Goal: Task Accomplishment & Management: Manage account settings

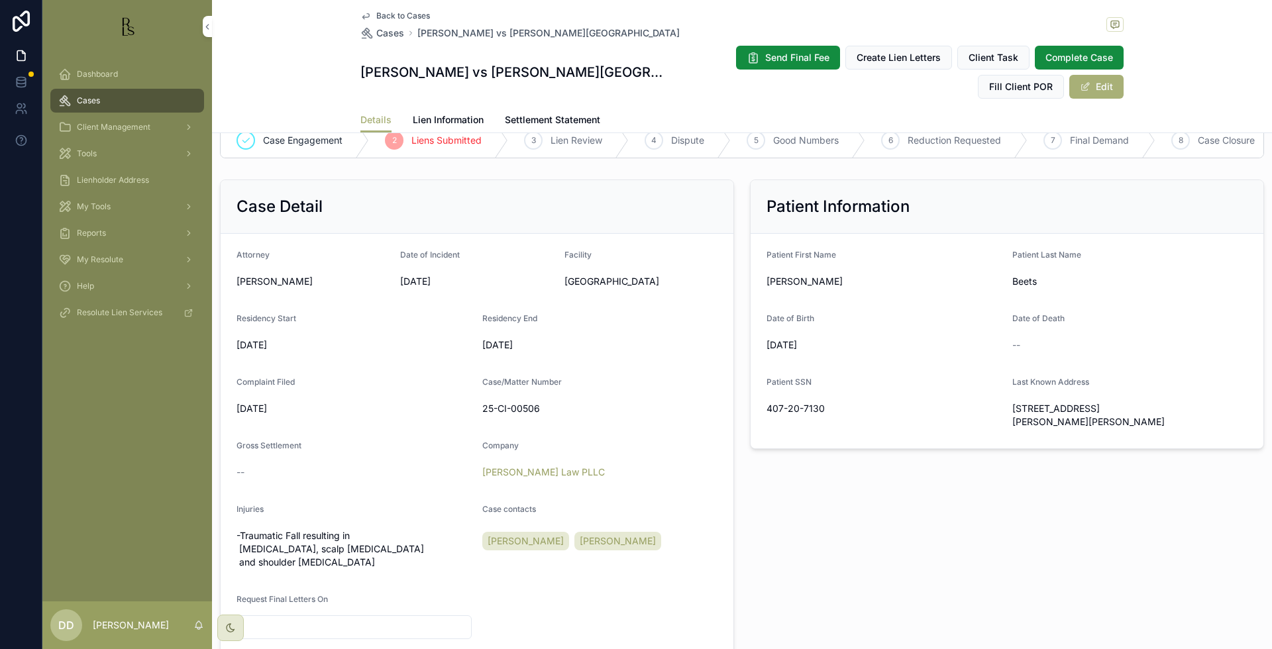
scroll to position [227, 0]
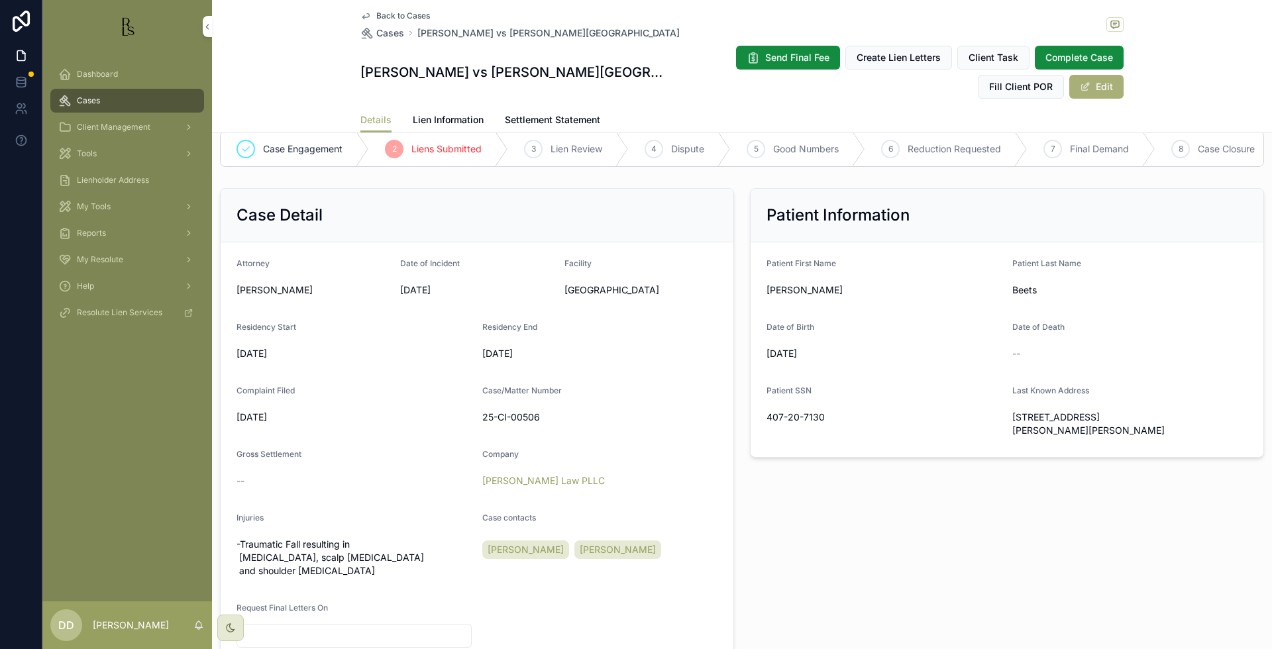
click at [388, 37] on span "Cases" at bounding box center [390, 32] width 28 height 13
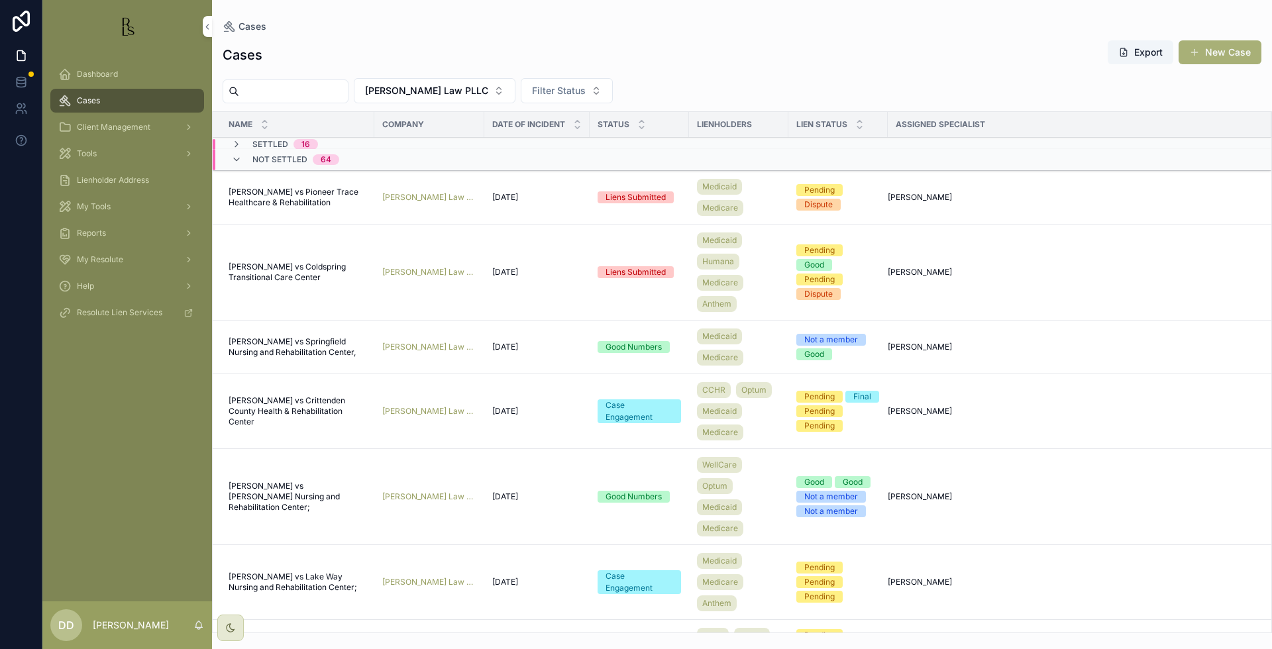
click at [284, 97] on input "scrollable content" at bounding box center [293, 91] width 109 height 19
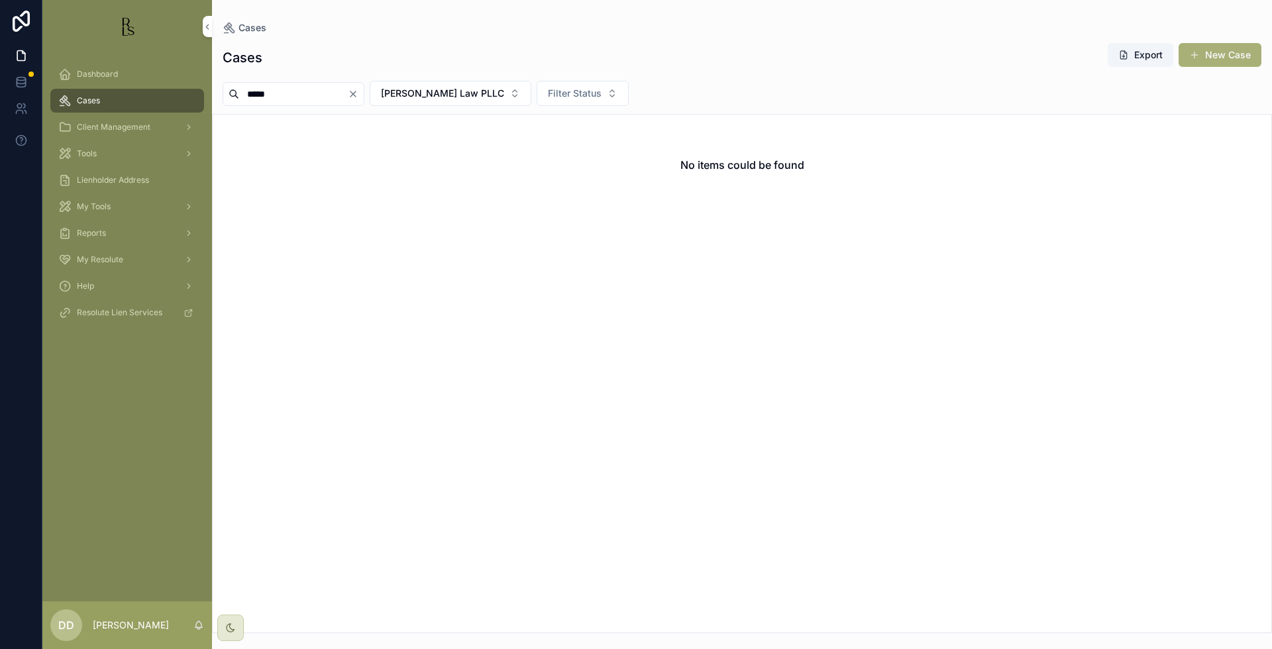
type input "*****"
click at [523, 98] on button "[PERSON_NAME] Law PLLC" at bounding box center [451, 93] width 162 height 25
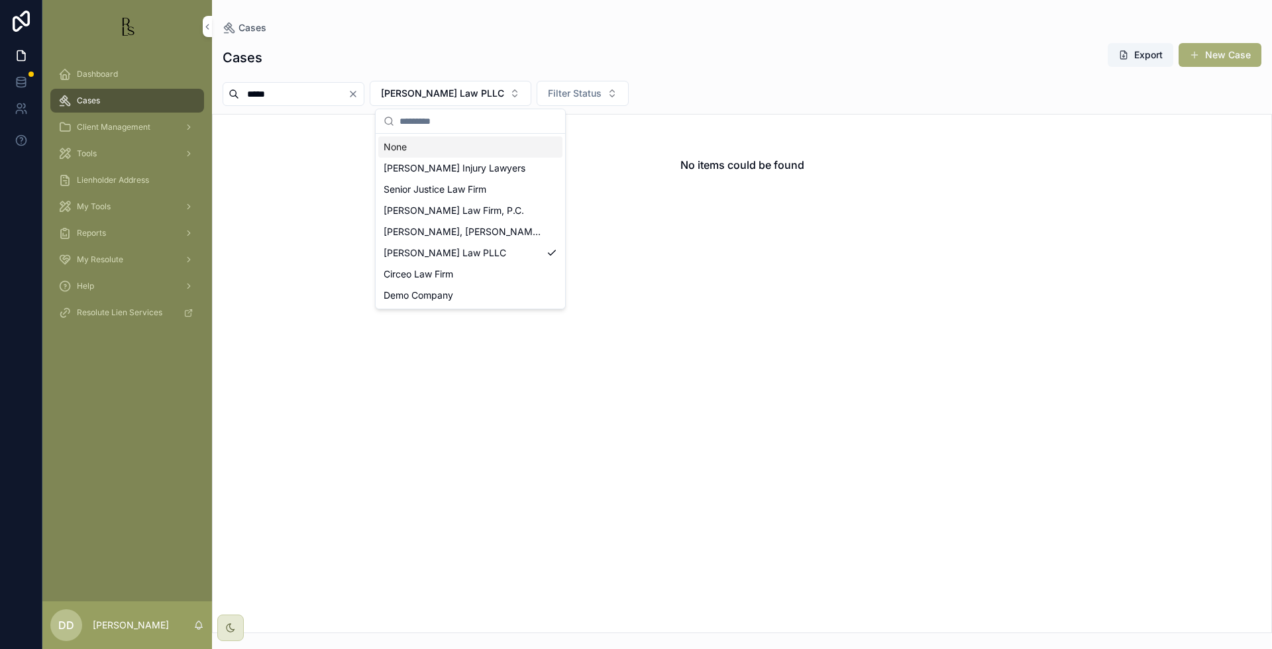
click at [476, 144] on div "None" at bounding box center [470, 146] width 184 height 21
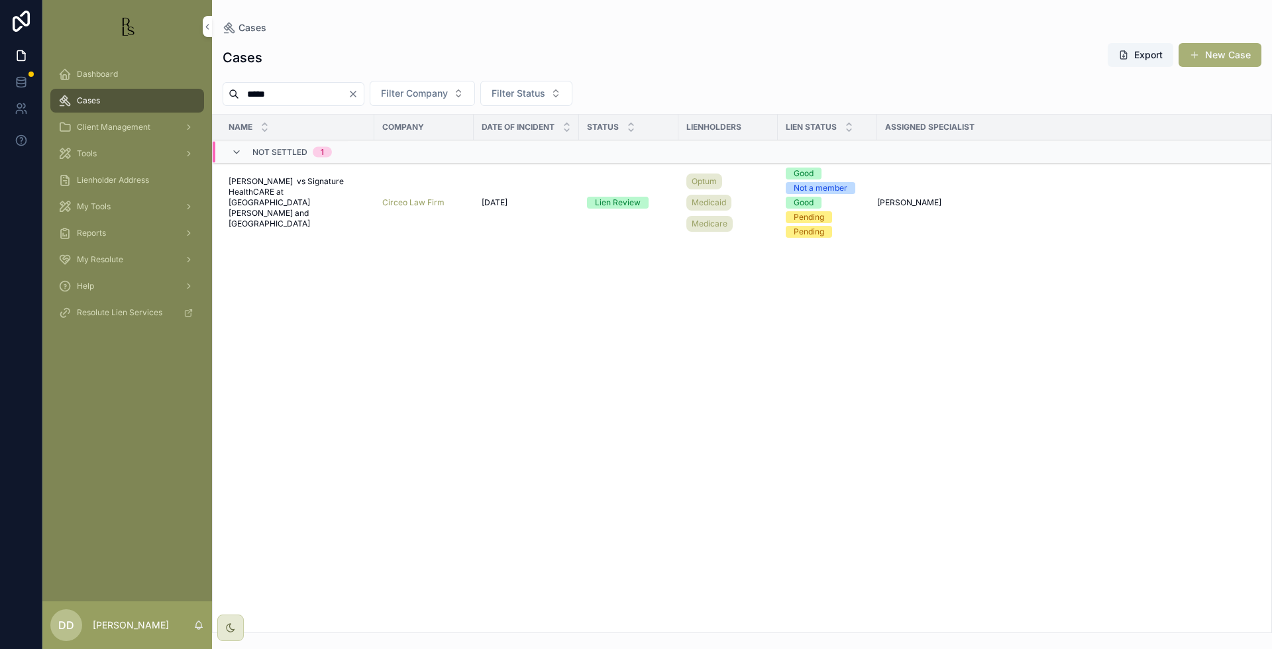
click at [289, 206] on span "[PERSON_NAME] vs Signature HealthCARE at [GEOGRAPHIC_DATA][PERSON_NAME] and [GE…" at bounding box center [298, 202] width 138 height 53
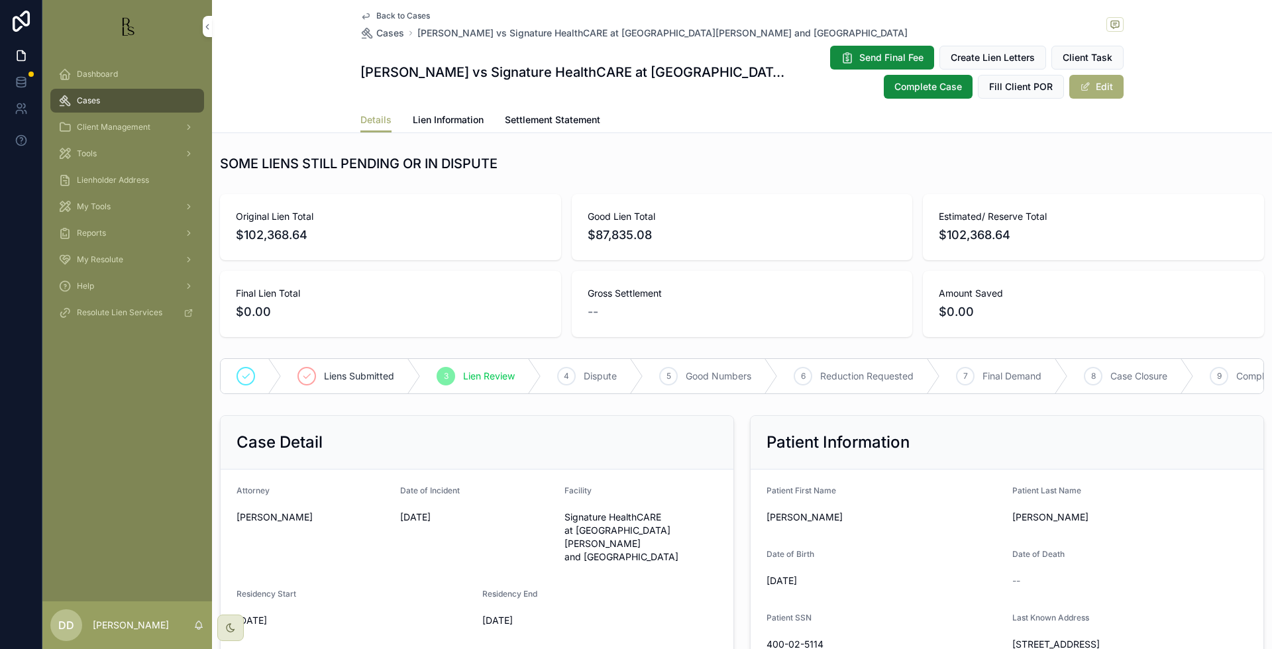
click at [1157, 517] on div "Patient Last Name [PERSON_NAME]" at bounding box center [1129, 507] width 235 height 42
click at [428, 123] on span "Lien Information" at bounding box center [448, 119] width 71 height 13
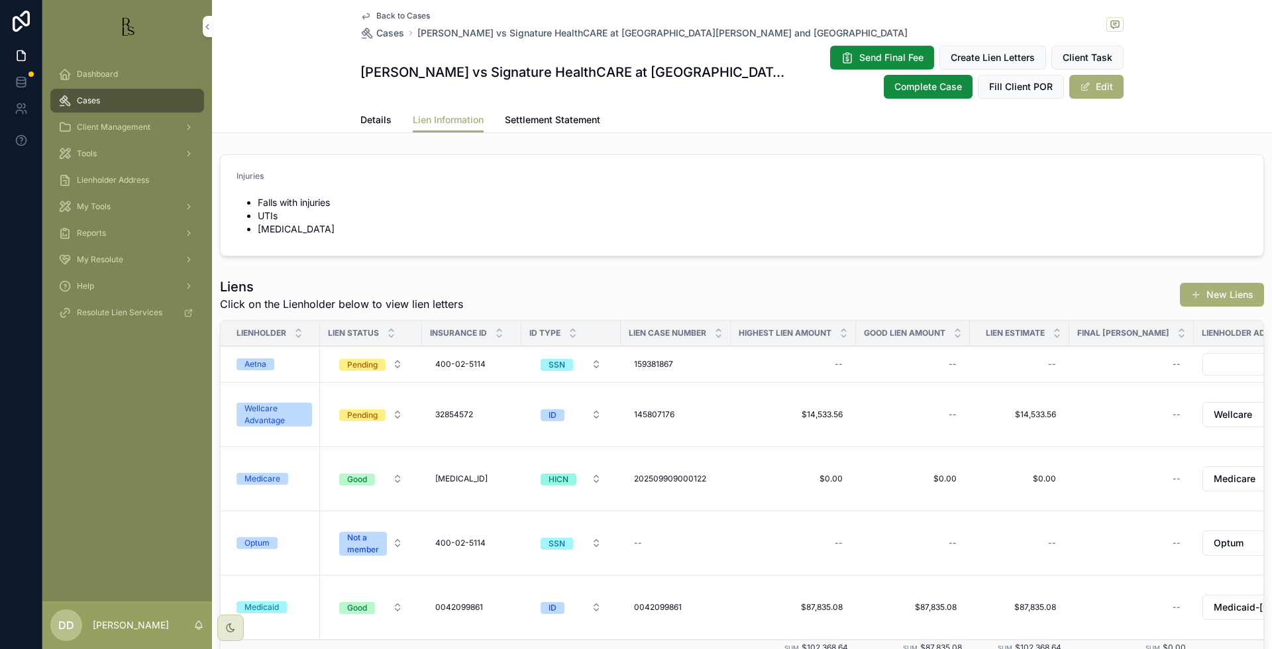
click at [262, 411] on div "Wellcare Advantage" at bounding box center [274, 415] width 60 height 24
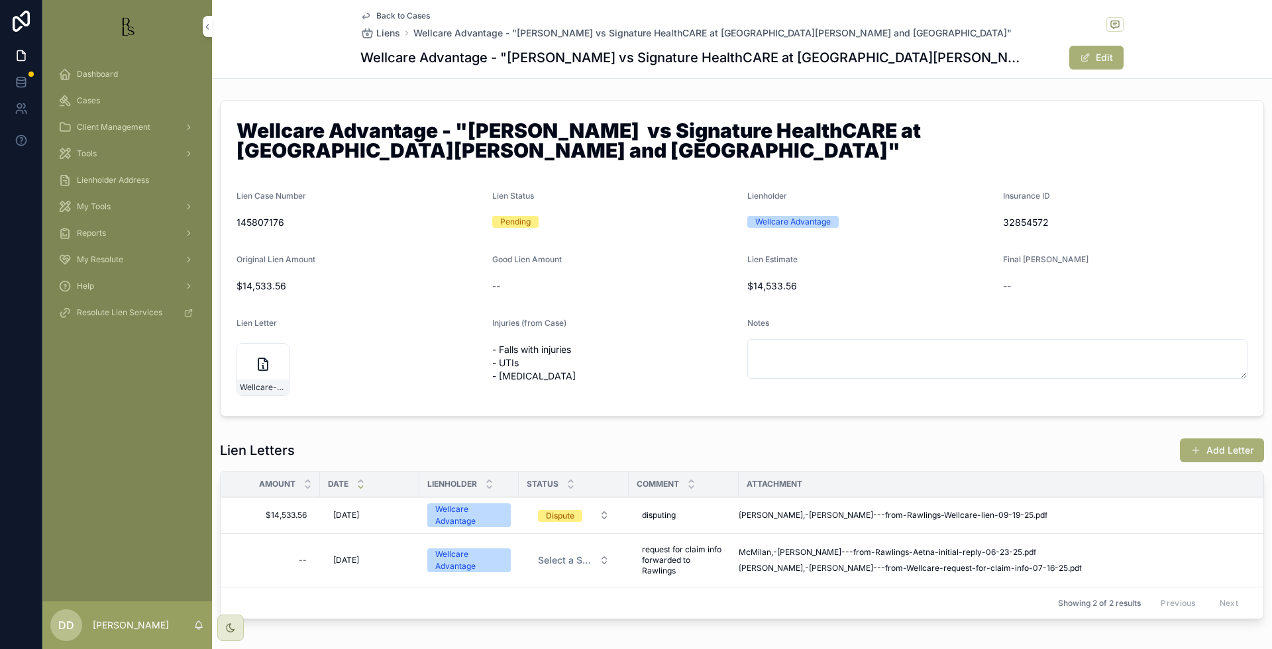
click at [1212, 451] on button "Add Letter" at bounding box center [1222, 451] width 84 height 24
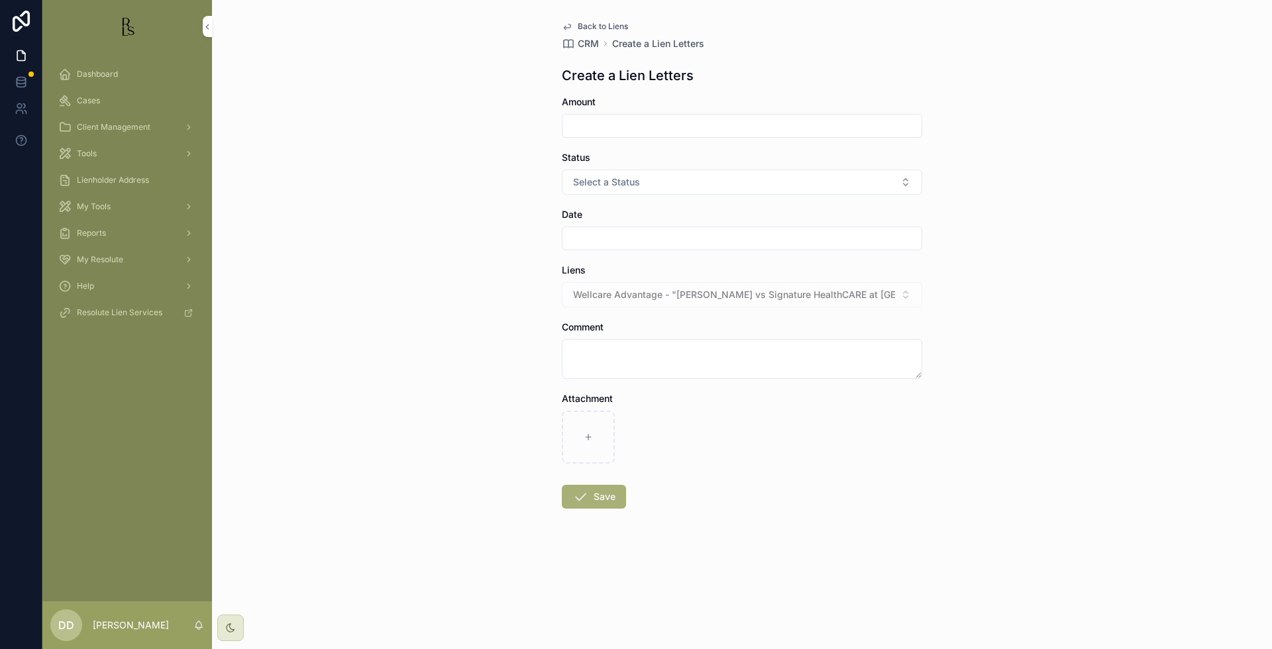
click at [645, 121] on input "scrollable content" at bounding box center [741, 126] width 359 height 19
type input "**********"
click at [1155, 409] on div "**********" at bounding box center [742, 324] width 1060 height 649
click at [614, 182] on span "Select a Status" at bounding box center [606, 182] width 67 height 13
click at [687, 253] on span "Good" at bounding box center [673, 255] width 36 height 12
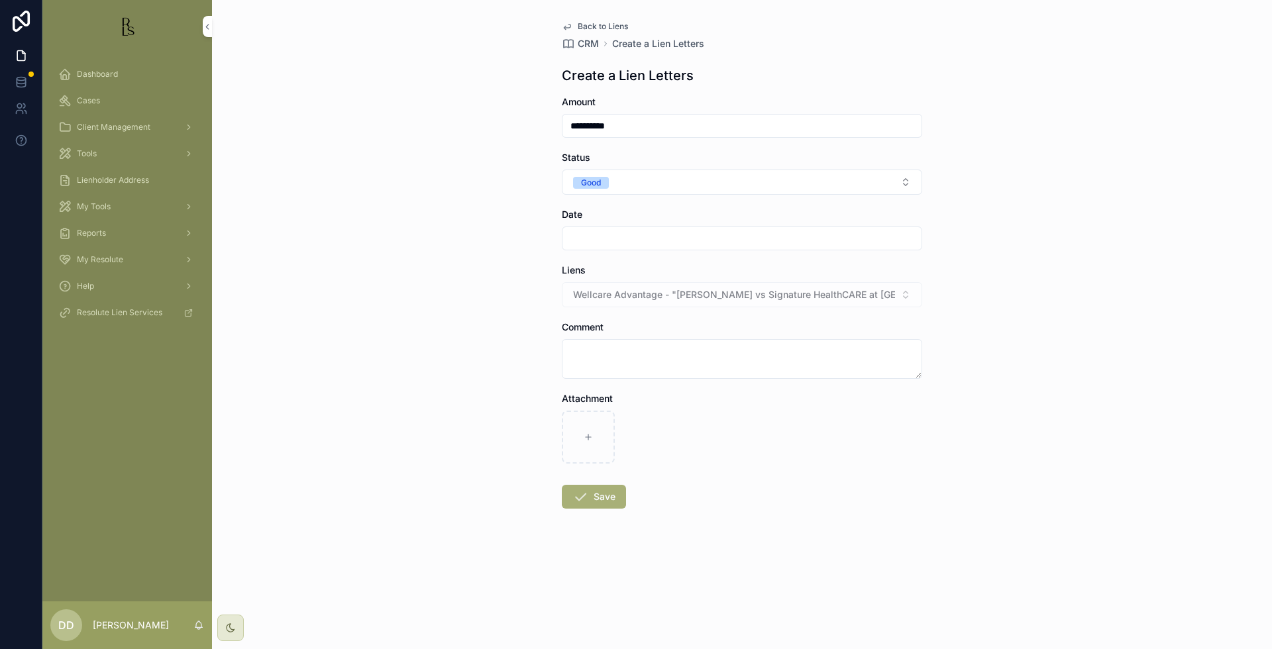
click at [616, 235] on input "scrollable content" at bounding box center [741, 238] width 359 height 19
click at [723, 379] on button "7" at bounding box center [718, 376] width 24 height 24
type input "*********"
click at [604, 354] on textarea "scrollable content" at bounding box center [742, 359] width 360 height 40
type textarea "**********"
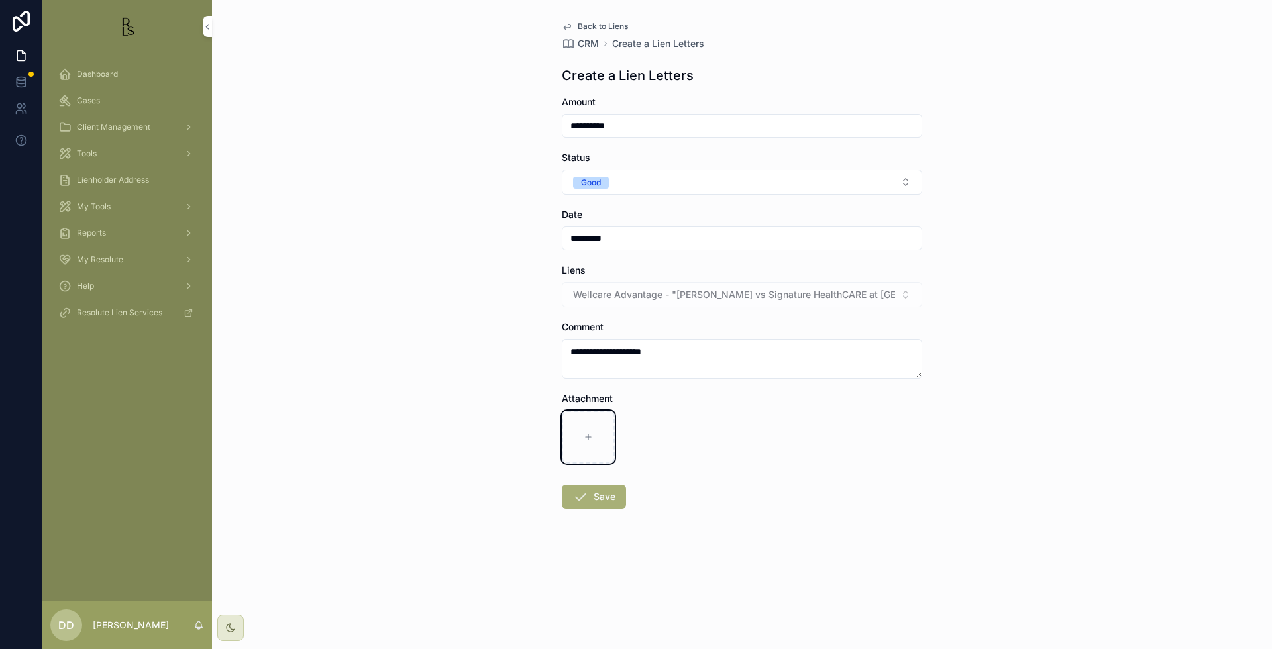
click at [578, 452] on div "scrollable content" at bounding box center [588, 437] width 53 height 53
type input "**********"
click at [584, 498] on icon "scrollable content" at bounding box center [580, 497] width 16 height 16
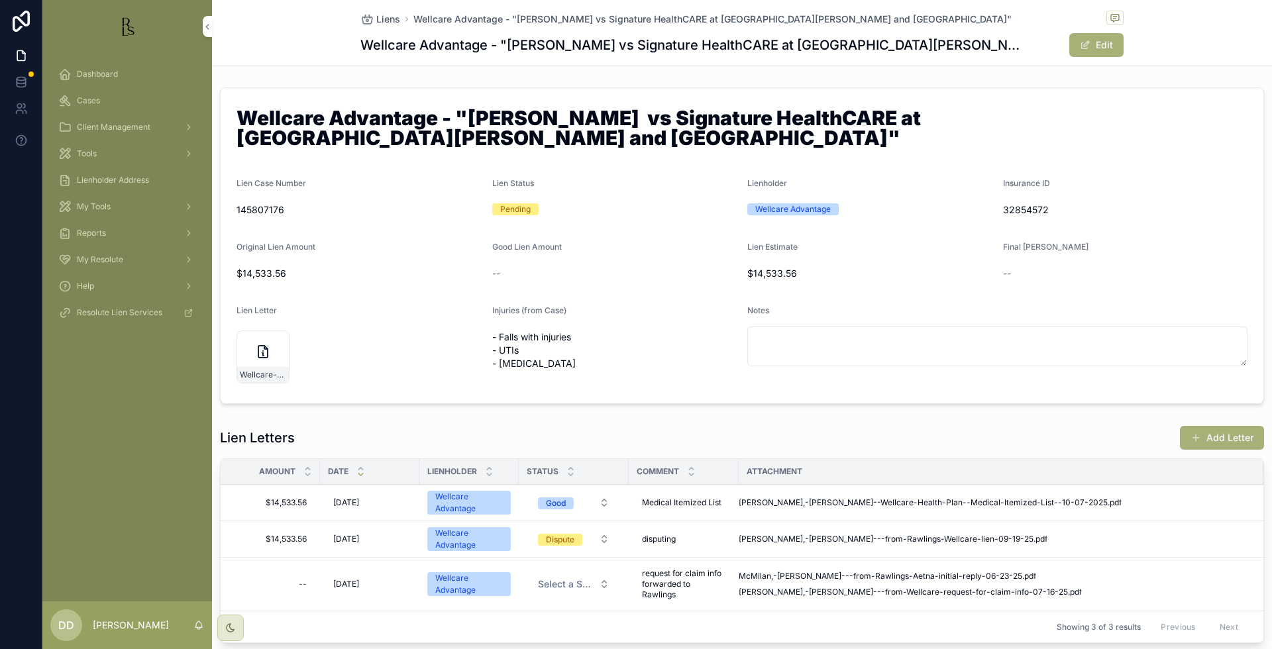
click at [1190, 263] on div "--" at bounding box center [1125, 273] width 245 height 21
click at [381, 22] on span "Liens" at bounding box center [388, 19] width 24 height 13
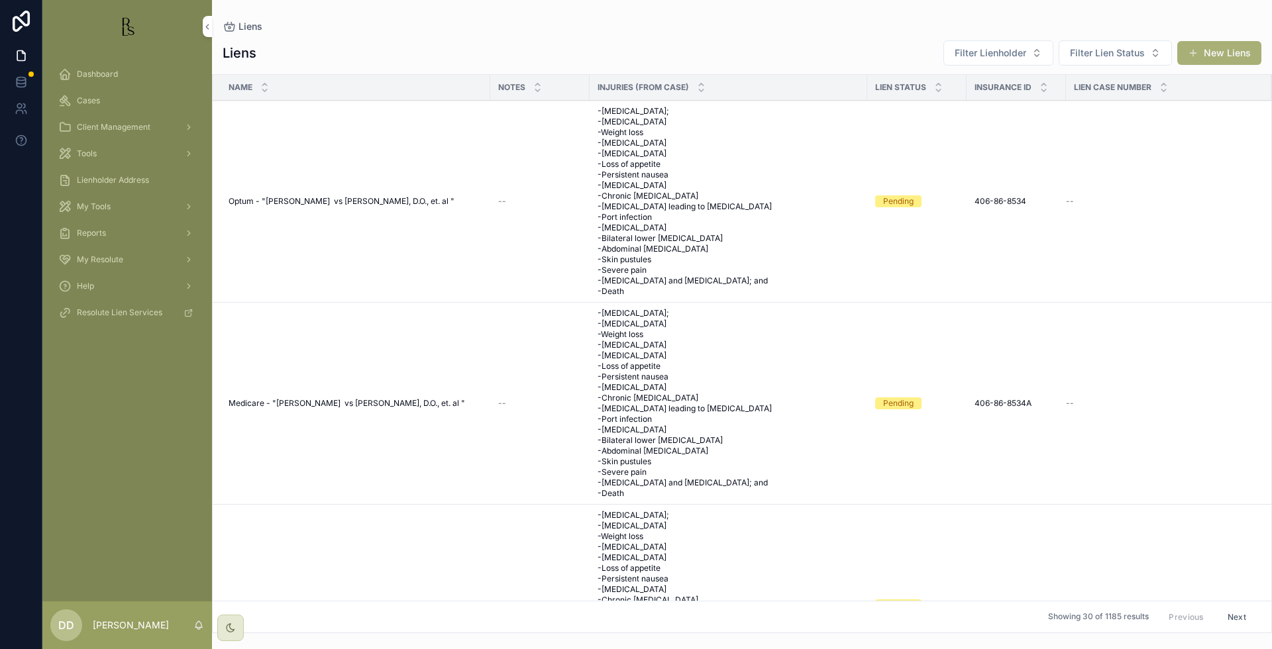
click at [85, 102] on span "Cases" at bounding box center [88, 100] width 23 height 11
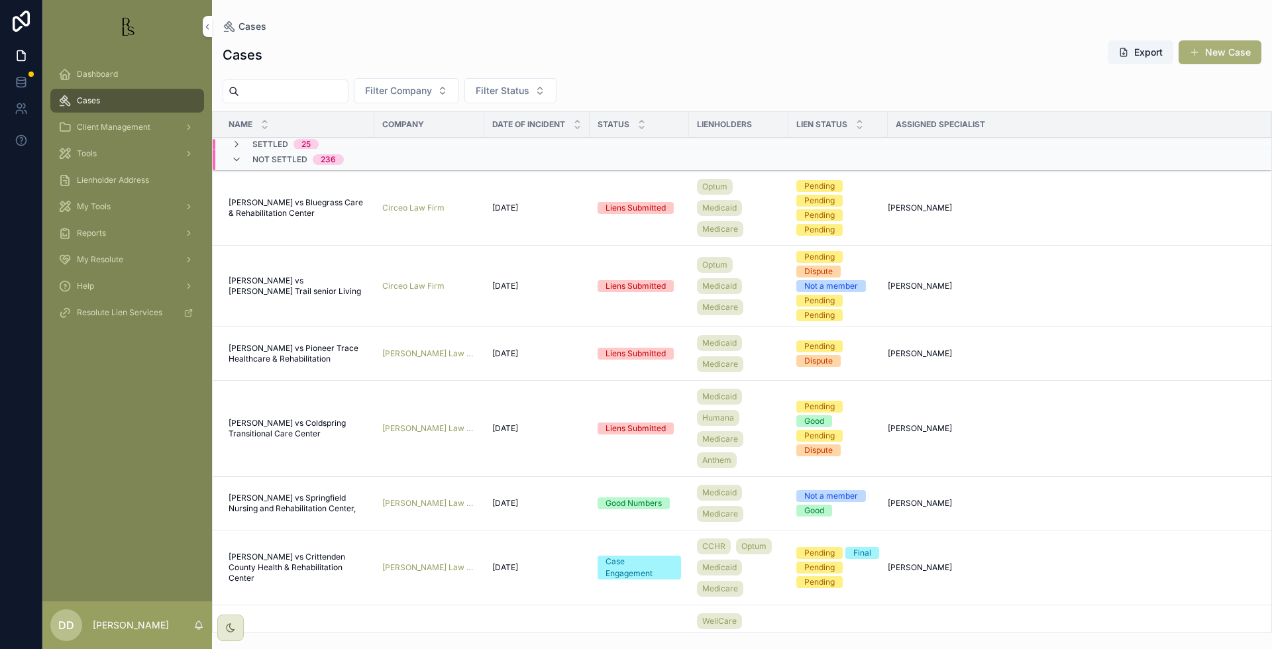
click at [321, 91] on input "scrollable content" at bounding box center [293, 91] width 109 height 19
click at [254, 87] on input "scrollable content" at bounding box center [293, 91] width 109 height 19
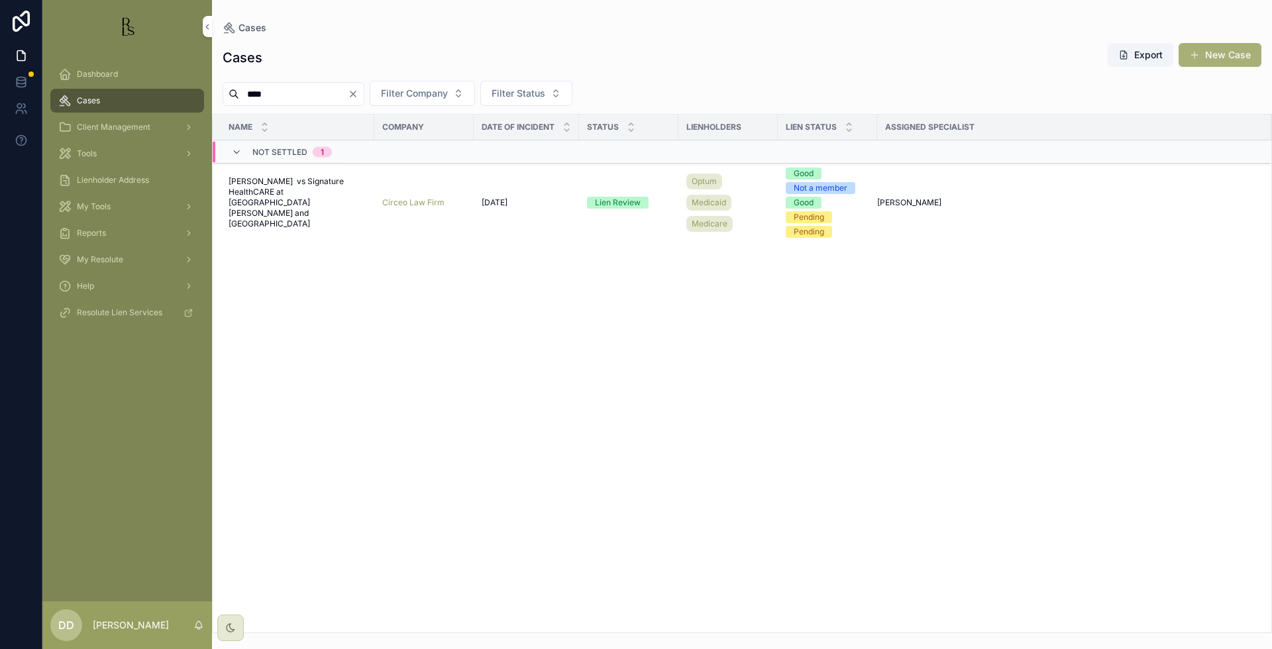
type input "****"
click at [295, 200] on span "[PERSON_NAME] vs Signature HealthCARE at [GEOGRAPHIC_DATA][PERSON_NAME] and [GE…" at bounding box center [298, 202] width 138 height 53
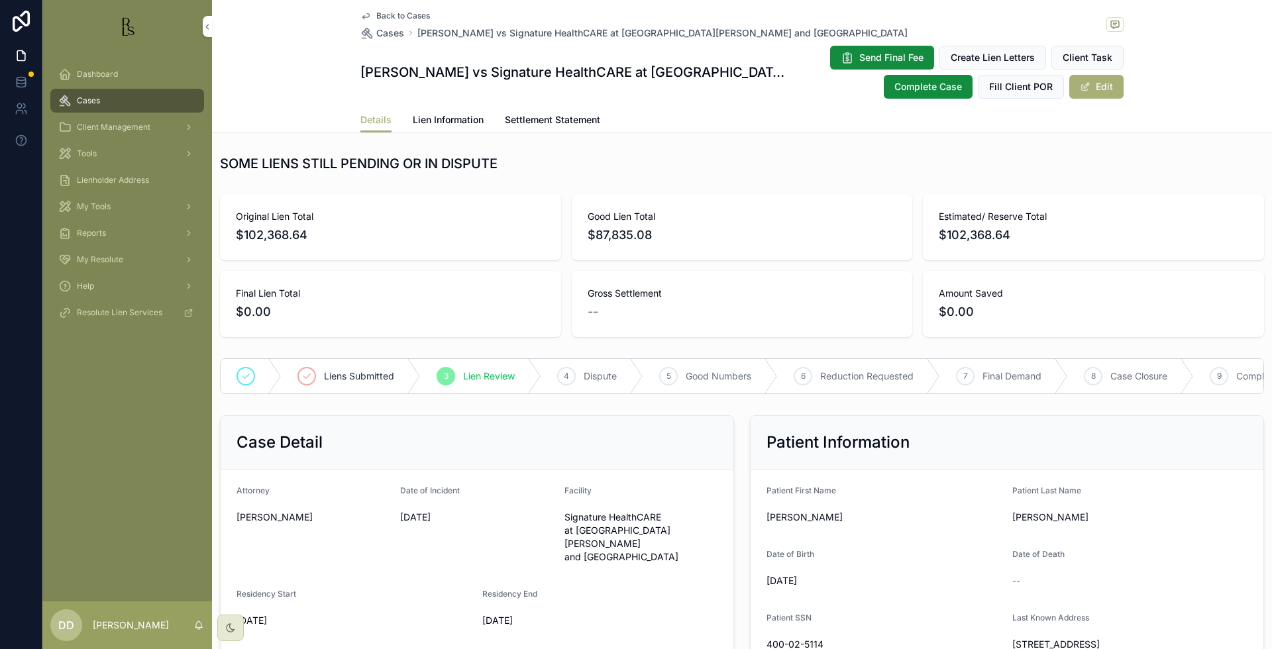
click at [444, 123] on span "Lien Information" at bounding box center [448, 119] width 71 height 13
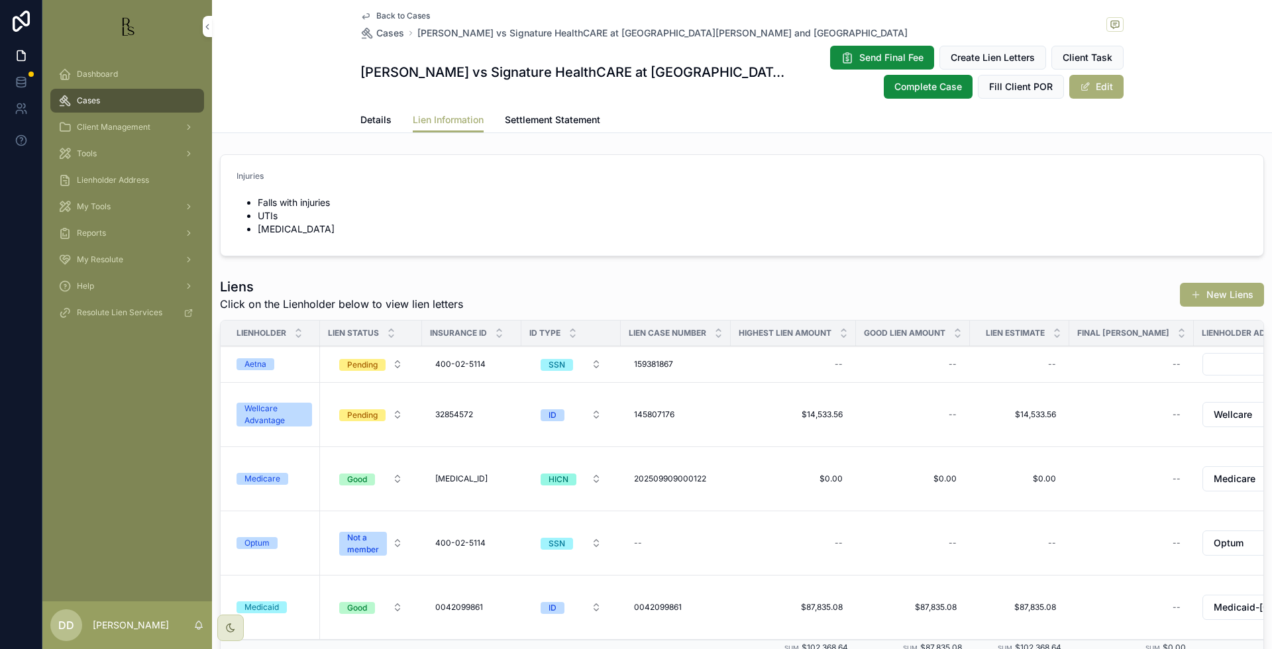
click at [372, 120] on span "Details" at bounding box center [375, 119] width 31 height 13
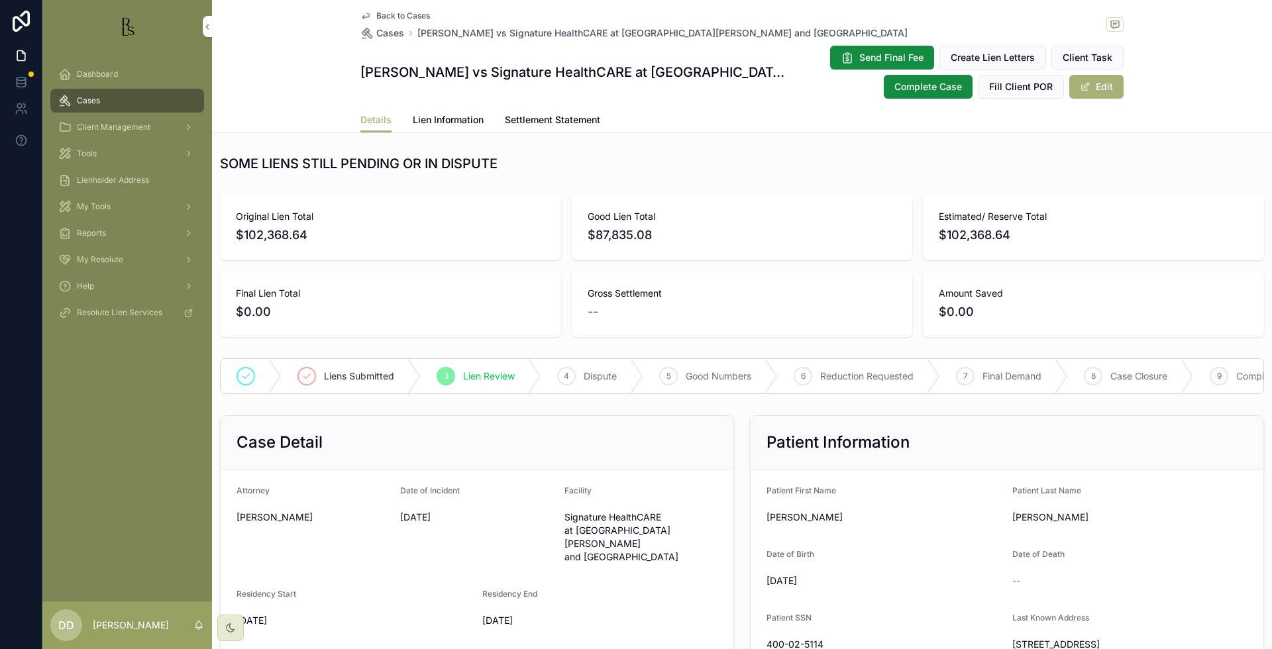
click at [1141, 203] on div "Estimated/ Reserve Total $102,368.64" at bounding box center [1093, 227] width 341 height 66
click at [458, 119] on span "Lien Information" at bounding box center [448, 119] width 71 height 13
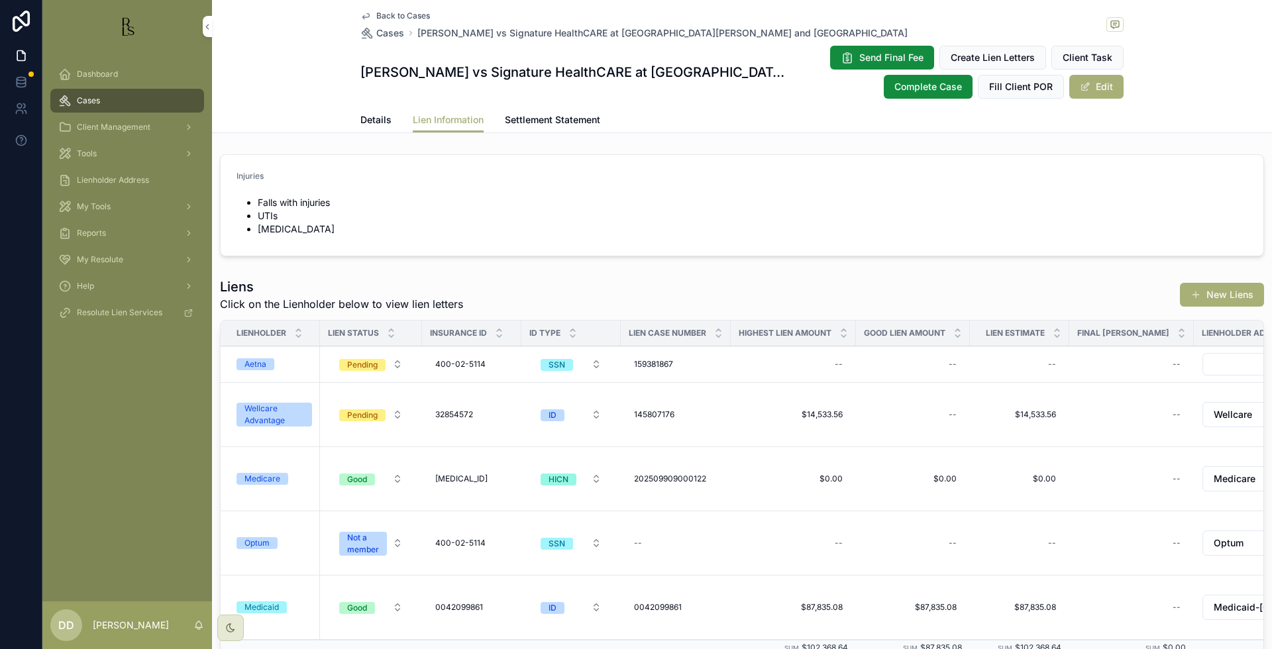
click at [244, 411] on span "Wellcare Advantage" at bounding box center [274, 415] width 76 height 24
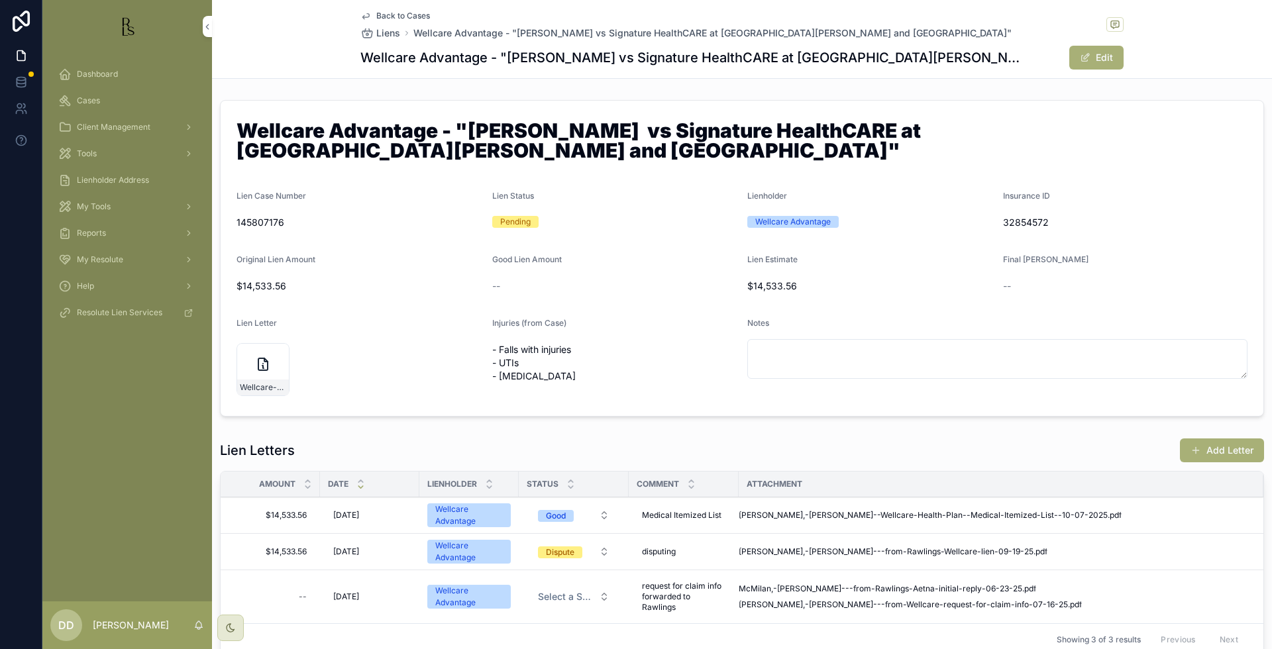
click at [561, 513] on div "Good" at bounding box center [556, 516] width 20 height 12
click at [543, 591] on div "Dispute" at bounding box center [574, 588] width 184 height 20
click at [1148, 318] on div "Notes" at bounding box center [997, 326] width 500 height 16
click at [1103, 323] on div "Notes" at bounding box center [997, 326] width 500 height 16
click at [1190, 291] on div "--" at bounding box center [1125, 286] width 245 height 13
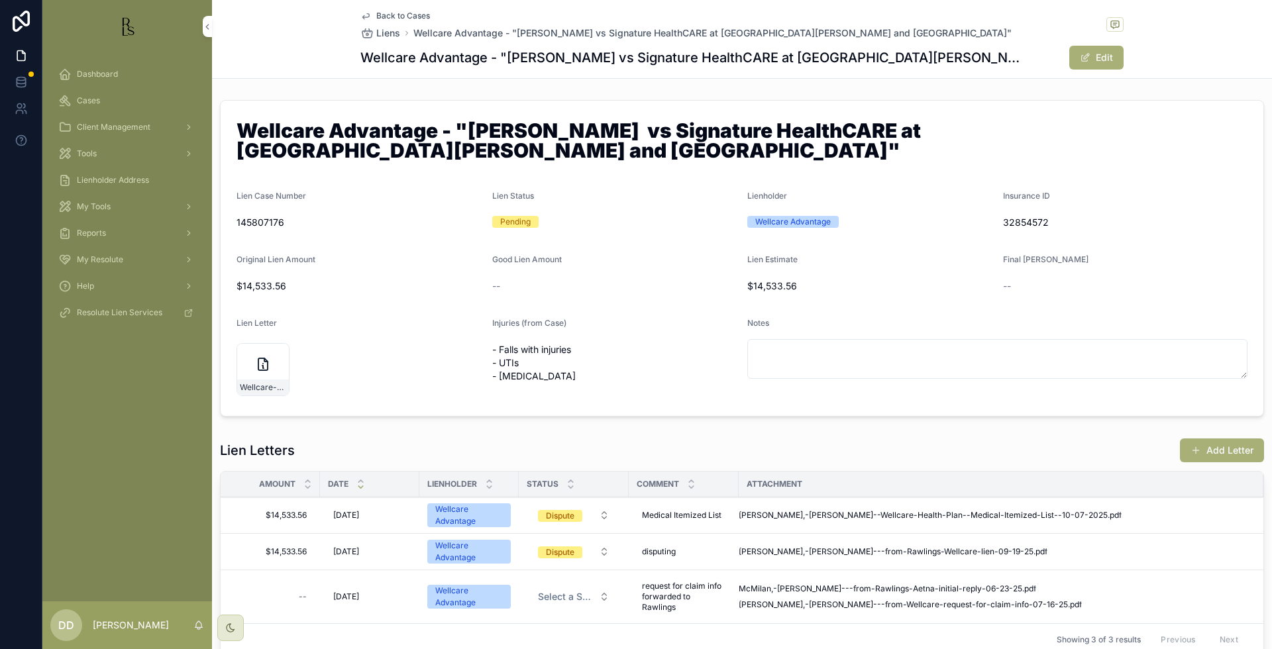
click at [1208, 248] on form "Wellcare Advantage - "[PERSON_NAME] vs Signature HealthCARE at [GEOGRAPHIC_DATA…" at bounding box center [742, 258] width 1043 height 315
drag, startPoint x: 908, startPoint y: 32, endPoint x: 409, endPoint y: 32, distance: 498.8
click at [409, 32] on div "Back to Cases Liens Wellcare Advantage - "[PERSON_NAME] vs Signature HealthCARE…" at bounding box center [741, 25] width 763 height 29
copy span "Wellcare Advantage - "[PERSON_NAME] vs Signature HealthCARE at [GEOGRAPHIC_DATA…"
click at [407, 16] on span "Back to Cases" at bounding box center [403, 16] width 54 height 11
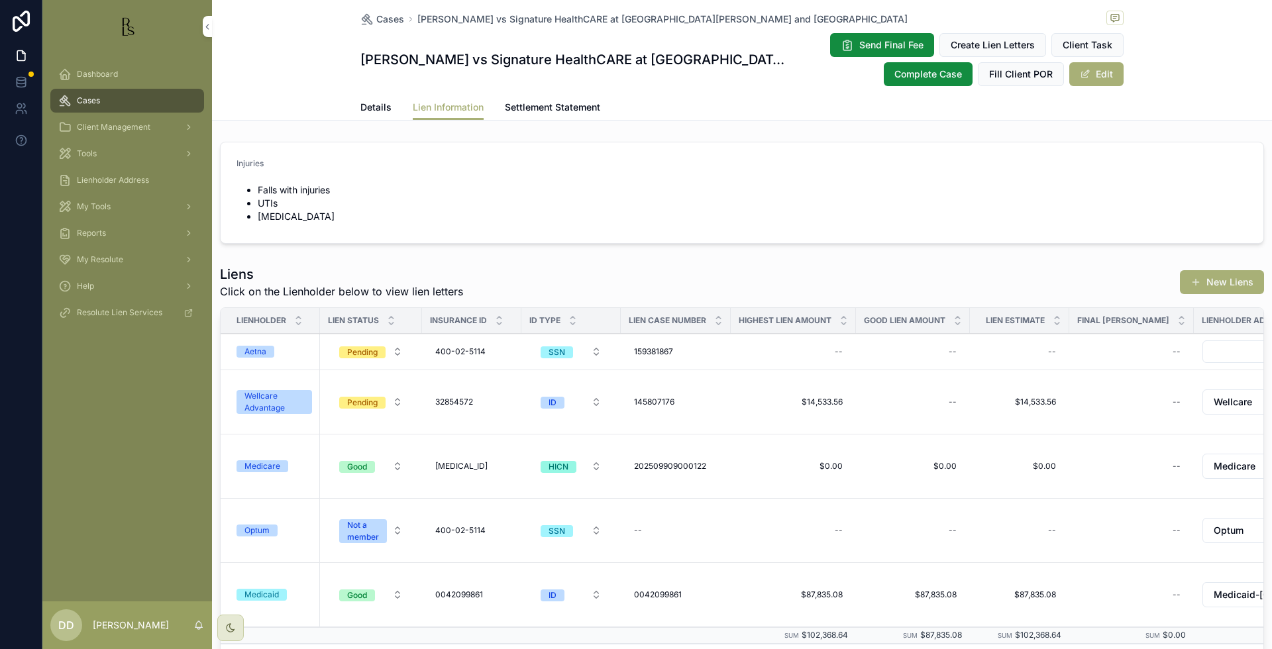
click at [392, 20] on span "Cases" at bounding box center [390, 19] width 28 height 13
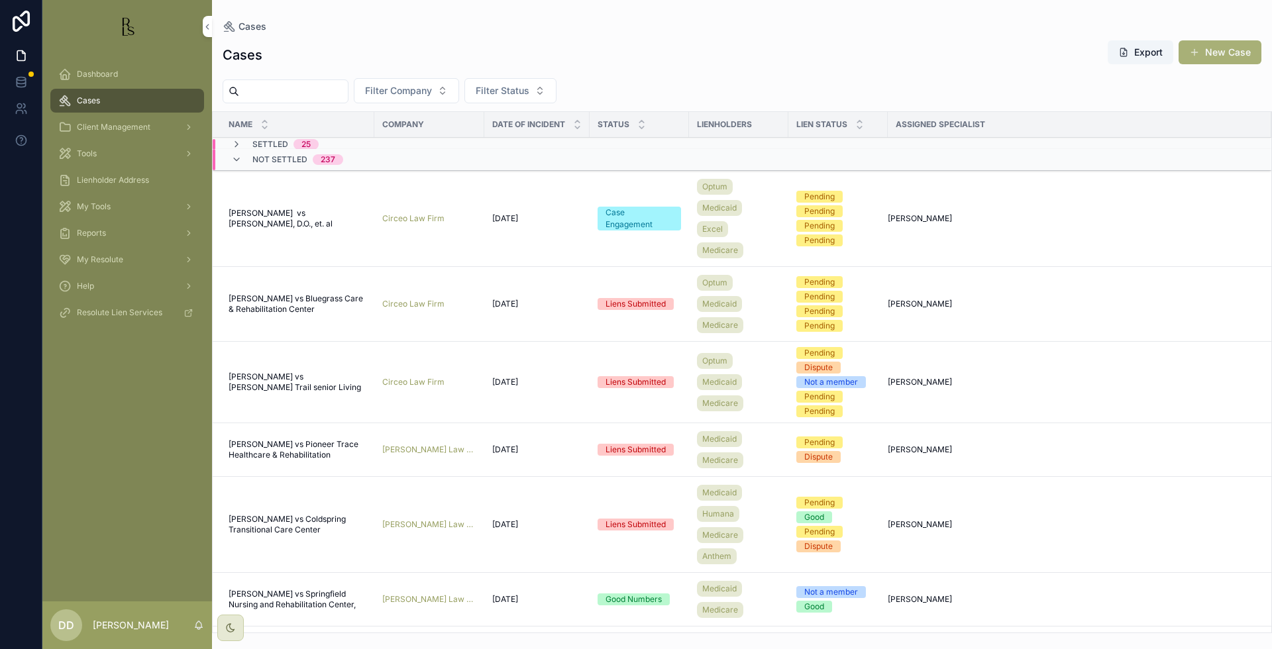
click at [295, 95] on input "scrollable content" at bounding box center [293, 91] width 109 height 19
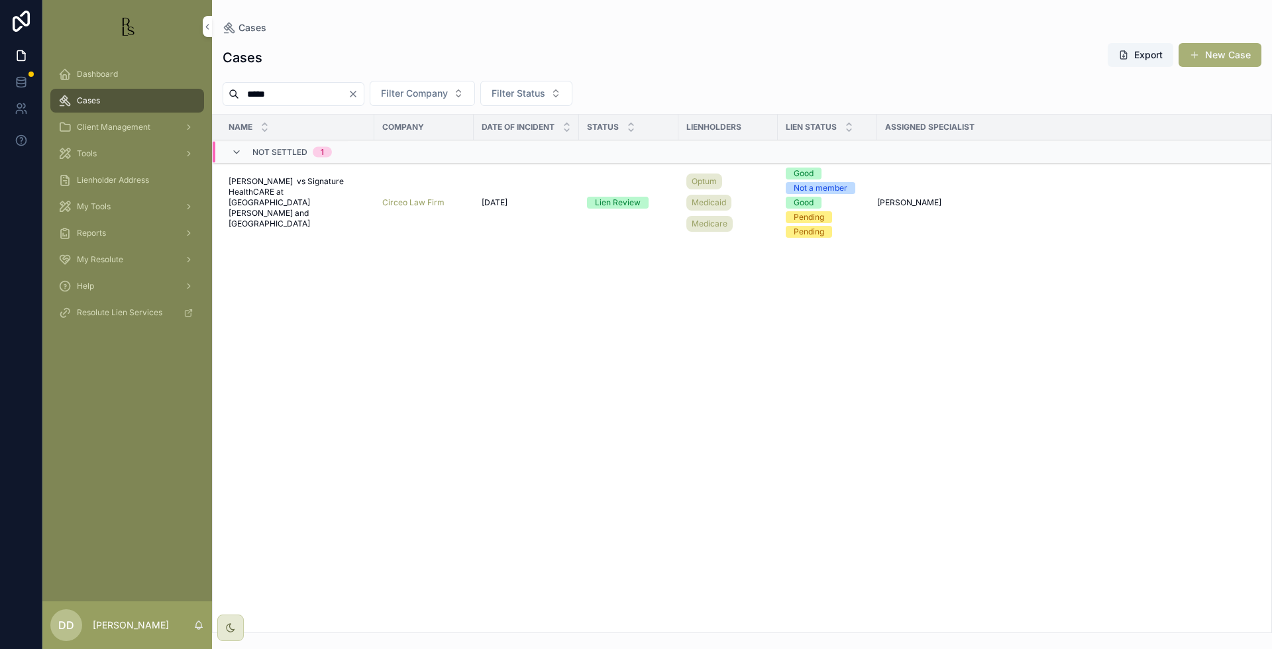
type input "*****"
click at [262, 197] on span "[PERSON_NAME] vs Signature HealthCARE at [GEOGRAPHIC_DATA][PERSON_NAME] and [GE…" at bounding box center [298, 202] width 138 height 53
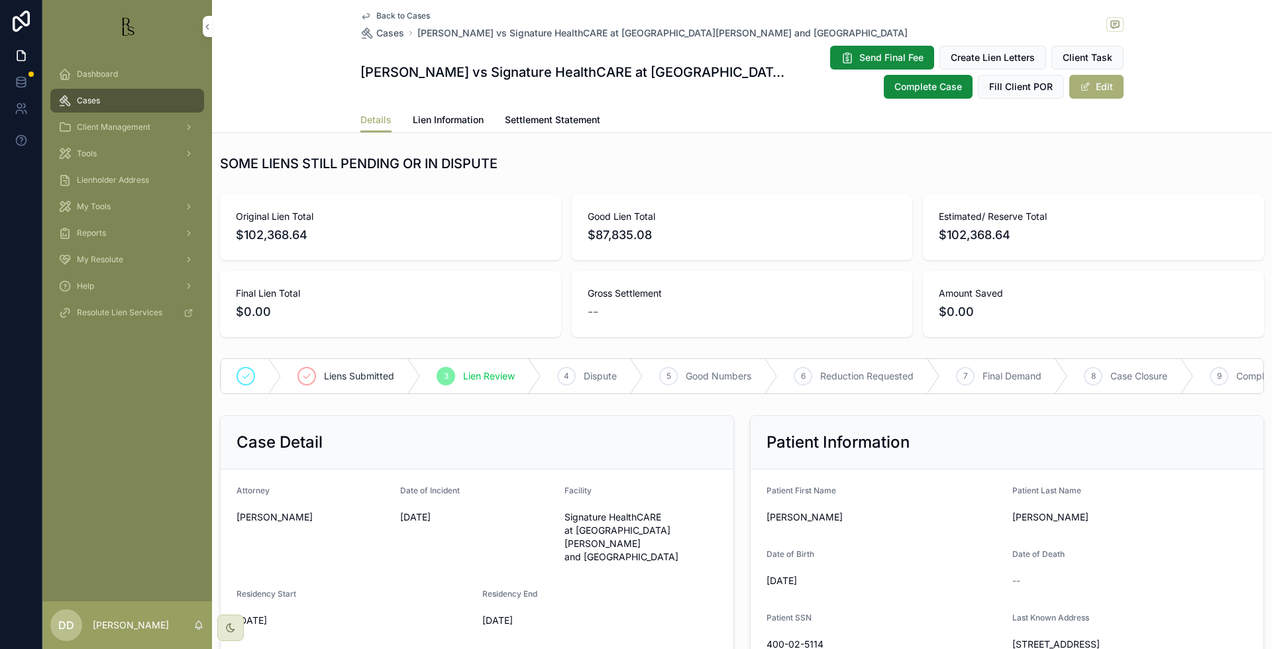
click at [1157, 232] on span "$102,368.64" at bounding box center [1093, 235] width 309 height 19
click at [452, 129] on link "Lien Information" at bounding box center [448, 121] width 71 height 26
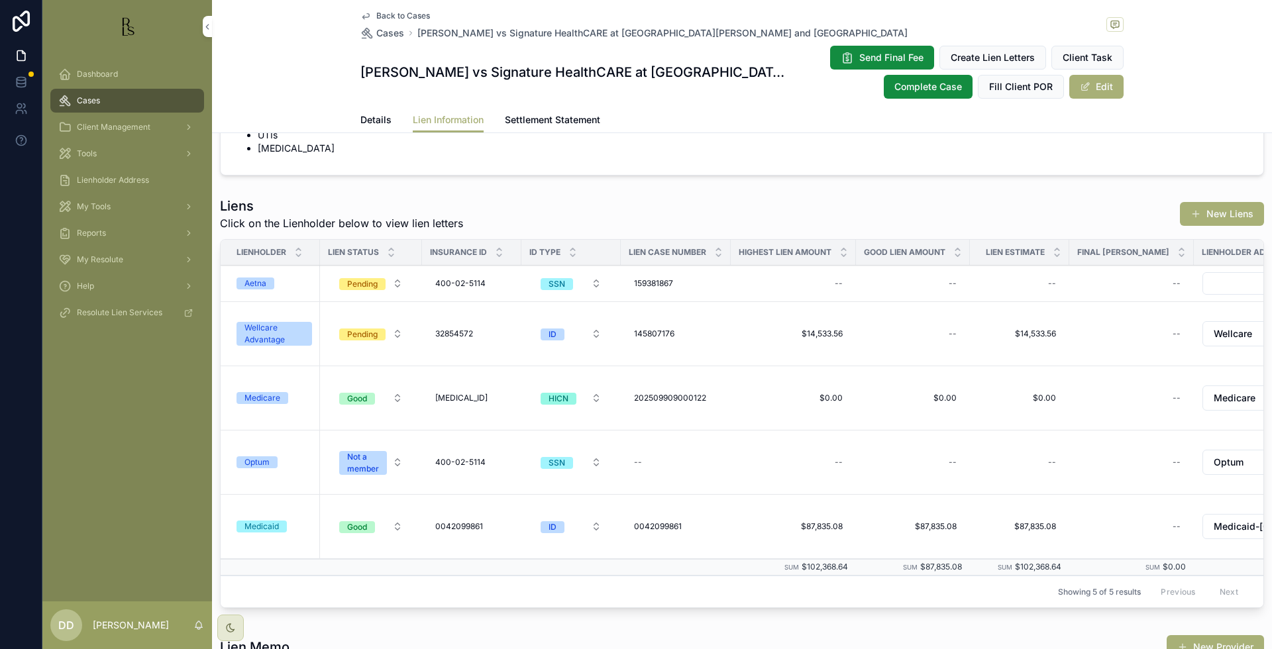
scroll to position [83, 0]
click at [254, 282] on div "Aetna" at bounding box center [255, 282] width 22 height 12
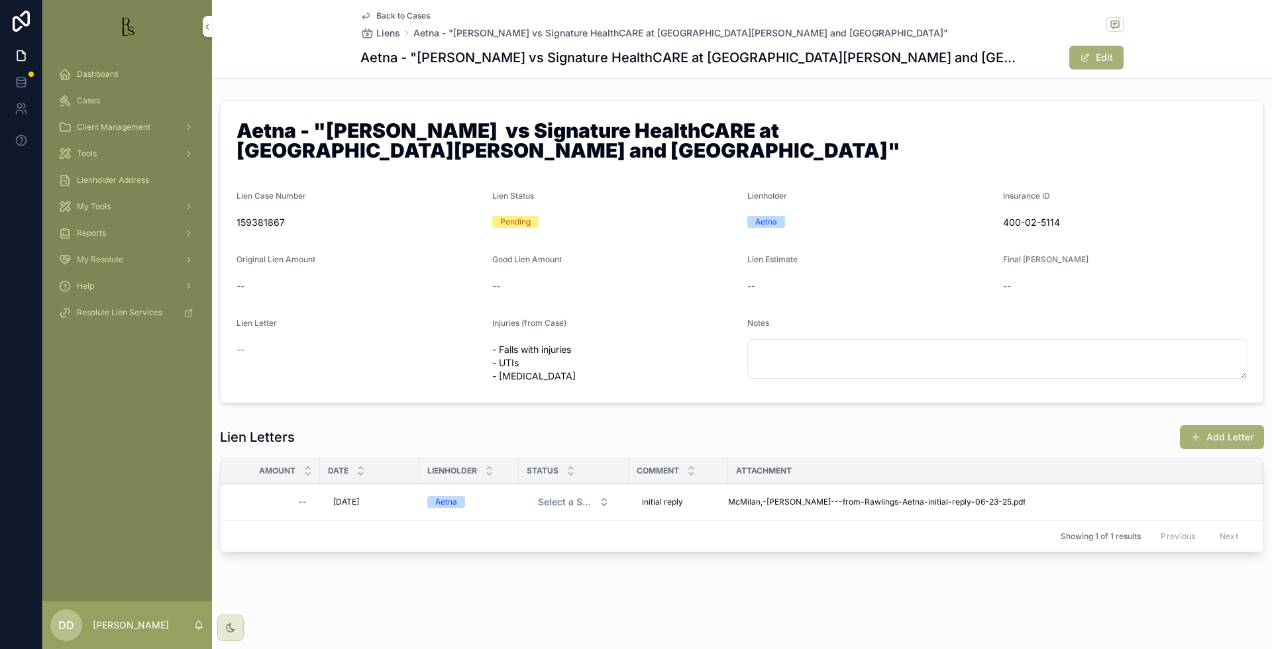
click at [1171, 318] on div "Notes" at bounding box center [997, 326] width 500 height 16
click at [139, 413] on div "Dashboard Cases Client Management Tools Lienholder Address My Tools Reports My …" at bounding box center [127, 327] width 170 height 549
click at [1103, 279] on form "Aetna - "[PERSON_NAME] vs Signature HealthCARE at [GEOGRAPHIC_DATA][PERSON_NAME…" at bounding box center [742, 252] width 1043 height 302
click at [1223, 425] on button "Add Letter" at bounding box center [1222, 437] width 84 height 24
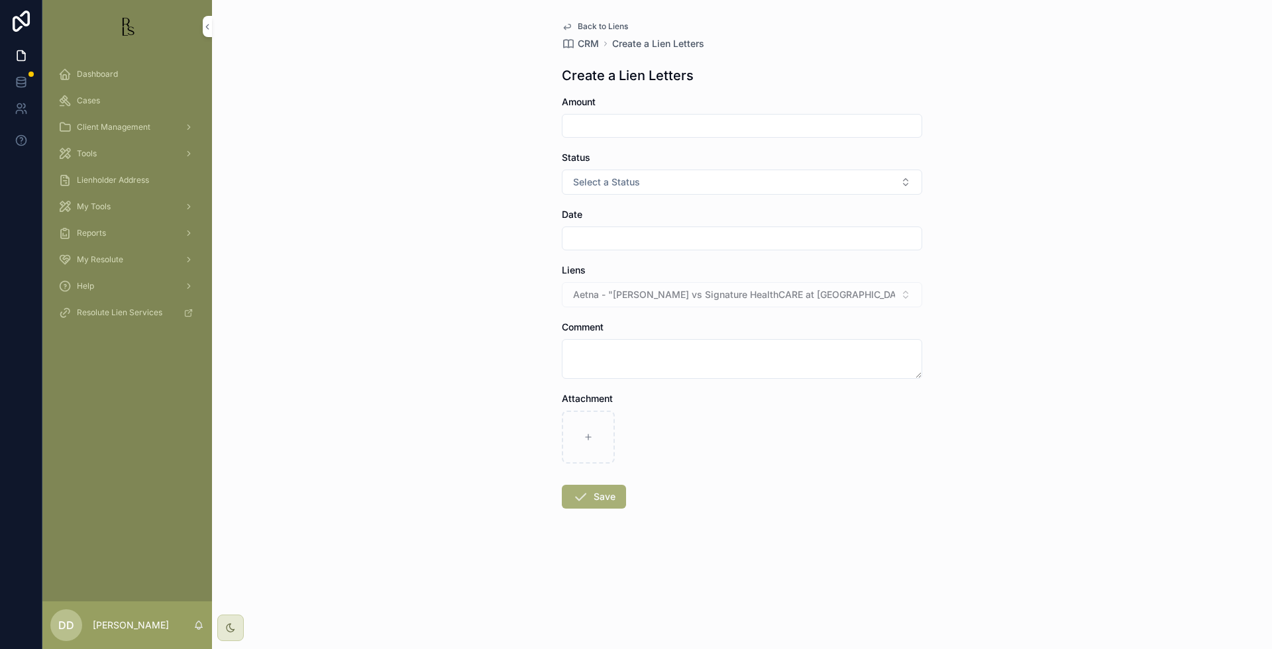
click at [635, 123] on input "scrollable content" at bounding box center [741, 126] width 359 height 19
type input "**********"
click at [1093, 429] on div "**********" at bounding box center [742, 324] width 1060 height 649
click at [698, 190] on button "Select a Status" at bounding box center [742, 182] width 360 height 25
click at [690, 234] on div "Dispute" at bounding box center [677, 235] width 28 height 12
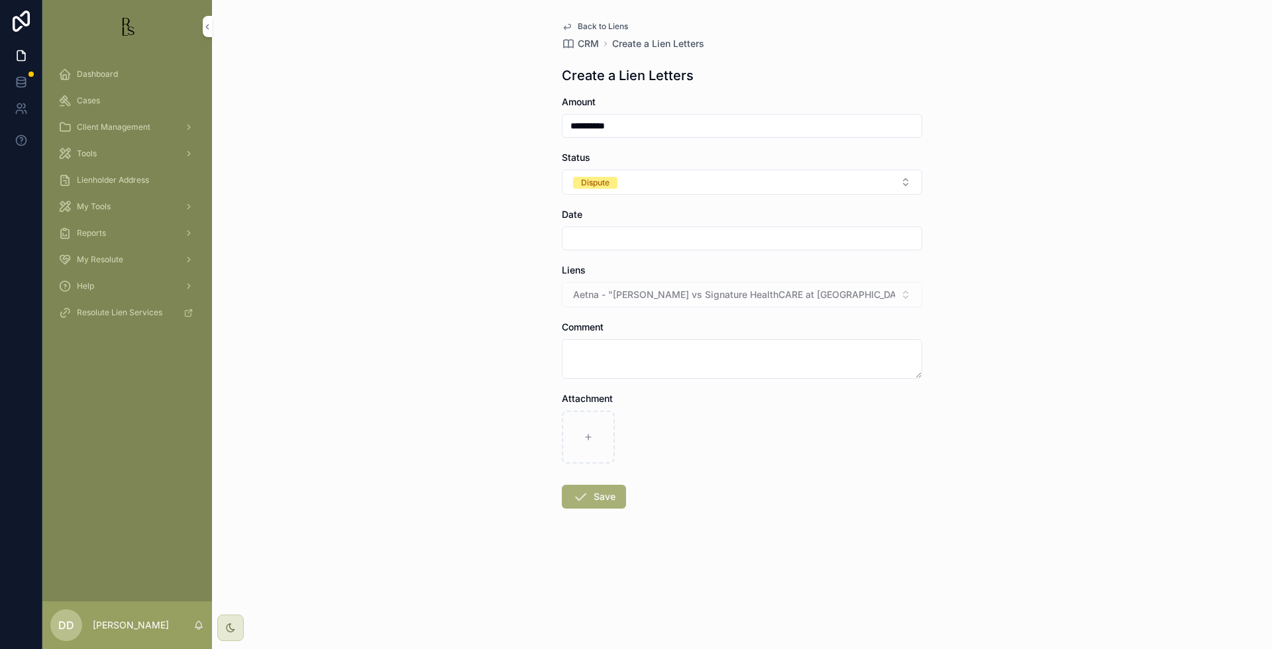
click at [583, 236] on input "scrollable content" at bounding box center [741, 238] width 359 height 19
click at [717, 380] on button "7" at bounding box center [718, 376] width 24 height 24
type input "*********"
click at [584, 353] on textarea "scrollable content" at bounding box center [742, 359] width 360 height 40
type textarea "**********"
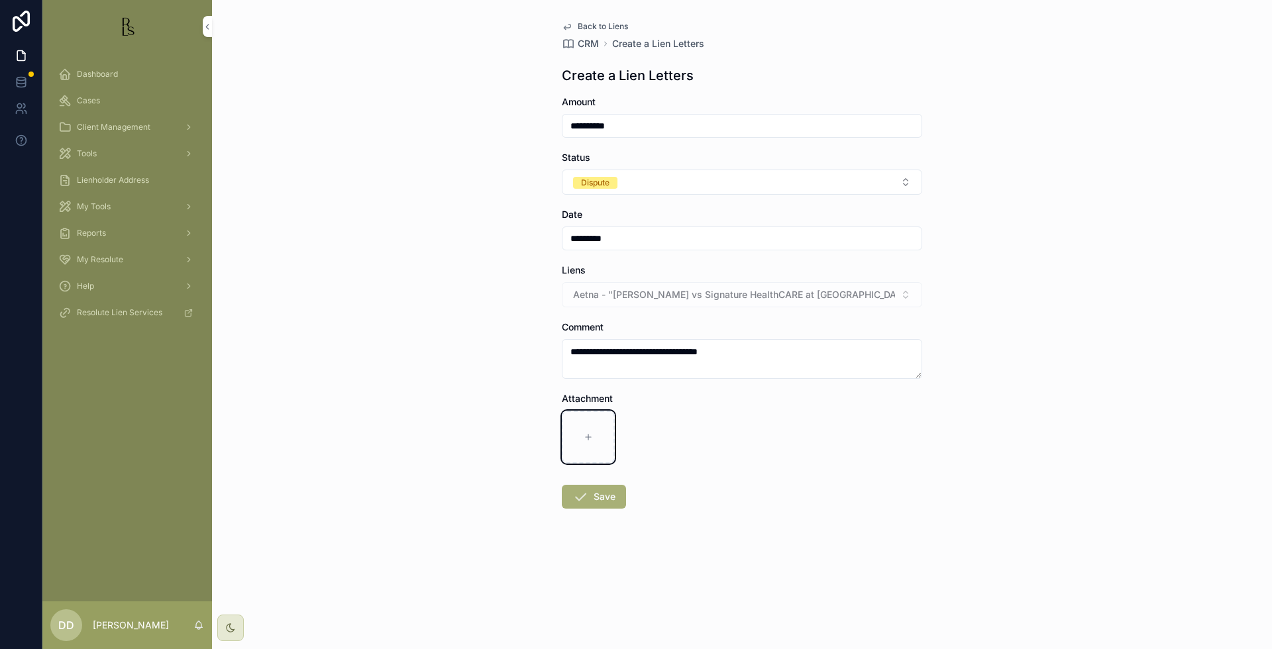
click at [591, 429] on div "scrollable content" at bounding box center [588, 437] width 53 height 53
type input "**********"
click at [599, 499] on button "Save" at bounding box center [594, 497] width 64 height 24
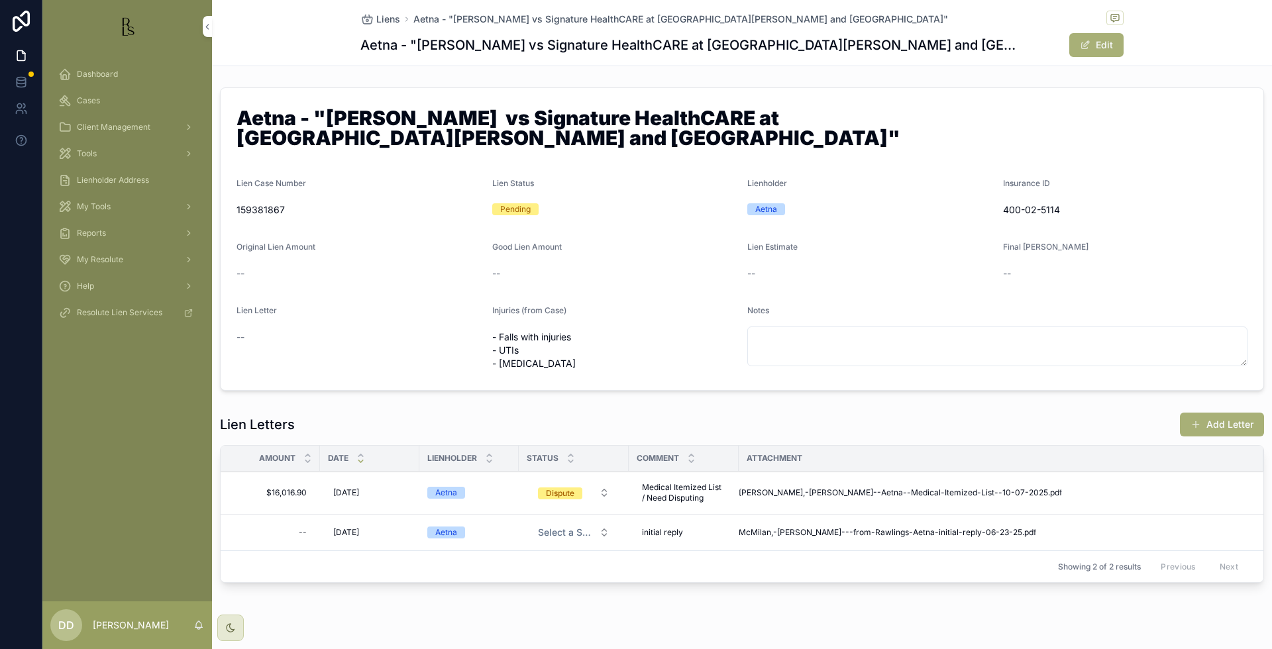
click at [1132, 270] on form "Aetna - "[PERSON_NAME] vs Signature HealthCARE at [GEOGRAPHIC_DATA][PERSON_NAME…" at bounding box center [742, 239] width 1043 height 302
click at [1157, 267] on div "--" at bounding box center [1125, 273] width 245 height 13
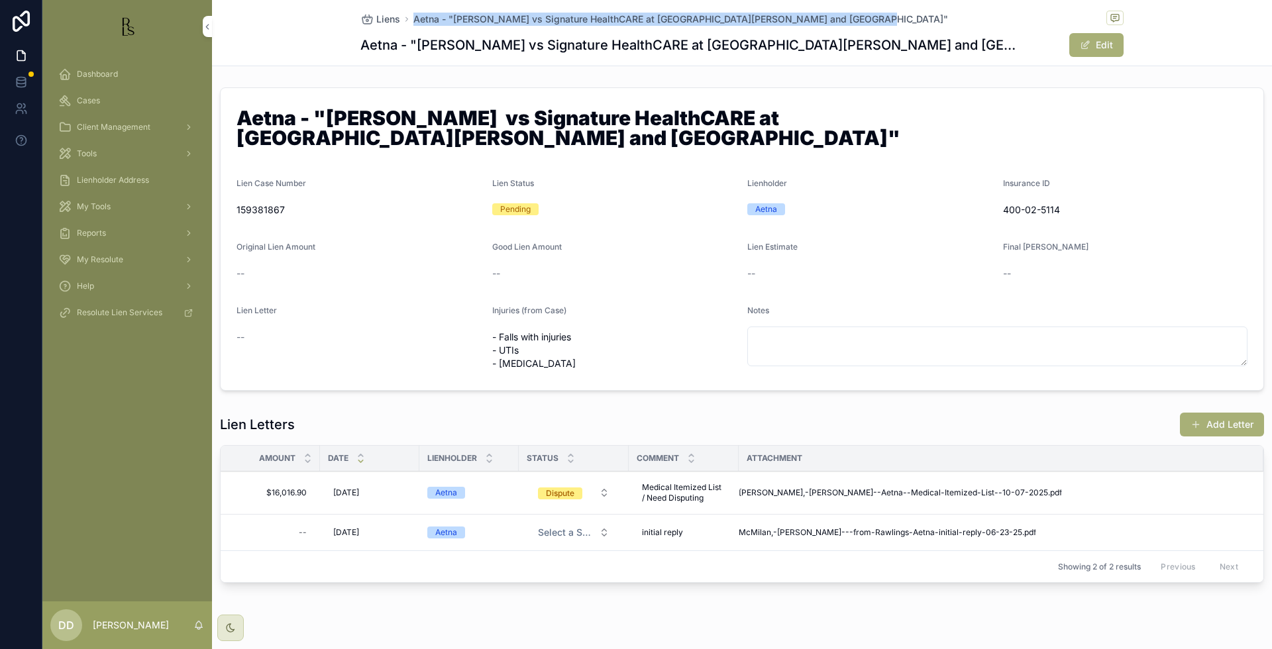
drag, startPoint x: 859, startPoint y: 15, endPoint x: 407, endPoint y: 20, distance: 451.2
click at [407, 20] on div "Liens Aetna - "[PERSON_NAME] vs Signature HealthCARE at [GEOGRAPHIC_DATA][PERSO…" at bounding box center [741, 19] width 763 height 17
copy span "Aetna - "[PERSON_NAME] vs Signature HealthCARE at [GEOGRAPHIC_DATA][PERSON_NAME…"
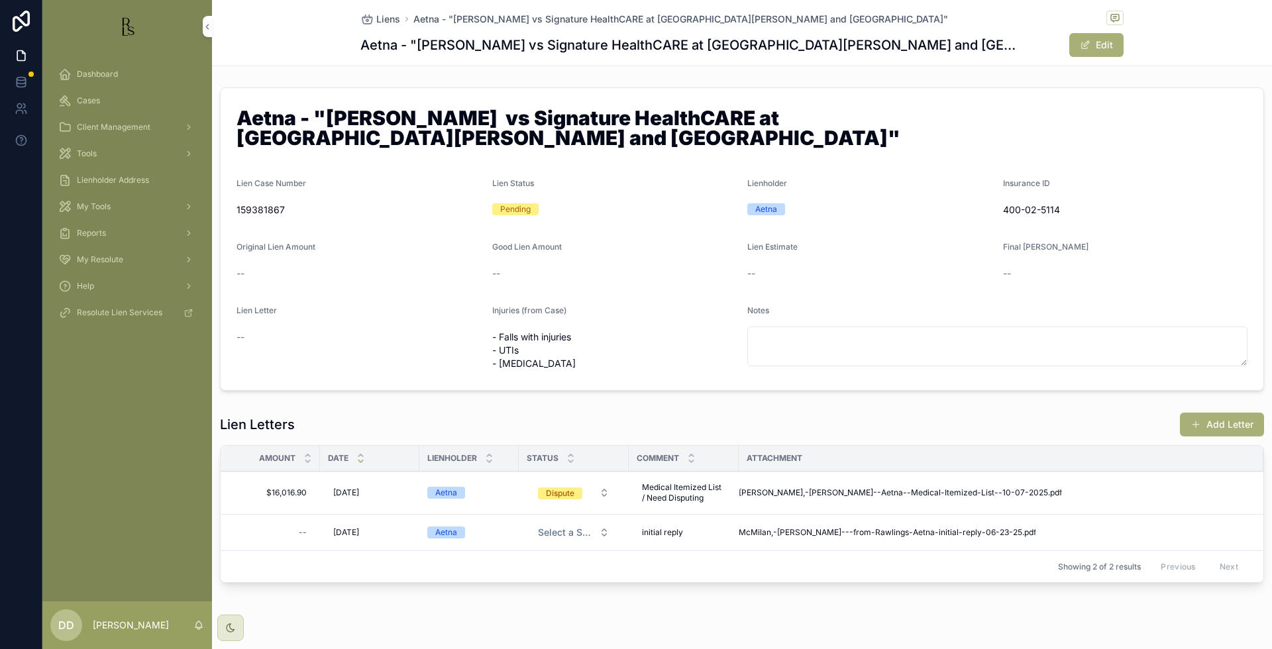
click at [624, 604] on div "Liens Aetna - "[PERSON_NAME] vs Signature HealthCARE at [GEOGRAPHIC_DATA][PERSO…" at bounding box center [742, 339] width 1060 height 678
click at [482, 25] on span "Aetna - "[PERSON_NAME] vs Signature HealthCARE at [GEOGRAPHIC_DATA][PERSON_NAME…" at bounding box center [680, 19] width 535 height 13
click at [85, 101] on span "Cases" at bounding box center [88, 100] width 23 height 11
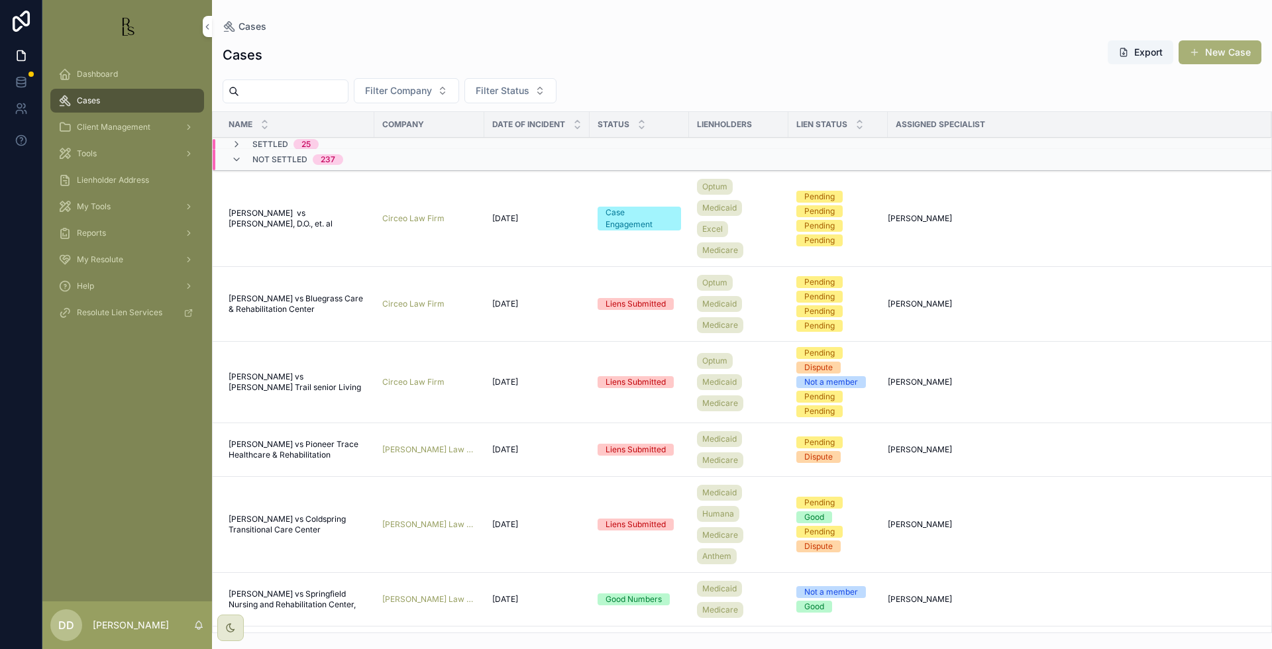
click at [286, 86] on input "scrollable content" at bounding box center [293, 91] width 109 height 19
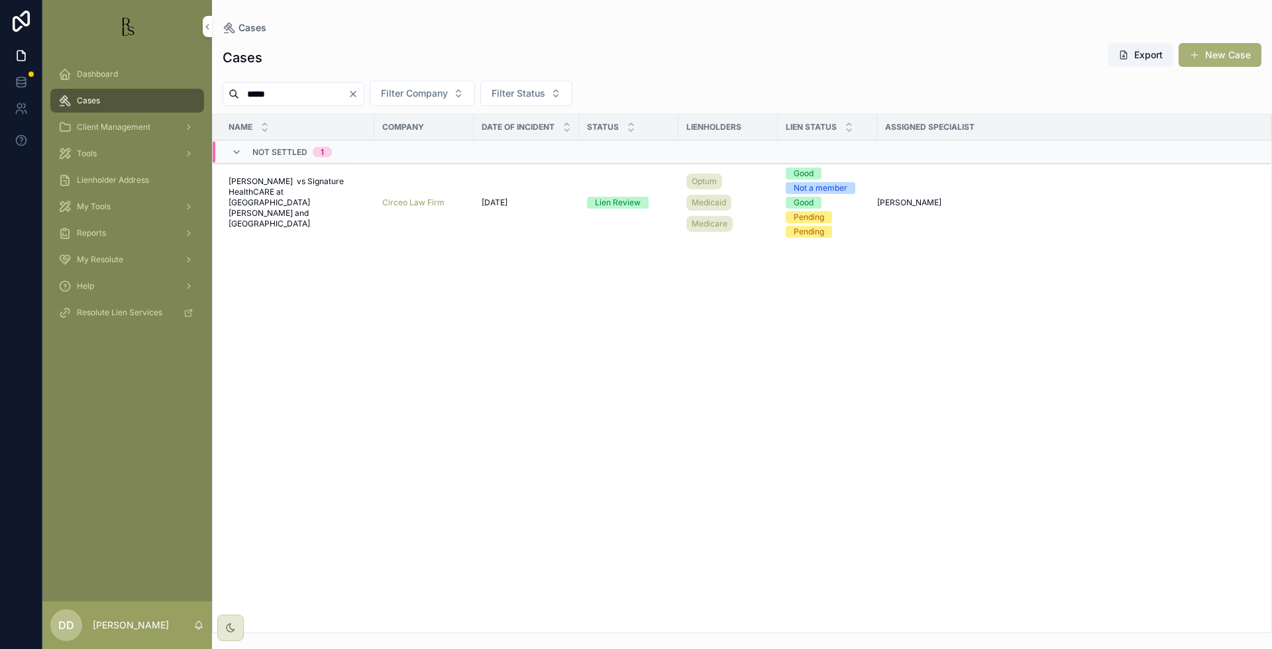
type input "*****"
click at [278, 203] on span "[PERSON_NAME] vs Signature HealthCARE at [GEOGRAPHIC_DATA][PERSON_NAME] and [GE…" at bounding box center [298, 202] width 138 height 53
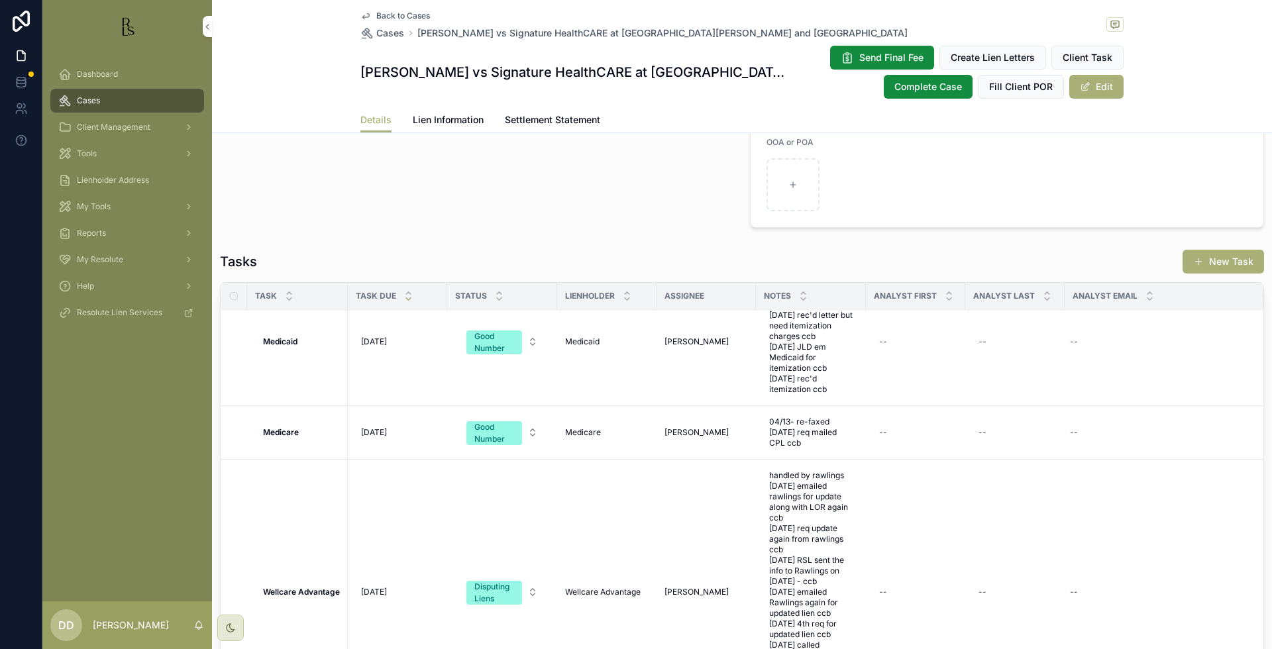
scroll to position [166, 0]
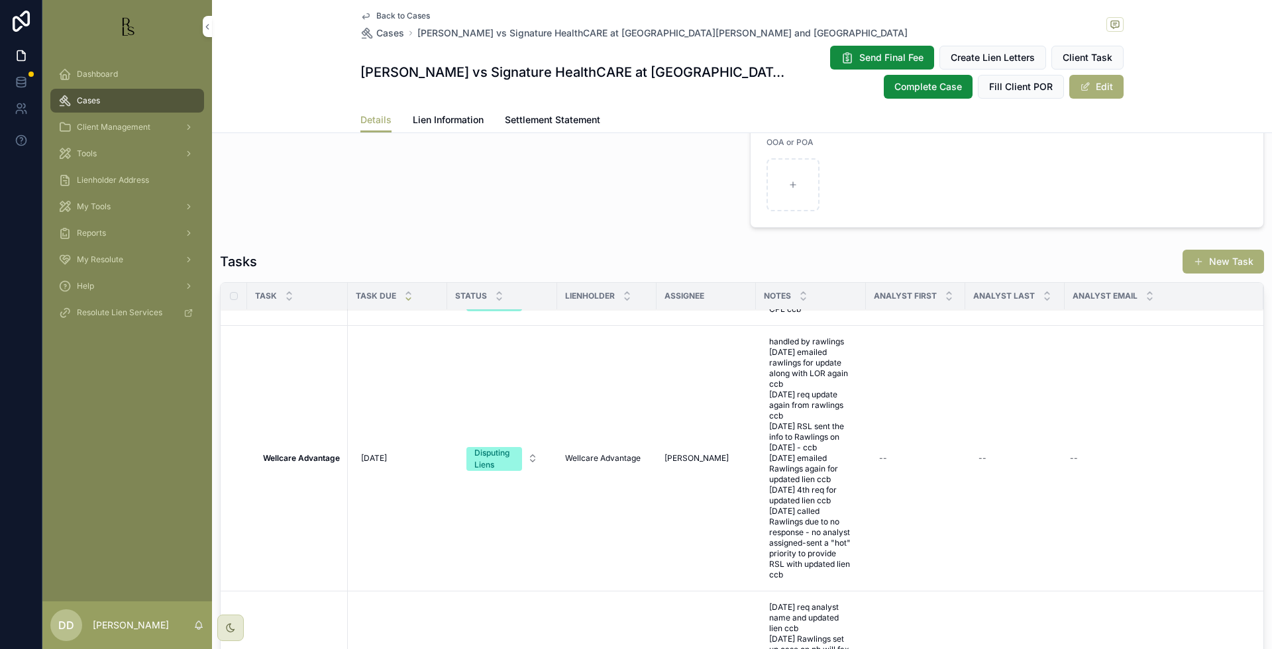
click at [387, 458] on span "[DATE]" at bounding box center [374, 458] width 26 height 11
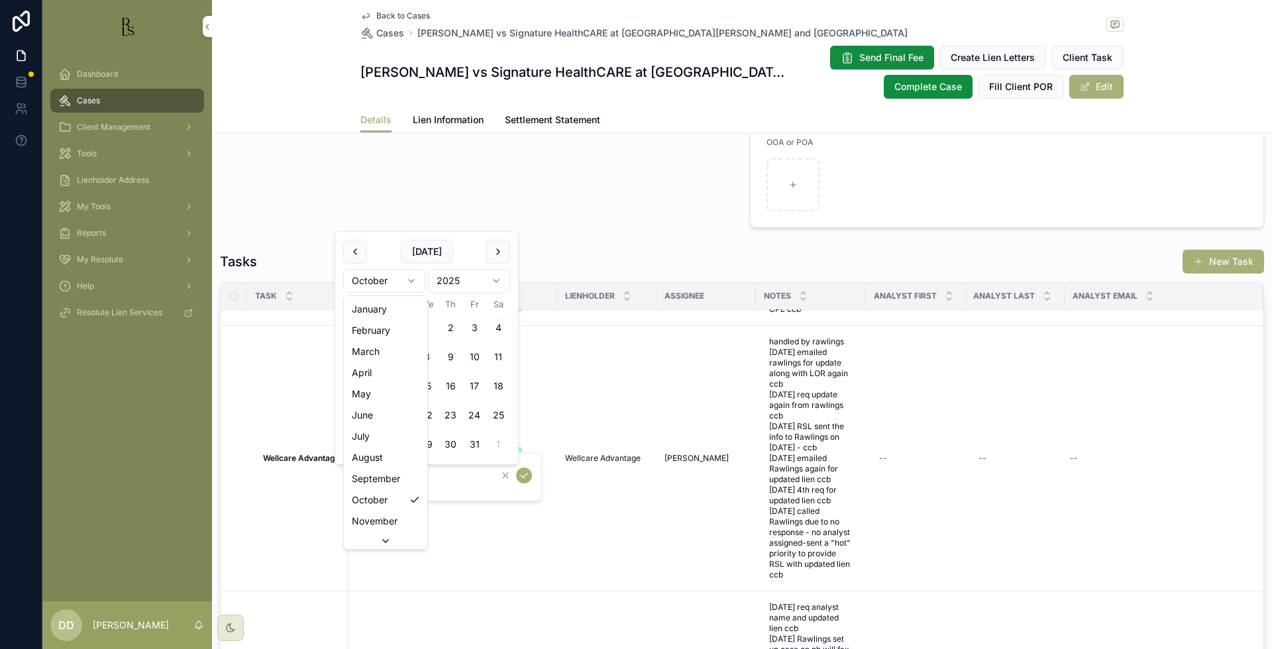
click at [413, 282] on html "Dashboard Cases Client Management Tools Lienholder Address My Tools Reports My …" at bounding box center [636, 324] width 1272 height 649
click at [426, 384] on button "19" at bounding box center [427, 386] width 24 height 24
type input "**********"
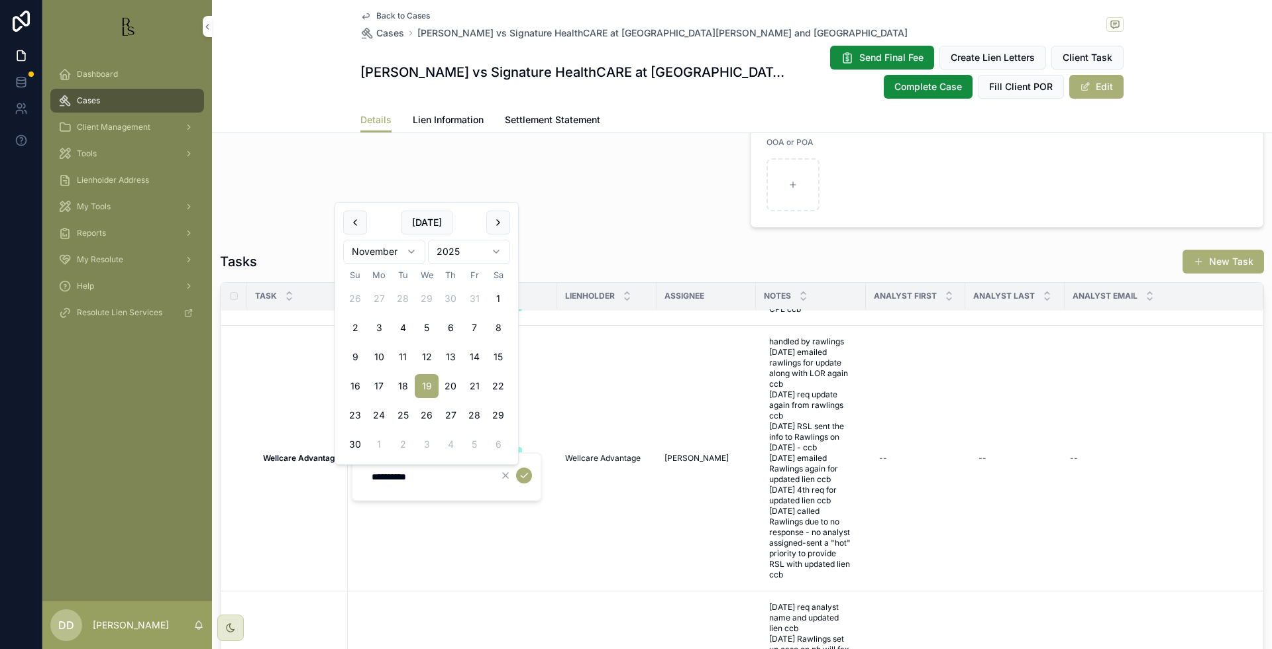
click at [525, 475] on icon "scrollable content" at bounding box center [524, 475] width 11 height 11
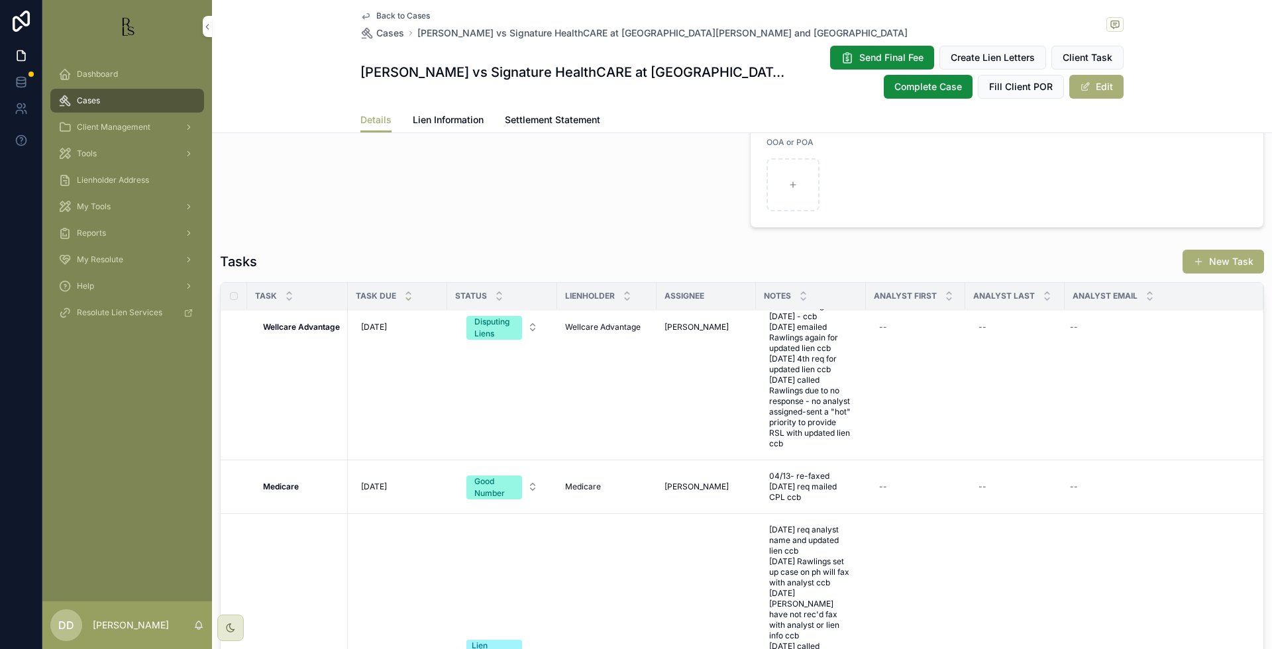
scroll to position [289, 0]
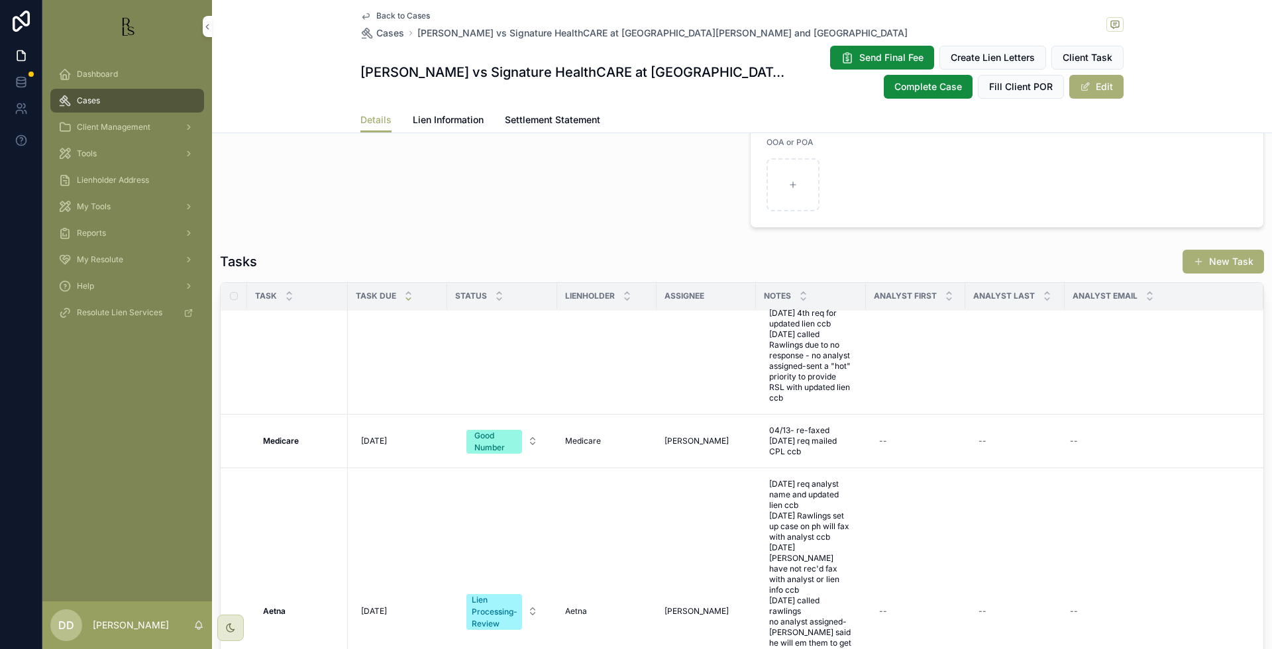
click at [387, 606] on span "[DATE]" at bounding box center [374, 611] width 26 height 11
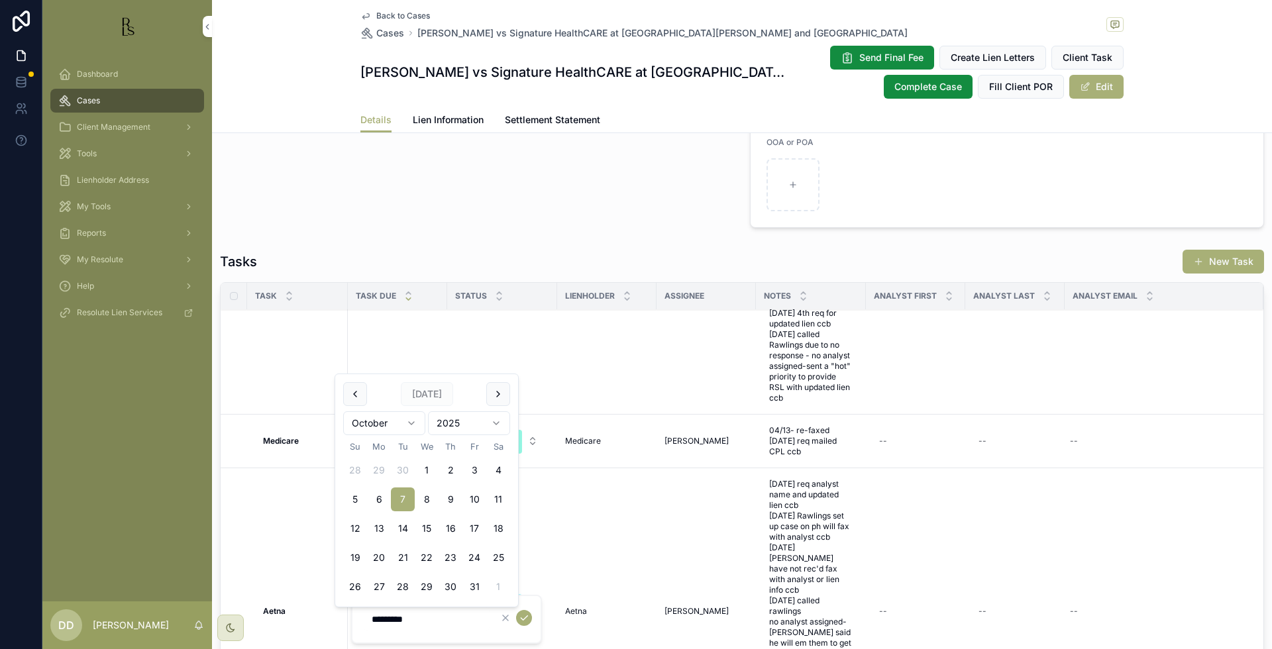
click at [411, 419] on html "Dashboard Cases Client Management Tools Lienholder Address My Tools Reports My …" at bounding box center [636, 324] width 1272 height 649
click at [472, 468] on button "7" at bounding box center [474, 470] width 24 height 24
type input "*********"
click at [525, 617] on icon "scrollable content" at bounding box center [524, 618] width 11 height 11
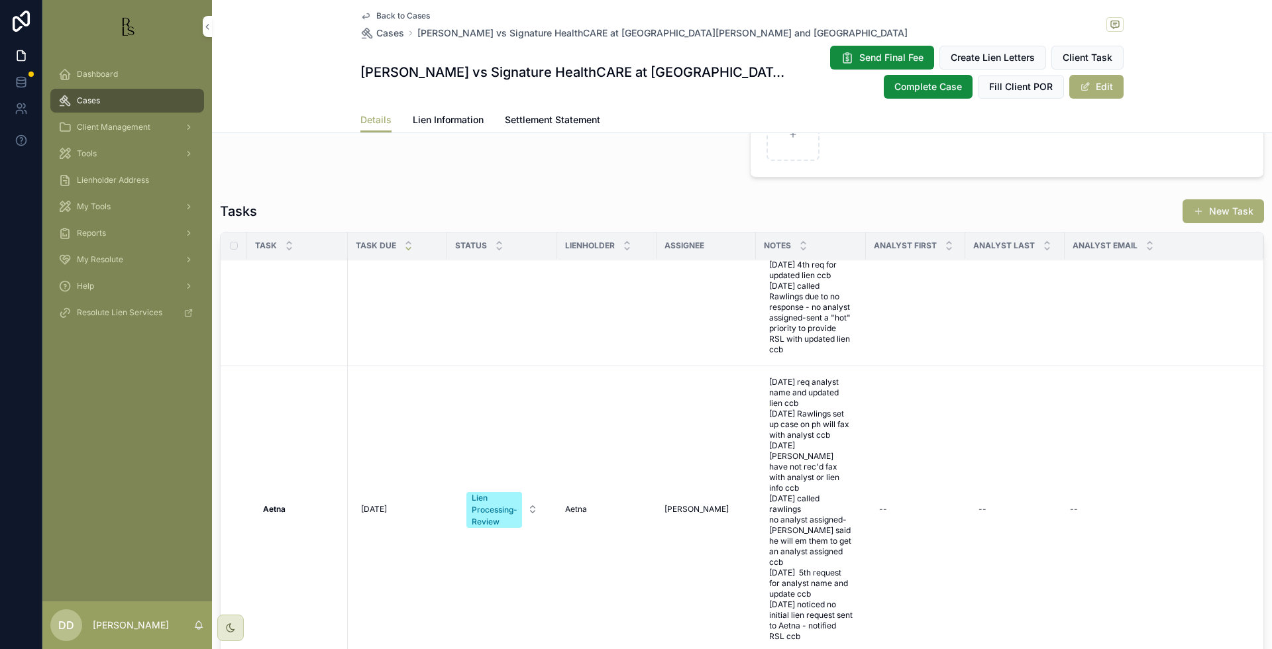
scroll to position [289, 0]
click at [490, 501] on div "Lien Processing-Review" at bounding box center [495, 508] width 46 height 36
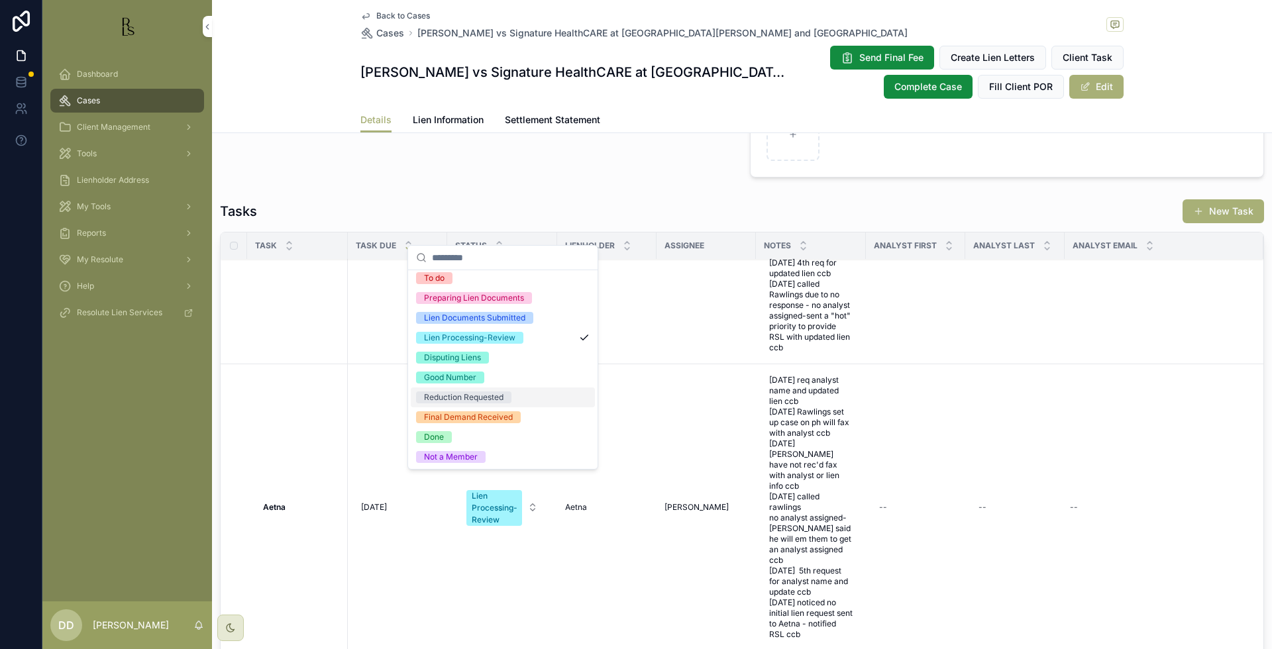
scroll to position [25, 0]
click at [468, 355] on div "Disputing Liens" at bounding box center [452, 357] width 57 height 12
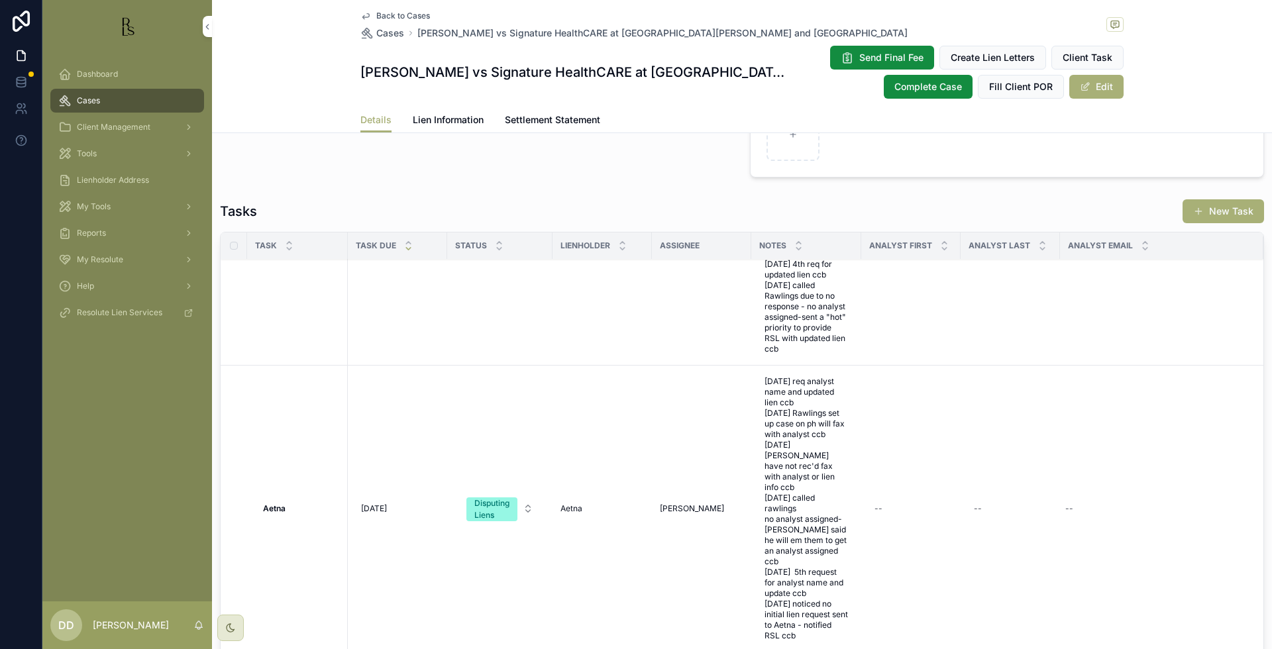
scroll to position [289, 0]
click at [827, 497] on span "[DATE] req analyst name and updated lien ccb [DATE] Rawlings set up case on ph …" at bounding box center [805, 507] width 83 height 265
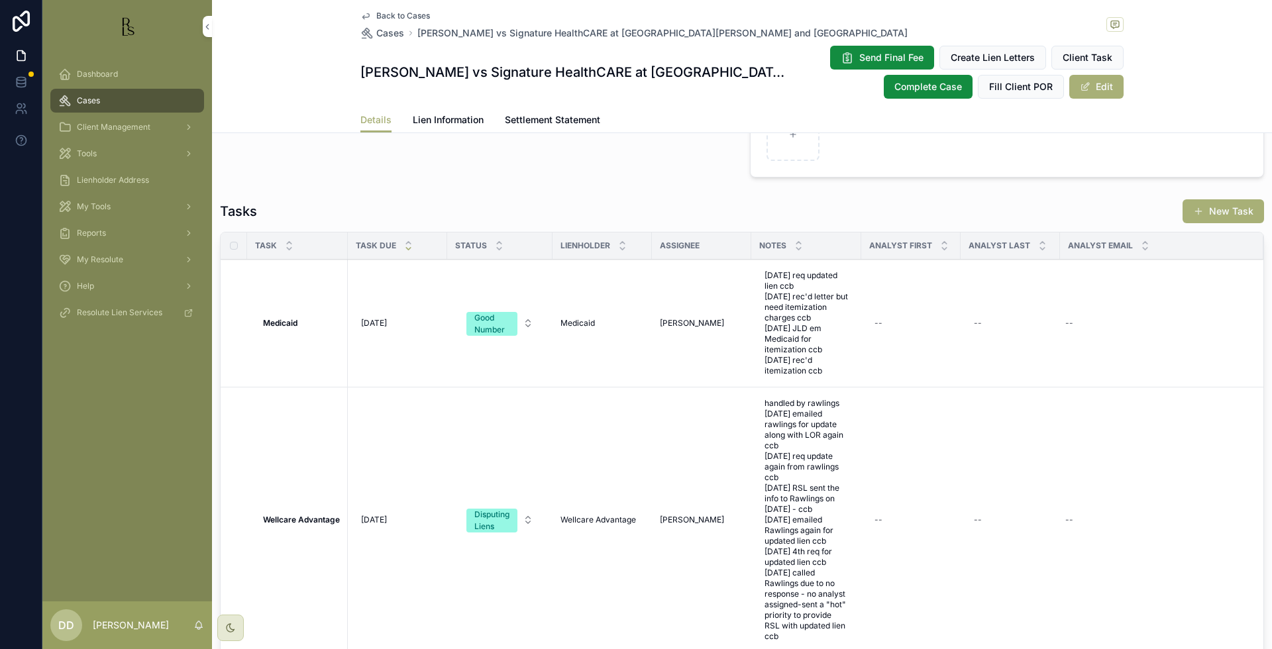
scroll to position [1114, 0]
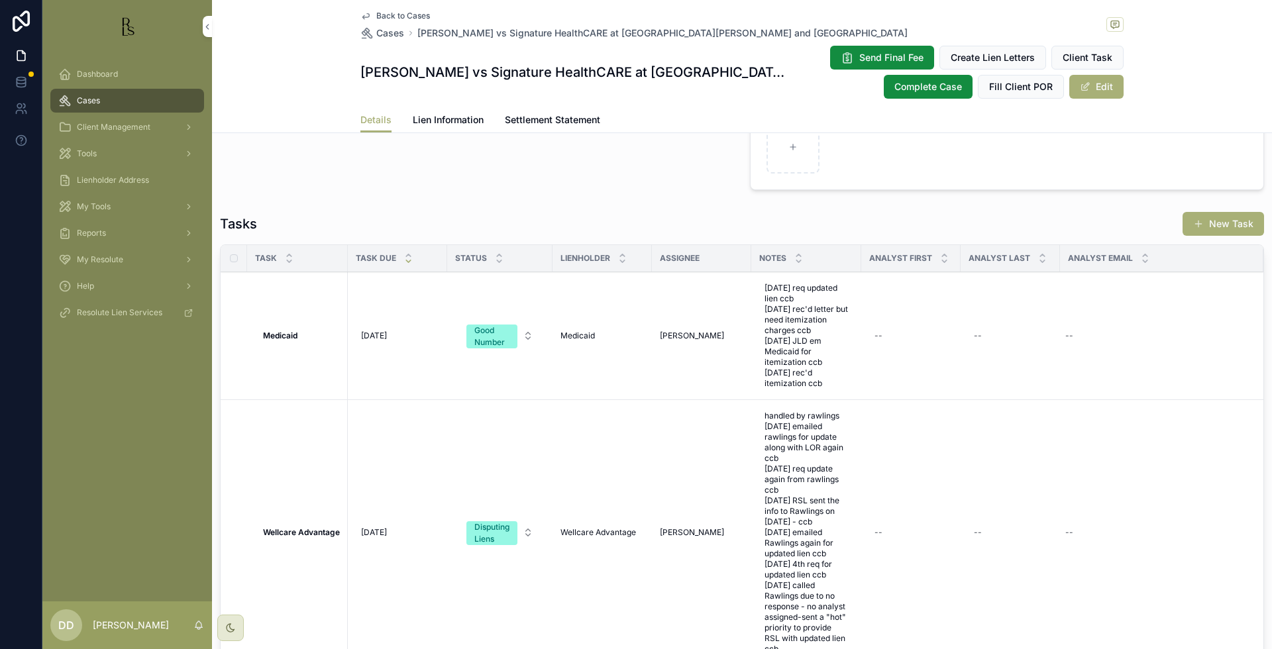
click at [480, 521] on div "Disputing Liens" at bounding box center [491, 533] width 35 height 24
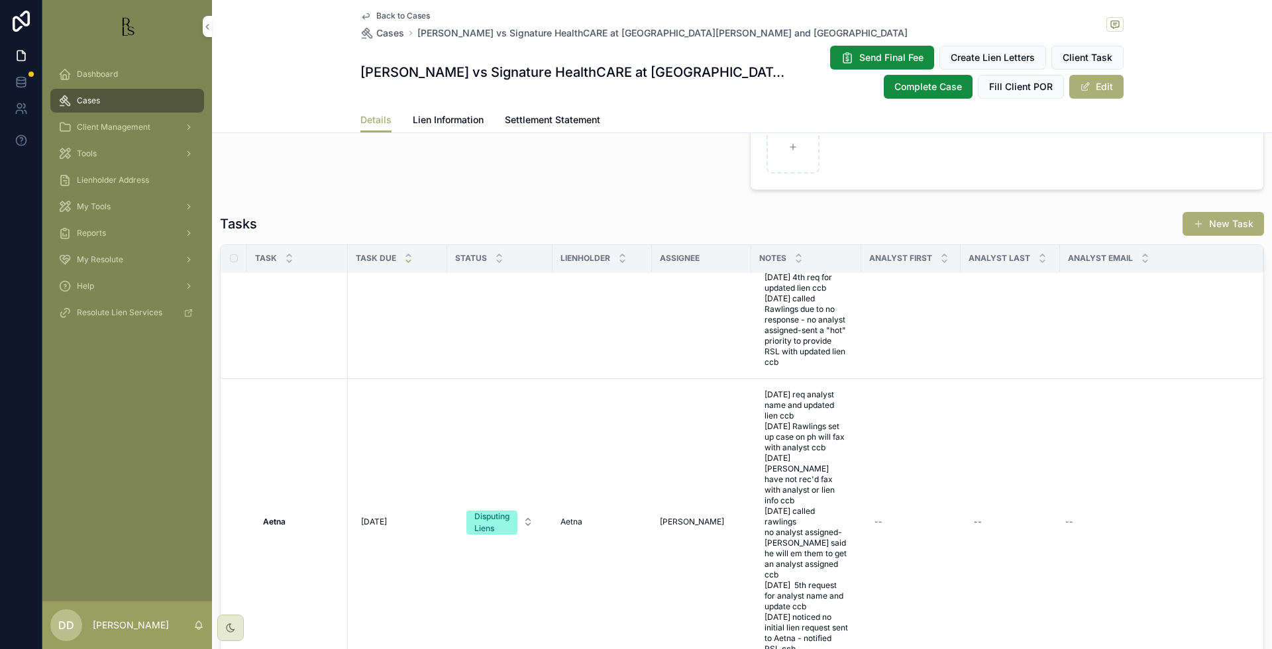
scroll to position [289, 0]
click at [489, 509] on div "Disputing Liens" at bounding box center [491, 521] width 35 height 24
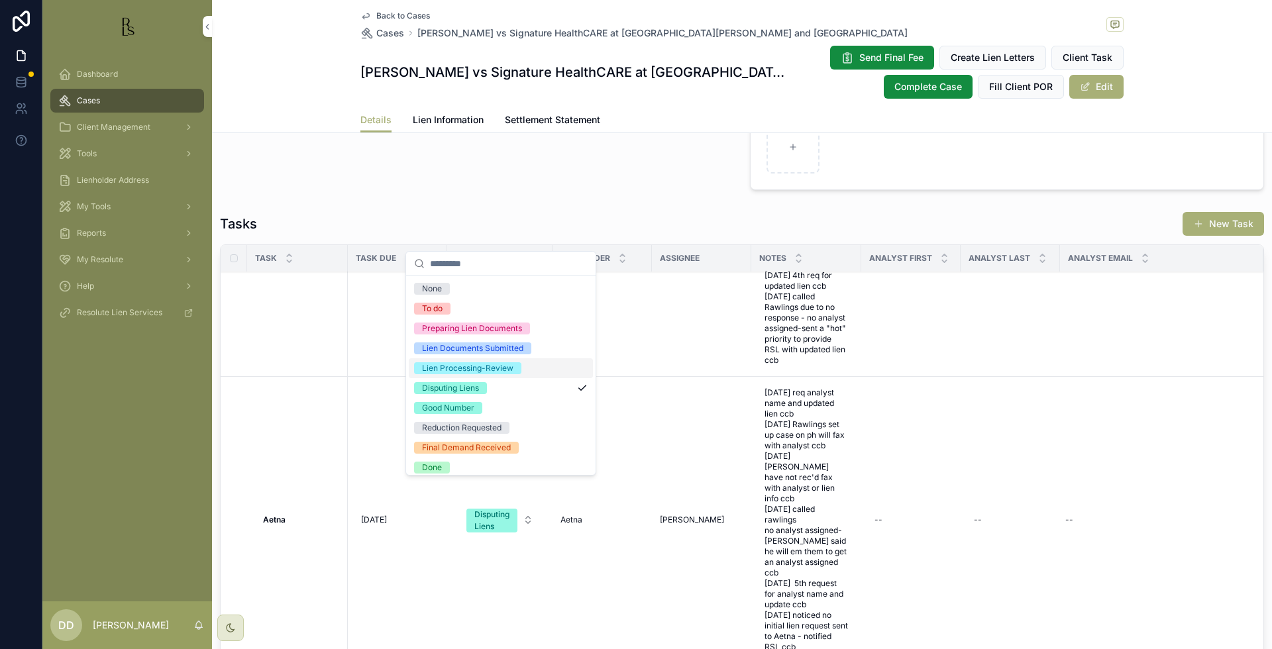
click at [495, 372] on div "Lien Processing-Review" at bounding box center [467, 368] width 91 height 12
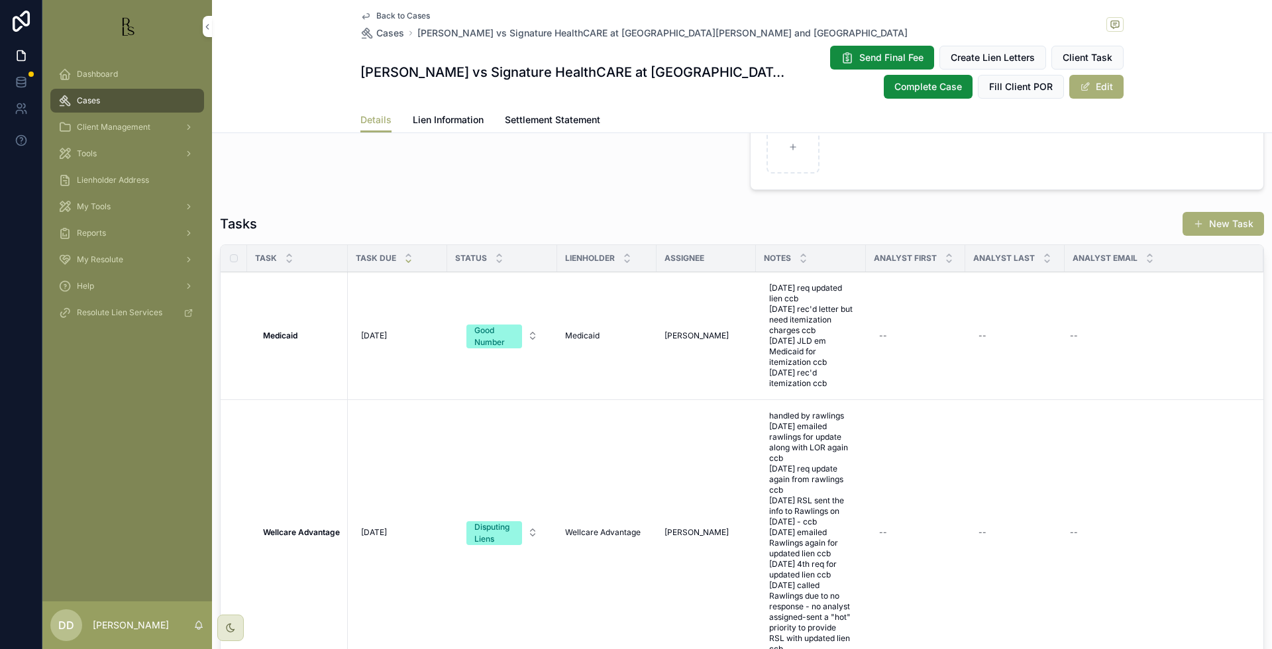
scroll to position [1127, 0]
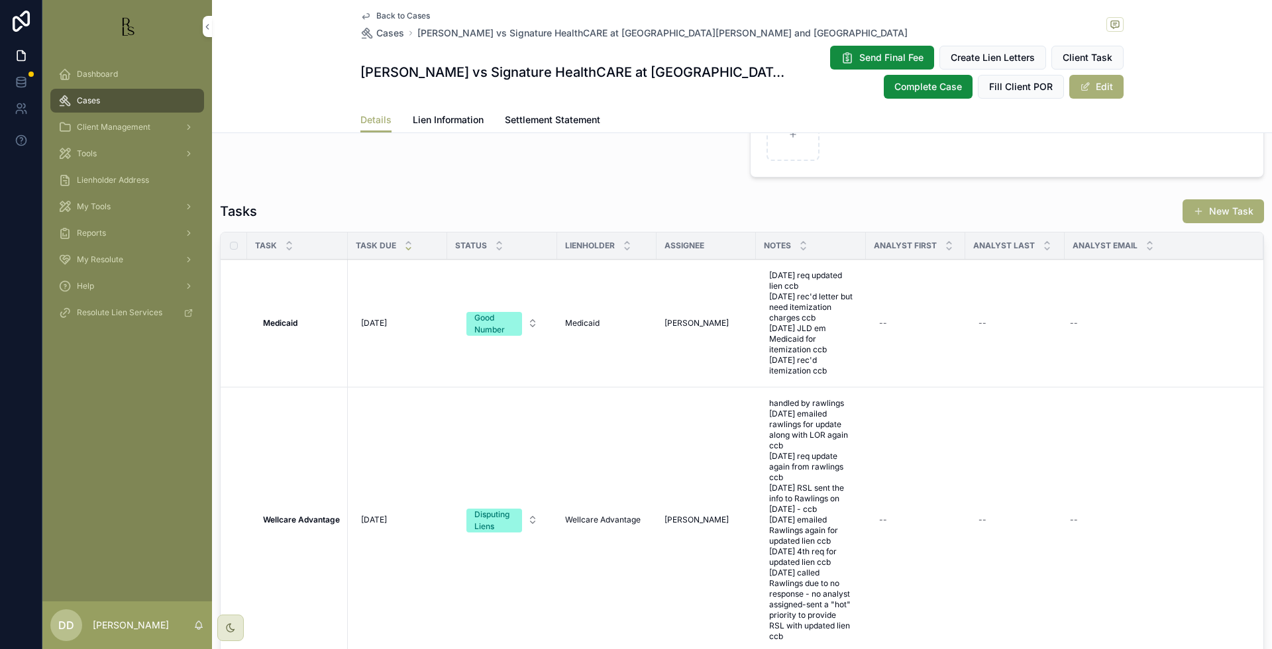
click at [149, 455] on div "Dashboard Cases Client Management Tools Lienholder Address My Tools Reports My …" at bounding box center [127, 327] width 170 height 549
click at [1205, 603] on td "--" at bounding box center [1164, 521] width 199 height 266
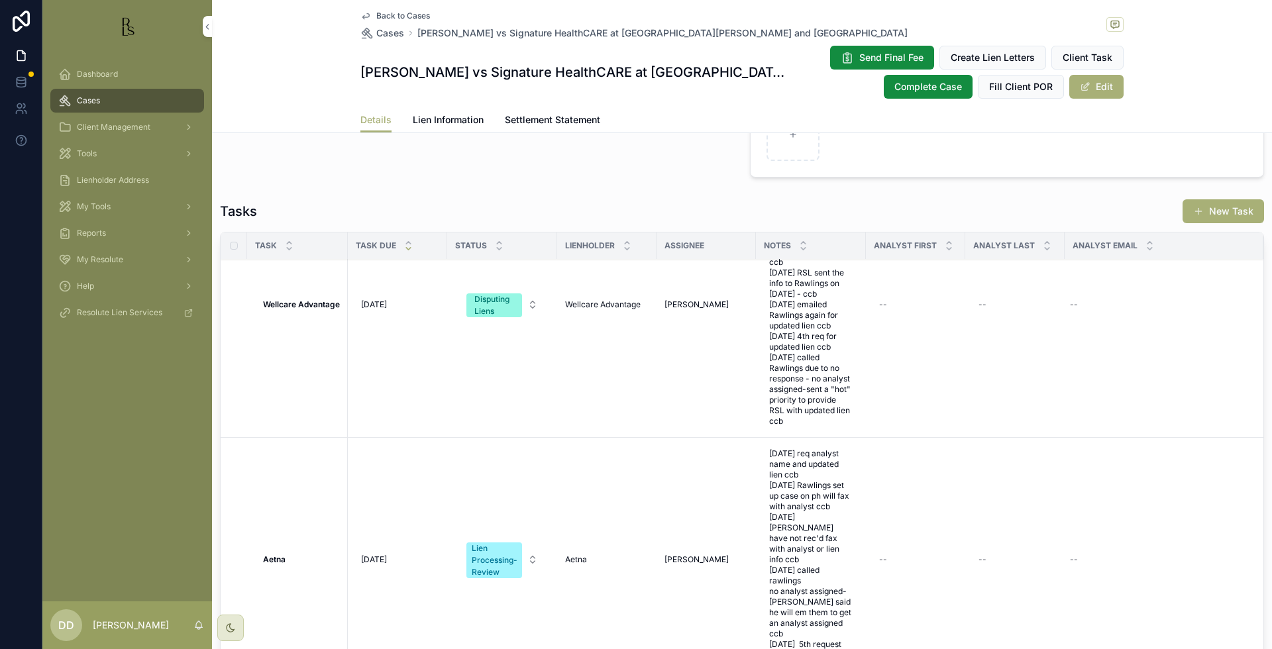
scroll to position [246, 0]
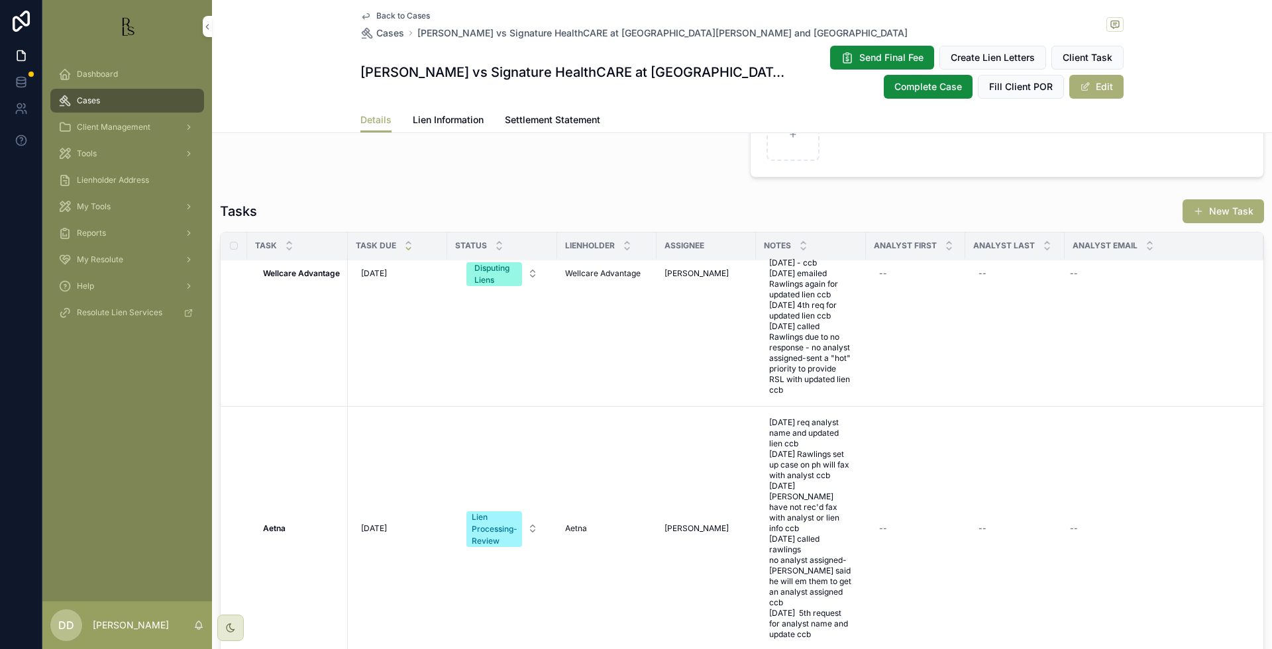
click at [282, 523] on strong "Aetna" at bounding box center [274, 528] width 23 height 10
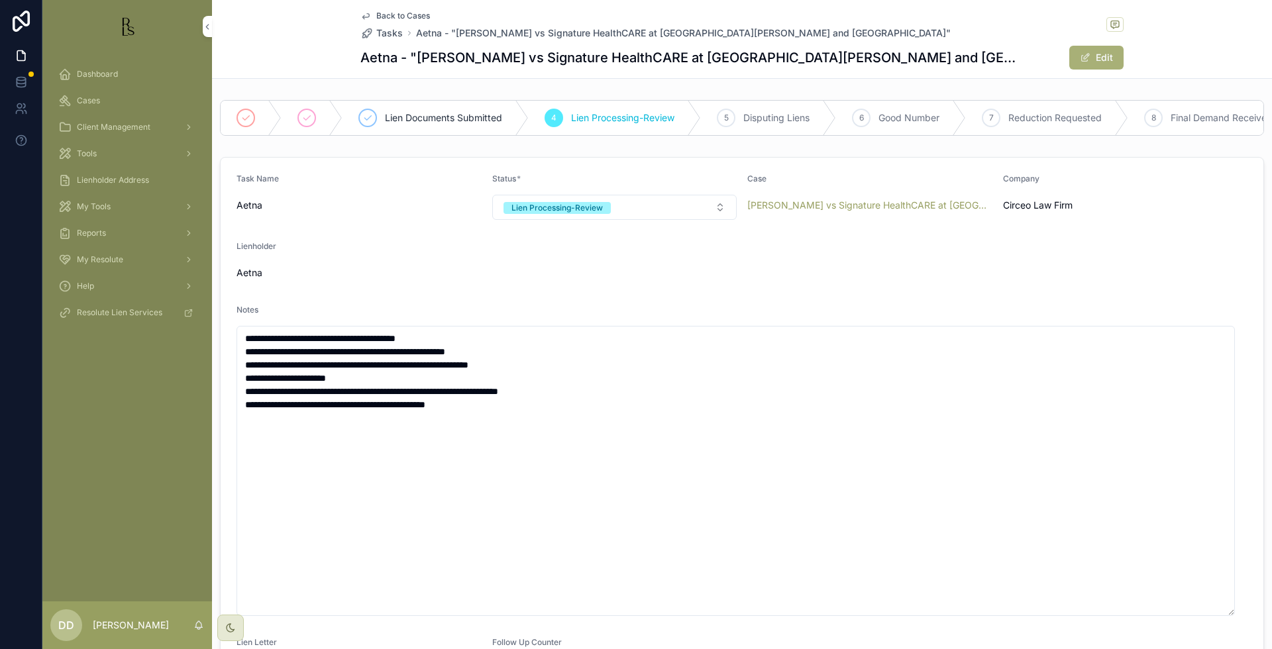
click at [381, 14] on span "Back to Cases" at bounding box center [403, 16] width 54 height 11
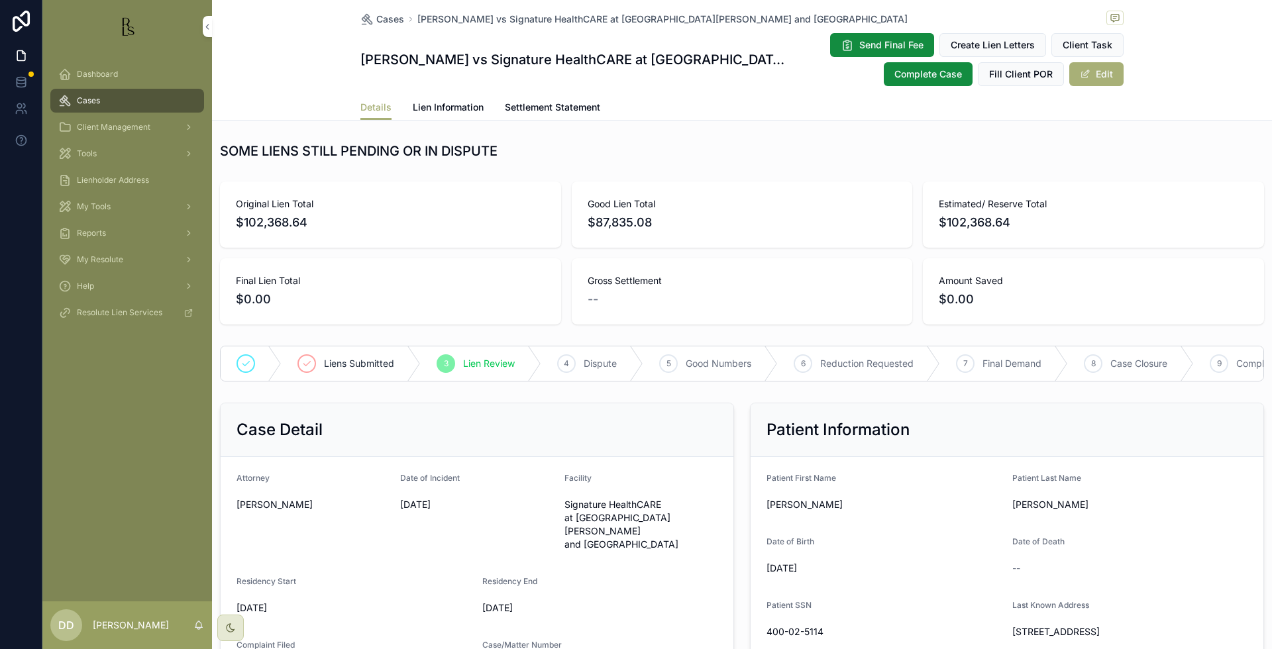
click at [434, 105] on span "Lien Information" at bounding box center [448, 107] width 71 height 13
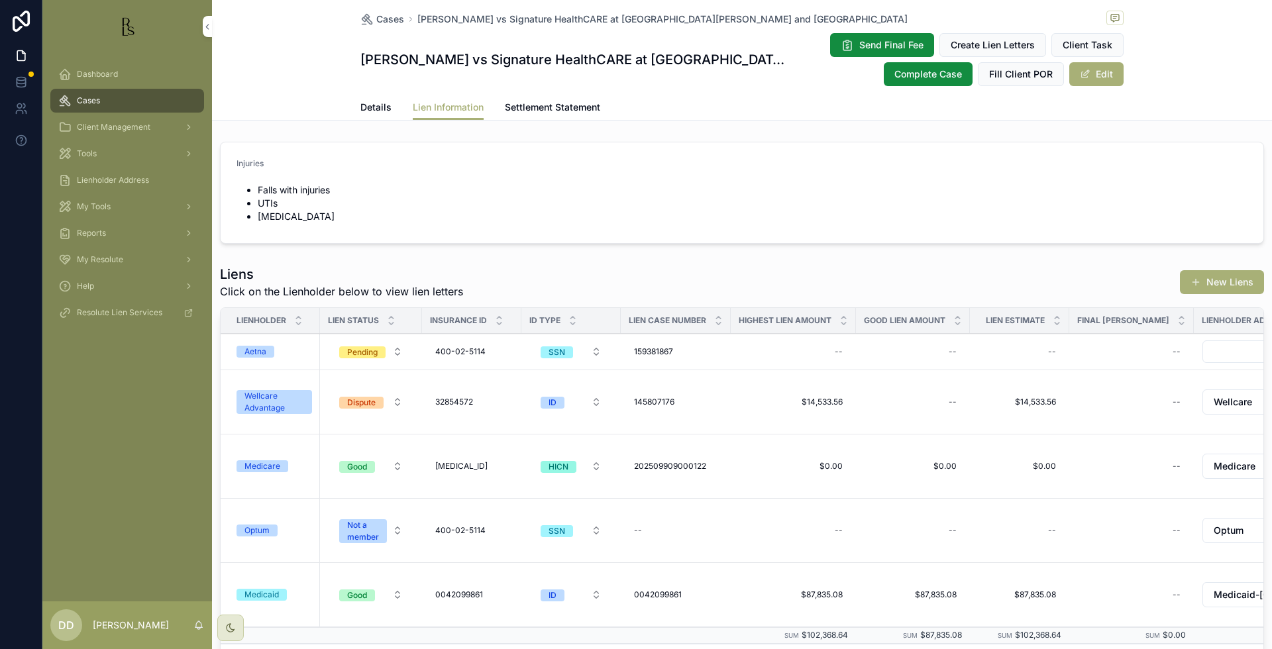
click at [260, 350] on div "Aetna" at bounding box center [255, 352] width 22 height 12
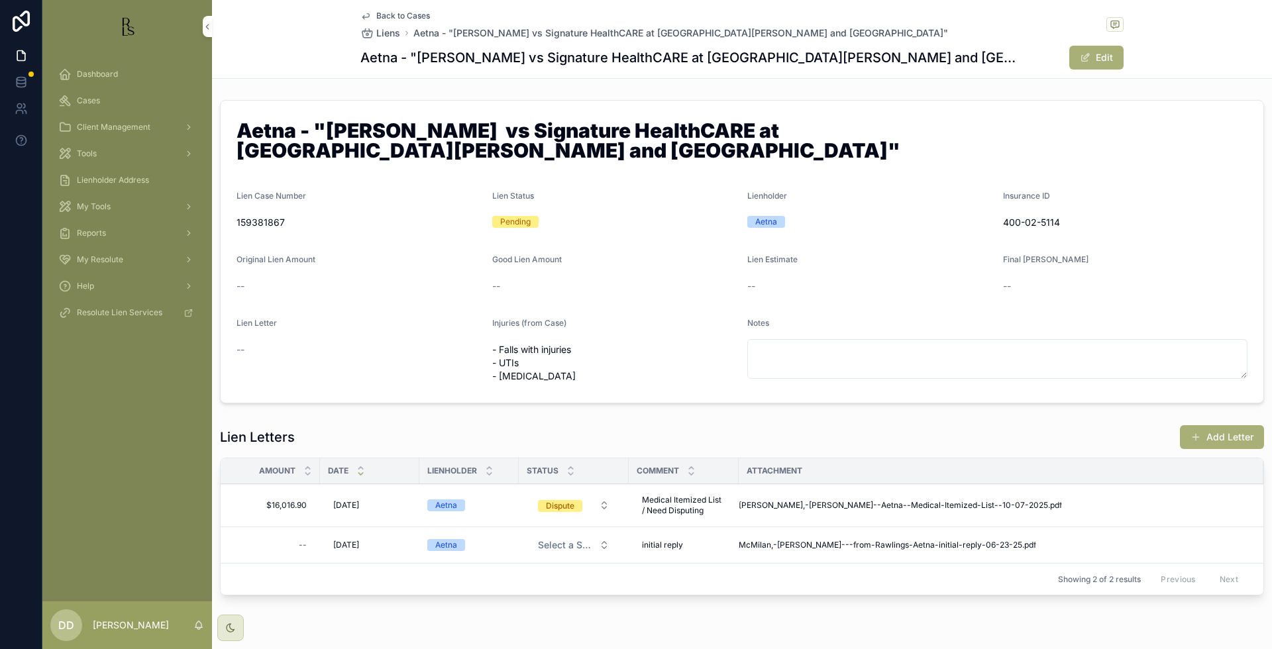
click at [1151, 233] on form "Aetna - "[PERSON_NAME] vs Signature HealthCARE at [GEOGRAPHIC_DATA][PERSON_NAME…" at bounding box center [742, 252] width 1043 height 302
click at [1147, 280] on form "Aetna - "[PERSON_NAME] vs Signature HealthCARE at [GEOGRAPHIC_DATA][PERSON_NAME…" at bounding box center [742, 252] width 1043 height 302
click at [396, 15] on span "Back to Cases" at bounding box center [403, 16] width 54 height 11
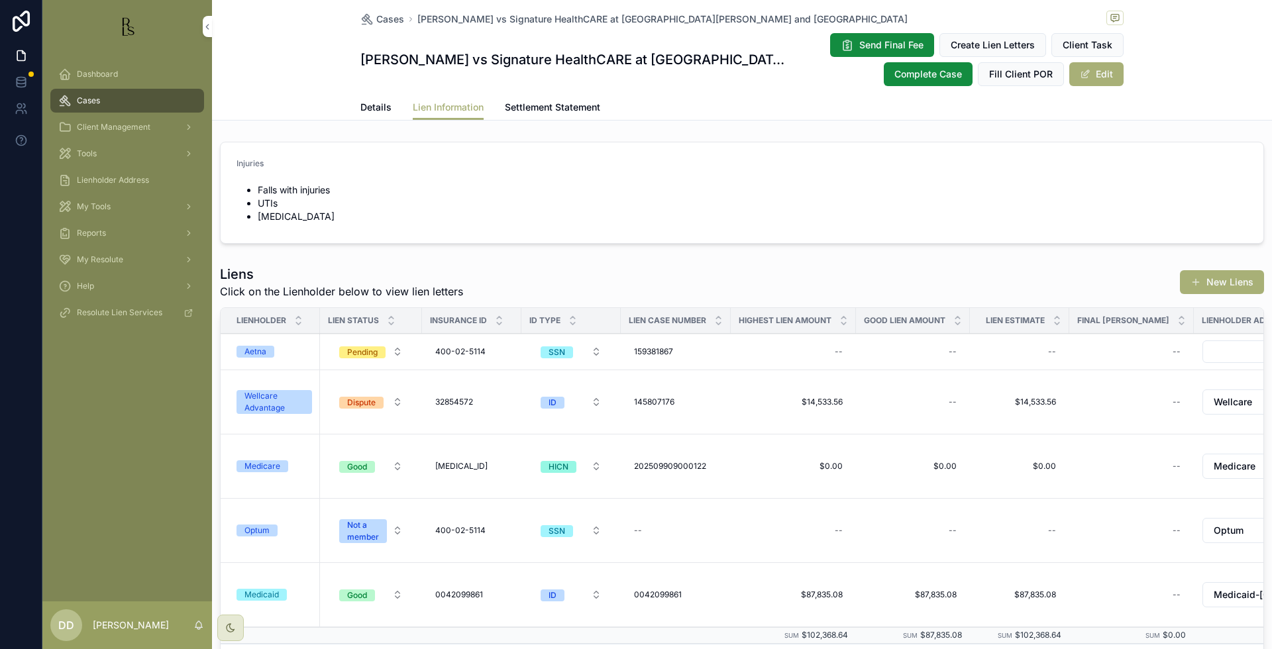
drag, startPoint x: 96, startPoint y: 97, endPoint x: 162, endPoint y: 88, distance: 66.2
click at [97, 97] on span "Cases" at bounding box center [88, 100] width 23 height 11
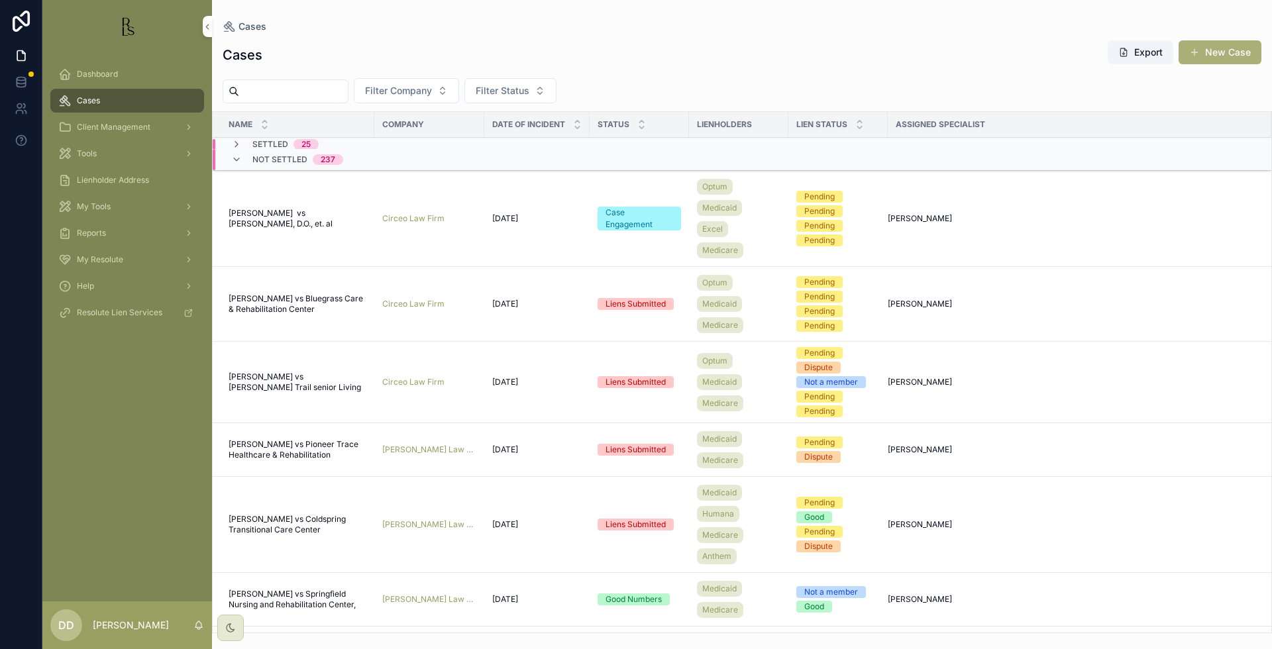
click at [459, 95] on button "Filter Company" at bounding box center [406, 90] width 105 height 25
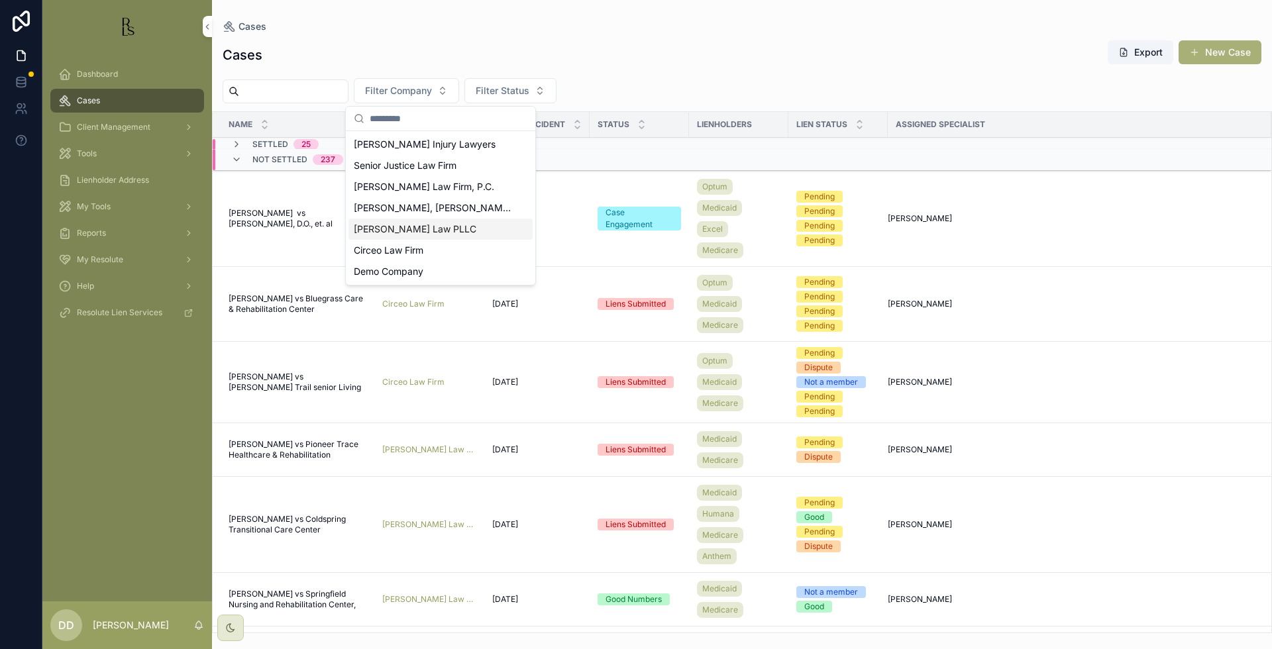
click at [428, 228] on span "[PERSON_NAME] Law PLLC" at bounding box center [415, 229] width 123 height 13
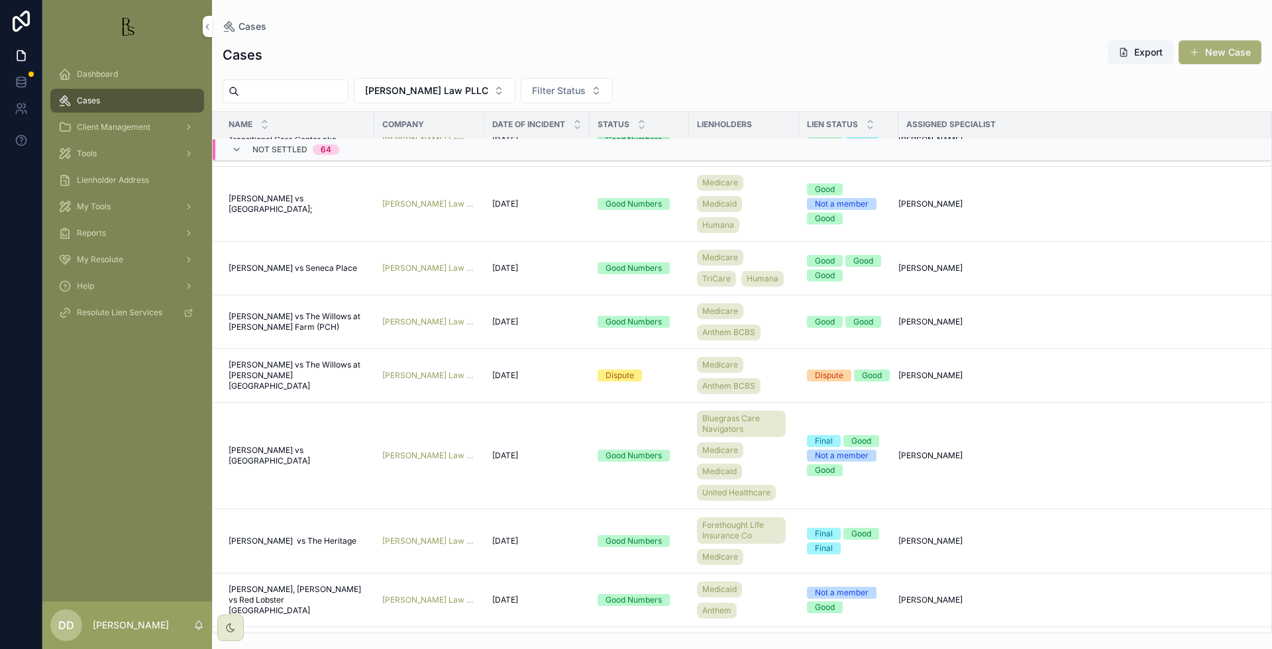
scroll to position [4121, 0]
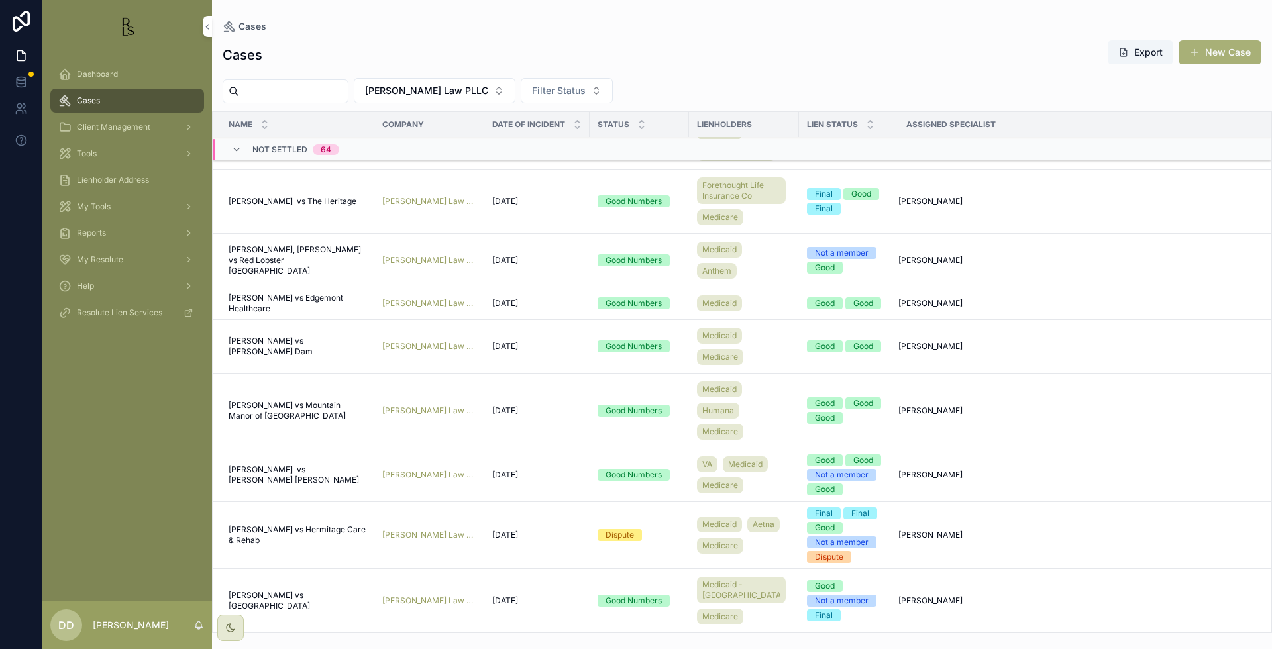
click at [955, 80] on div "[PERSON_NAME] Law PLLC Filter Status" at bounding box center [742, 90] width 1060 height 25
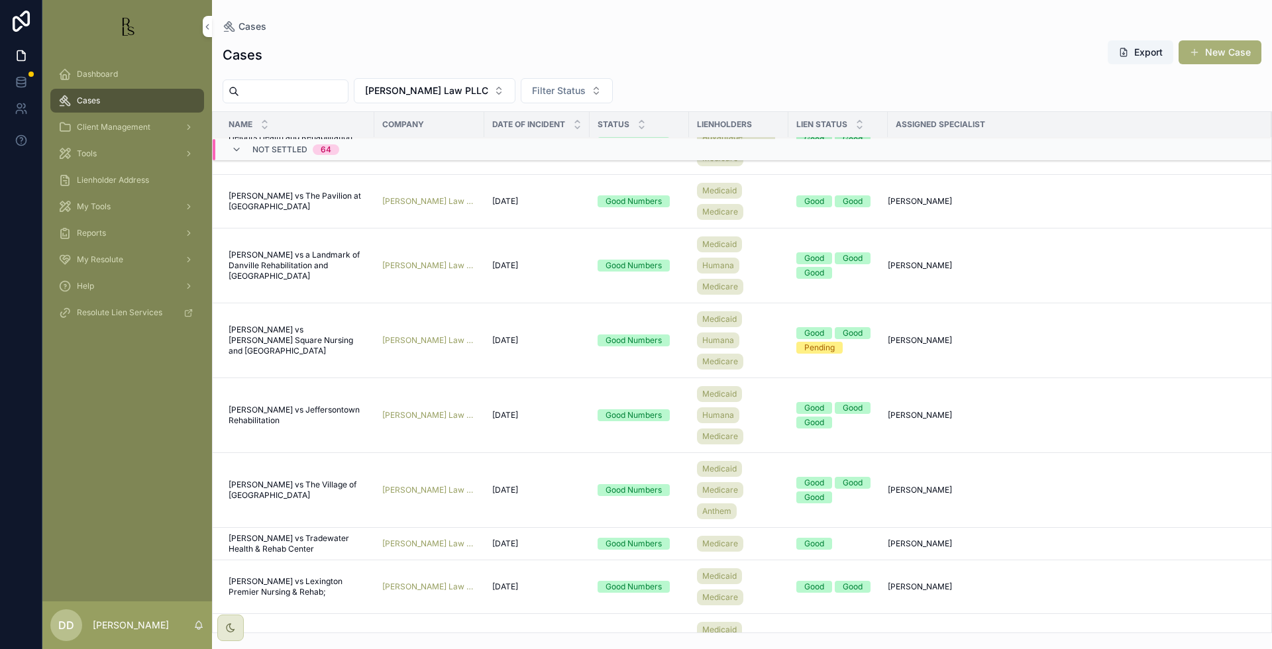
scroll to position [1554, 0]
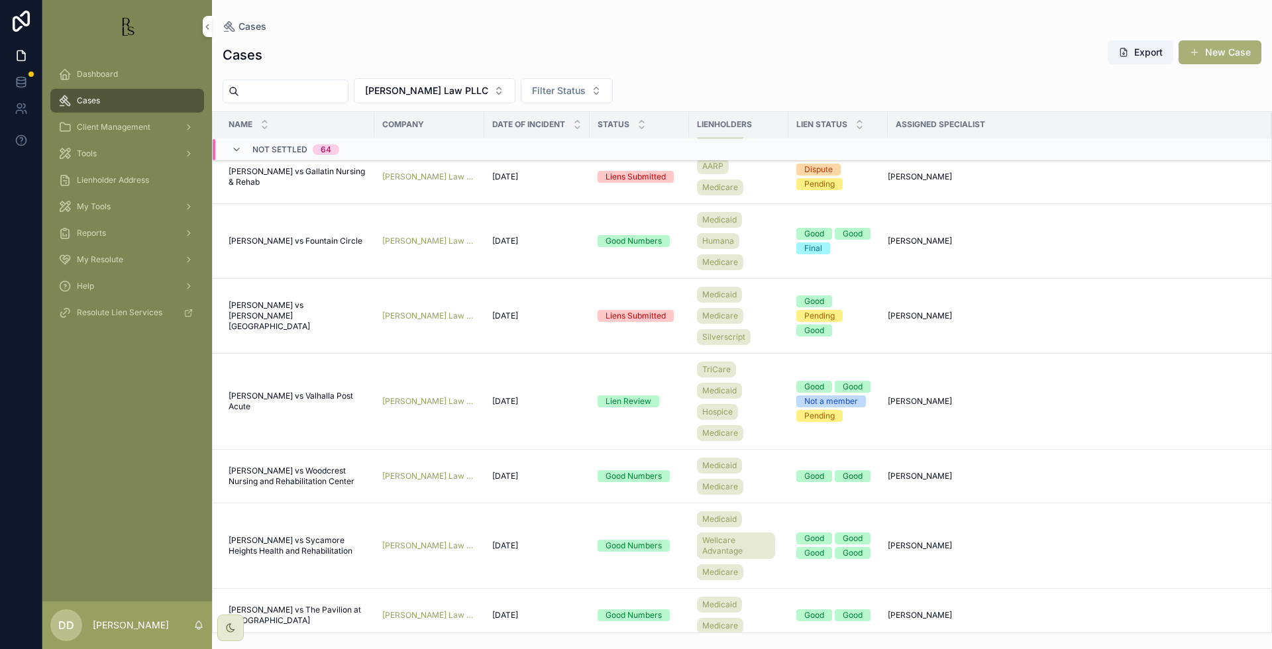
click at [292, 318] on span "[PERSON_NAME] vs [PERSON_NAME][GEOGRAPHIC_DATA]" at bounding box center [298, 316] width 138 height 32
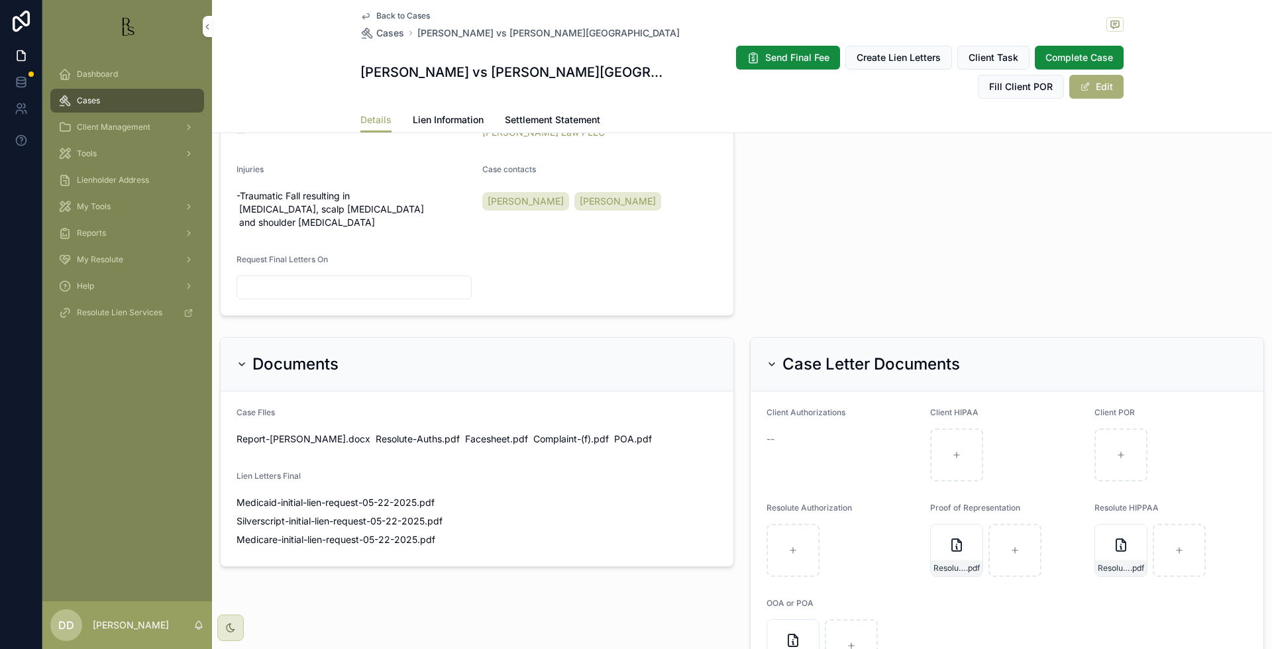
scroll to position [580, 0]
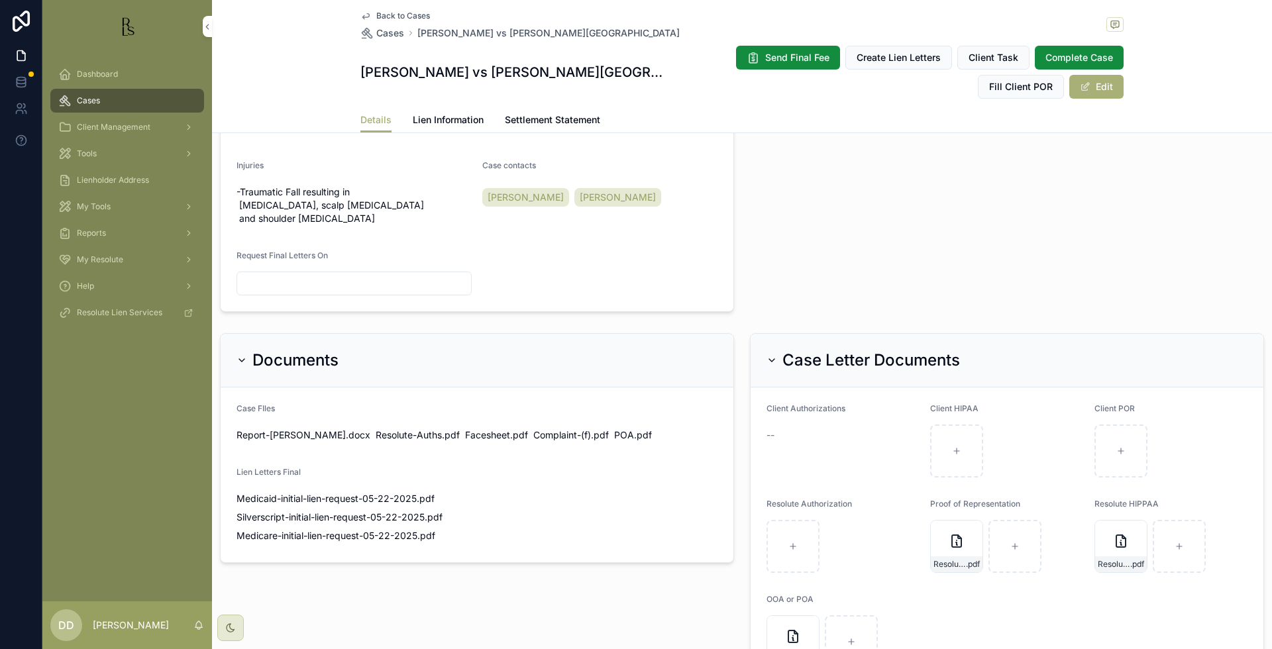
click at [504, 603] on div "Documents Case FIles Report-[PERSON_NAME] .docx Resolute-Auths .pdf Facesheet .…" at bounding box center [477, 509] width 530 height 362
click at [1078, 75] on button "Edit" at bounding box center [1096, 87] width 54 height 24
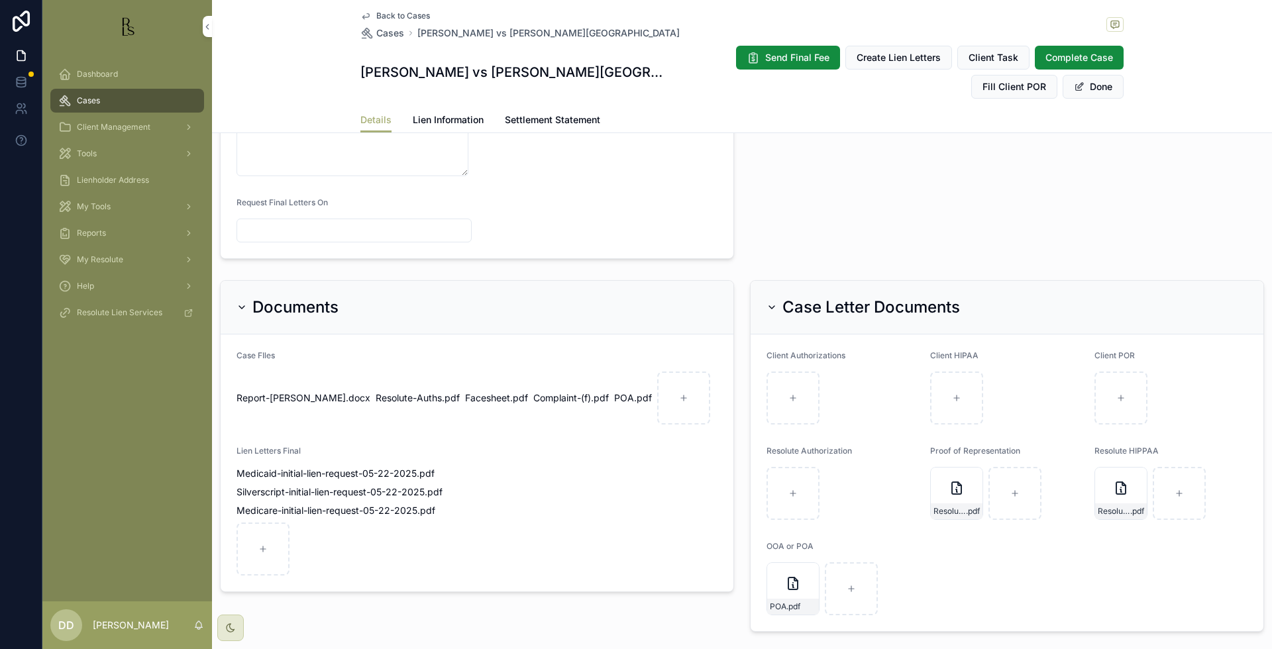
scroll to position [751, 0]
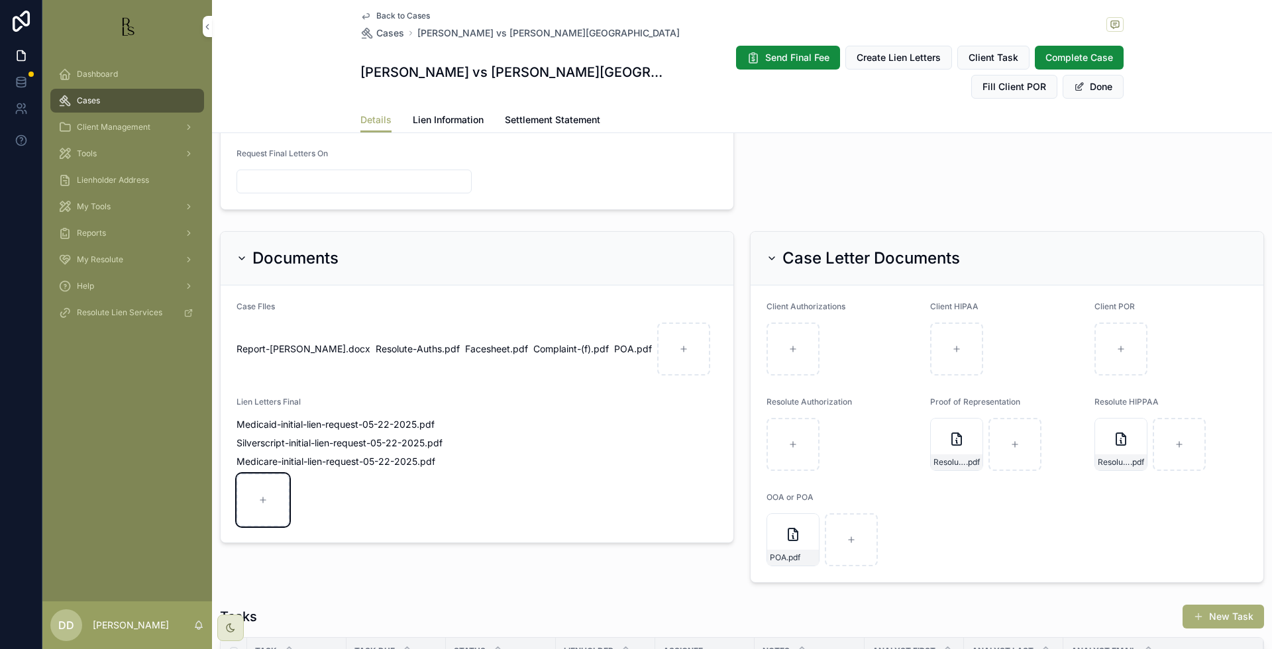
click at [275, 478] on div "scrollable content" at bounding box center [262, 500] width 53 height 53
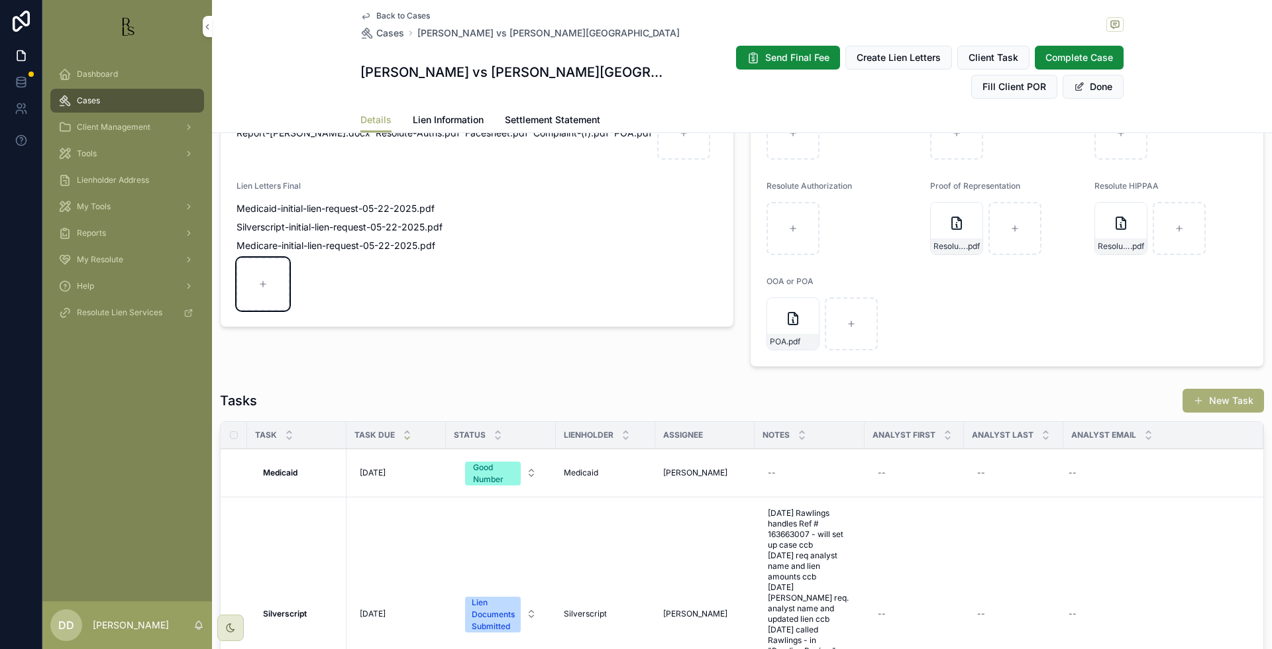
type input "**********"
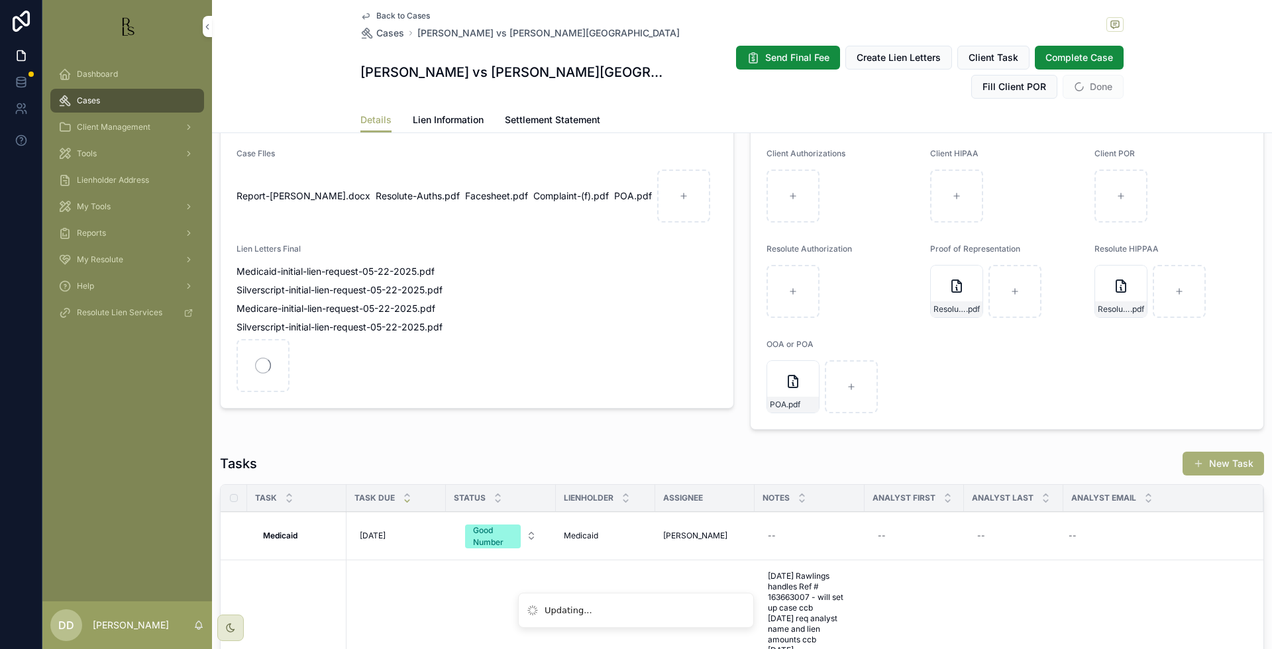
scroll to position [833, 0]
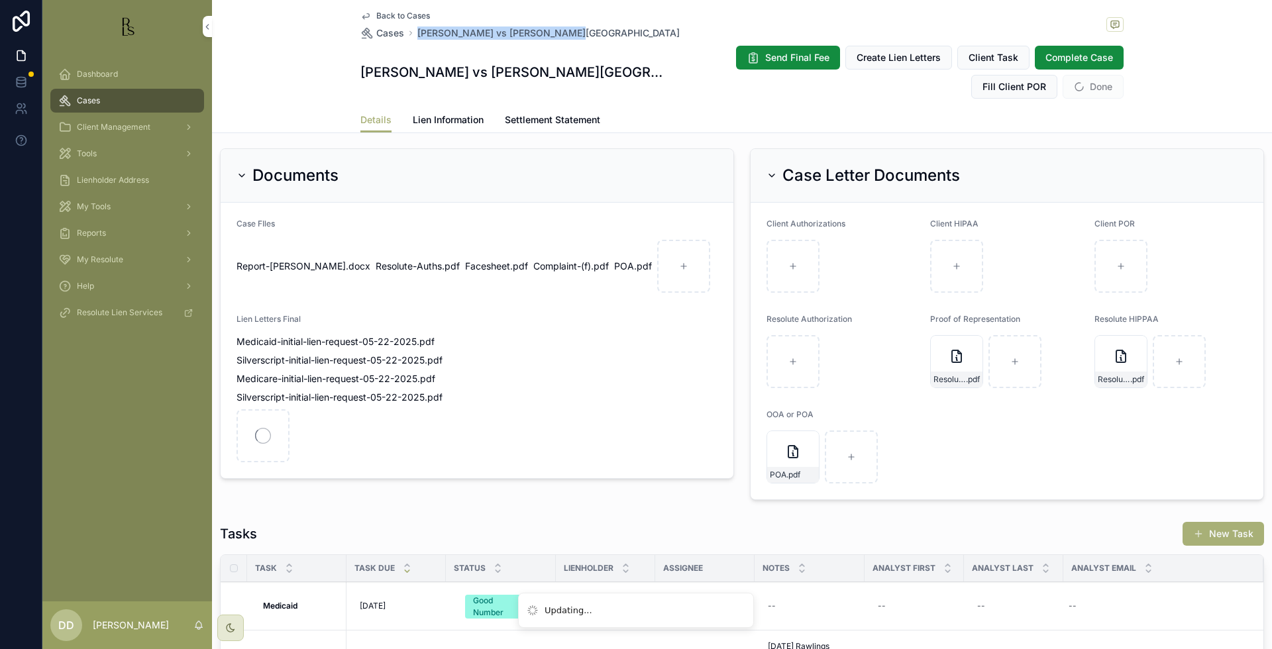
drag, startPoint x: 556, startPoint y: 28, endPoint x: 413, endPoint y: 31, distance: 143.1
click at [413, 31] on div "Back to Cases Cases [PERSON_NAME] vs [PERSON_NAME][GEOGRAPHIC_DATA]" at bounding box center [741, 25] width 763 height 29
copy span "[PERSON_NAME] vs [PERSON_NAME][GEOGRAPHIC_DATA]"
click at [398, 17] on span "Back to Cases" at bounding box center [403, 16] width 54 height 11
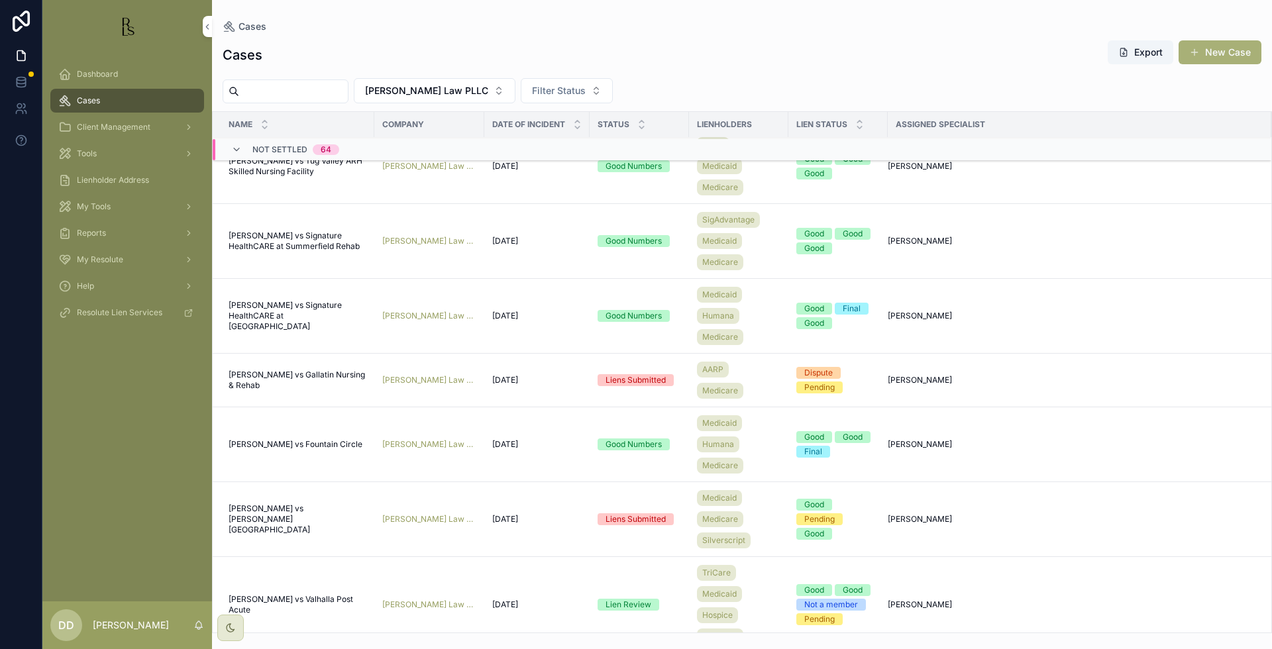
scroll to position [1516, 0]
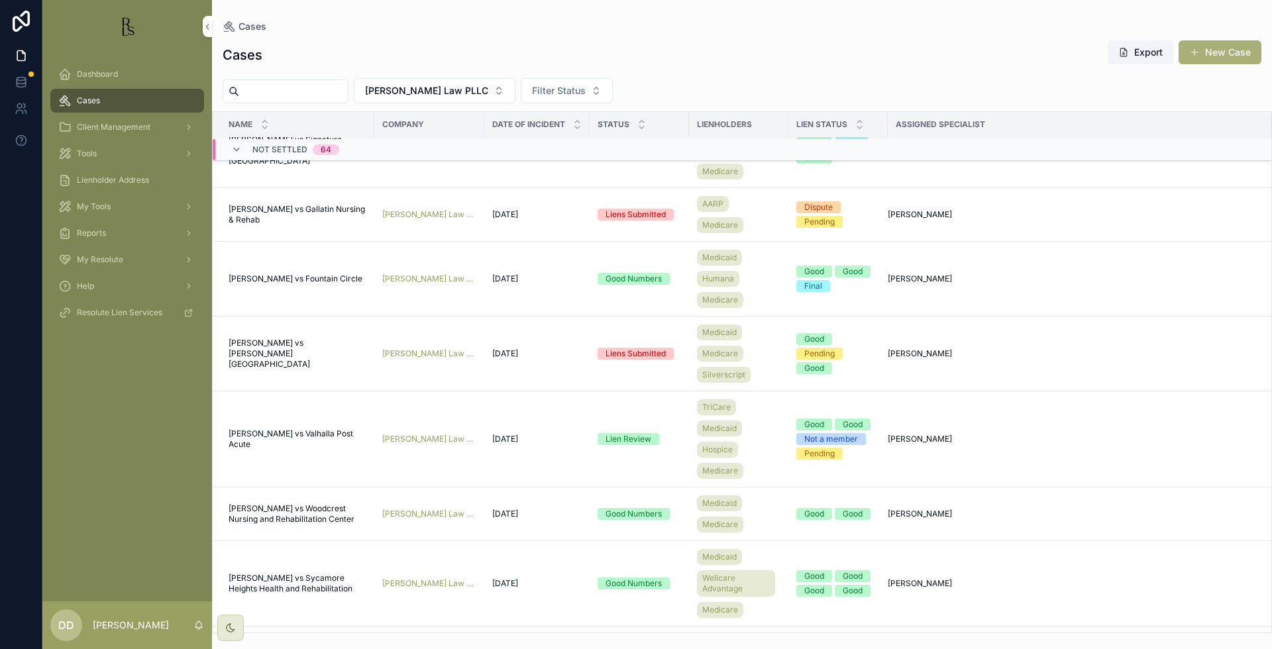
click at [266, 433] on span "[PERSON_NAME] vs Valhalla Post Acute" at bounding box center [298, 439] width 138 height 21
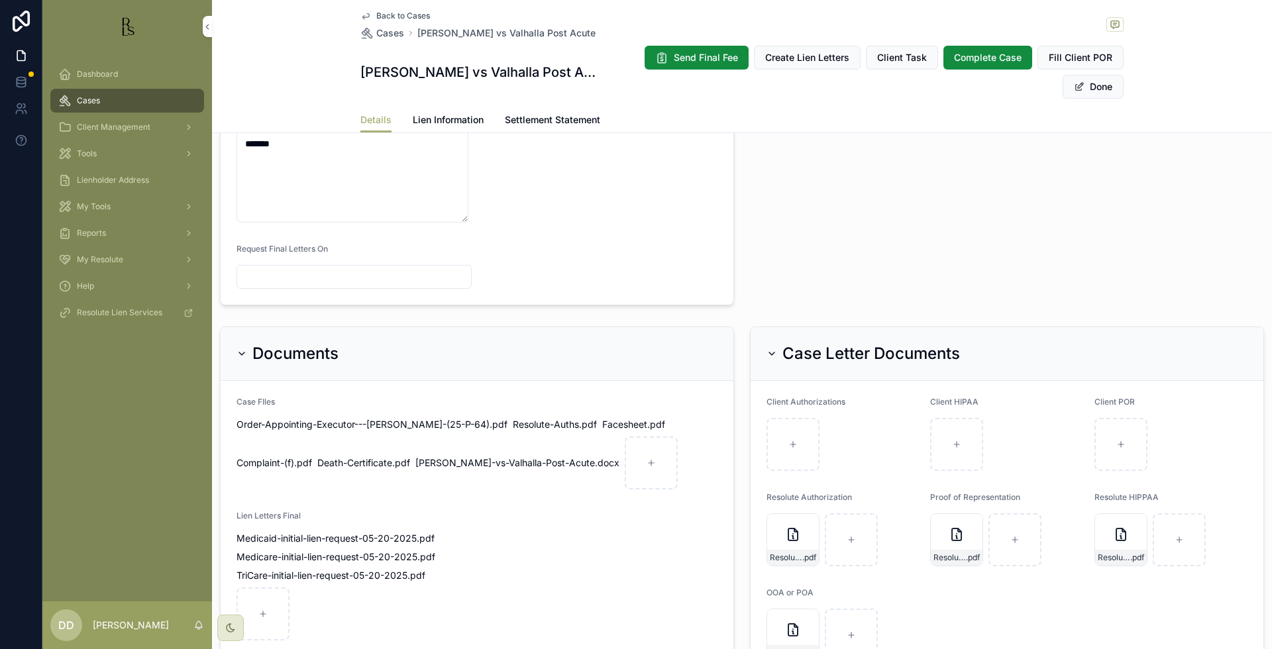
scroll to position [745, 0]
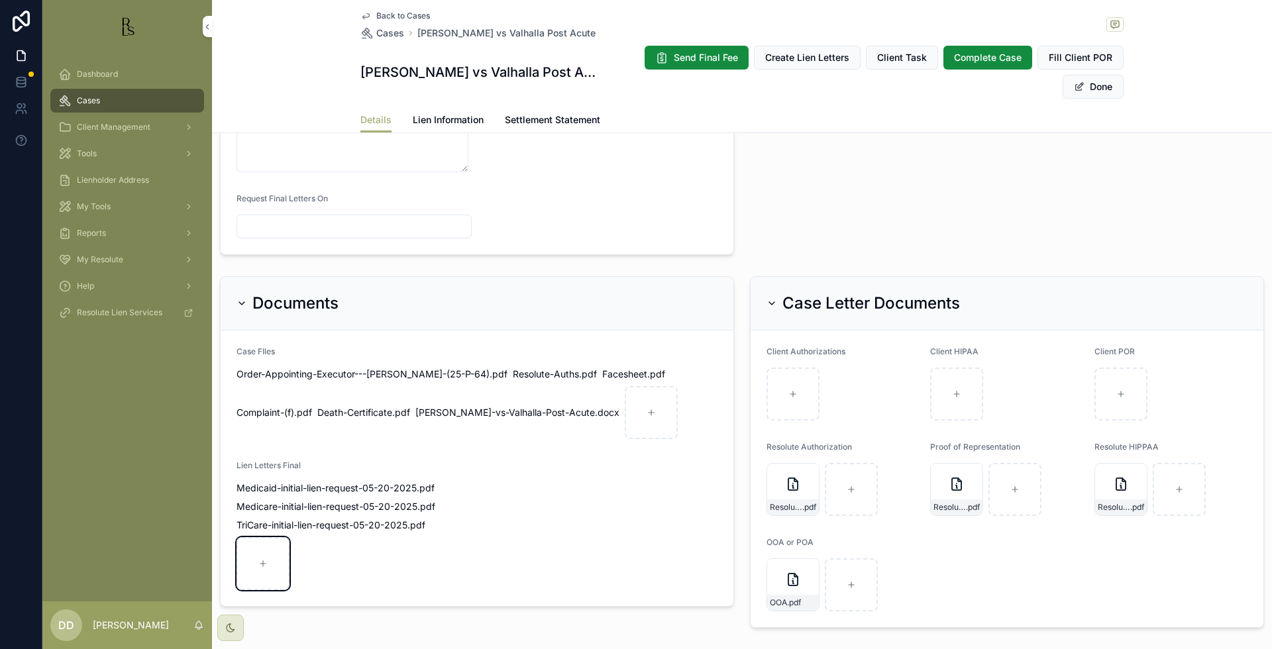
click at [264, 568] on icon "scrollable content" at bounding box center [262, 563] width 9 height 9
click at [1080, 86] on button "Done" at bounding box center [1093, 87] width 61 height 24
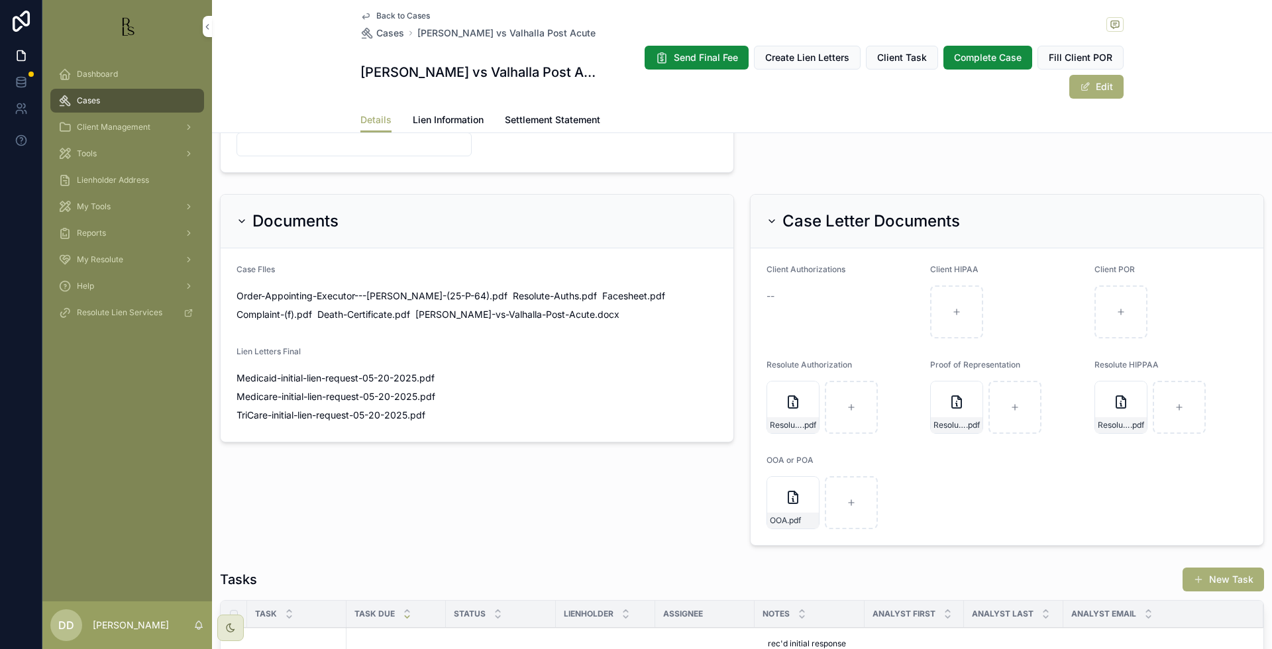
scroll to position [733, 0]
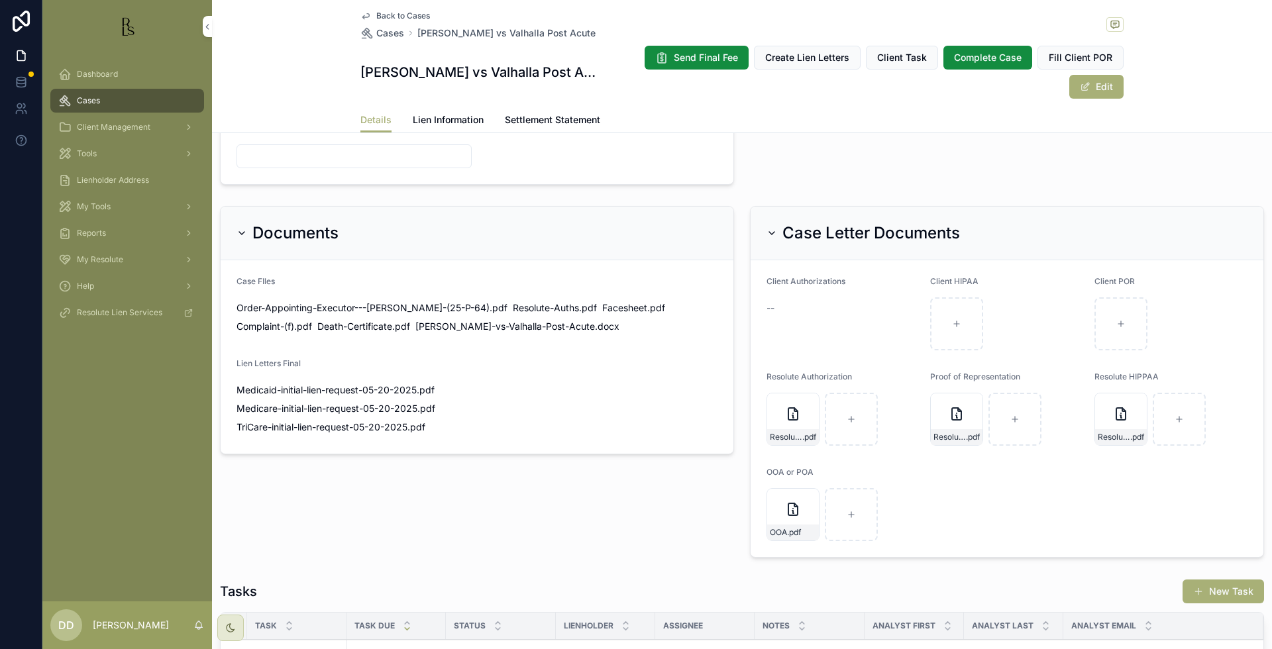
click at [388, 11] on span "Back to Cases" at bounding box center [403, 16] width 54 height 11
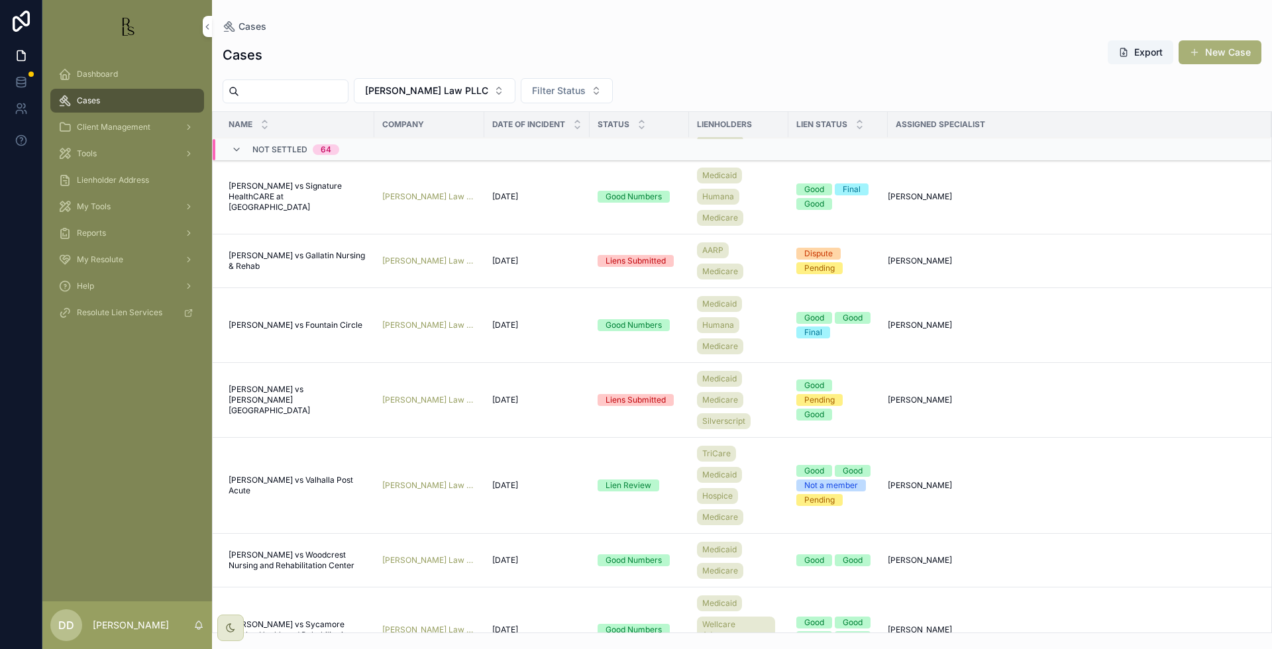
scroll to position [1516, 0]
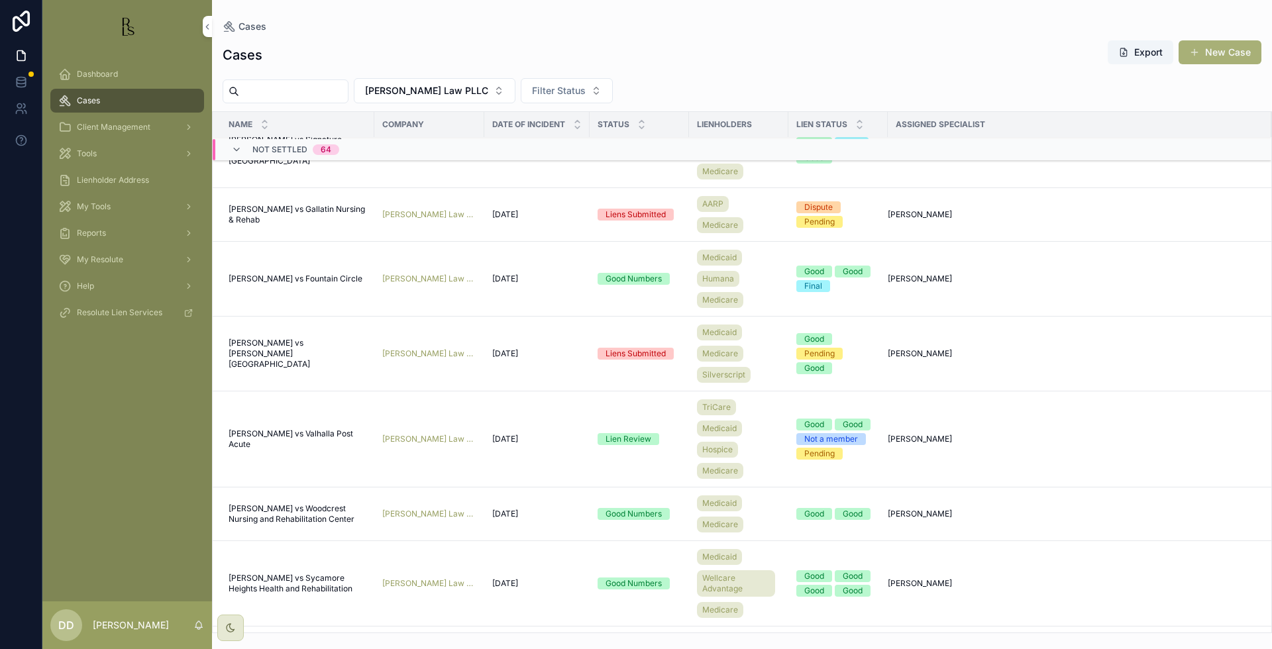
click at [264, 514] on span "[PERSON_NAME] vs Woodcrest Nursing and Rehabilitation Center" at bounding box center [298, 513] width 138 height 21
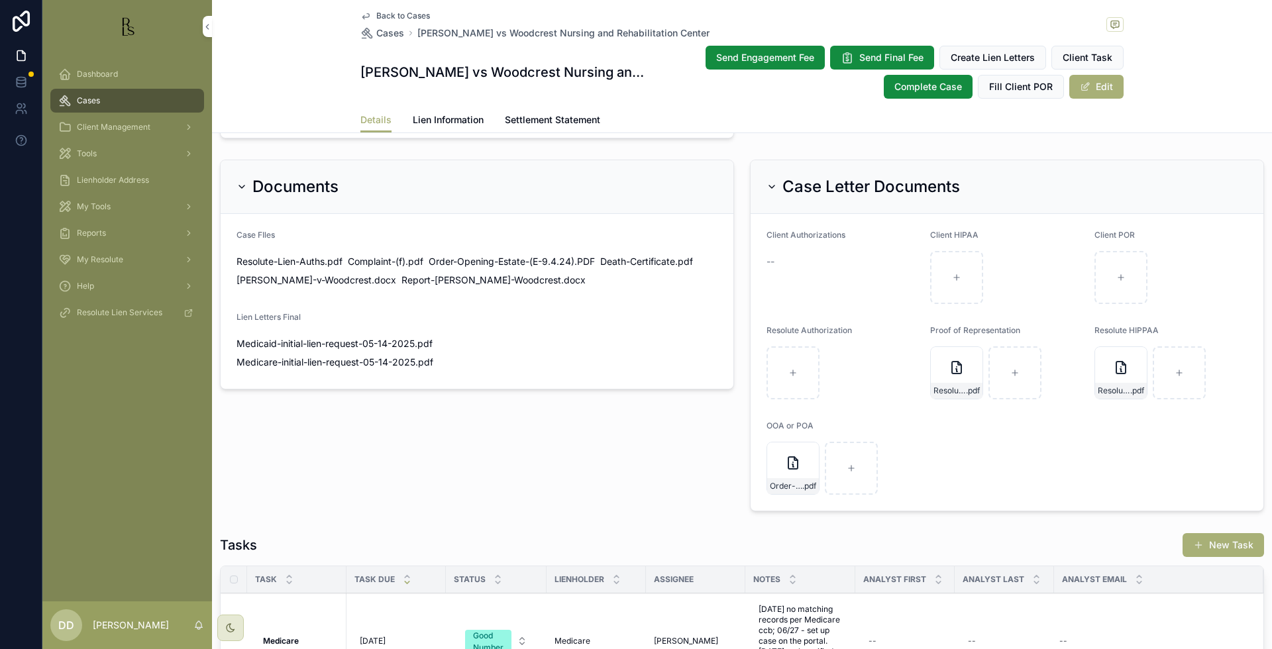
scroll to position [911, 0]
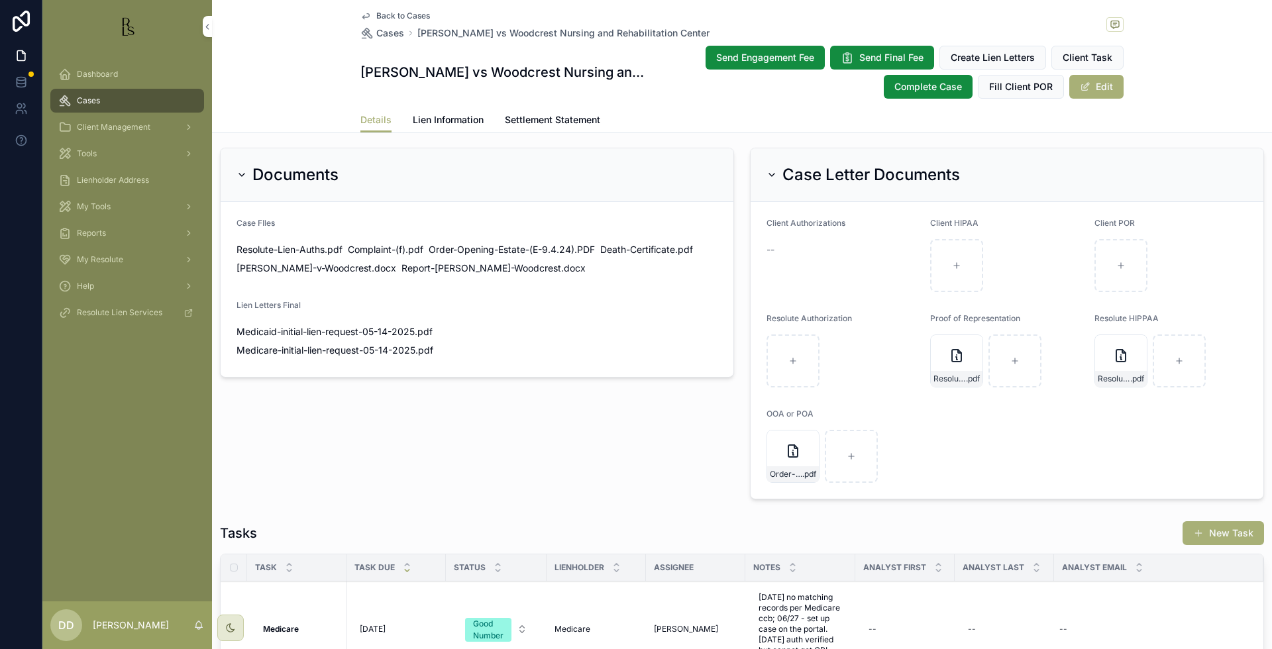
click at [1083, 88] on span "scrollable content" at bounding box center [1085, 86] width 11 height 11
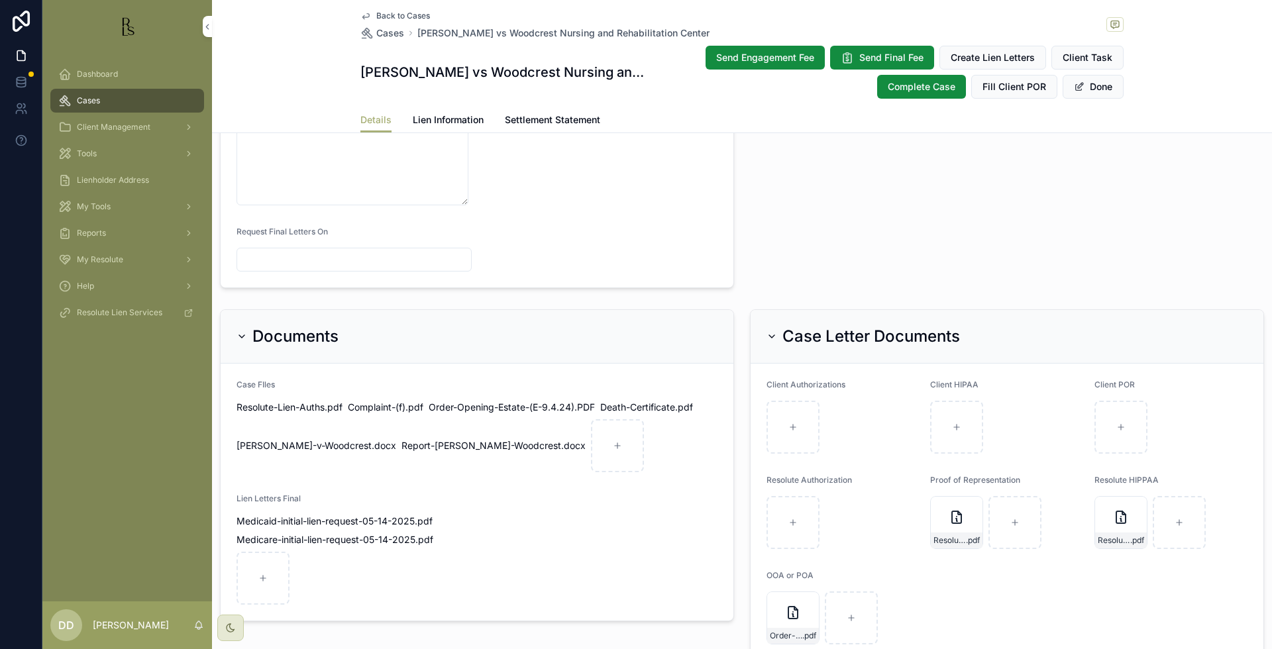
scroll to position [910, 0]
click at [266, 573] on div "scrollable content" at bounding box center [262, 579] width 53 height 53
type input "**********"
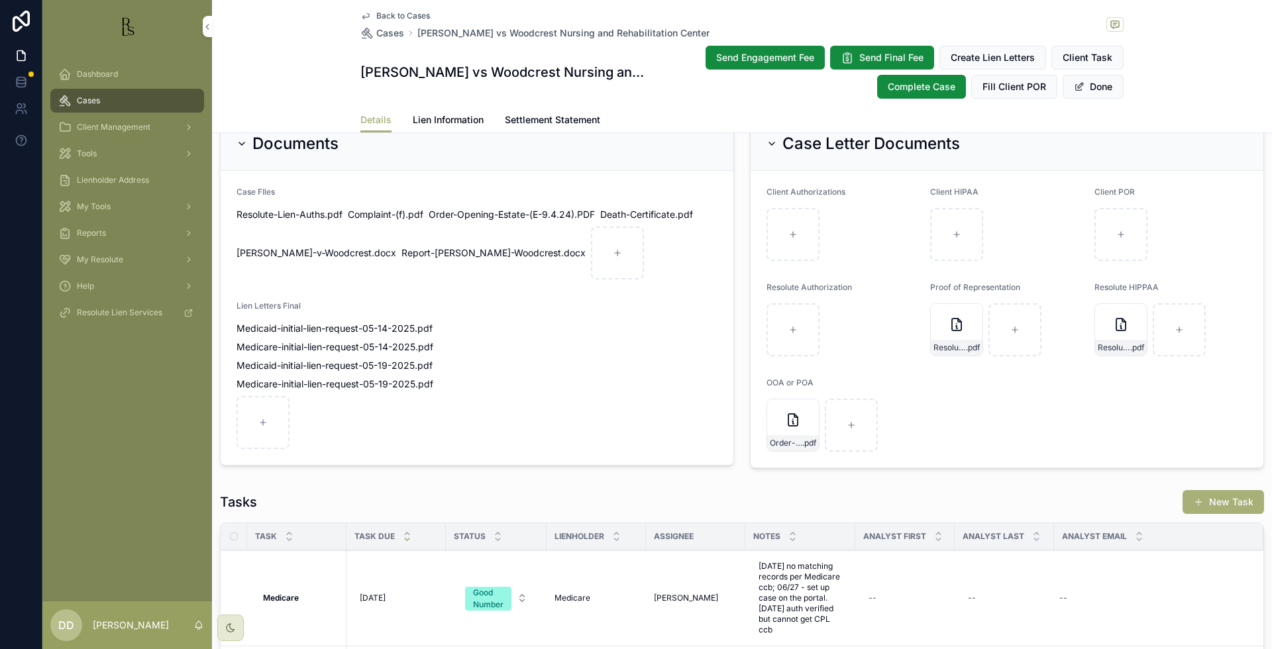
scroll to position [1158, 0]
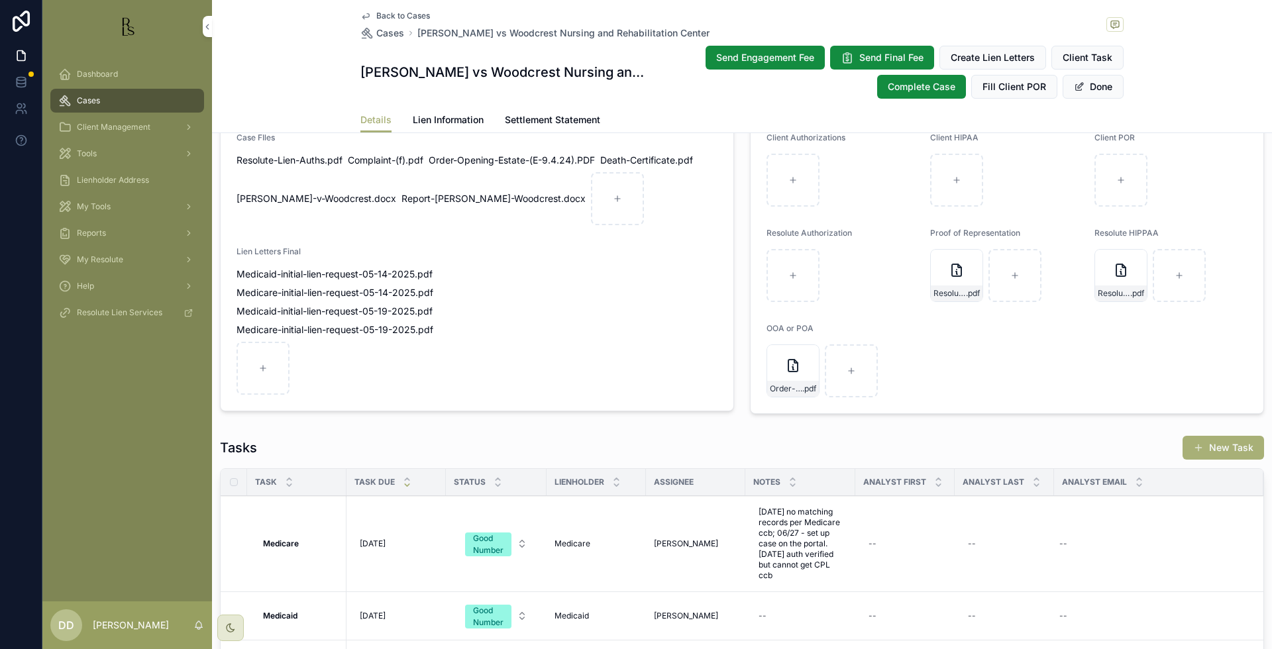
click at [1079, 87] on button "Done" at bounding box center [1093, 87] width 61 height 24
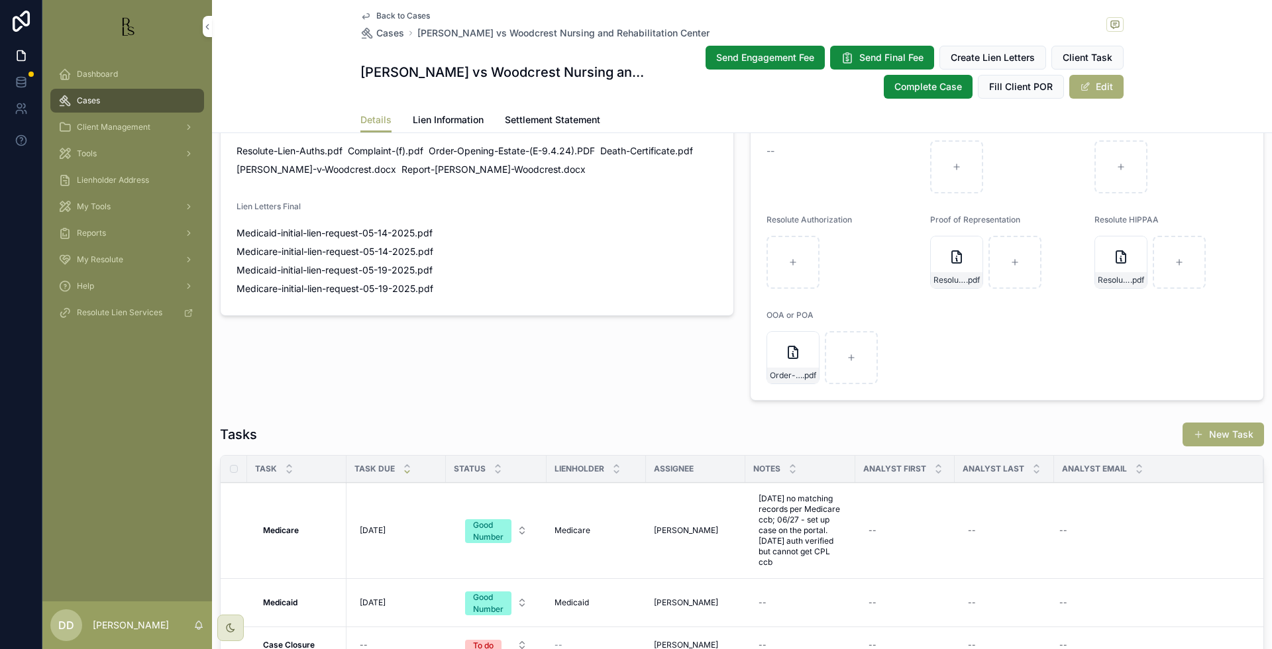
drag, startPoint x: 713, startPoint y: 26, endPoint x: 409, endPoint y: 27, distance: 304.1
click at [409, 27] on div "Back to Cases Cases [PERSON_NAME] vs Woodcrest Nursing and Rehabilitation Center" at bounding box center [741, 25] width 763 height 29
copy span "[PERSON_NAME] vs Woodcrest Nursing and Rehabilitation Center"
click at [393, 15] on span "Back to Cases" at bounding box center [403, 16] width 54 height 11
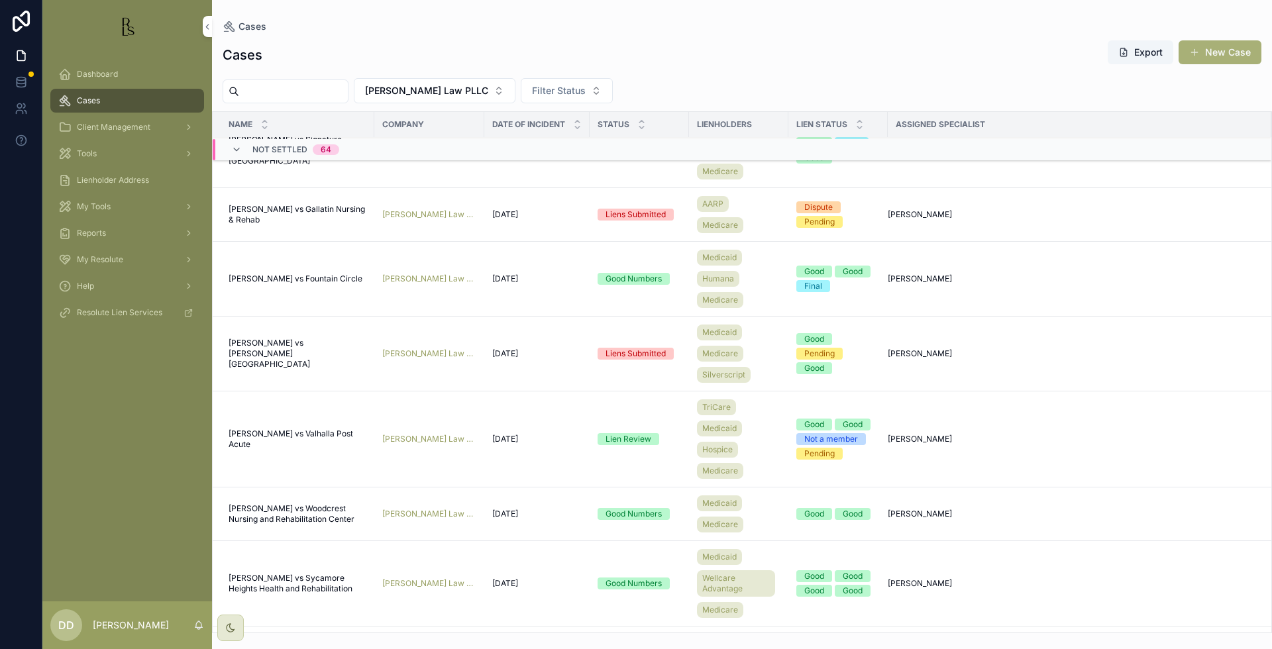
scroll to position [1682, 0]
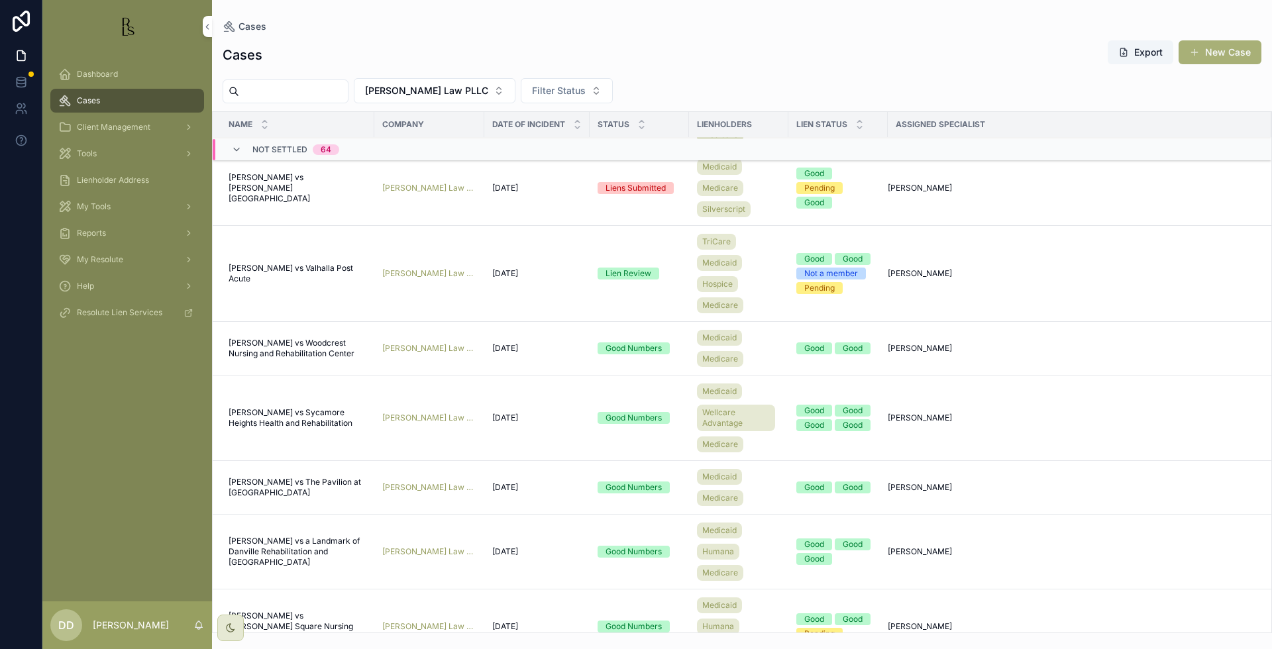
click at [283, 425] on span "[PERSON_NAME] vs Sycamore Heights Health and Rehabilitation" at bounding box center [298, 417] width 138 height 21
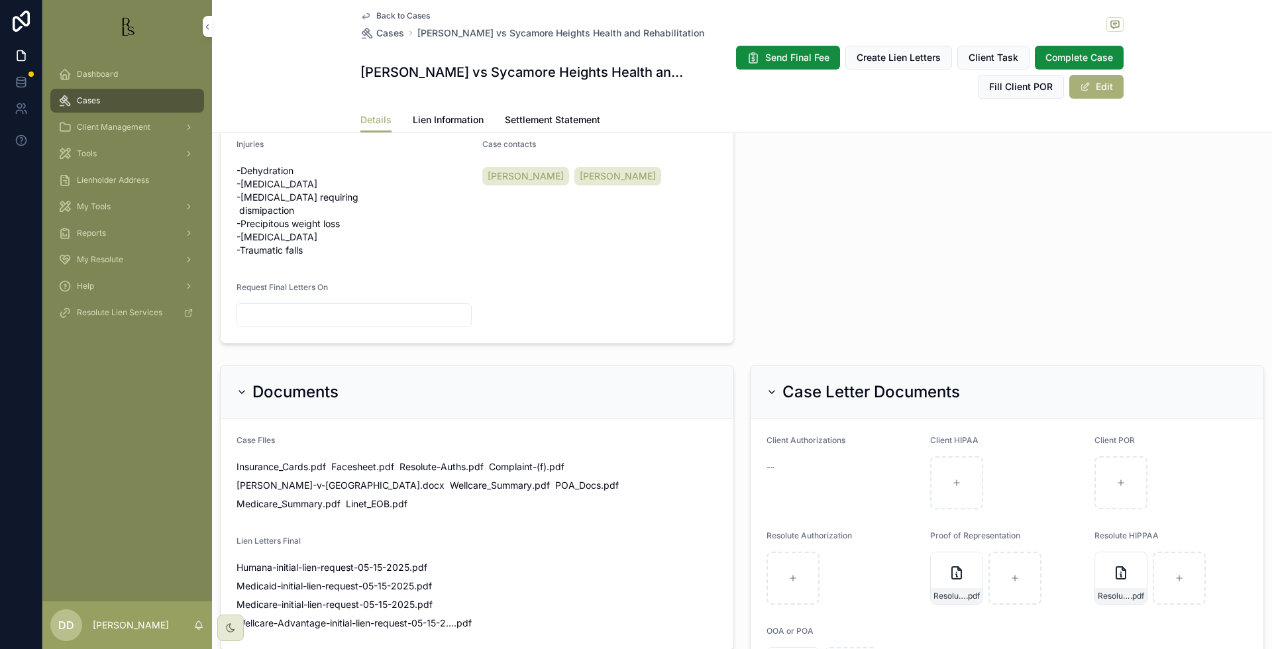
scroll to position [745, 0]
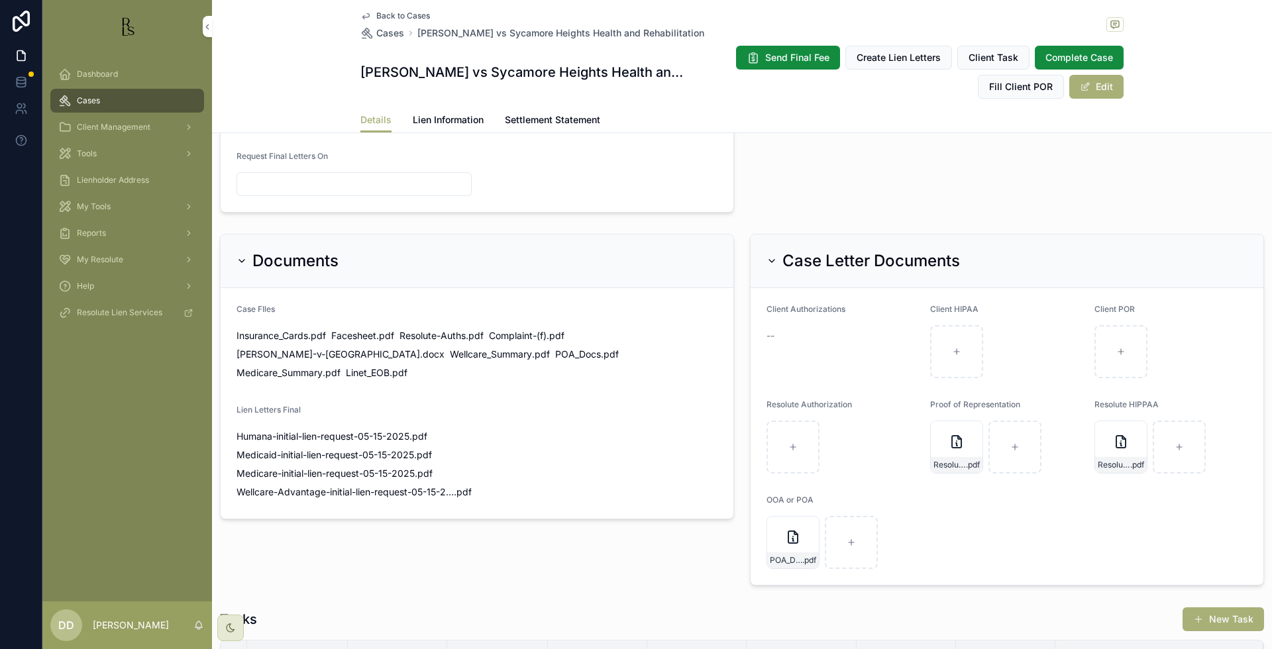
click at [1086, 87] on button "Edit" at bounding box center [1096, 87] width 54 height 24
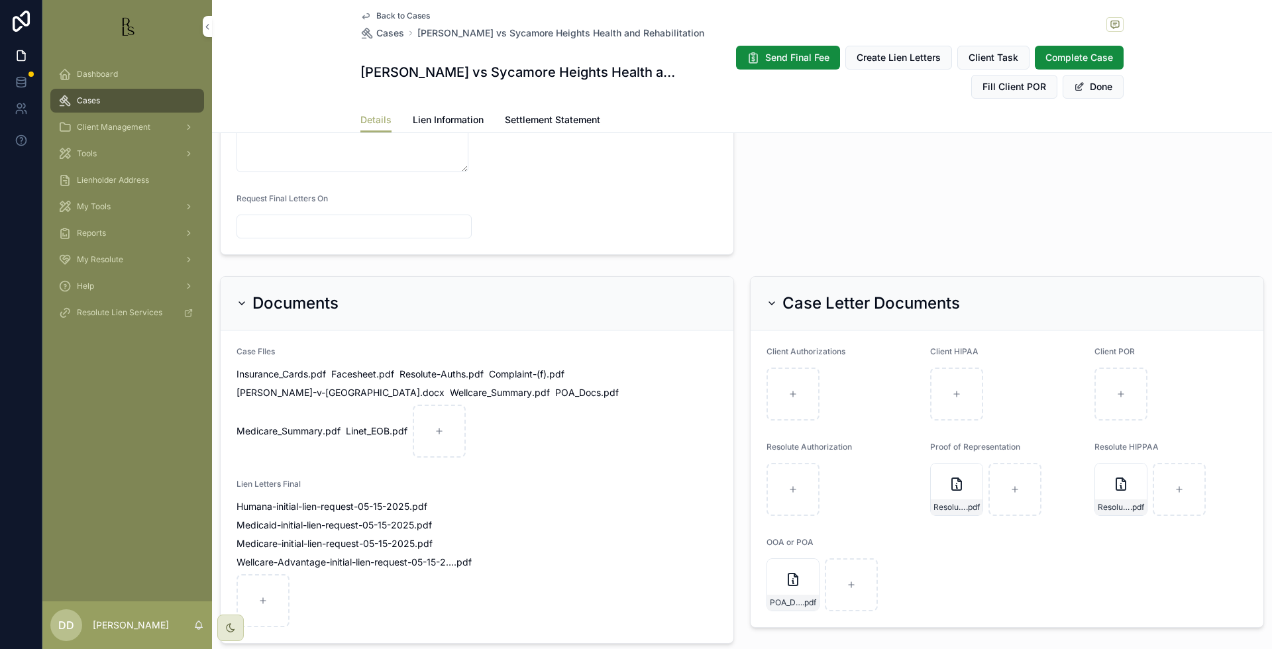
scroll to position [744, 0]
click at [256, 590] on div "scrollable content" at bounding box center [262, 602] width 53 height 53
click at [1087, 87] on button "Done" at bounding box center [1093, 87] width 61 height 24
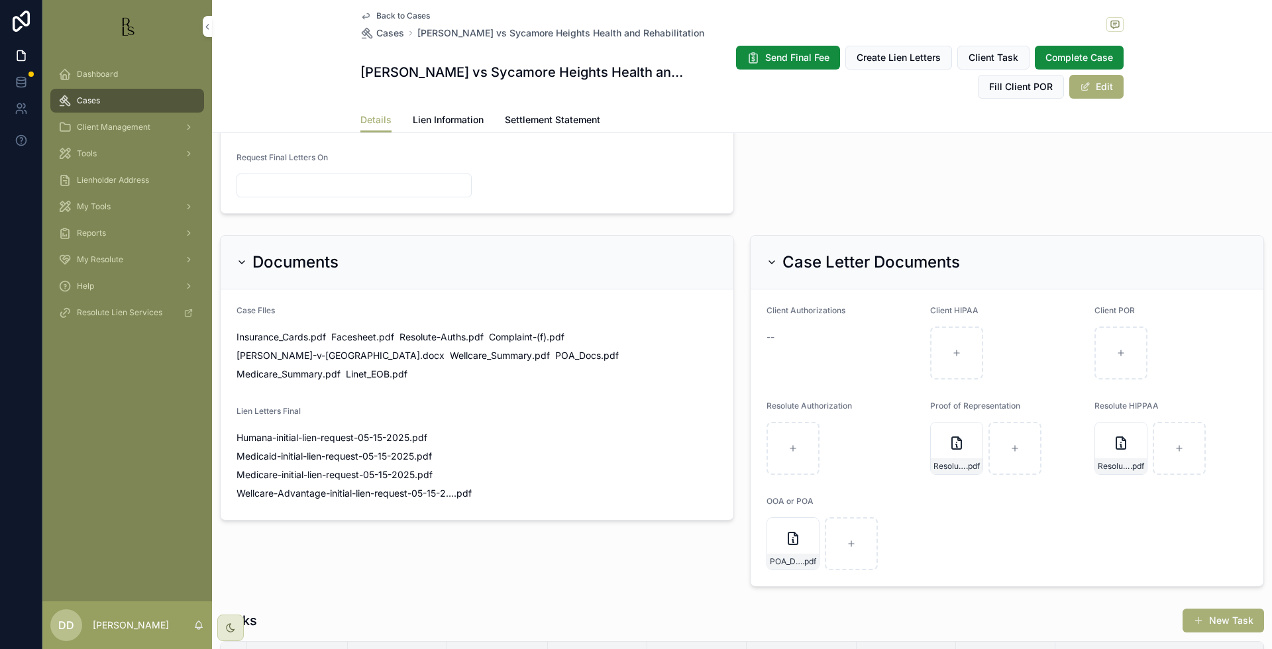
scroll to position [745, 0]
click at [391, 15] on span "Back to Cases" at bounding box center [403, 16] width 54 height 11
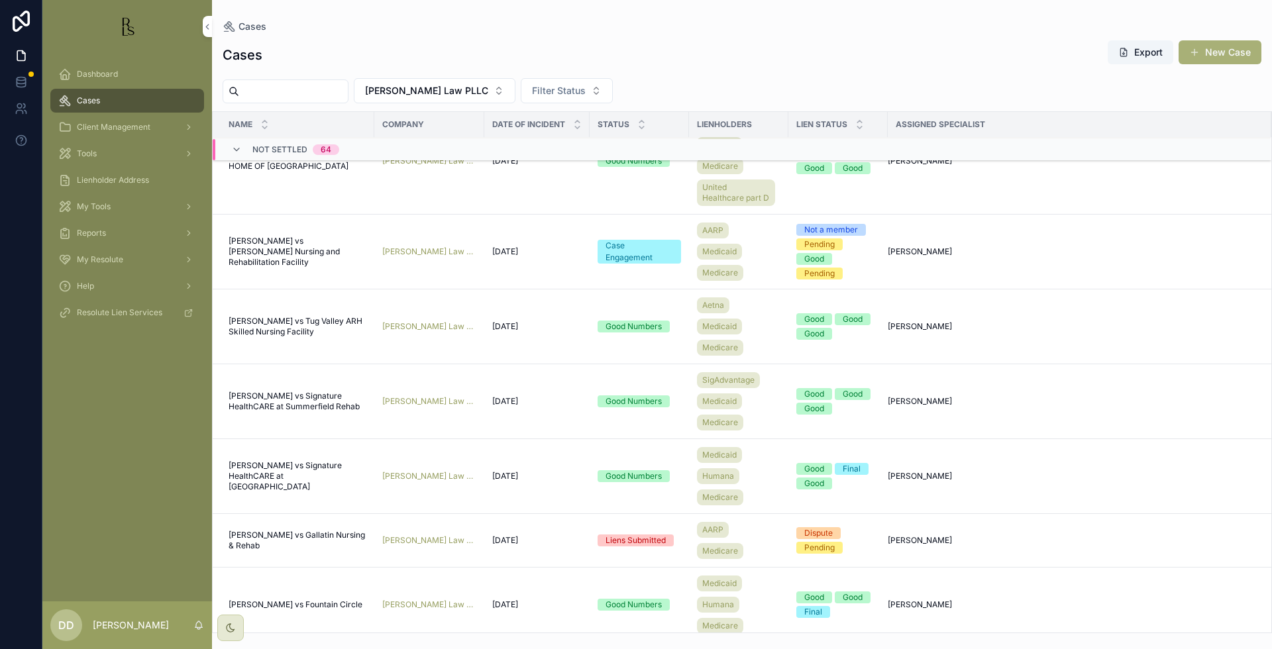
scroll to position [1268, 0]
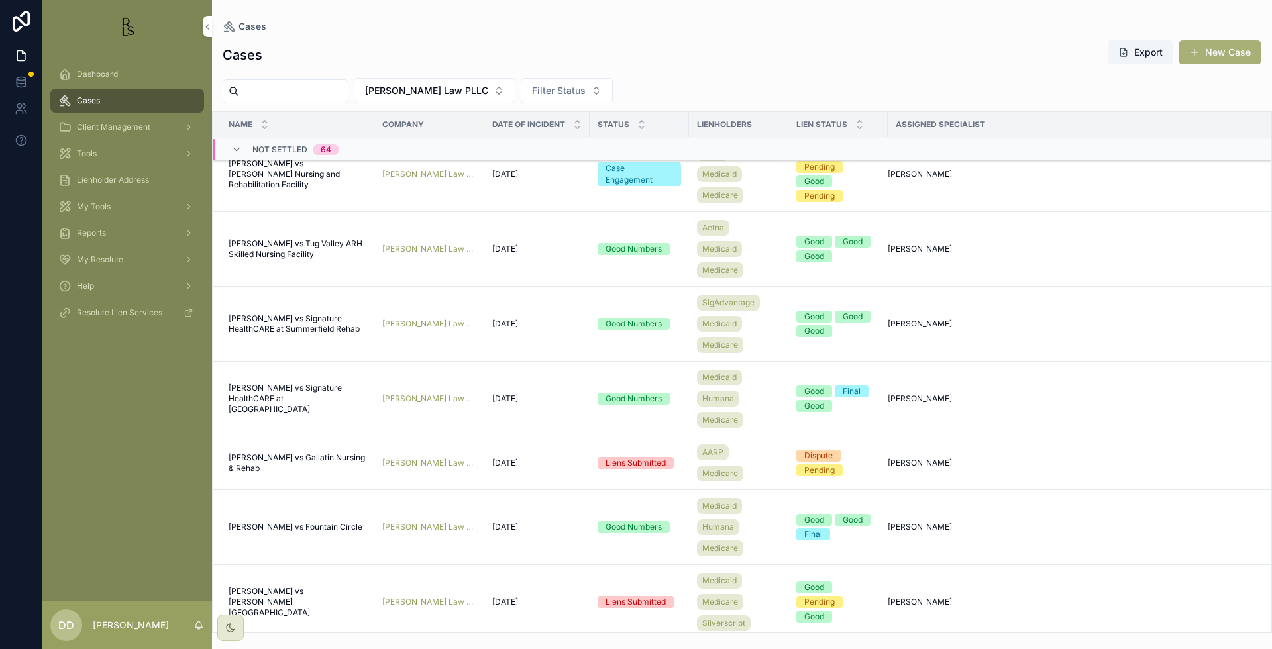
click at [1081, 10] on div "Cases Cases Export New Case [PERSON_NAME] Law PLLC Filter Status Name Company D…" at bounding box center [742, 316] width 1060 height 633
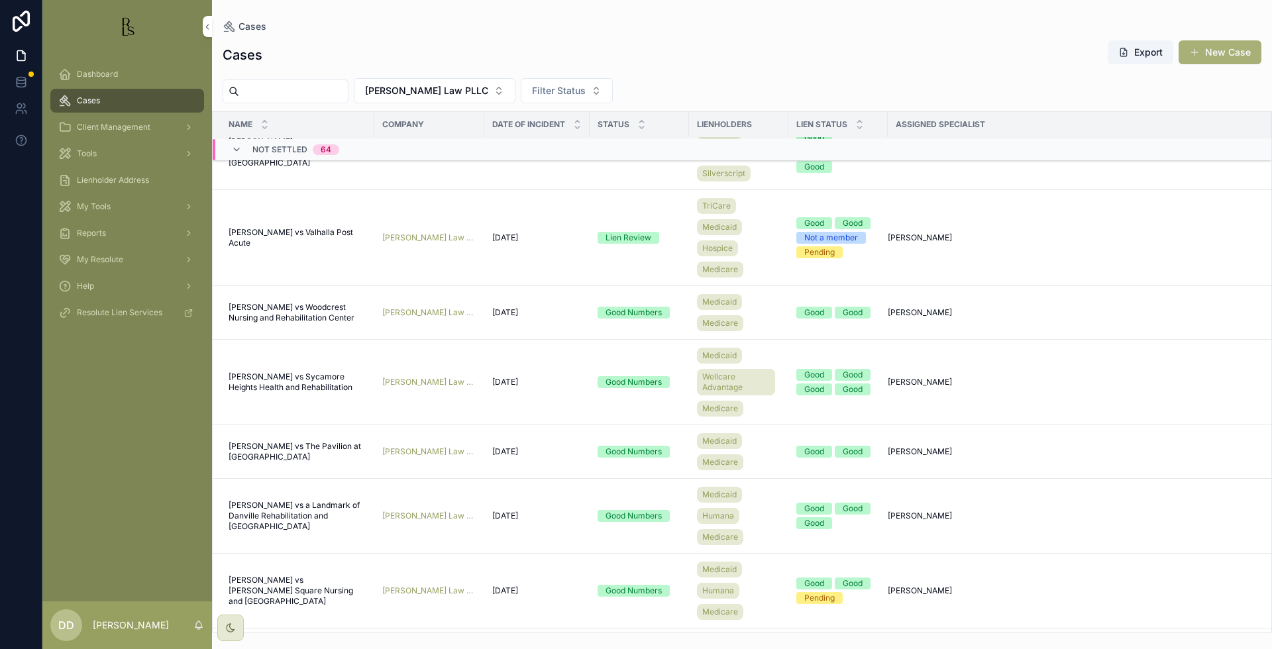
scroll to position [1848, 0]
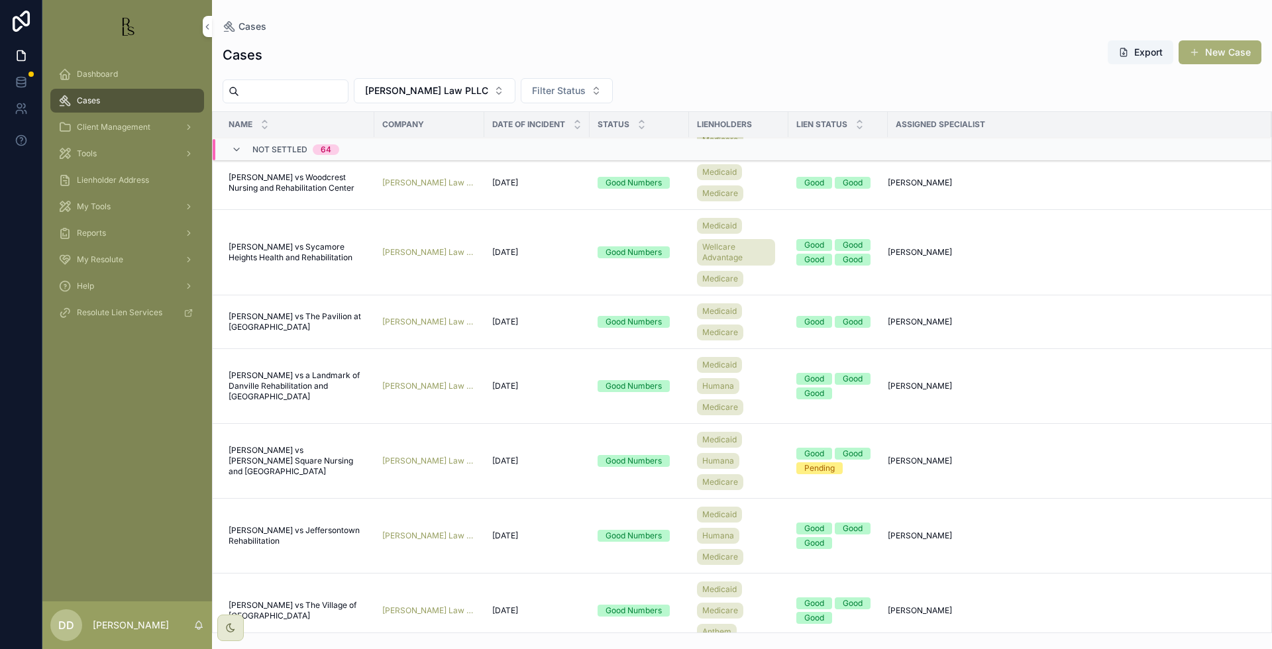
click at [268, 321] on span "[PERSON_NAME] vs The Pavilion at [GEOGRAPHIC_DATA]" at bounding box center [298, 321] width 138 height 21
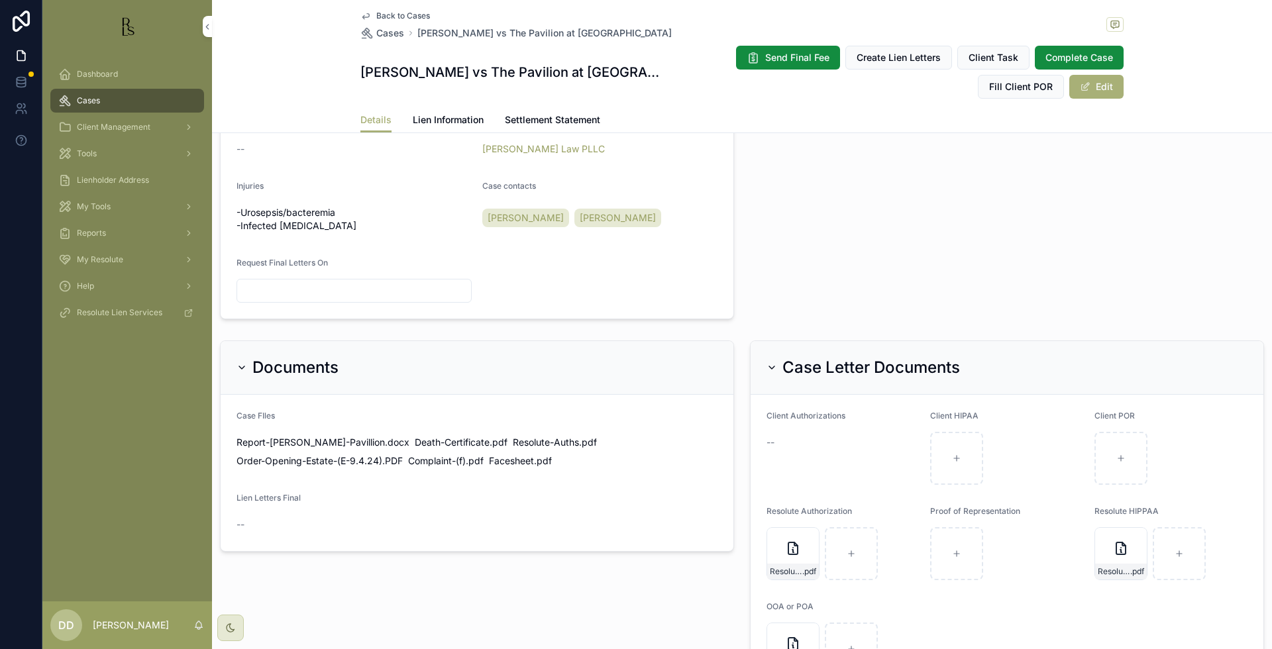
scroll to position [580, 0]
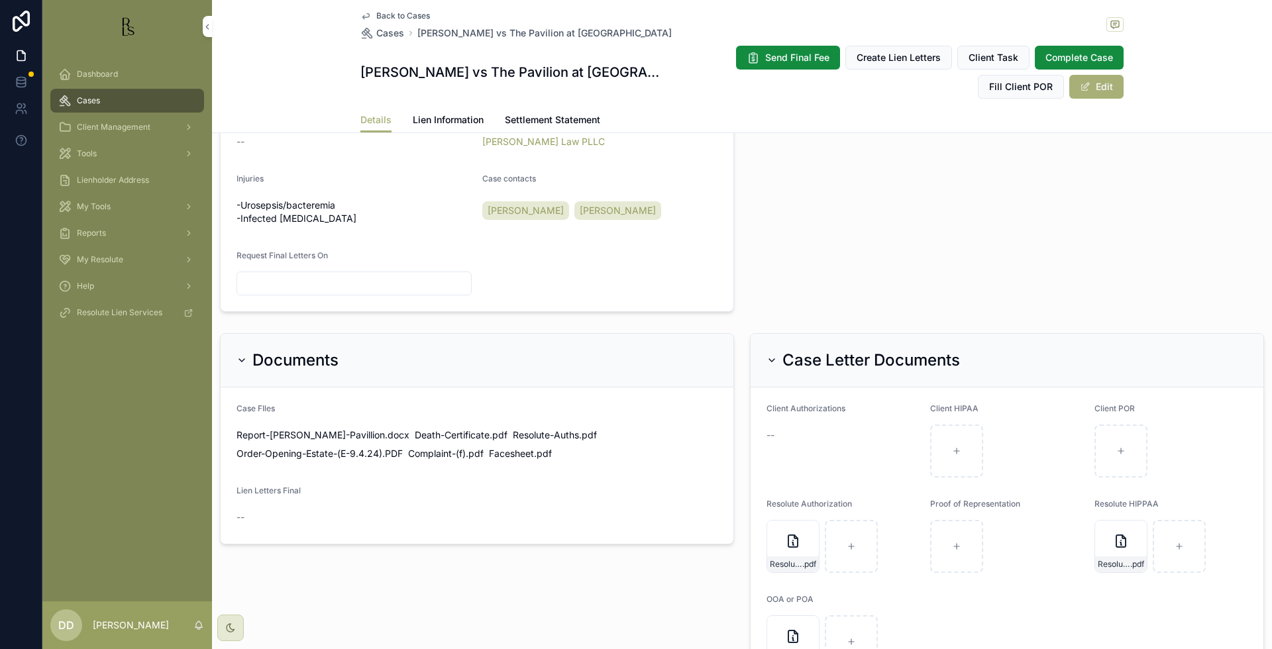
click at [1088, 87] on button "Edit" at bounding box center [1096, 87] width 54 height 24
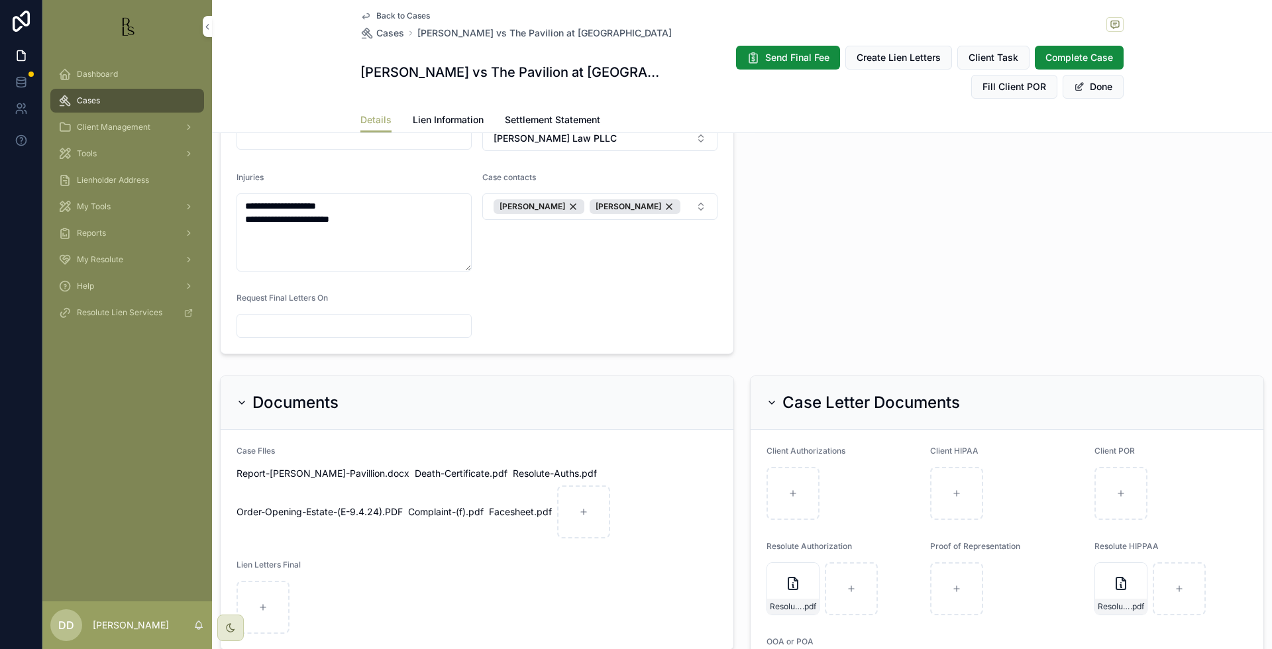
scroll to position [582, 0]
click at [264, 594] on div "scrollable content" at bounding box center [262, 604] width 53 height 53
type input "**********"
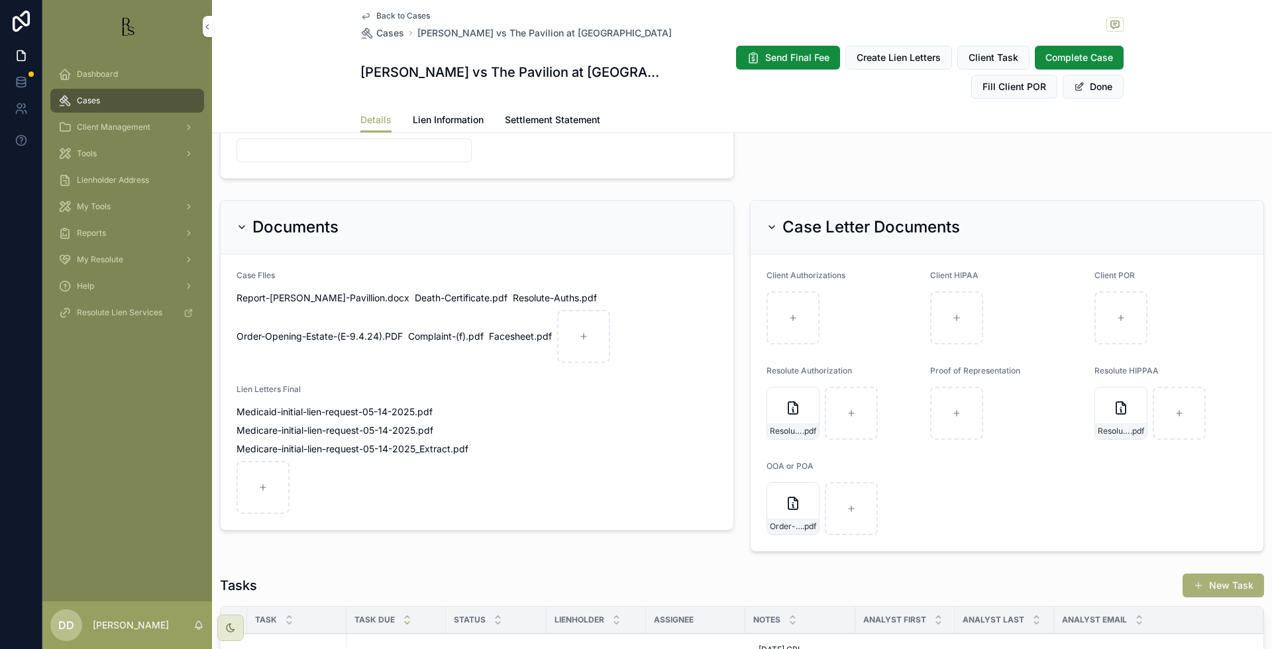
scroll to position [757, 0]
drag, startPoint x: 613, startPoint y: 24, endPoint x: 411, endPoint y: 34, distance: 202.3
click at [411, 34] on div "Back to Cases Cases [PERSON_NAME] vs The Pavilion at [PERSON_NAME]" at bounding box center [741, 25] width 763 height 29
copy span "[PERSON_NAME] vs The Pavilion at [GEOGRAPHIC_DATA]"
click at [398, 15] on span "Back to Cases" at bounding box center [403, 16] width 54 height 11
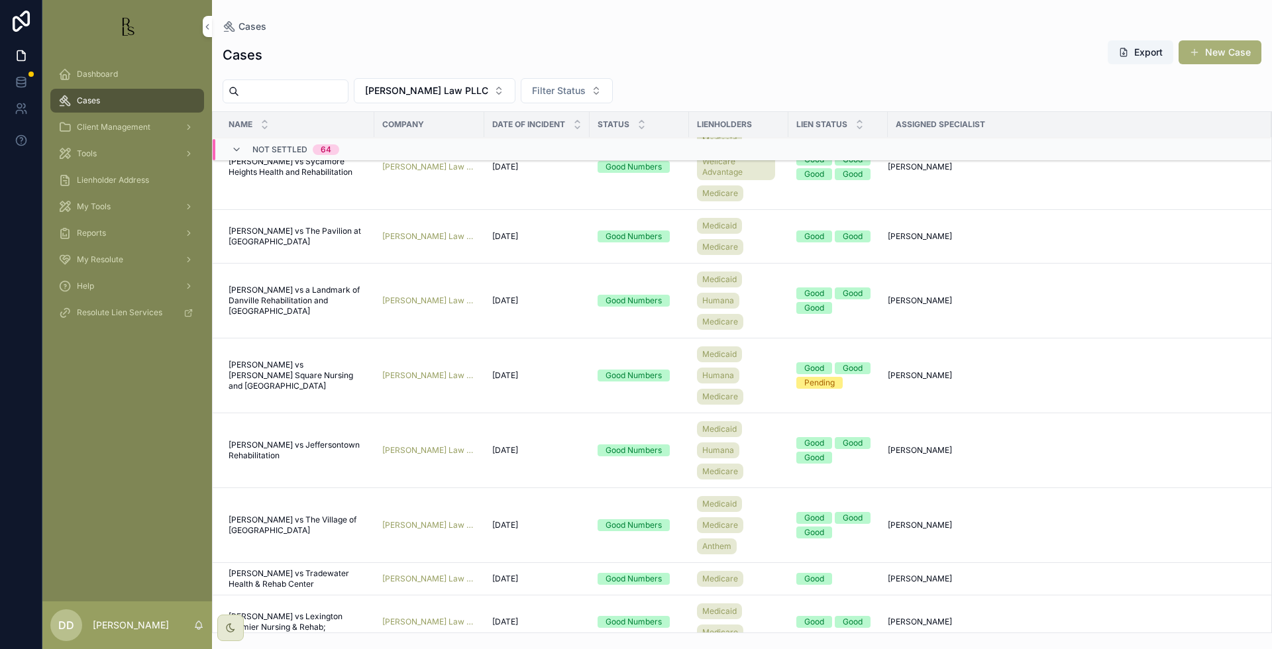
scroll to position [1885, 0]
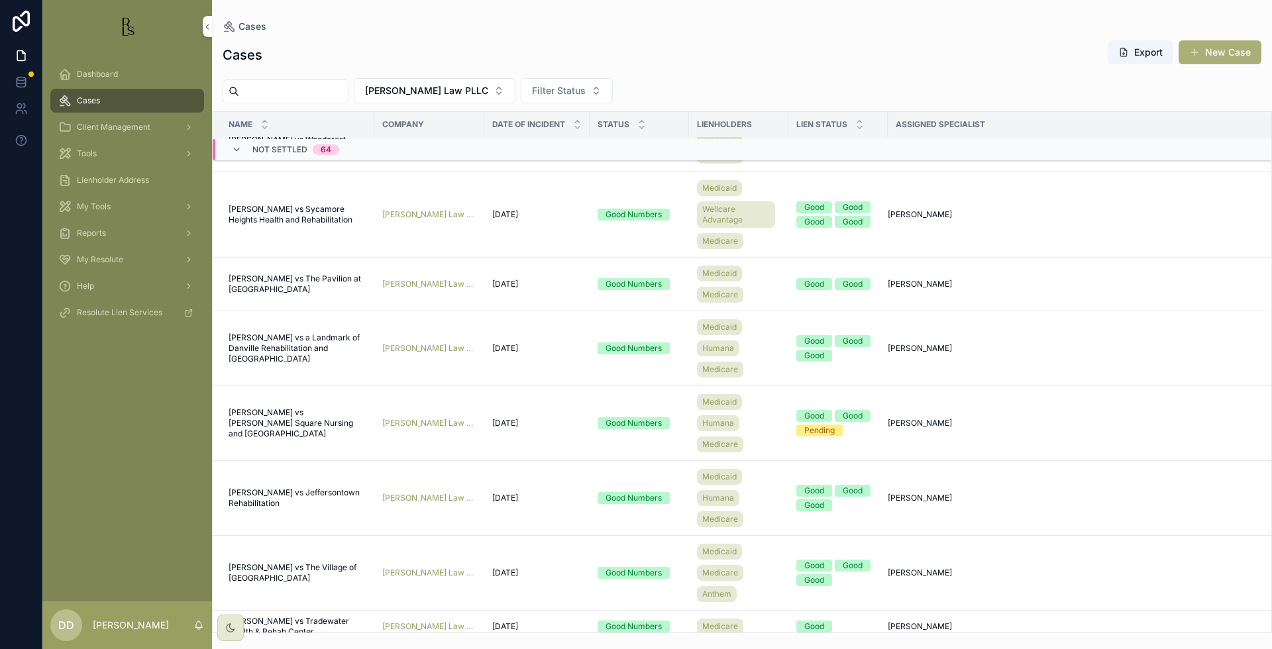
click at [270, 356] on span "[PERSON_NAME] vs a Landmark of Danville Rehabilitation and [GEOGRAPHIC_DATA]" at bounding box center [298, 349] width 138 height 32
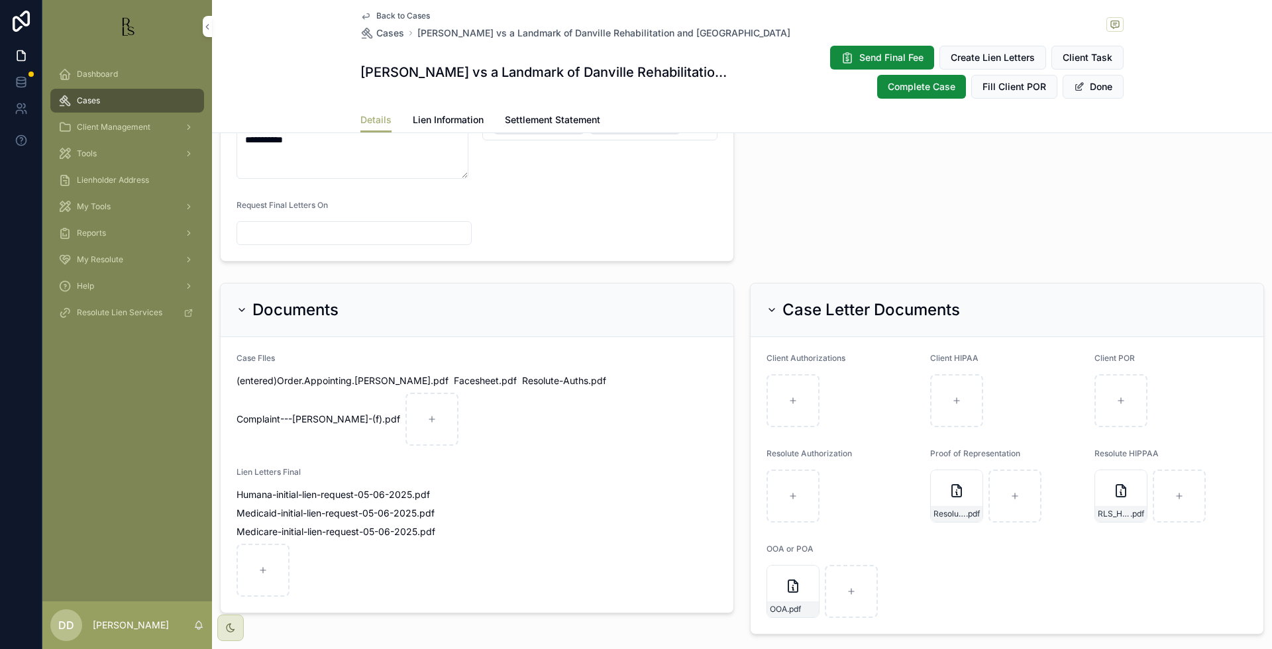
scroll to position [662, 0]
click at [266, 562] on div "scrollable content" at bounding box center [262, 567] width 53 height 53
click at [1092, 87] on button "Done" at bounding box center [1093, 87] width 61 height 24
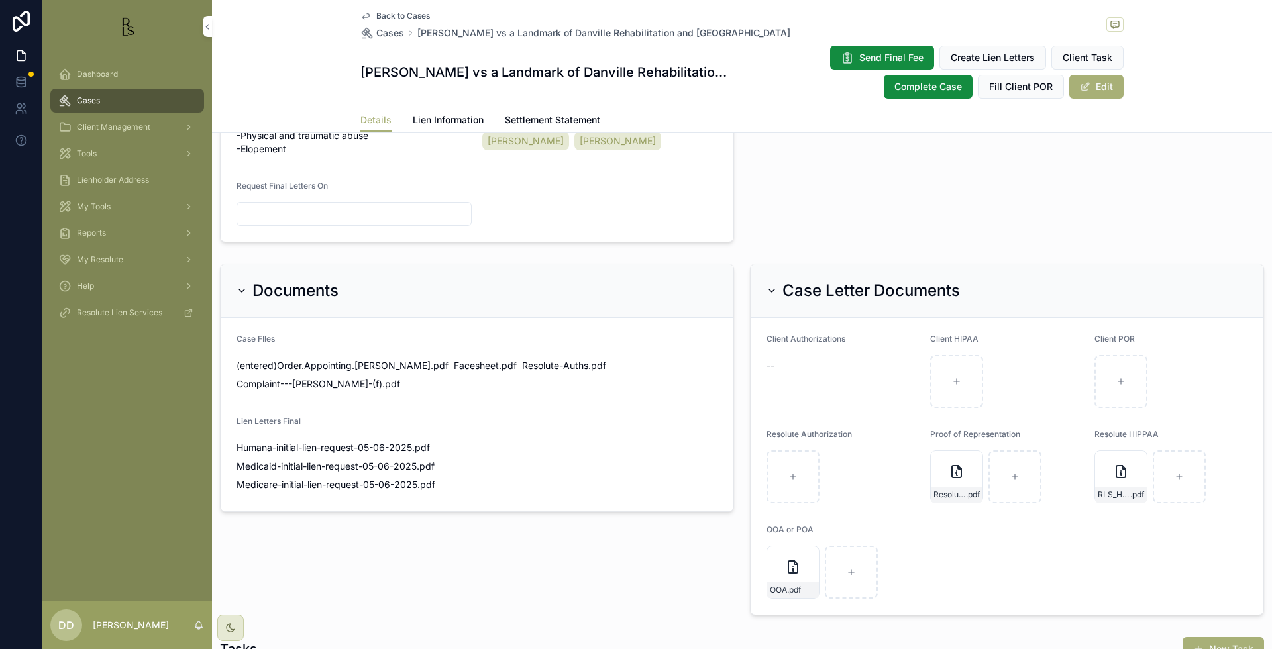
scroll to position [670, 0]
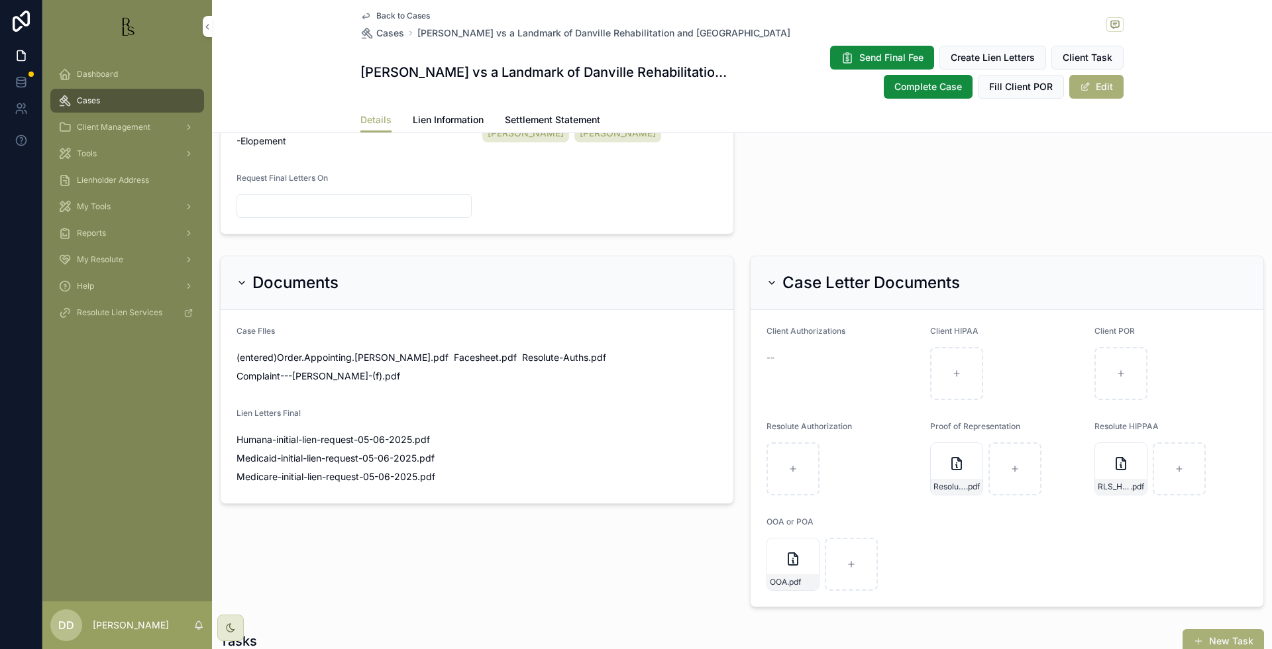
click at [403, 17] on span "Back to Cases" at bounding box center [403, 16] width 54 height 11
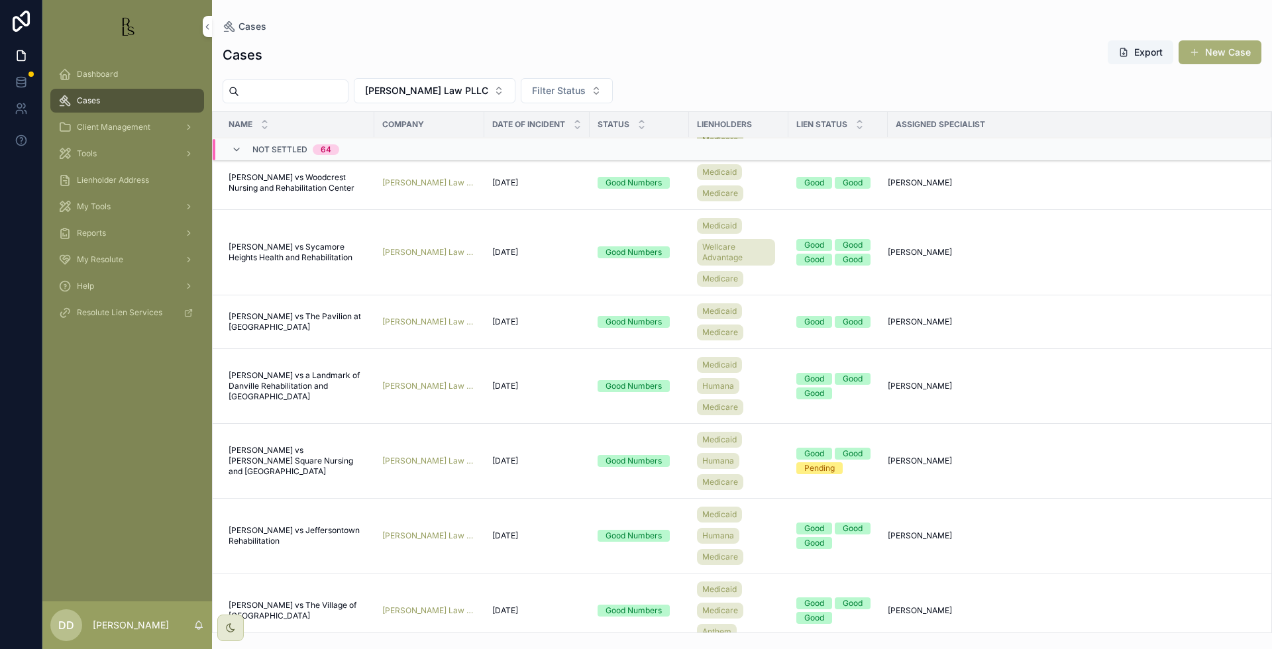
scroll to position [1930, 0]
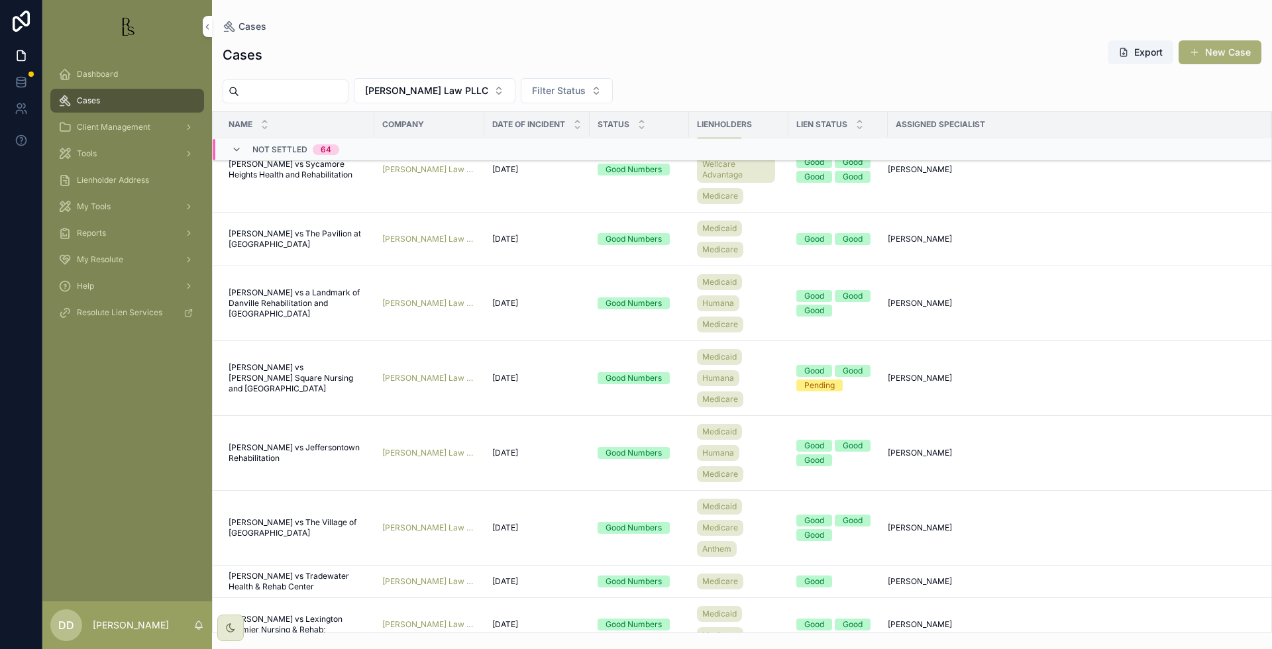
click at [303, 380] on span "[PERSON_NAME] vs [PERSON_NAME] Square Nursing and [GEOGRAPHIC_DATA]" at bounding box center [298, 378] width 138 height 32
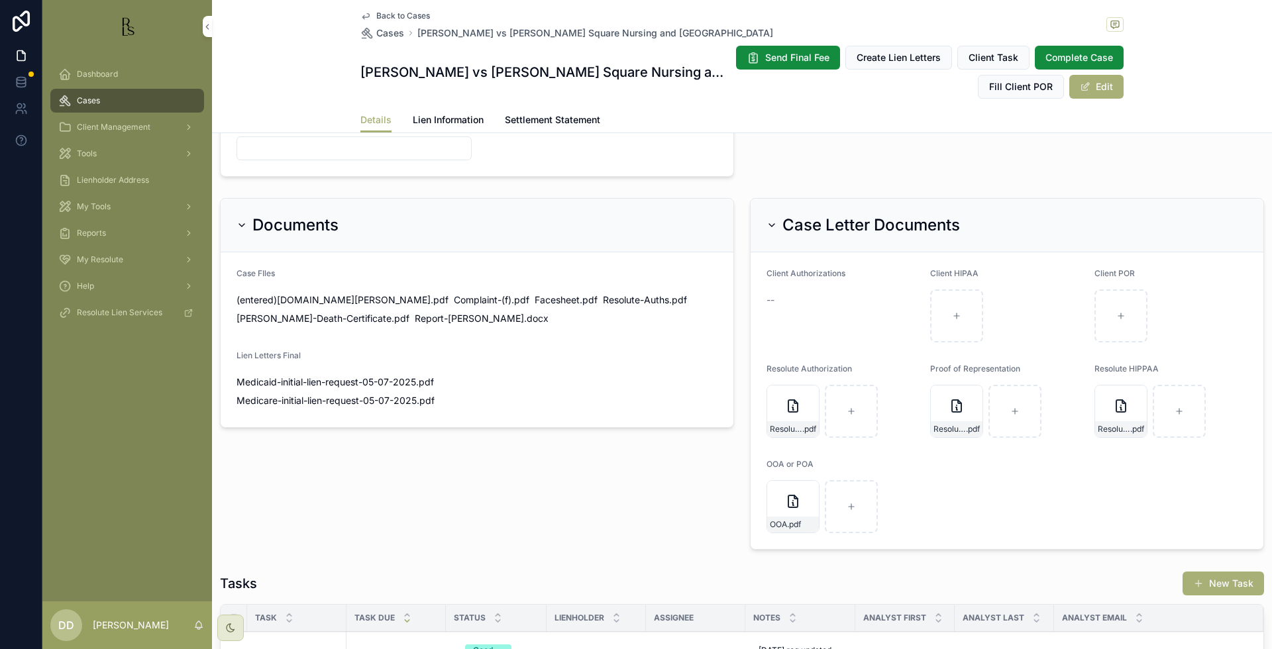
scroll to position [745, 0]
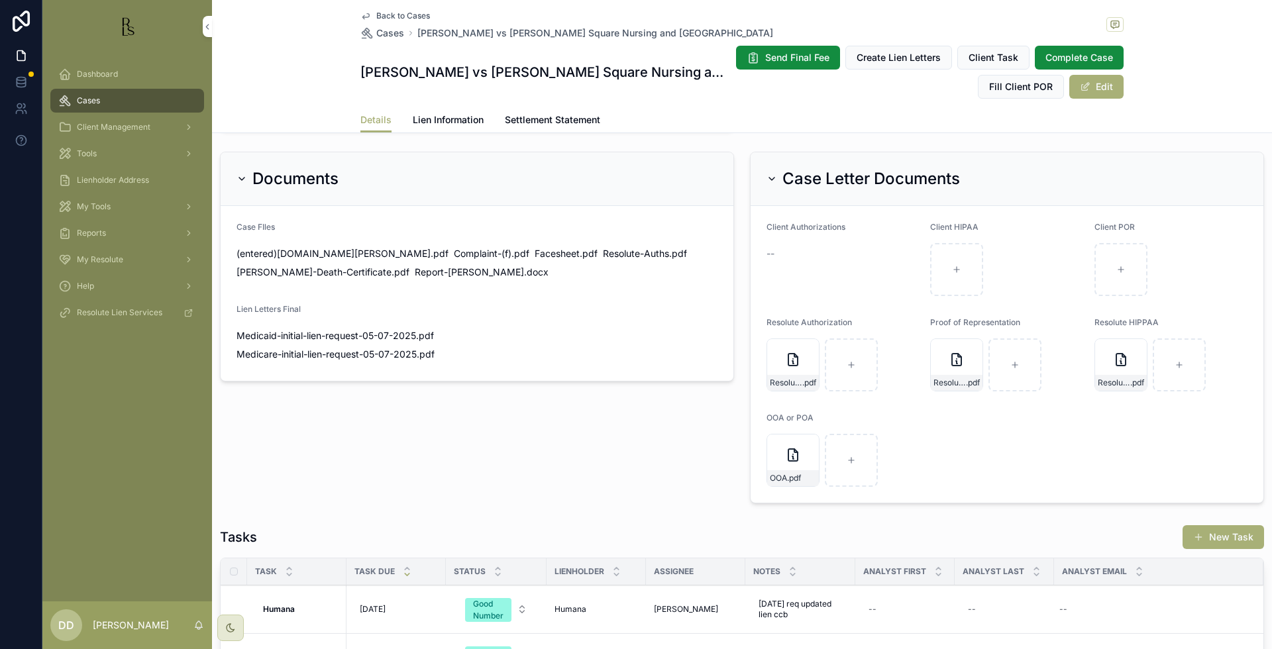
click at [1082, 89] on span "scrollable content" at bounding box center [1085, 86] width 11 height 11
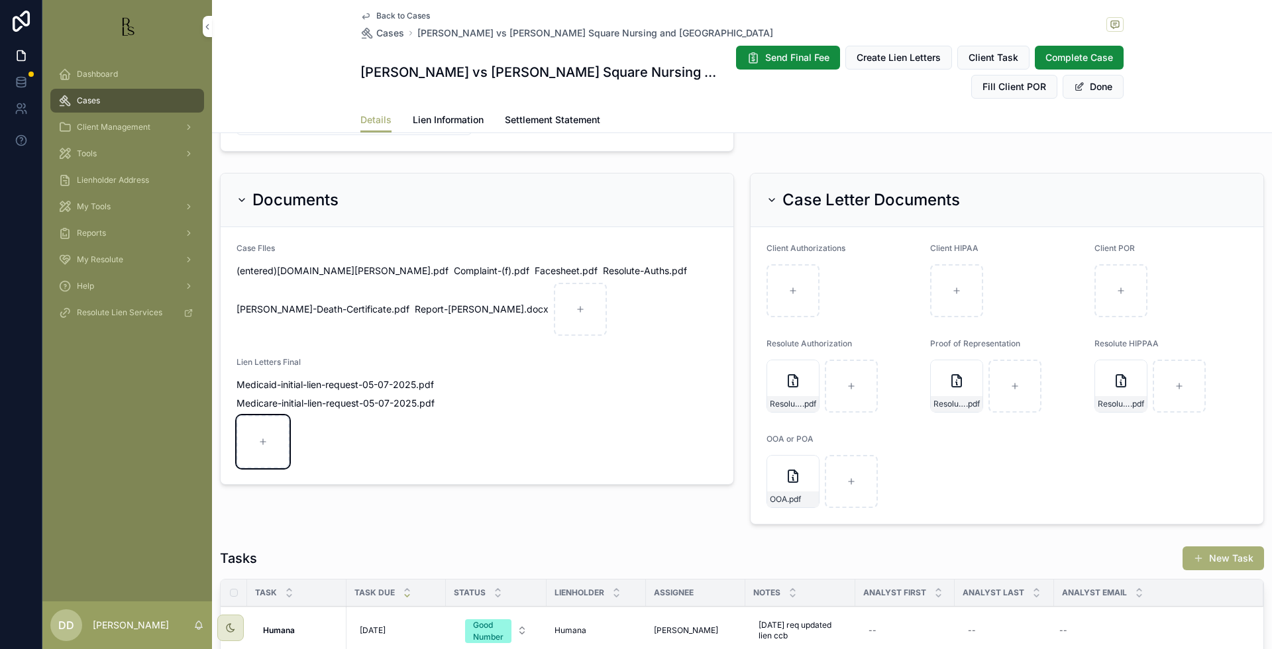
click at [254, 442] on div "scrollable content" at bounding box center [262, 441] width 53 height 53
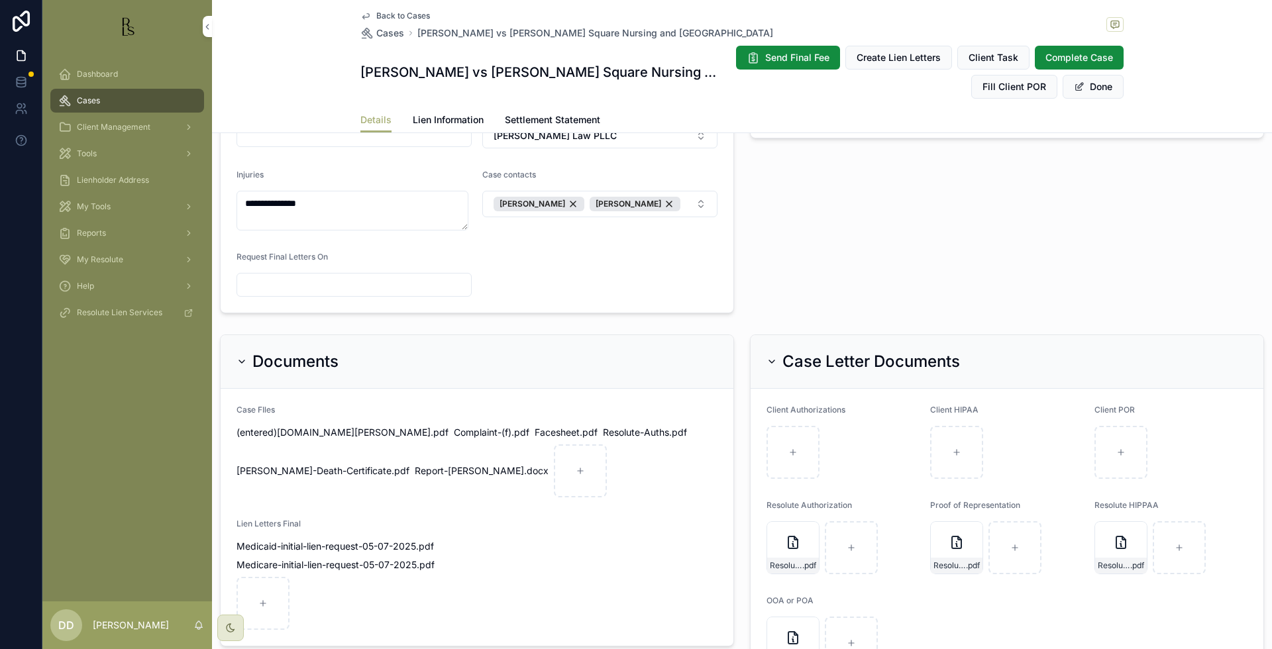
scroll to position [578, 0]
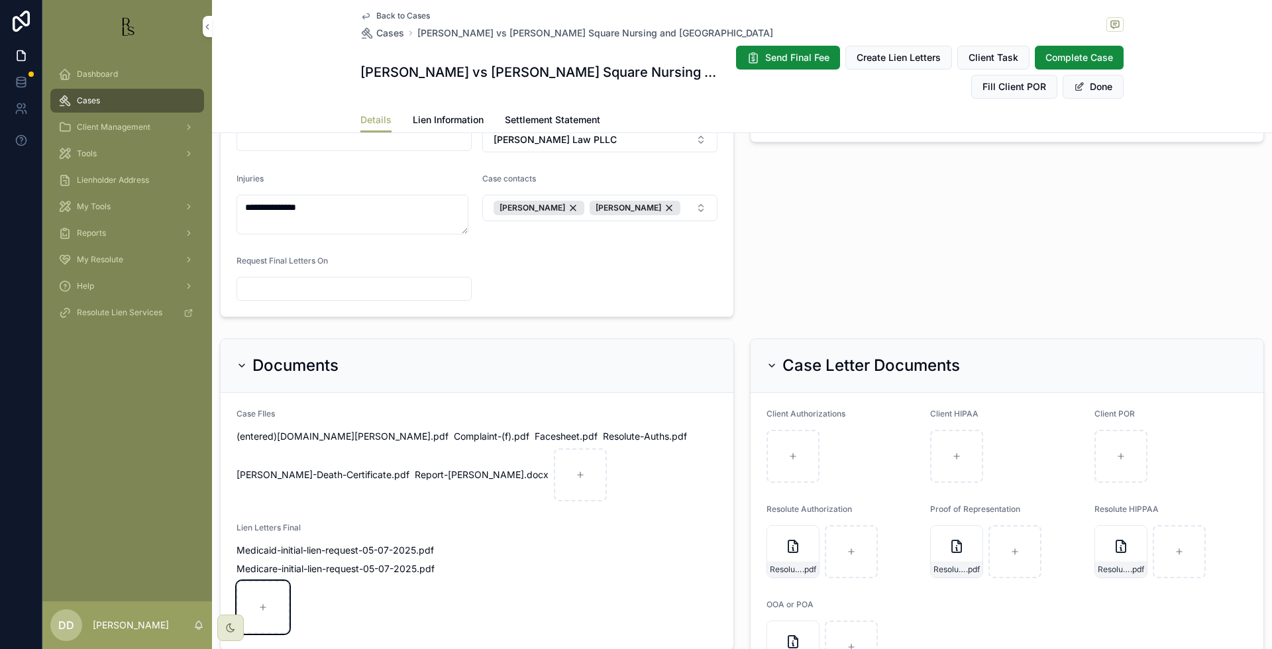
type input "**********"
drag, startPoint x: 724, startPoint y: 28, endPoint x: 412, endPoint y: 28, distance: 312.0
click at [412, 28] on div "Back to Cases Cases [PERSON_NAME] vs [PERSON_NAME] Square Nursing and [GEOGRAPH…" at bounding box center [741, 25] width 763 height 29
copy span "[PERSON_NAME] vs [PERSON_NAME] Square Nursing and [GEOGRAPHIC_DATA]"
click at [390, 15] on span "Back to Cases" at bounding box center [403, 16] width 54 height 11
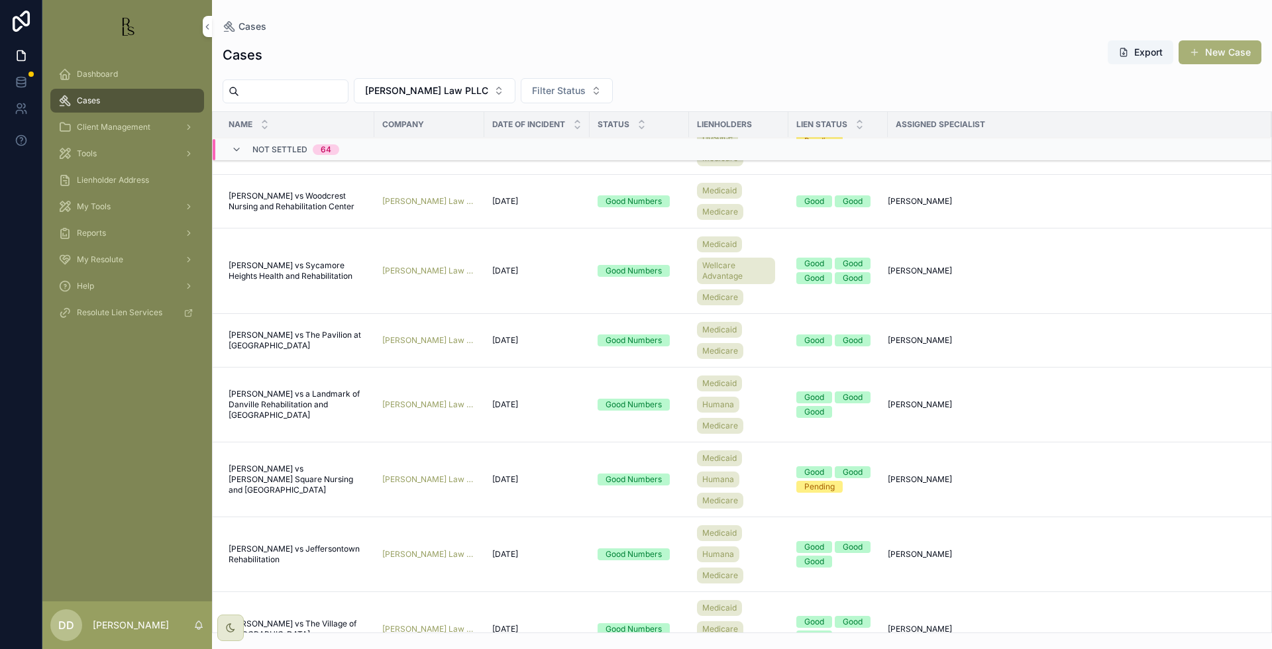
scroll to position [1930, 0]
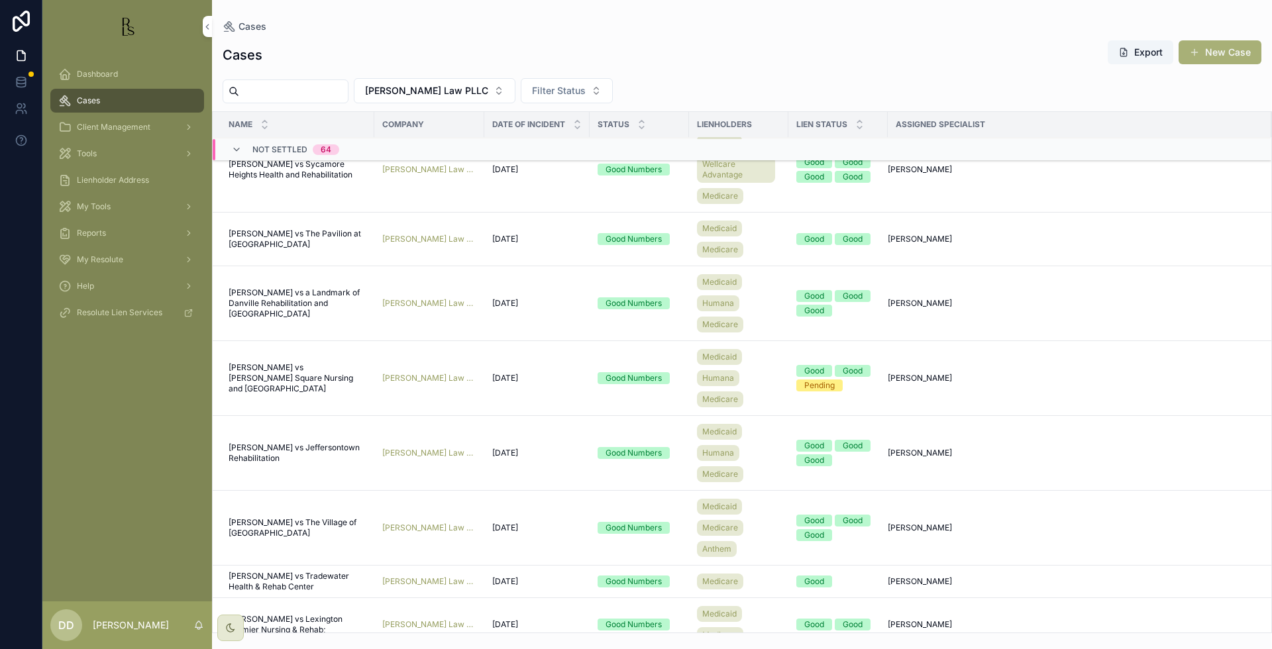
click at [269, 454] on span "[PERSON_NAME] vs Jeffersontown Rehabilitation" at bounding box center [298, 453] width 138 height 21
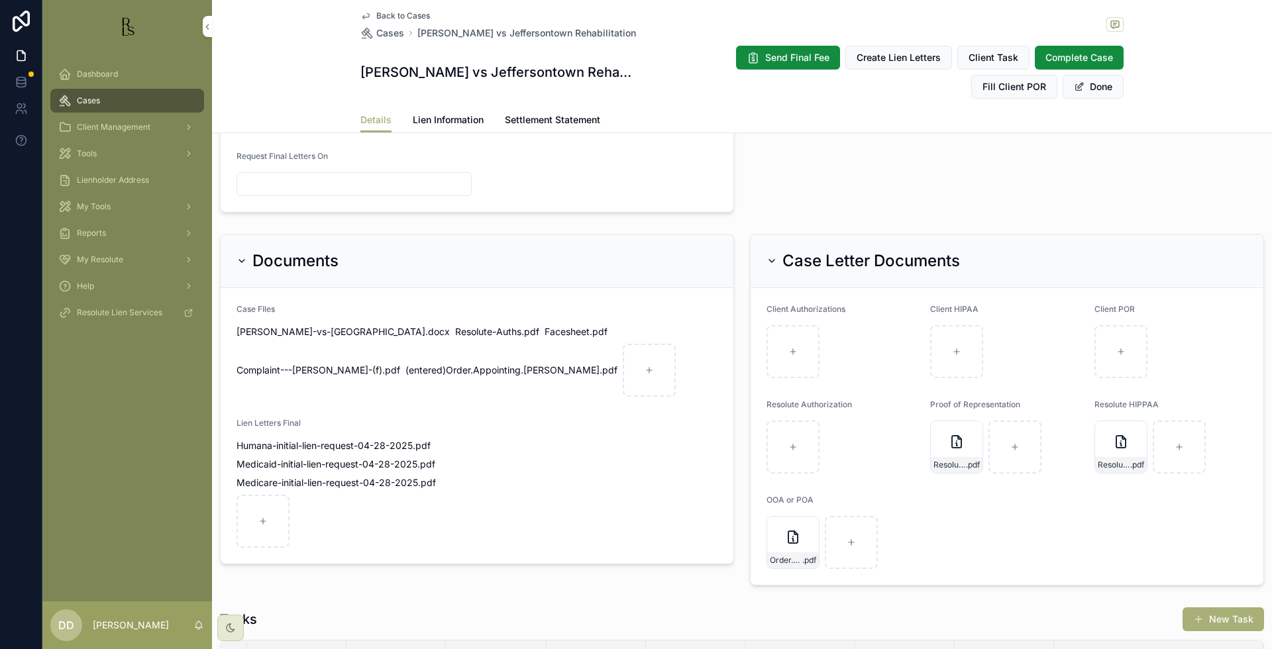
scroll to position [828, 0]
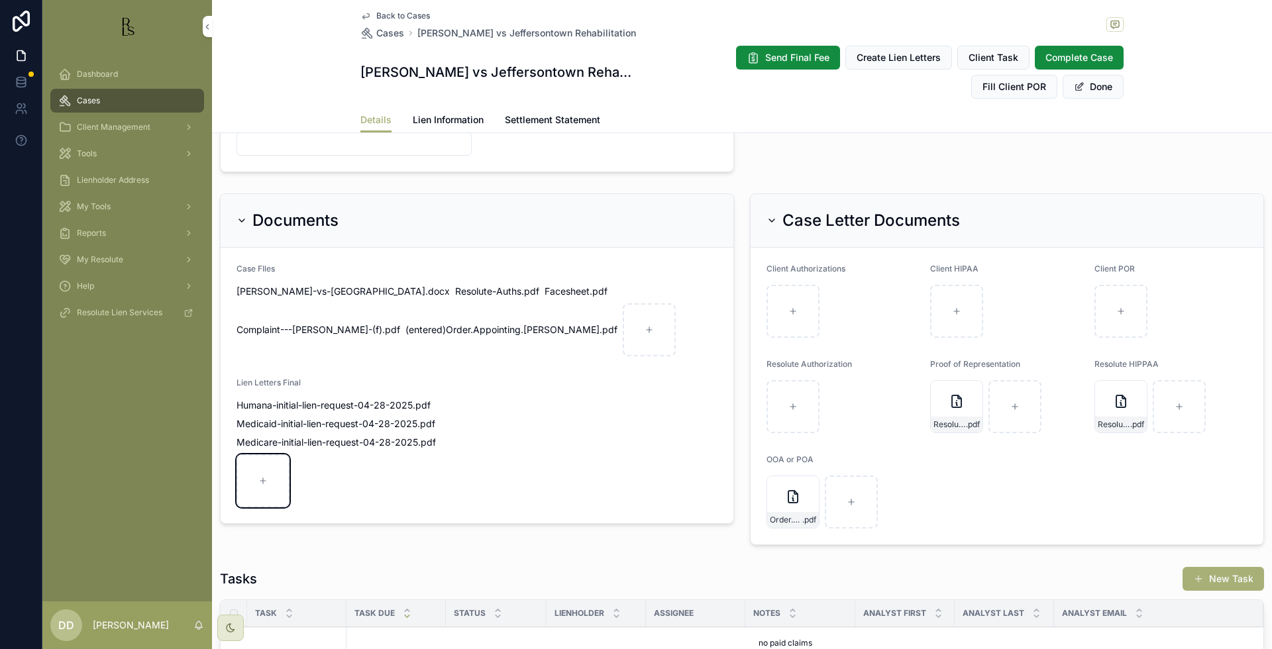
click at [272, 481] on div "scrollable content" at bounding box center [262, 480] width 53 height 53
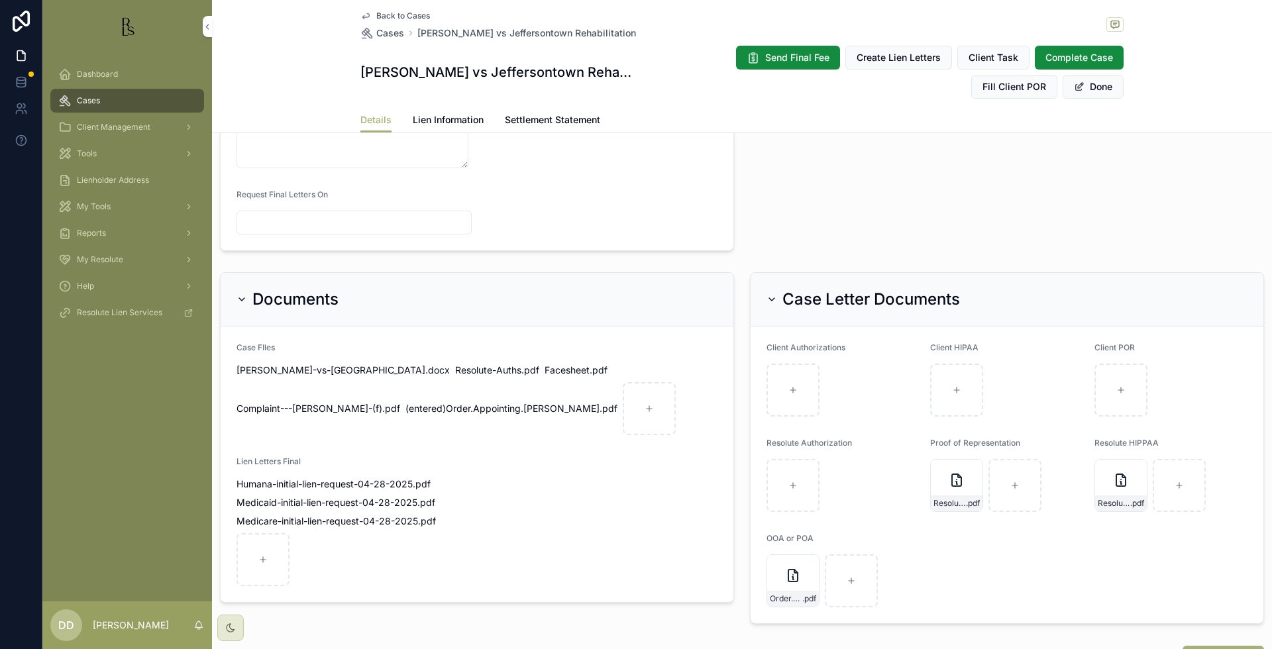
scroll to position [745, 0]
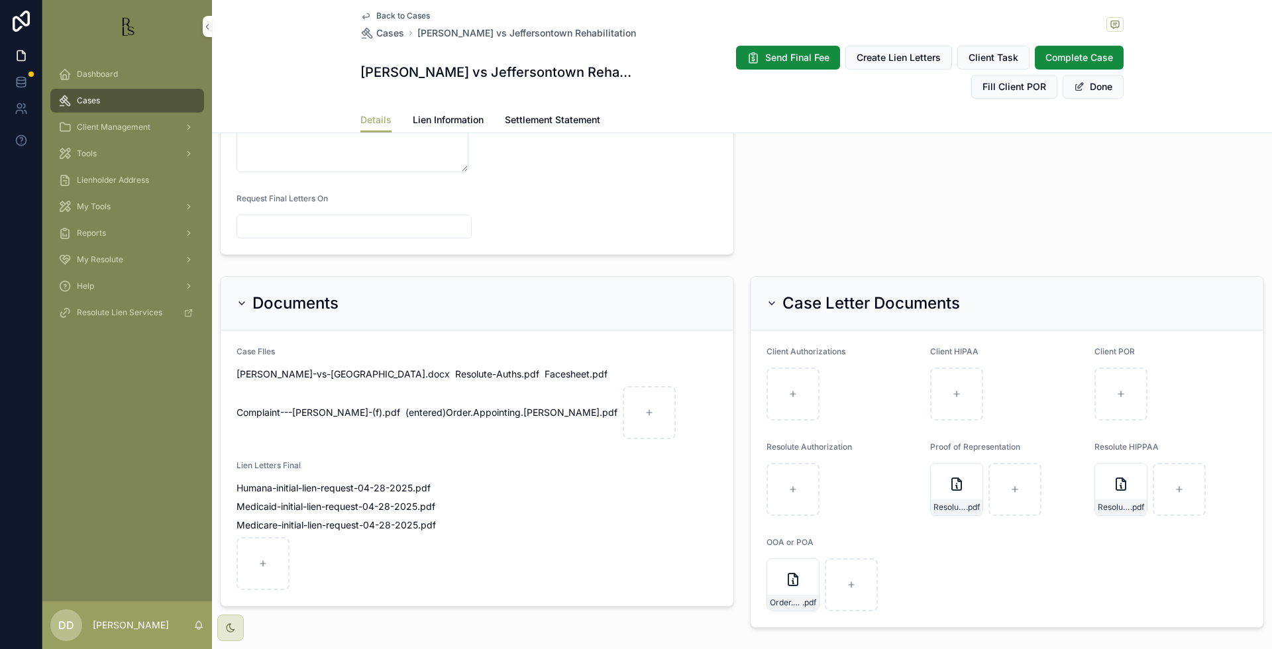
click at [1082, 93] on button "Done" at bounding box center [1093, 87] width 61 height 24
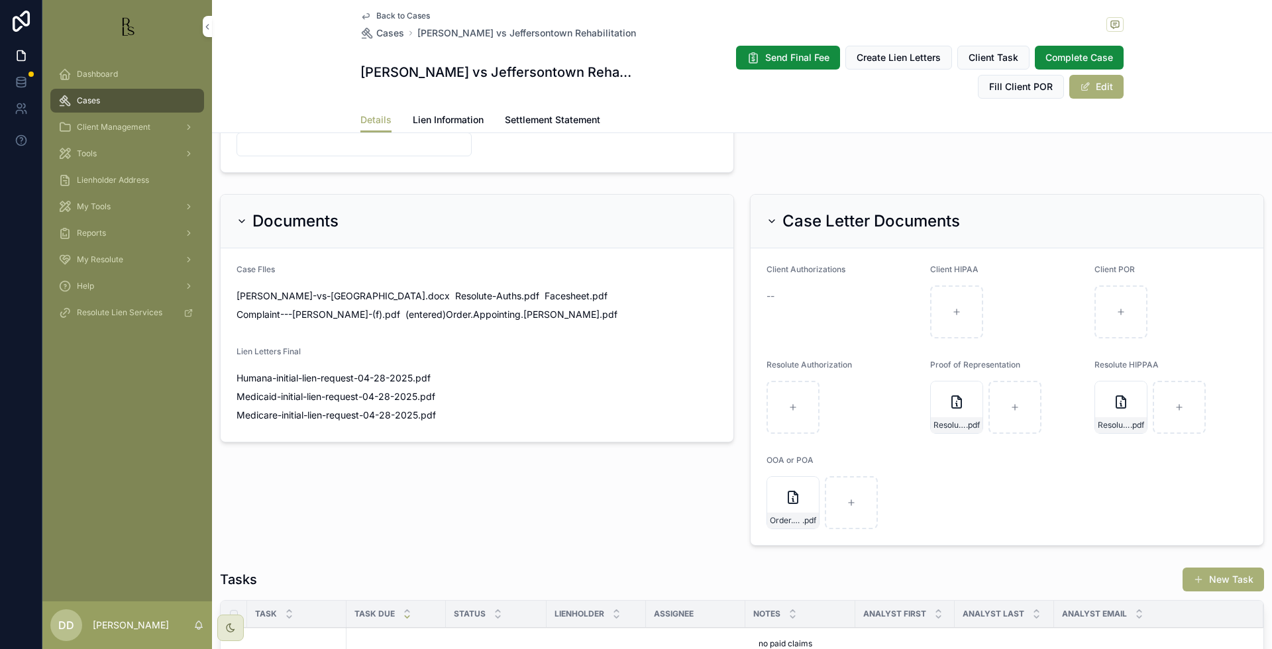
scroll to position [733, 0]
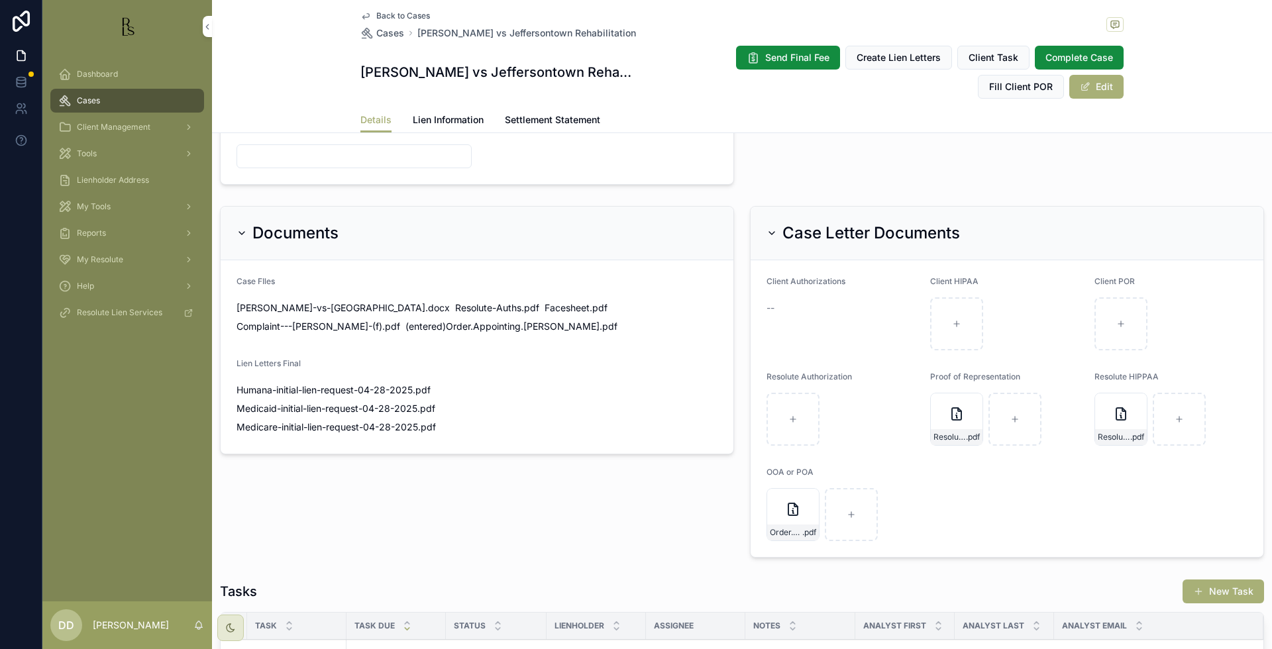
click at [384, 11] on span "Back to Cases" at bounding box center [403, 16] width 54 height 11
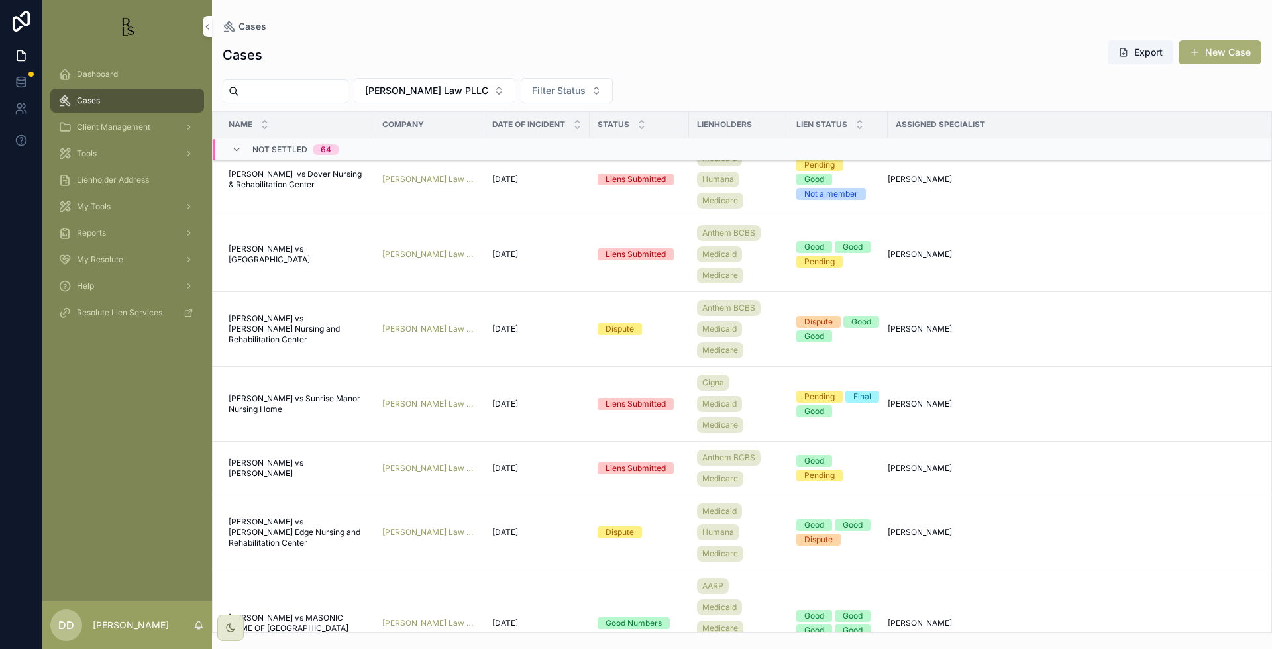
scroll to position [937, 0]
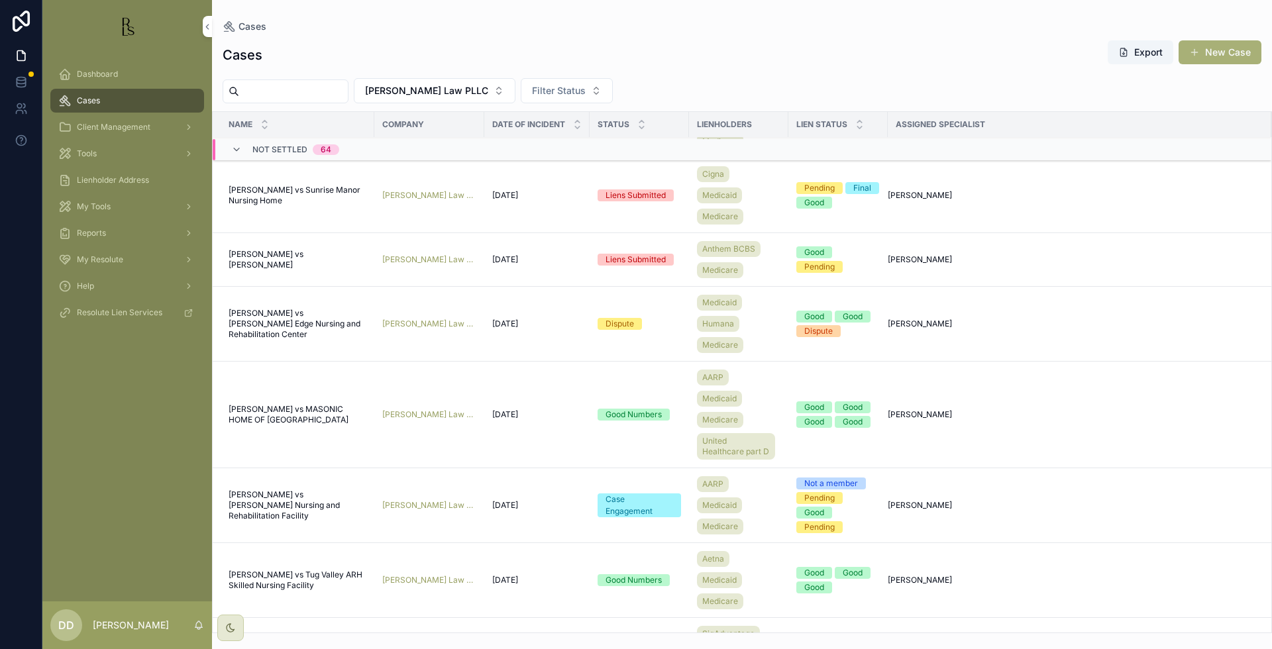
click at [242, 413] on span "[PERSON_NAME] vs MASONIC HOME OF [GEOGRAPHIC_DATA]" at bounding box center [298, 414] width 138 height 21
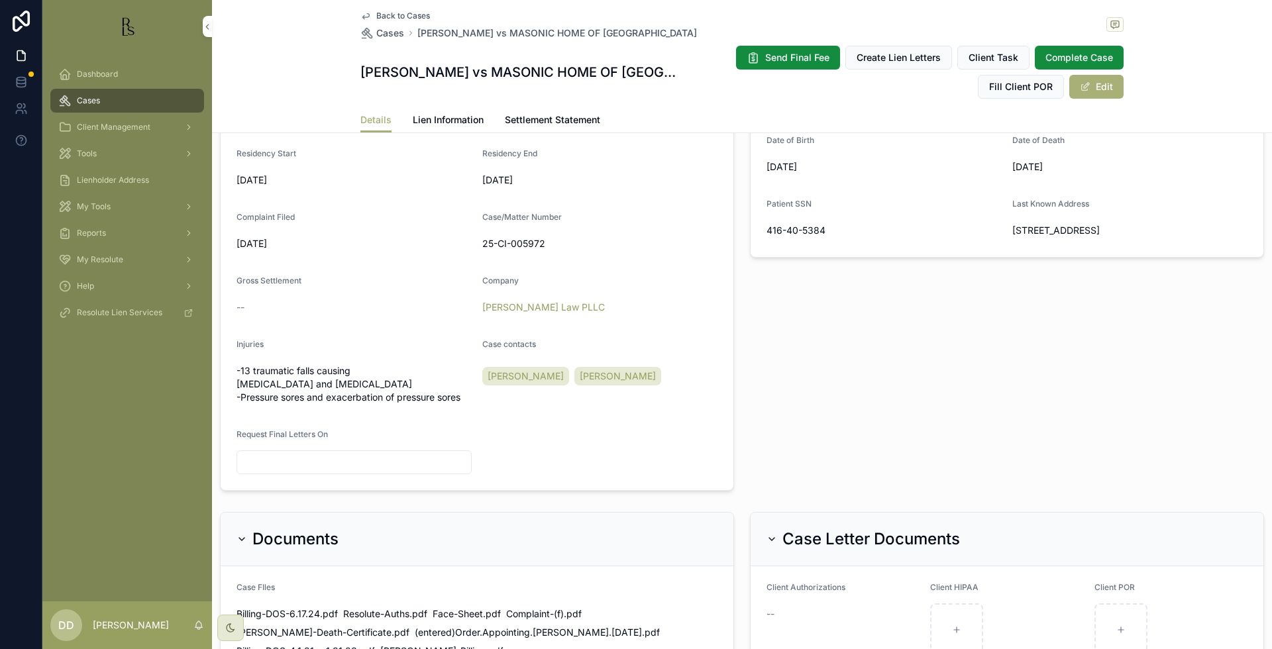
scroll to position [662, 0]
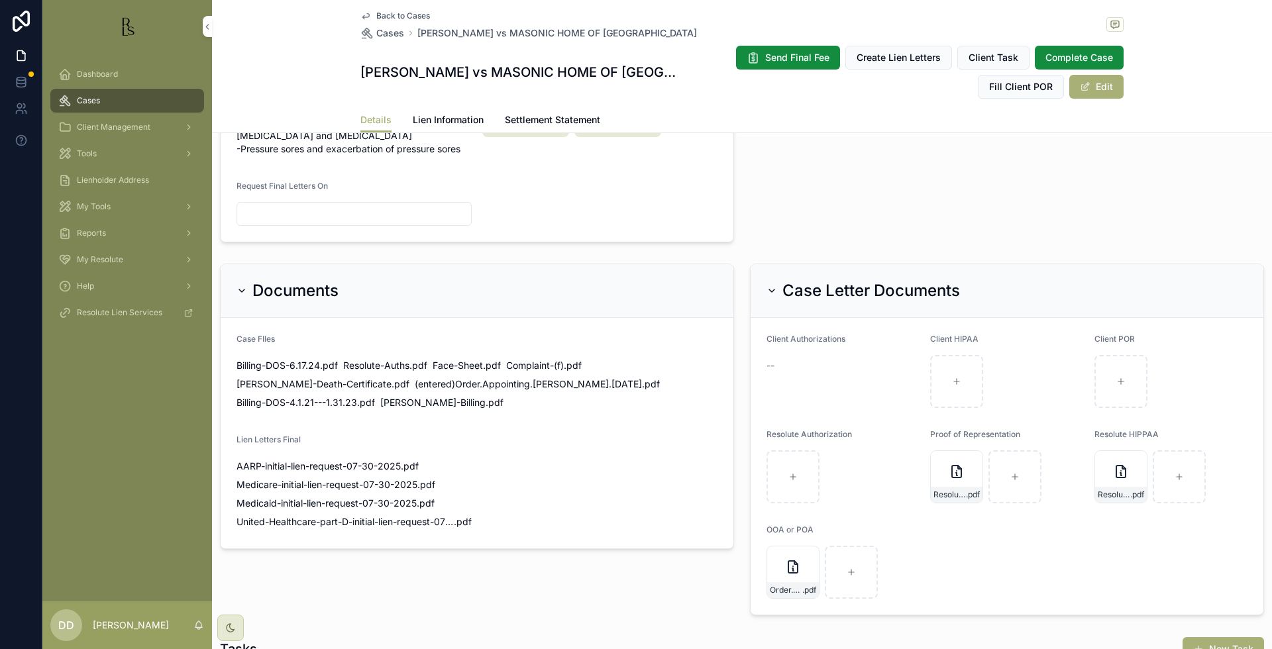
click at [1094, 90] on button "Edit" at bounding box center [1096, 87] width 54 height 24
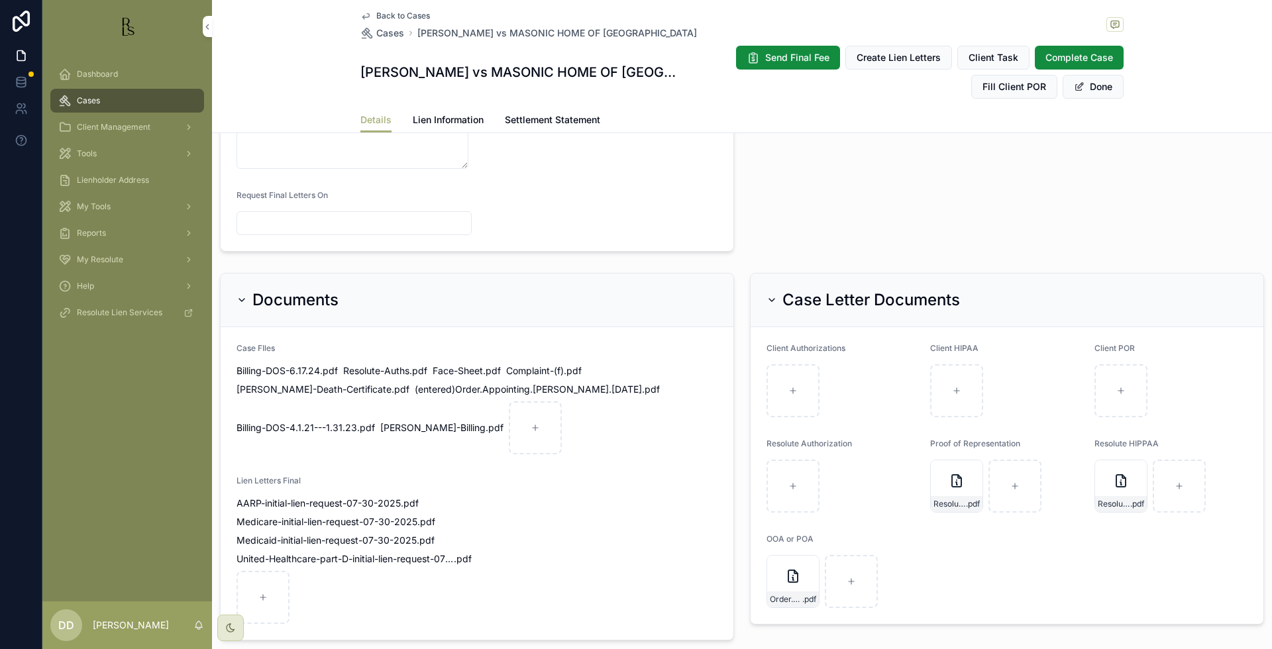
scroll to position [836, 0]
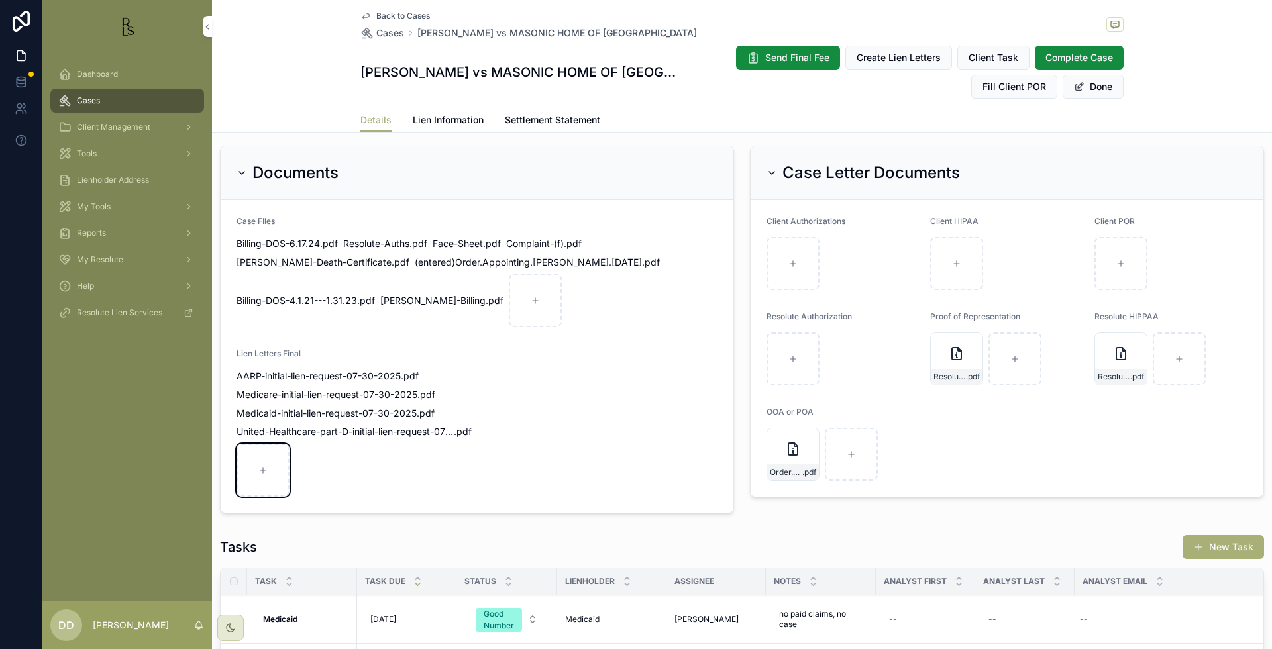
click at [270, 469] on div "scrollable content" at bounding box center [262, 470] width 53 height 53
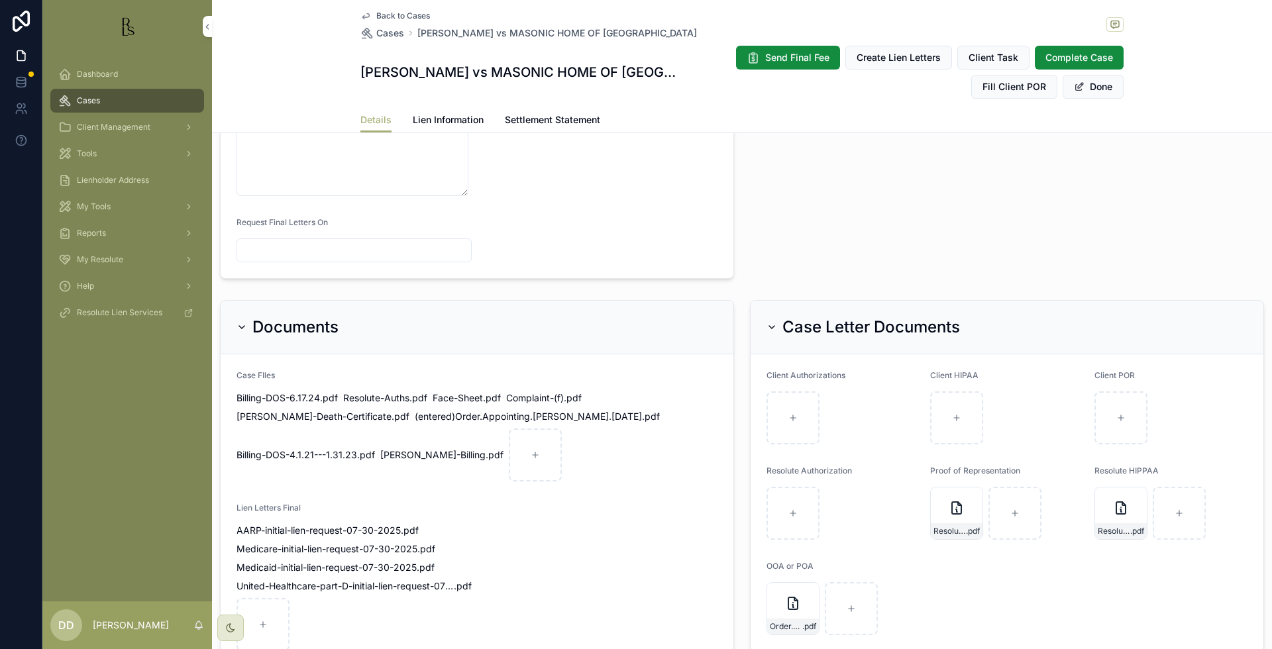
scroll to position [670, 0]
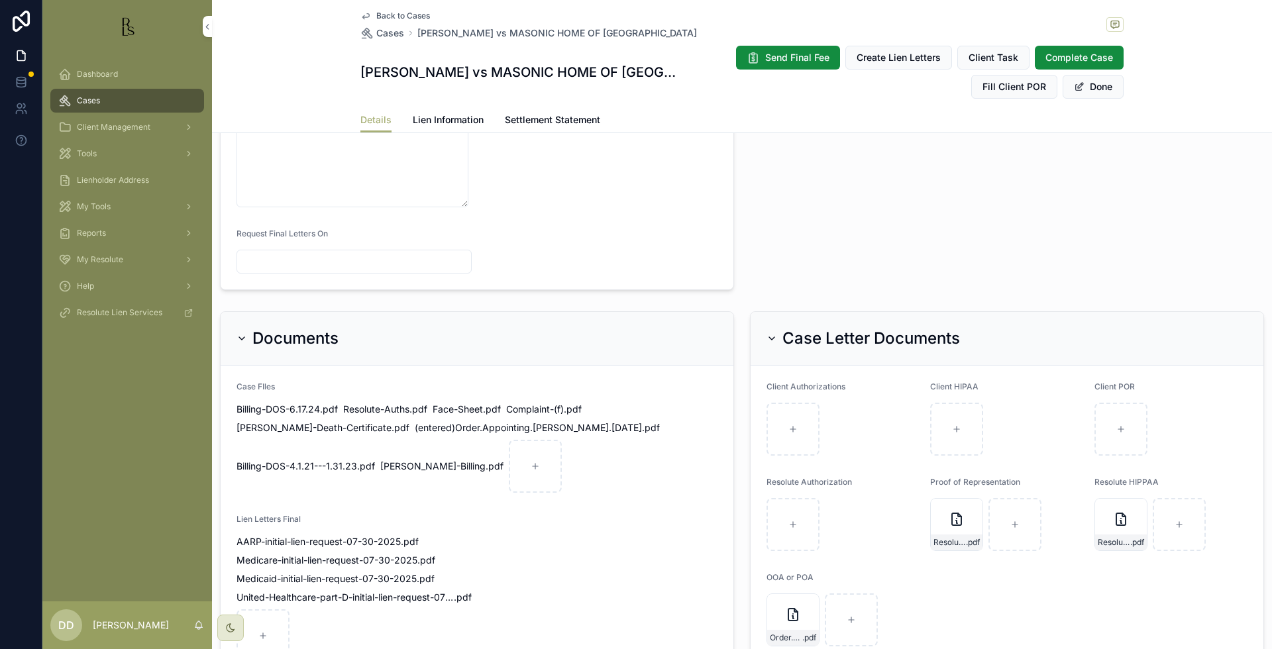
click at [1074, 83] on span "scrollable content" at bounding box center [1079, 86] width 11 height 11
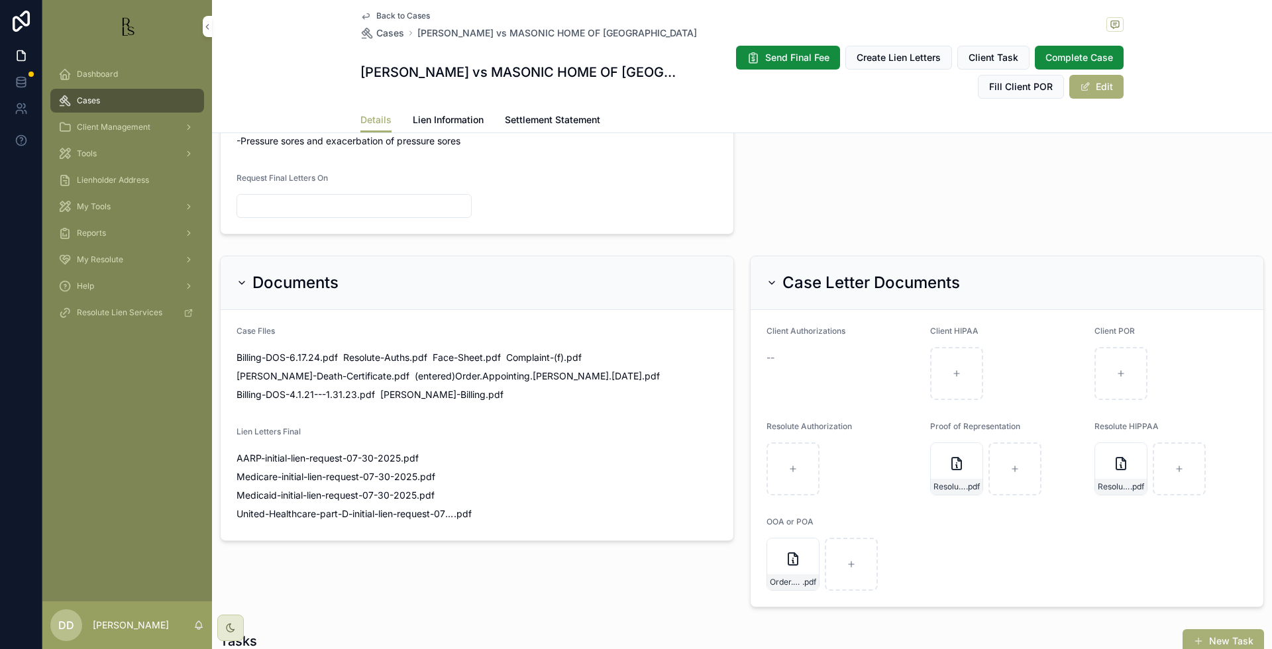
scroll to position [662, 0]
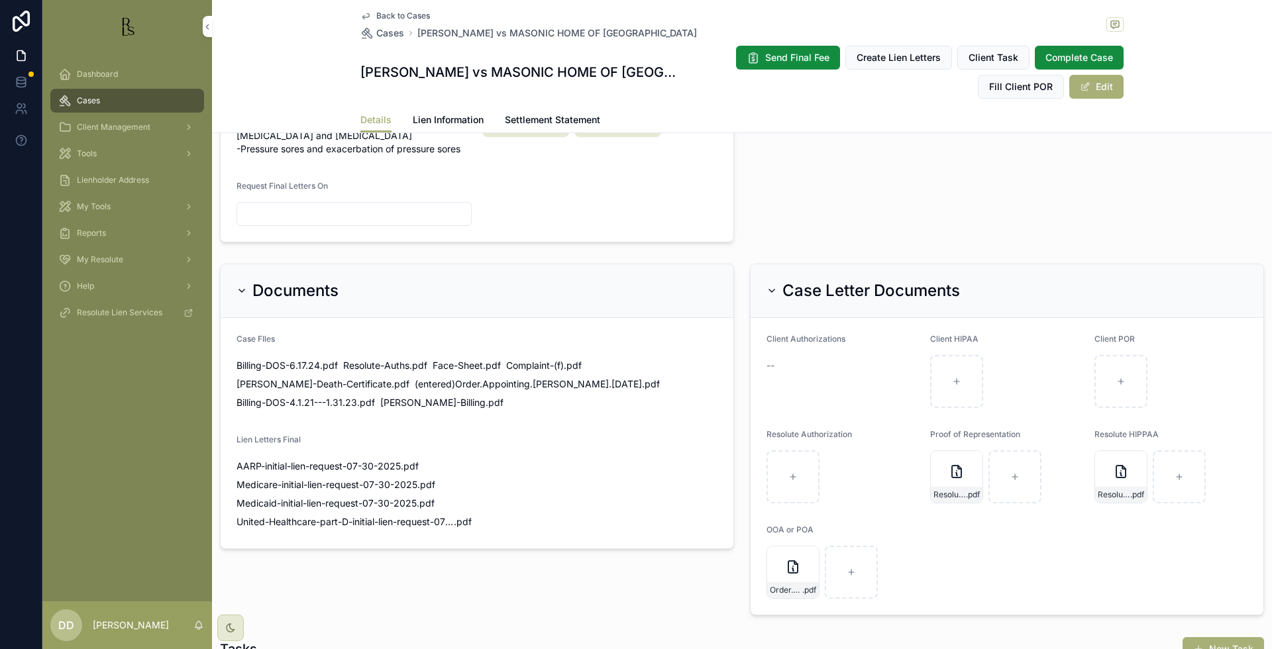
click at [376, 13] on span "Back to Cases" at bounding box center [403, 16] width 54 height 11
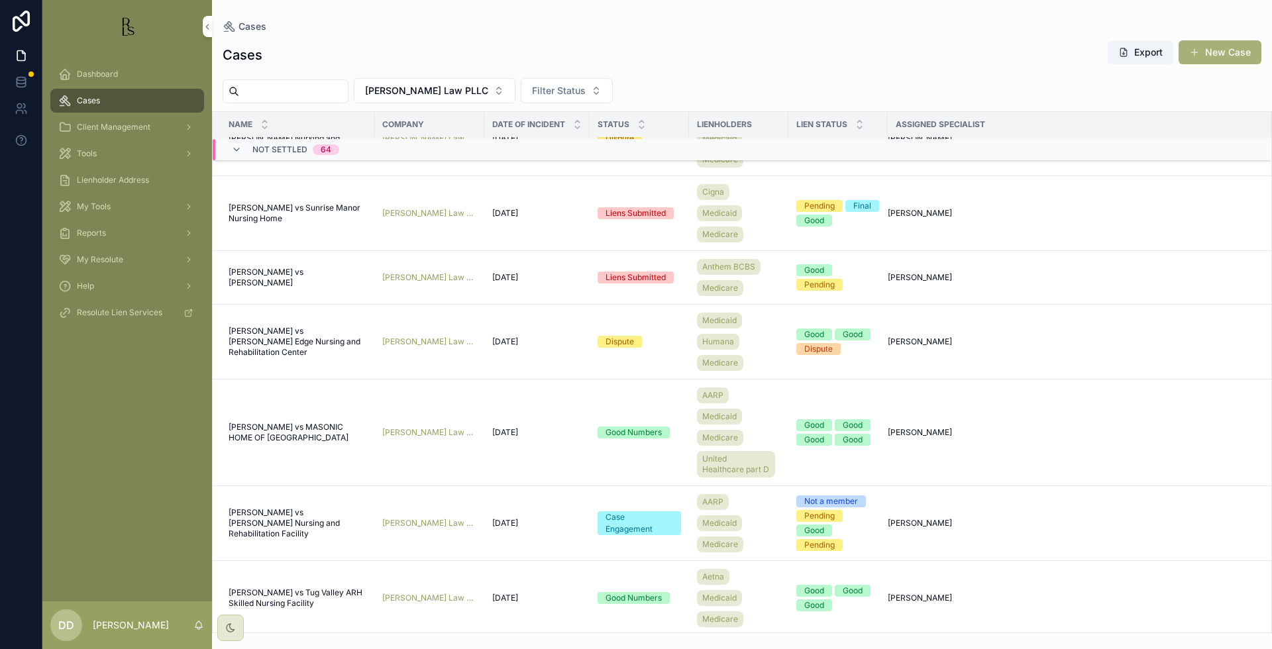
scroll to position [1020, 0]
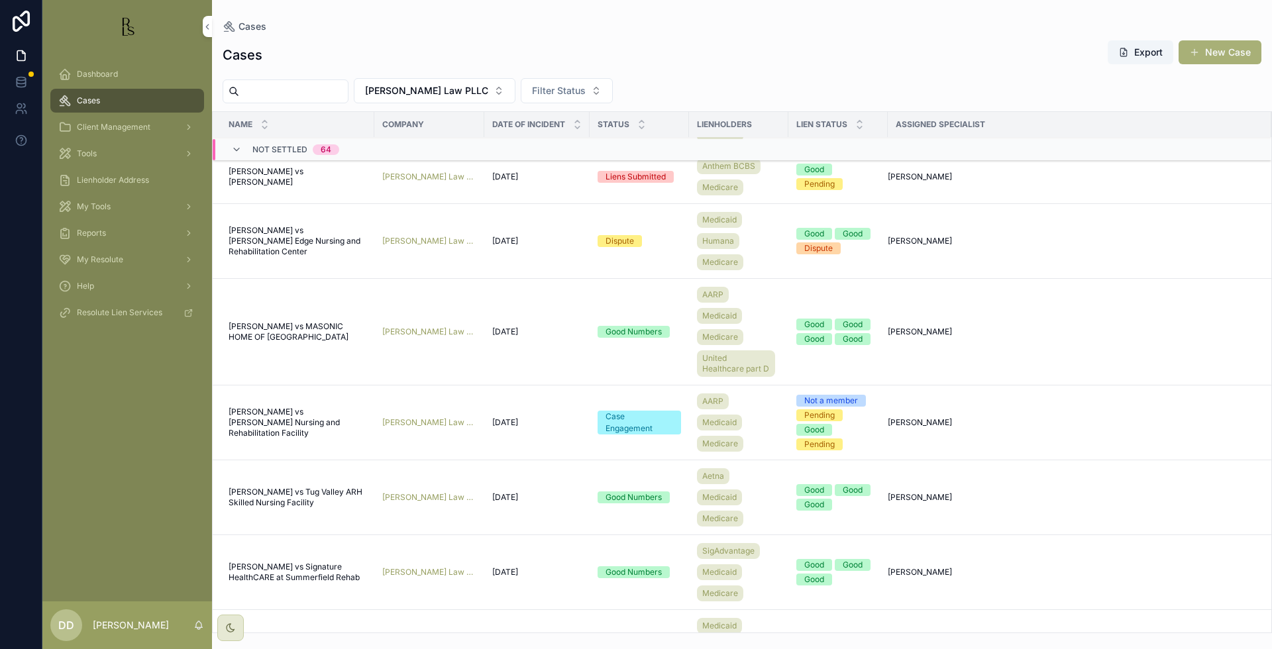
click at [274, 422] on span "[PERSON_NAME] vs [PERSON_NAME] Nursing and Rehabilitation Facility" at bounding box center [298, 423] width 138 height 32
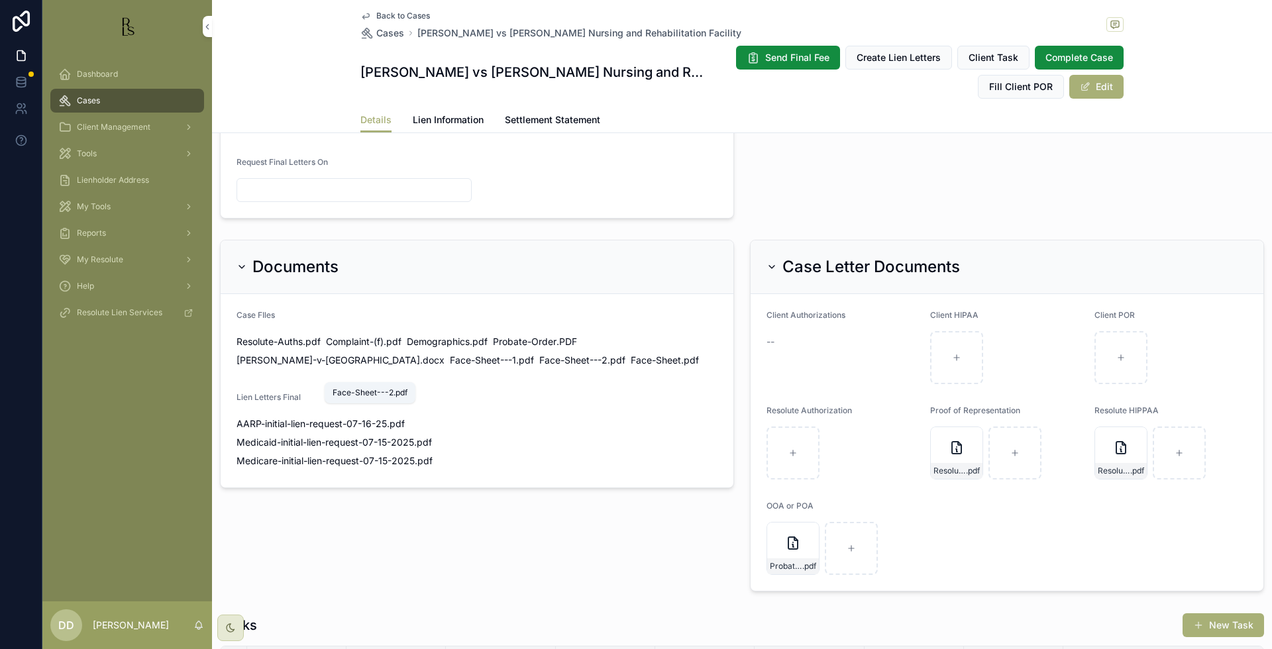
scroll to position [828, 0]
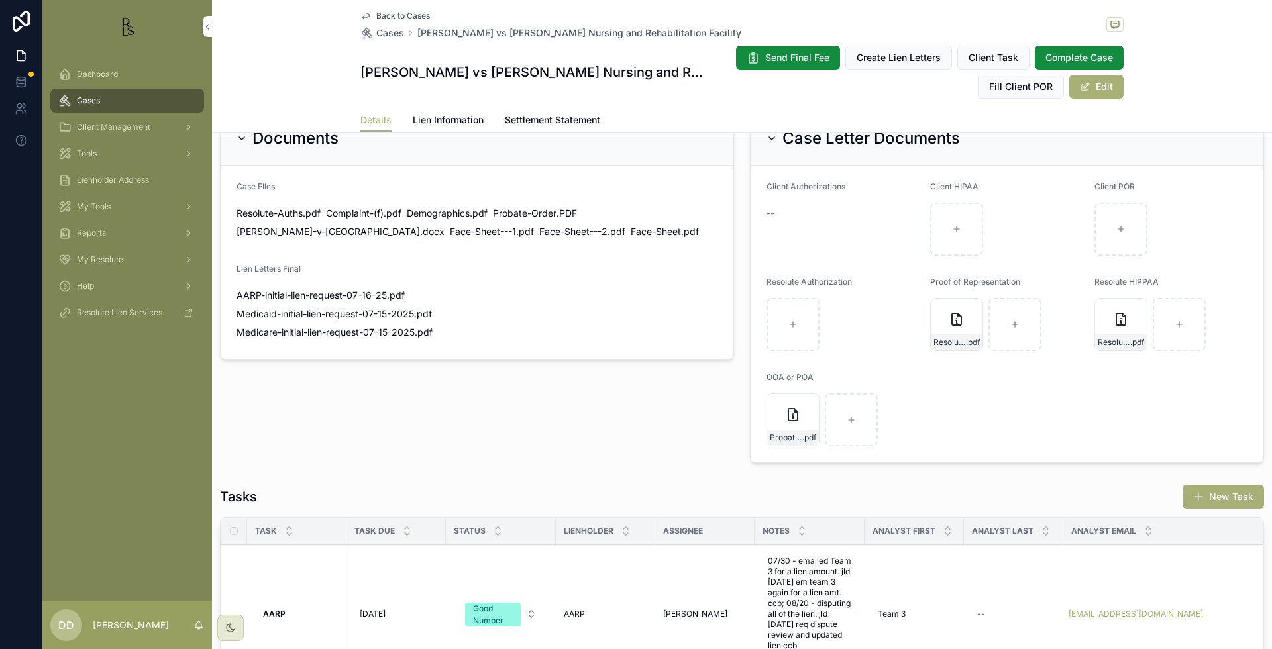
drag, startPoint x: 1097, startPoint y: 94, endPoint x: 1038, endPoint y: 117, distance: 63.4
click at [1097, 93] on button "Edit" at bounding box center [1096, 87] width 54 height 24
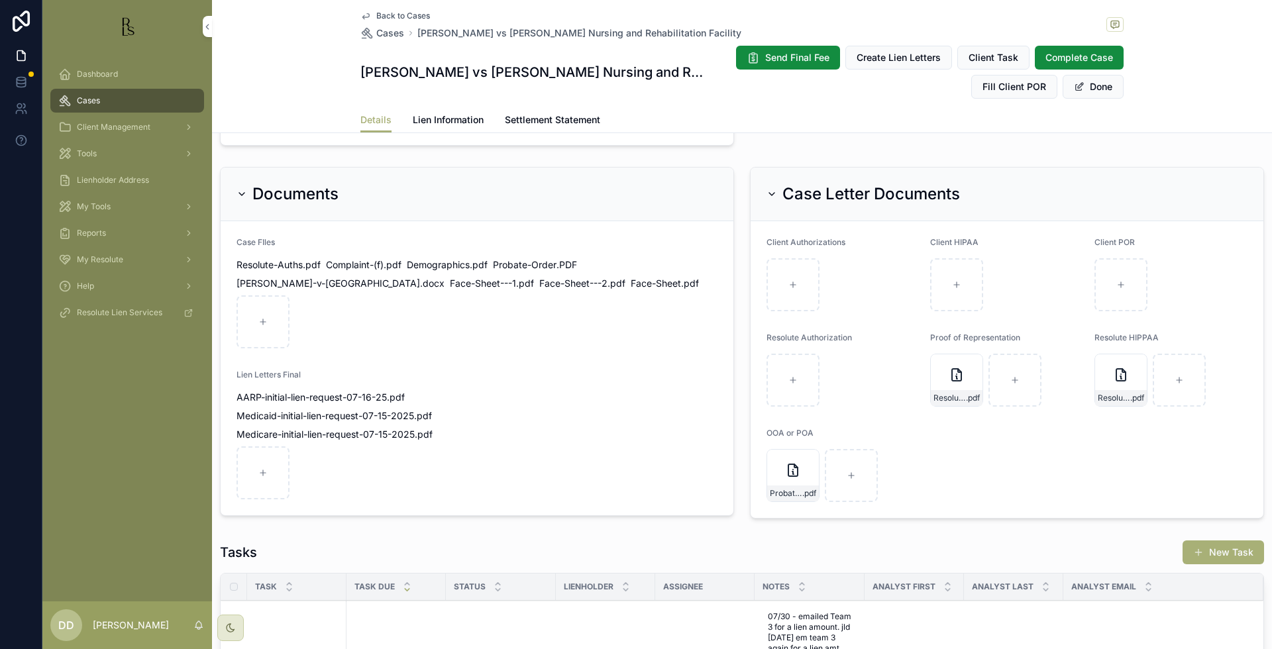
scroll to position [827, 0]
click at [266, 470] on icon "scrollable content" at bounding box center [262, 474] width 9 height 9
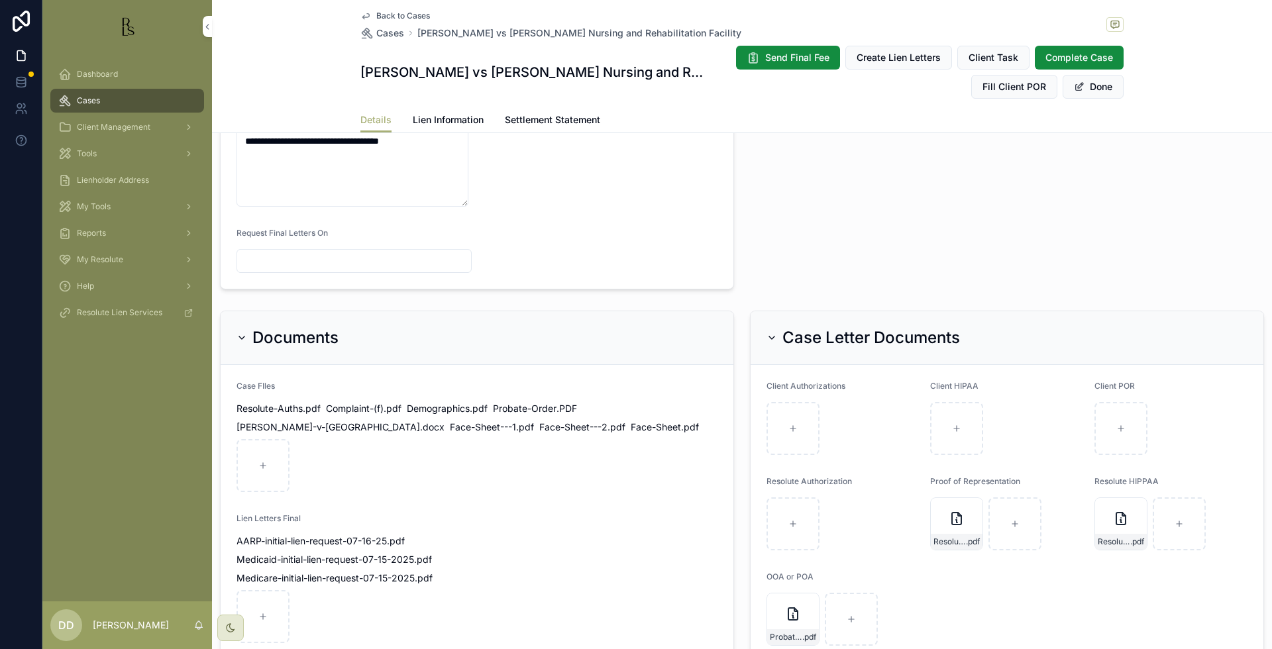
scroll to position [661, 0]
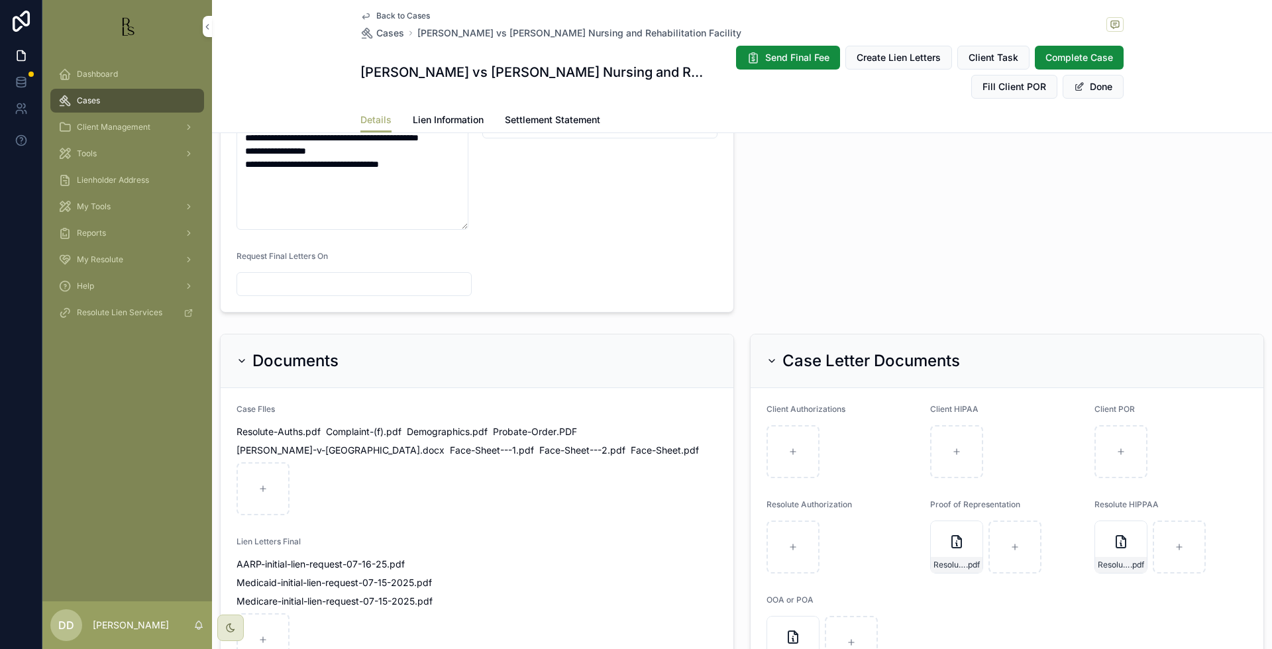
click at [1076, 84] on span "scrollable content" at bounding box center [1079, 86] width 11 height 11
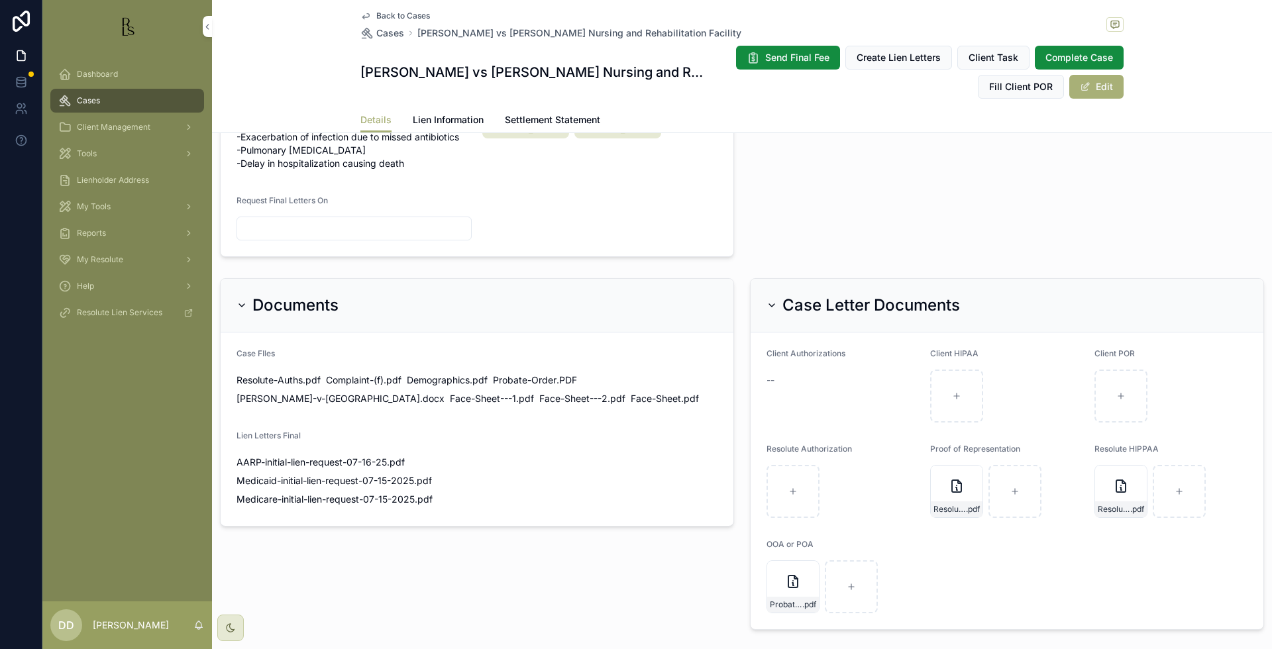
scroll to position [669, 0]
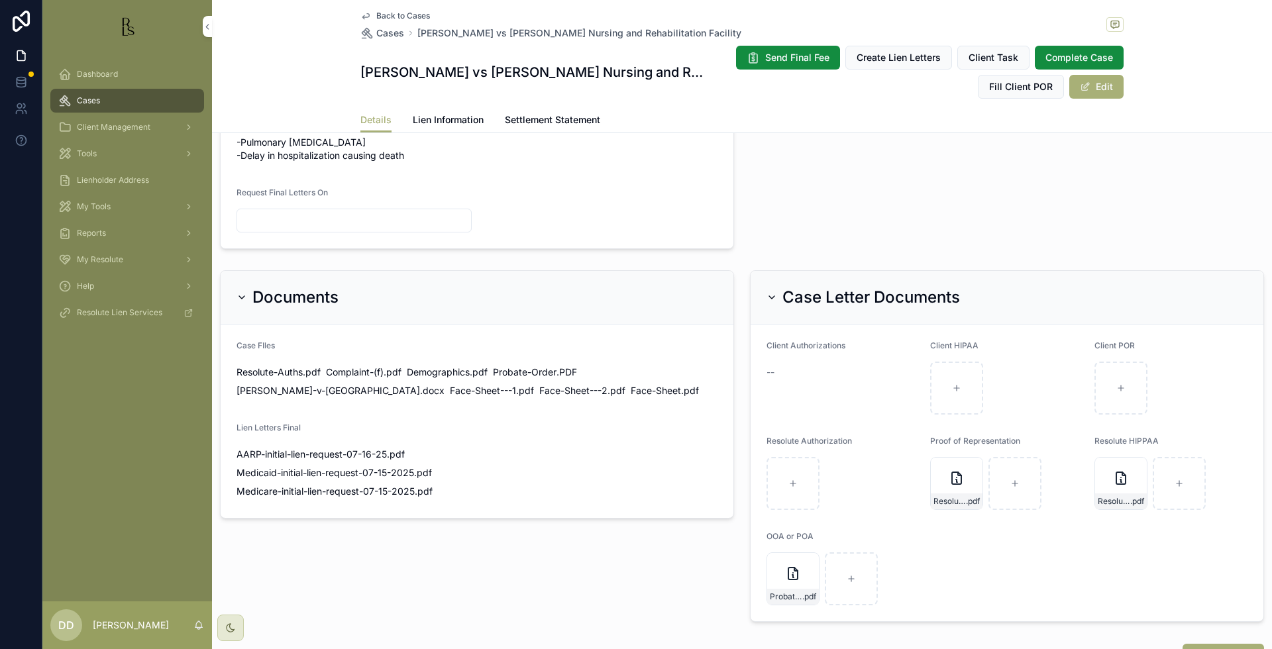
click at [393, 17] on span "Back to Cases" at bounding box center [403, 16] width 54 height 11
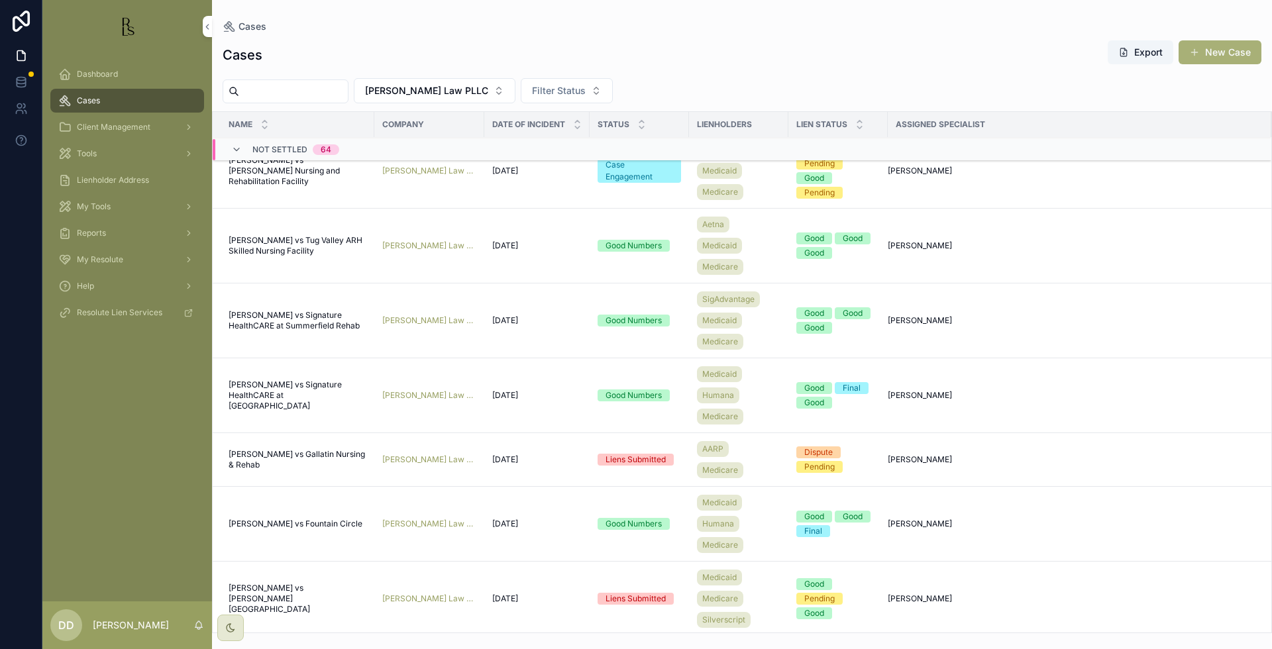
scroll to position [1268, 0]
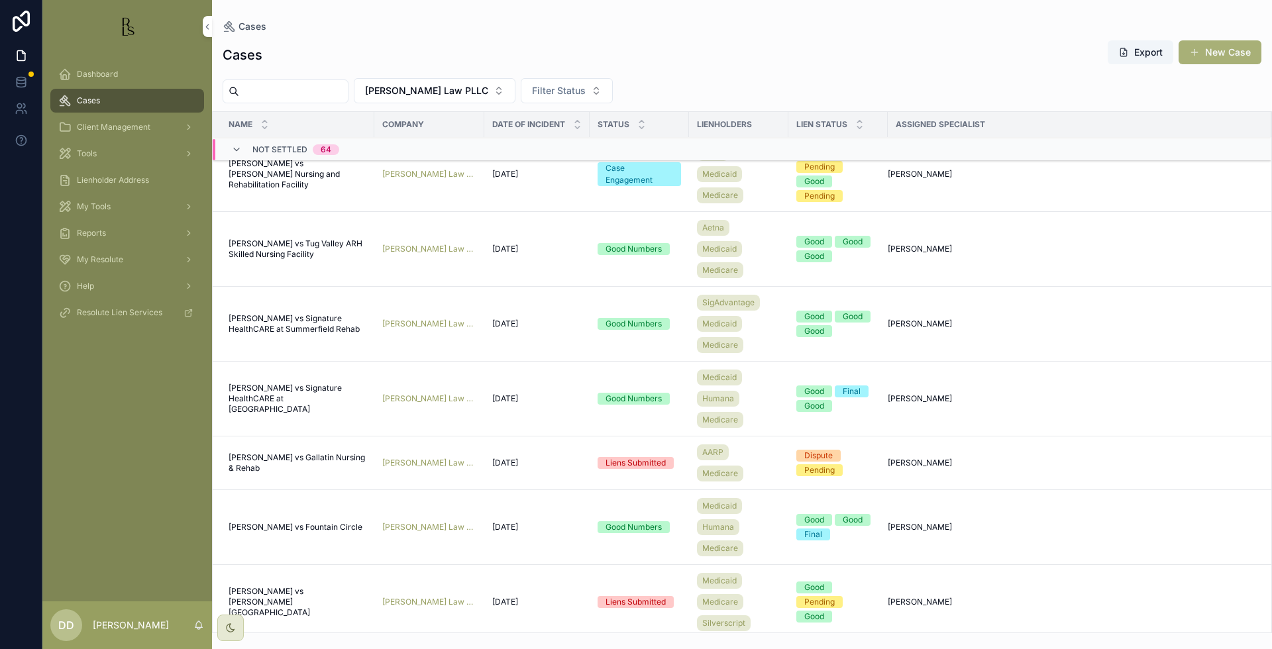
click at [291, 257] on span "[PERSON_NAME] vs Tug Valley ARH Skilled Nursing Facility" at bounding box center [298, 248] width 138 height 21
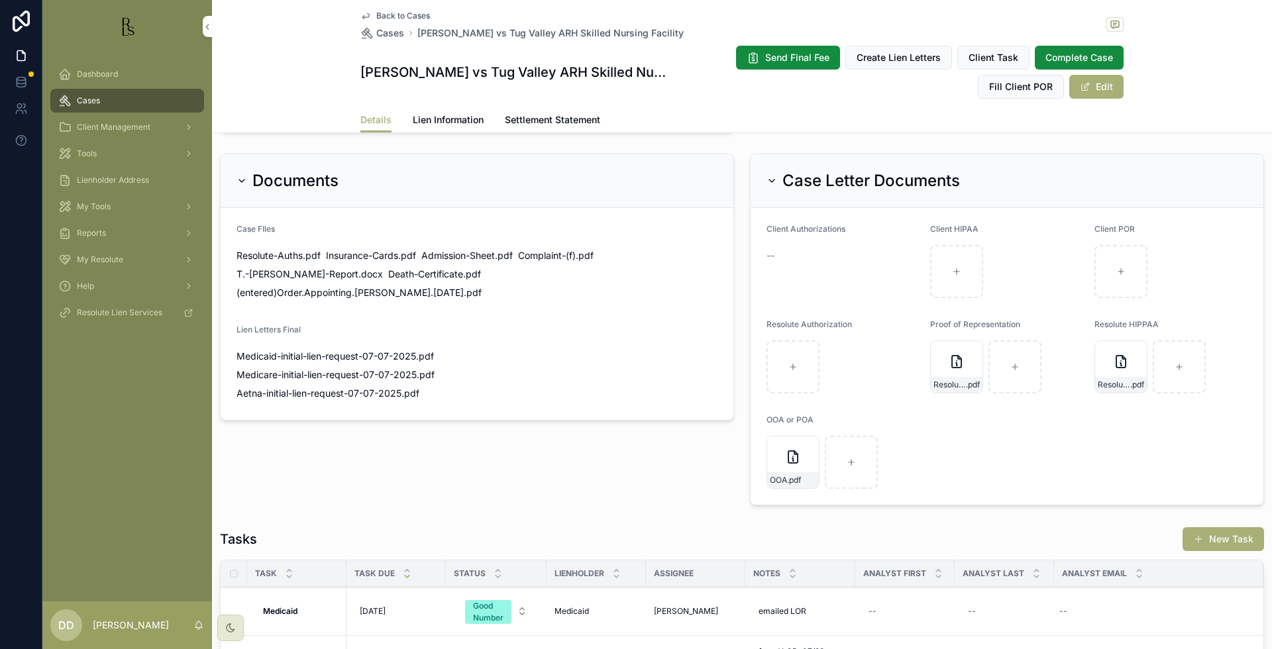
scroll to position [911, 0]
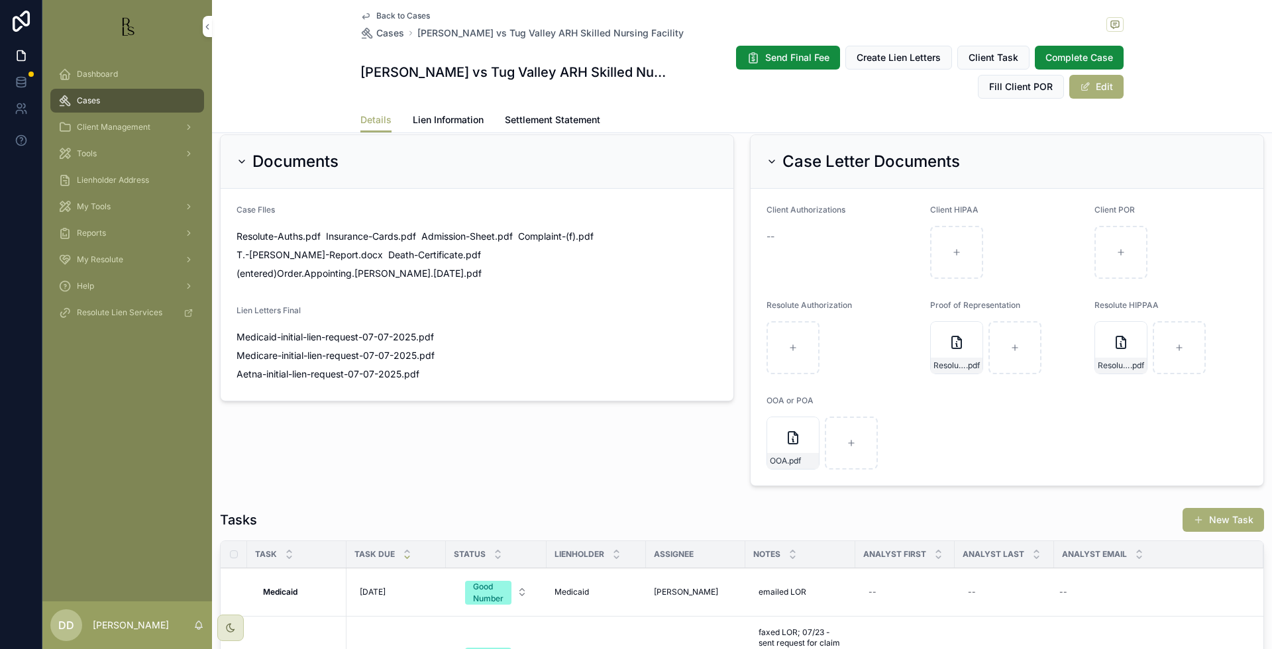
click at [1093, 91] on button "Edit" at bounding box center [1096, 87] width 54 height 24
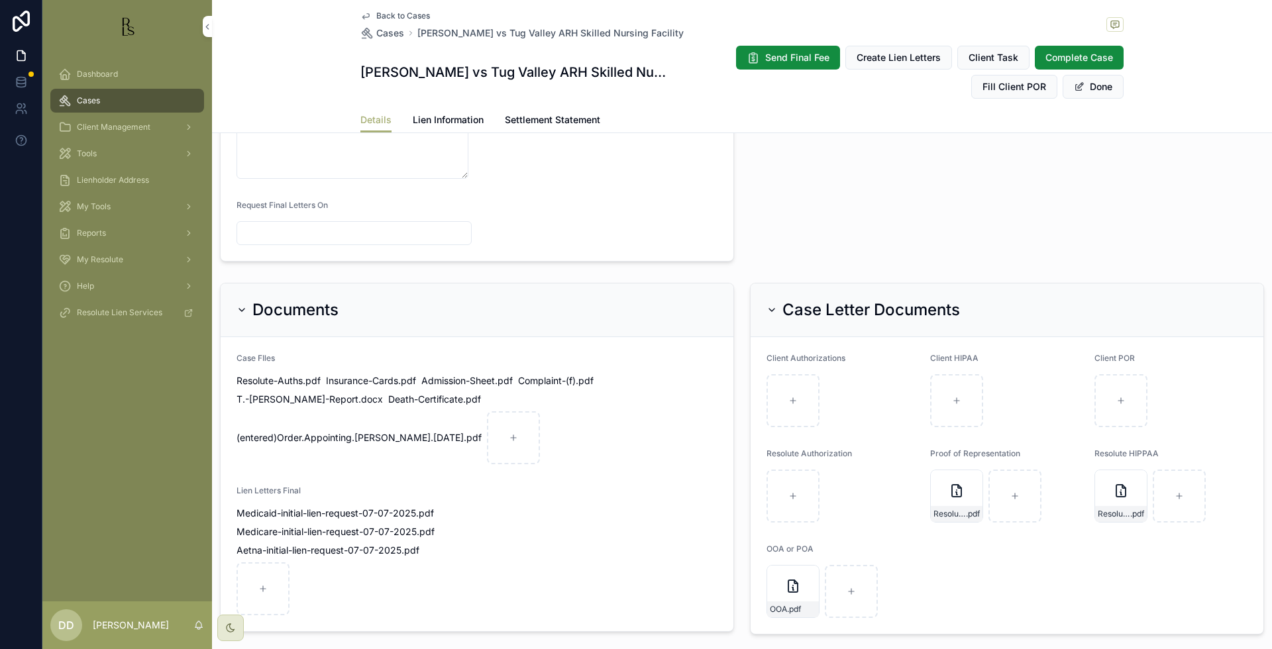
scroll to position [910, 0]
click at [294, 562] on div "Medicaid-initial-lien-request-07-07-2025 .pdf Medicare-initial-lien-request-07-…" at bounding box center [353, 562] width 235 height 109
click at [266, 564] on div "scrollable content" at bounding box center [262, 590] width 53 height 53
click at [1094, 81] on button "Done" at bounding box center [1093, 87] width 61 height 24
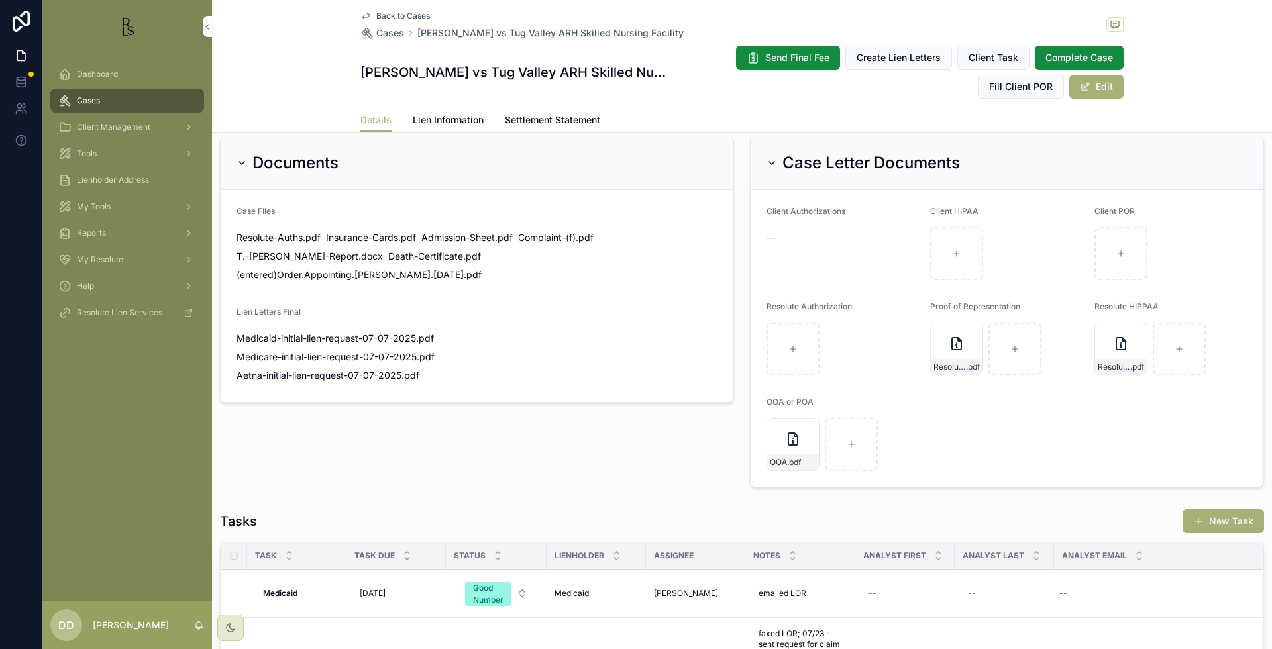
scroll to position [911, 0]
click at [390, 17] on span "Back to Cases" at bounding box center [403, 16] width 54 height 11
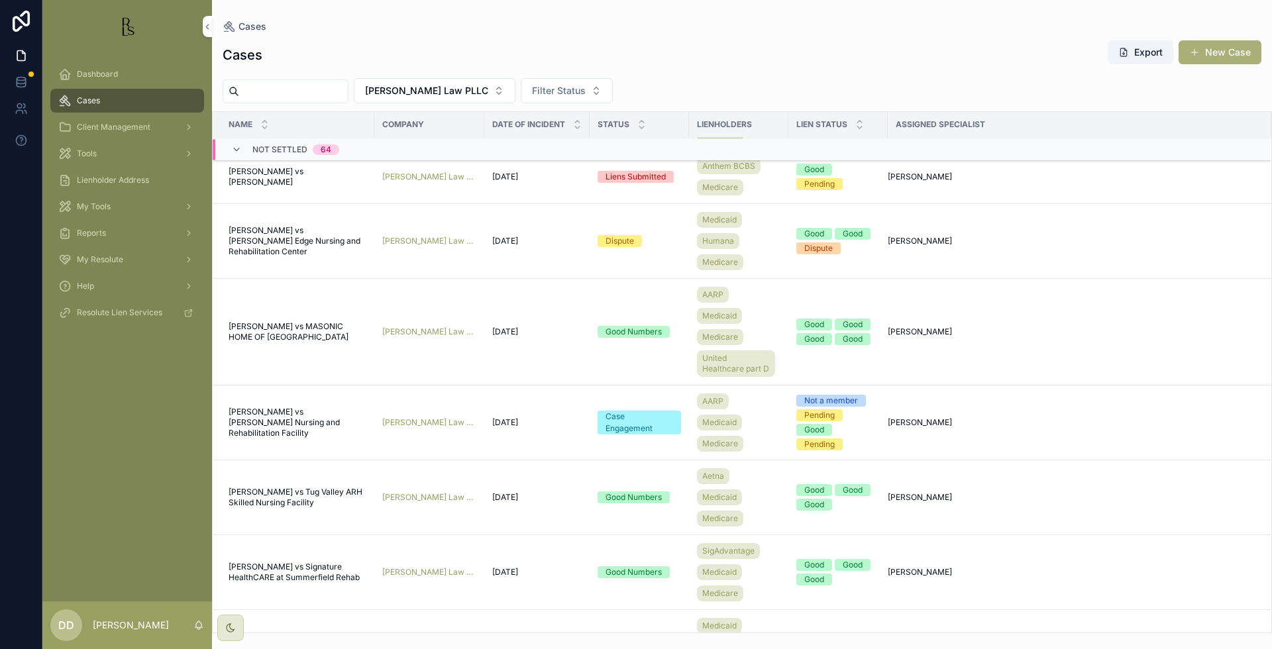
scroll to position [1102, 0]
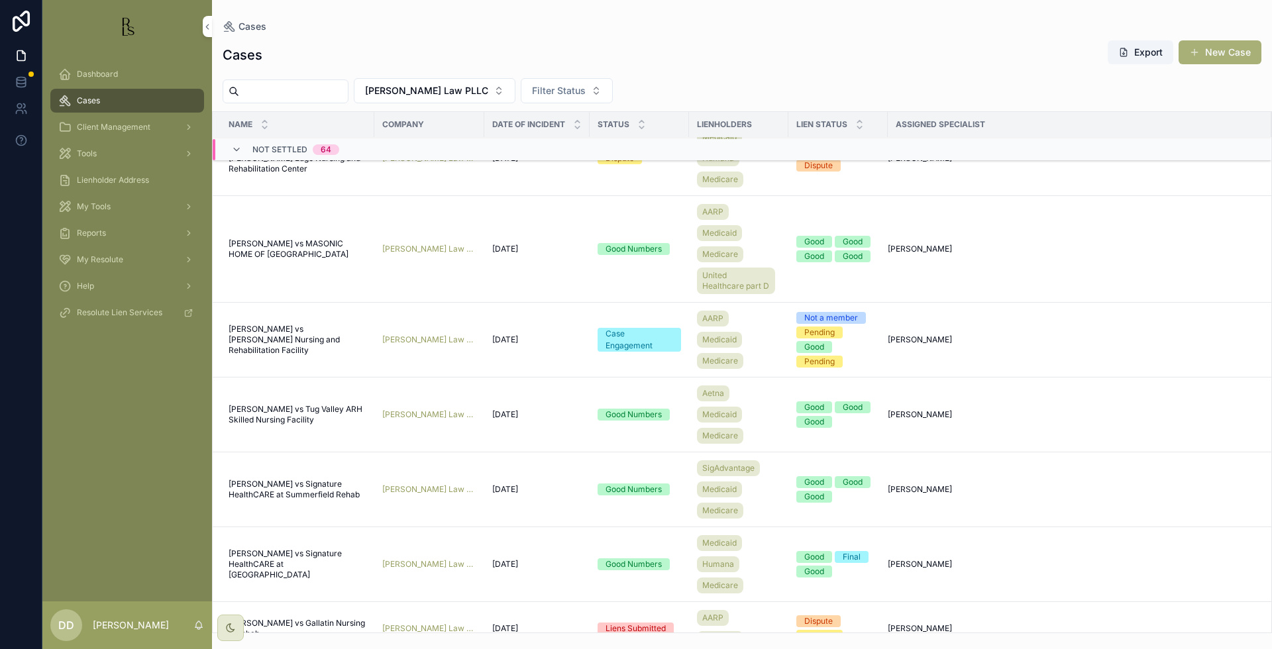
click at [260, 489] on span "[PERSON_NAME] vs Signature HealthCARE at Summerfield Rehab" at bounding box center [298, 489] width 138 height 21
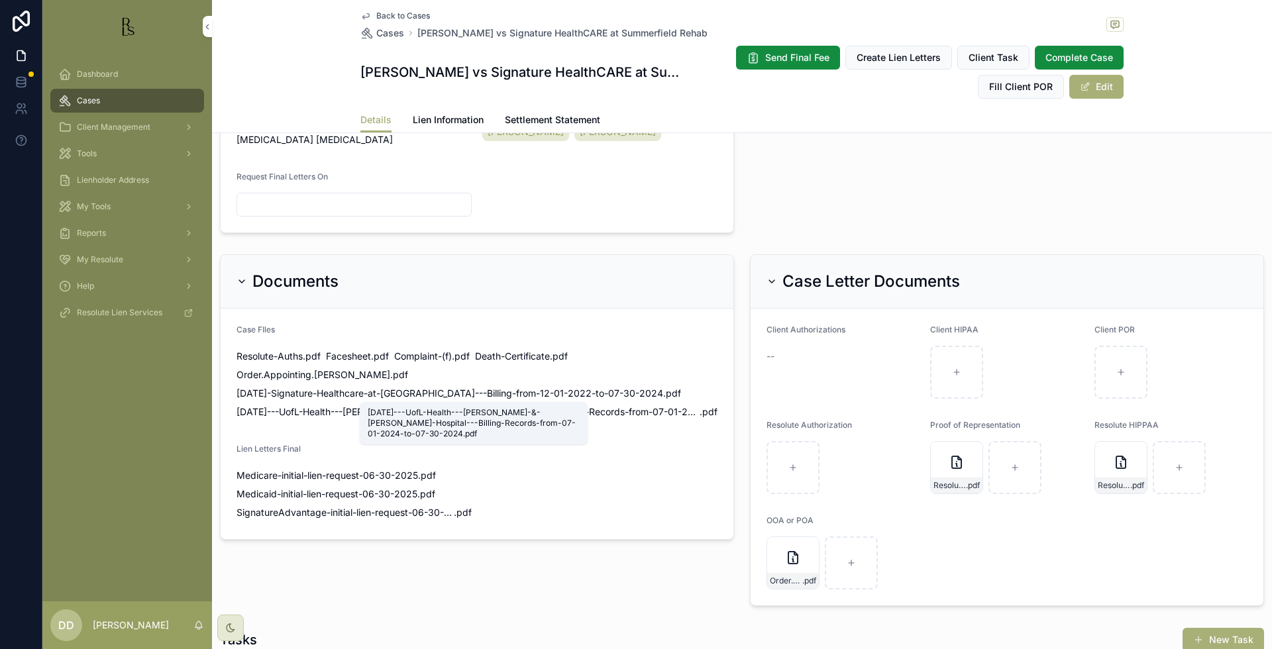
scroll to position [662, 0]
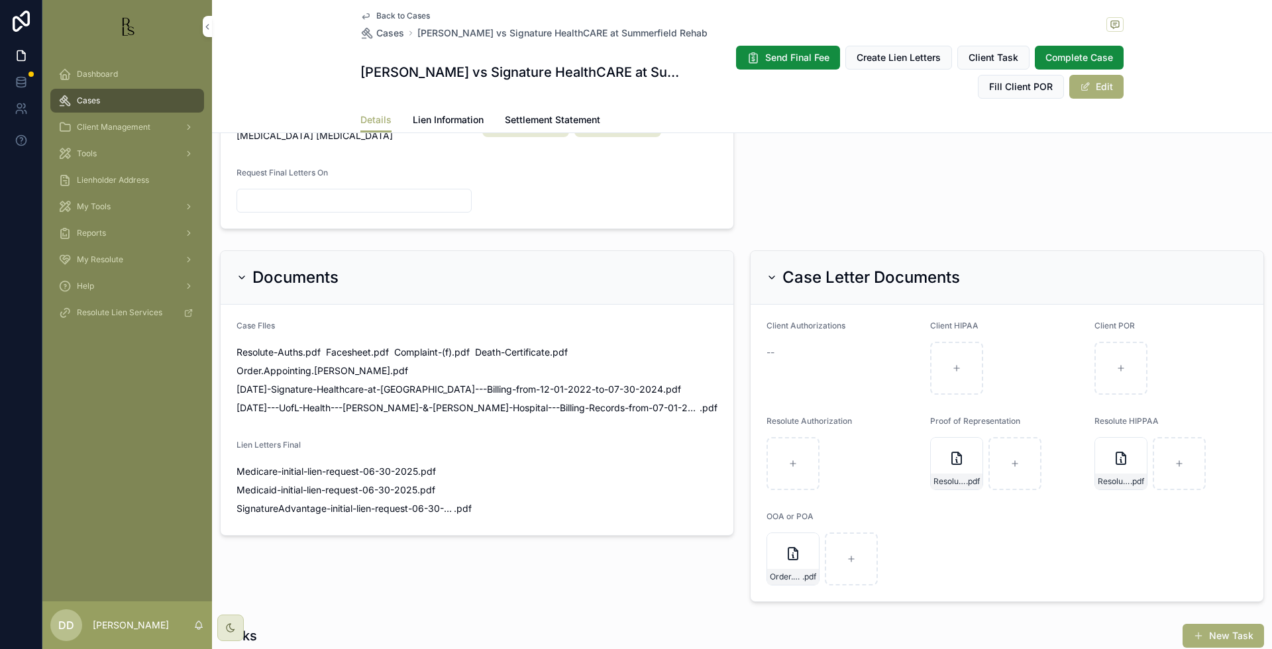
click at [1097, 94] on button "Edit" at bounding box center [1096, 87] width 54 height 24
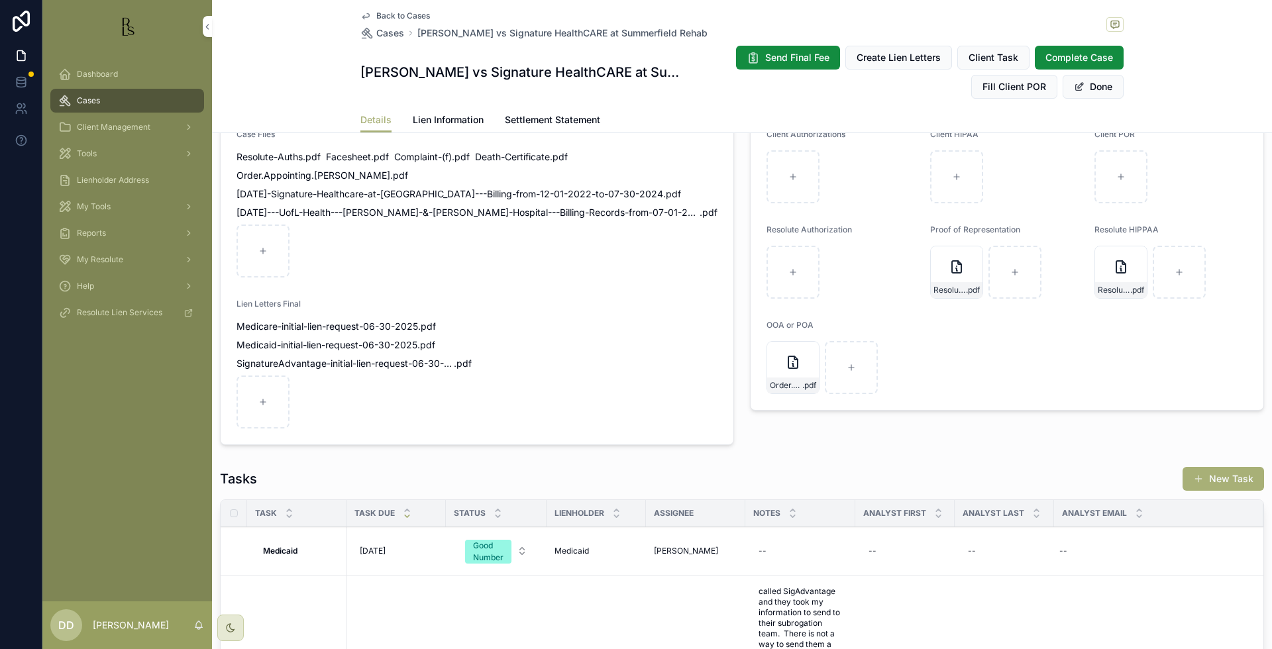
scroll to position [820, 0]
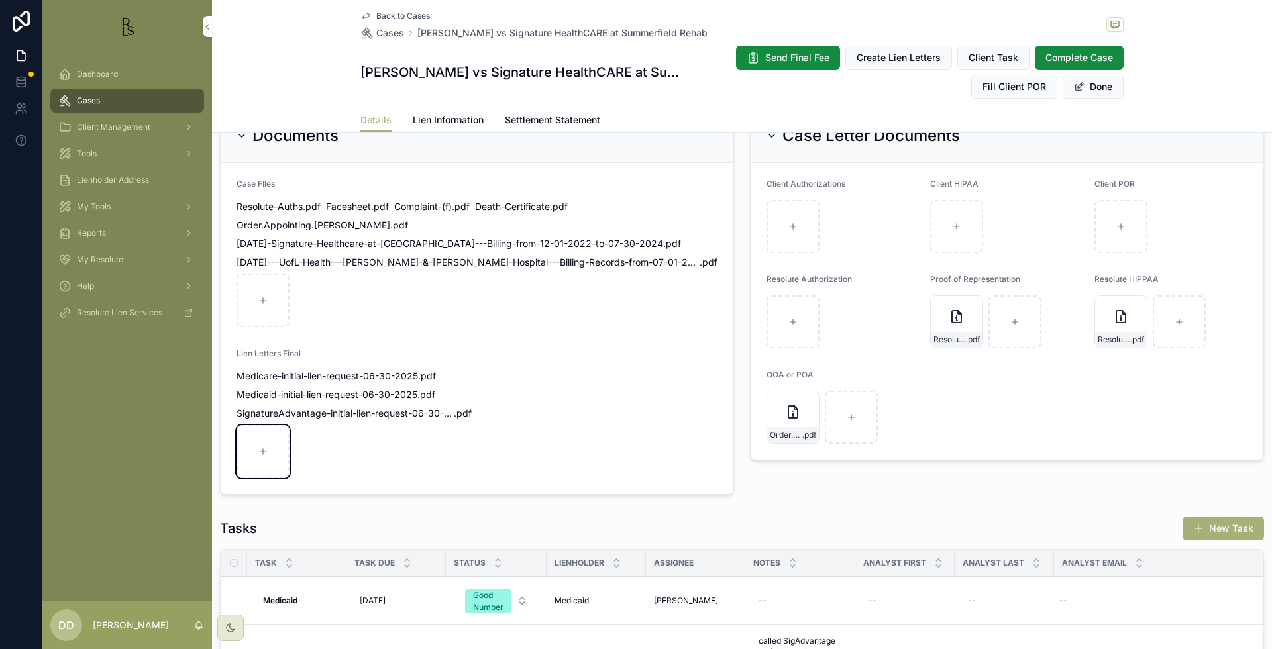
click at [250, 428] on div "scrollable content" at bounding box center [262, 451] width 53 height 53
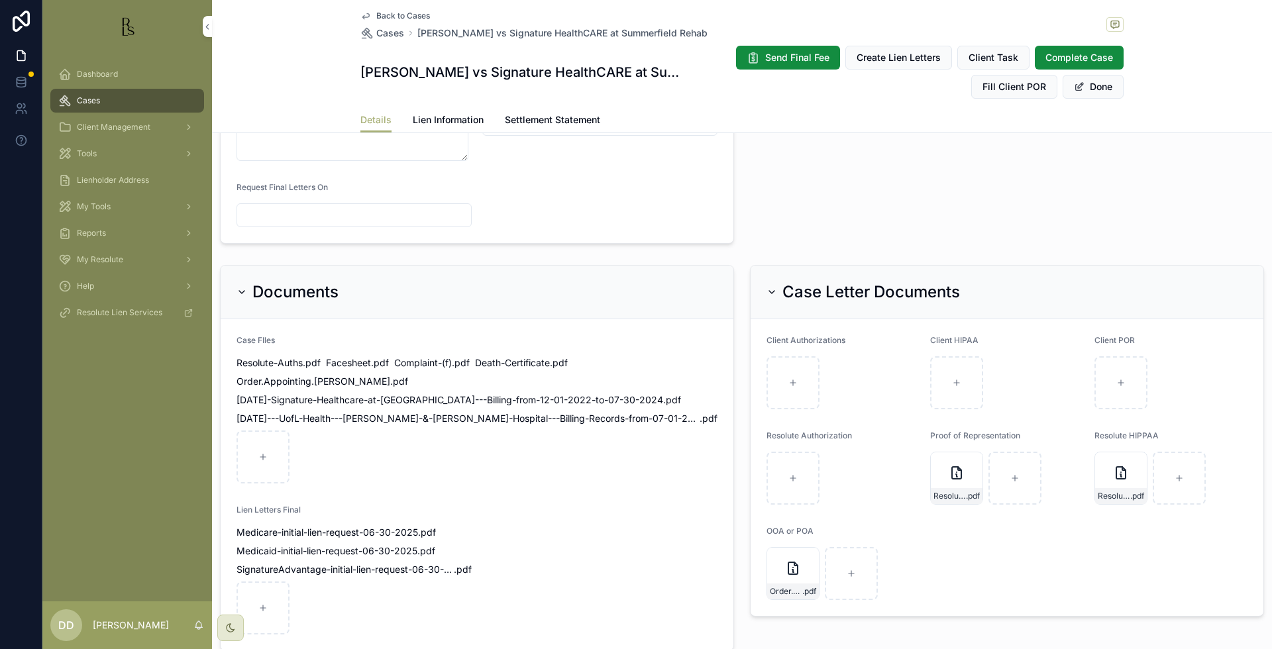
scroll to position [655, 0]
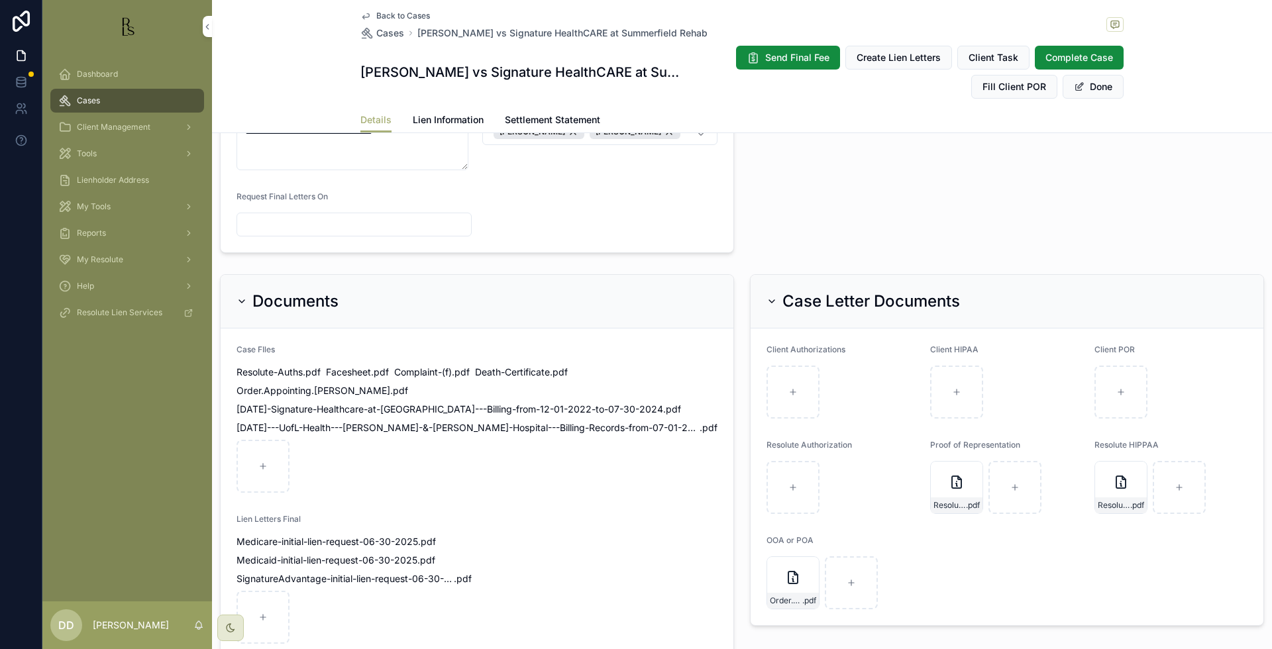
click at [1080, 93] on button "Done" at bounding box center [1093, 87] width 61 height 24
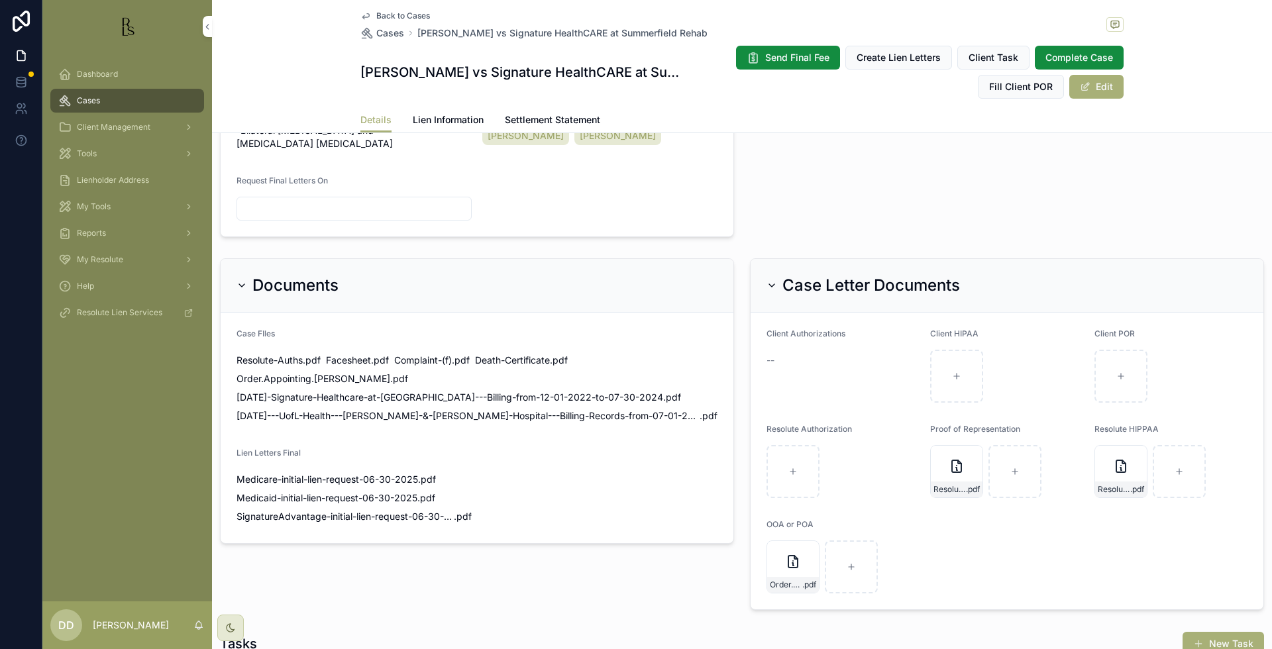
scroll to position [662, 0]
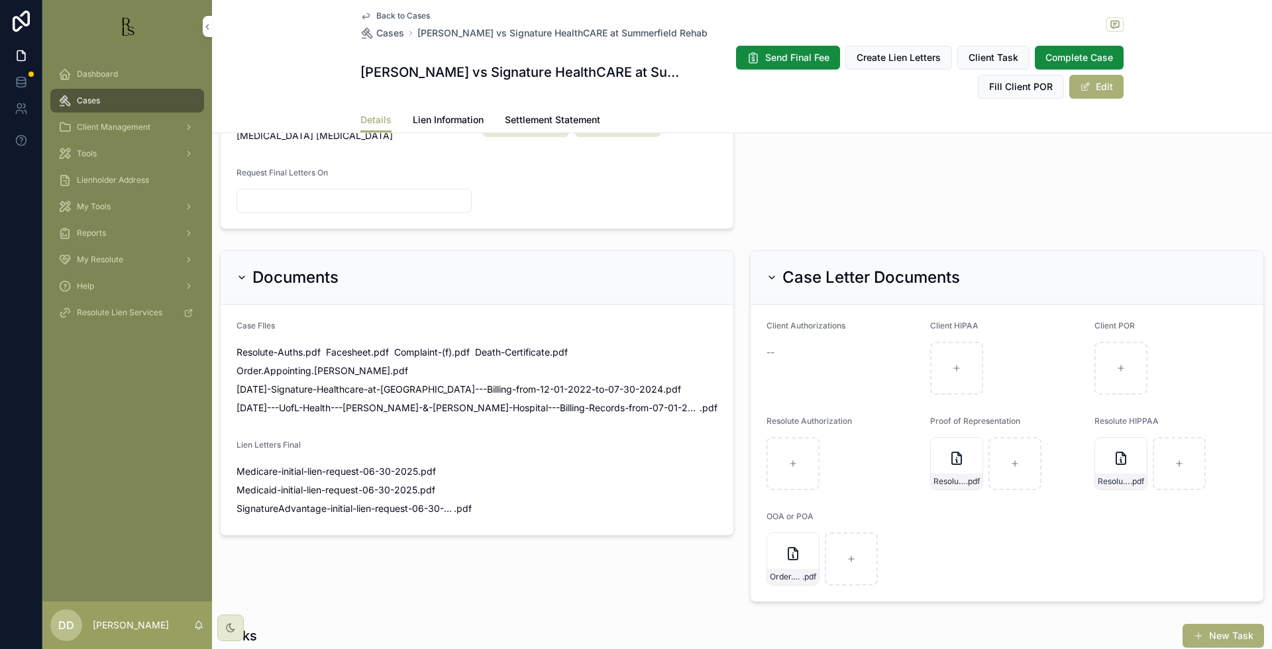
click at [383, 15] on span "Back to Cases" at bounding box center [403, 16] width 54 height 11
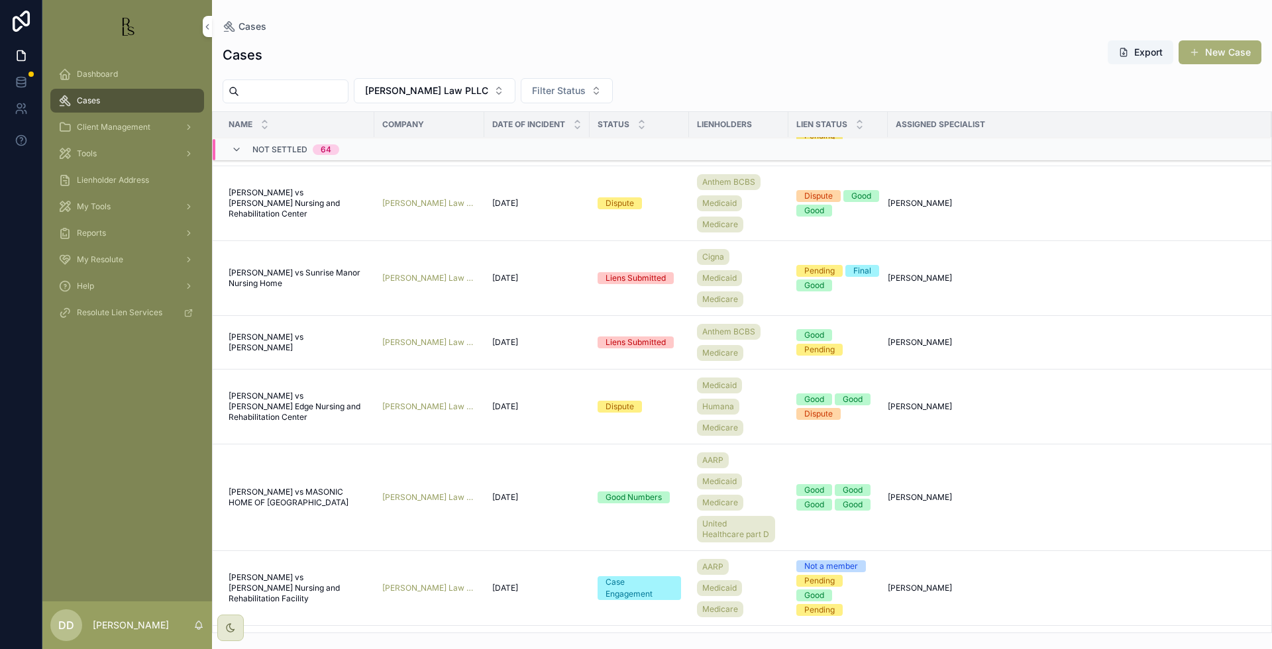
scroll to position [1102, 0]
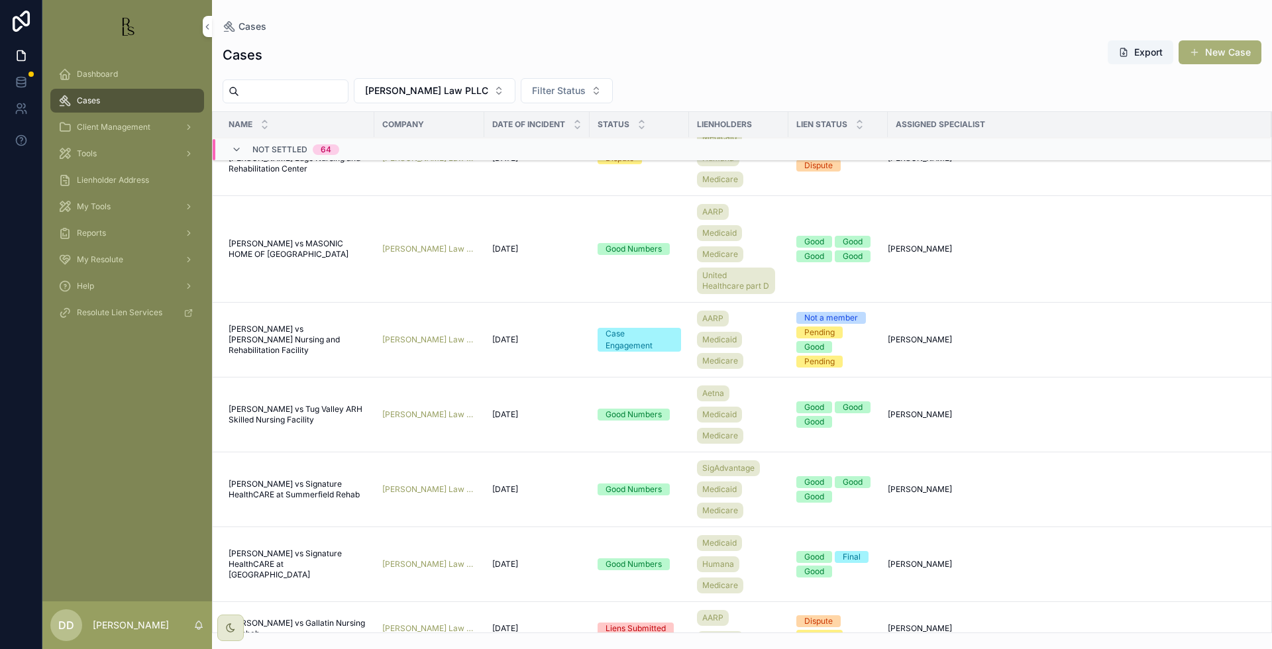
click at [260, 566] on span "[PERSON_NAME] vs Signature HealthCARE at [GEOGRAPHIC_DATA]" at bounding box center [298, 565] width 138 height 32
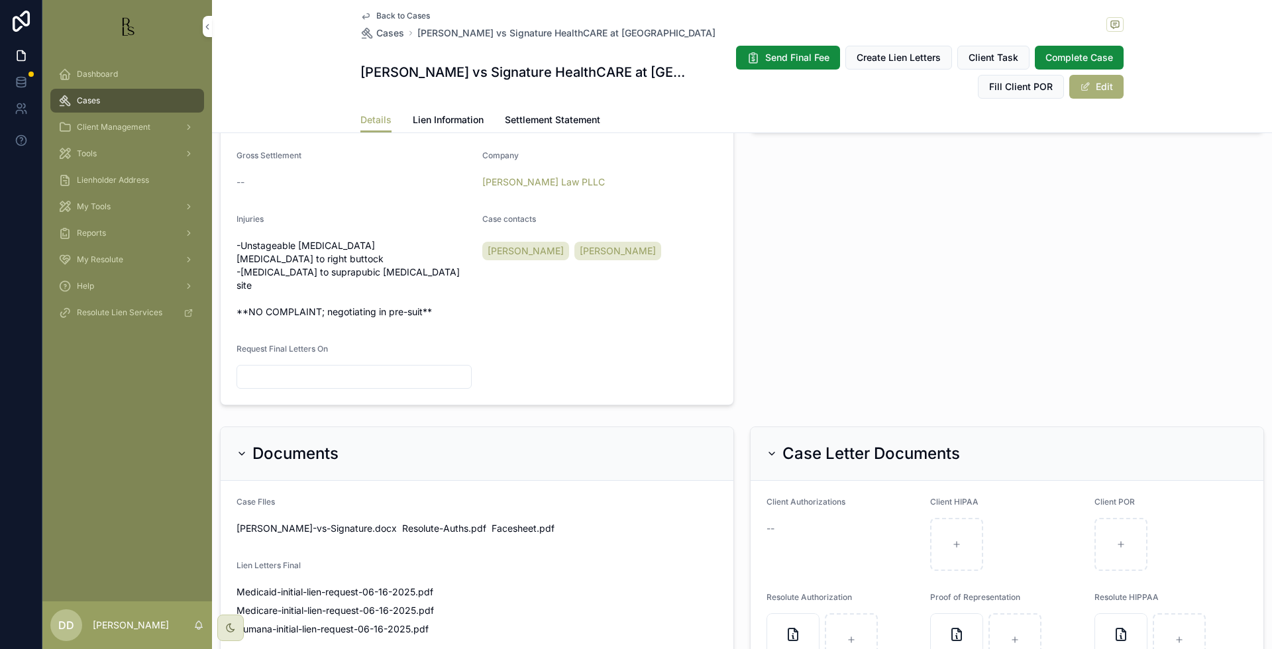
scroll to position [580, 0]
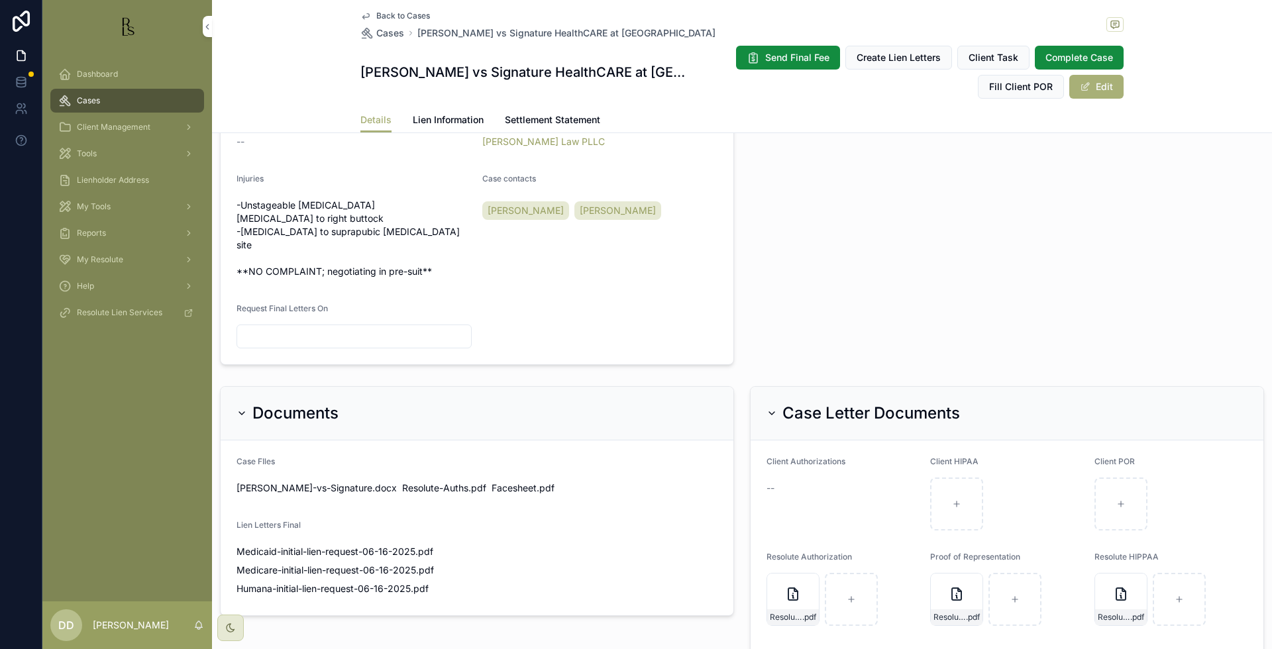
click at [1091, 89] on button "Edit" at bounding box center [1096, 87] width 54 height 24
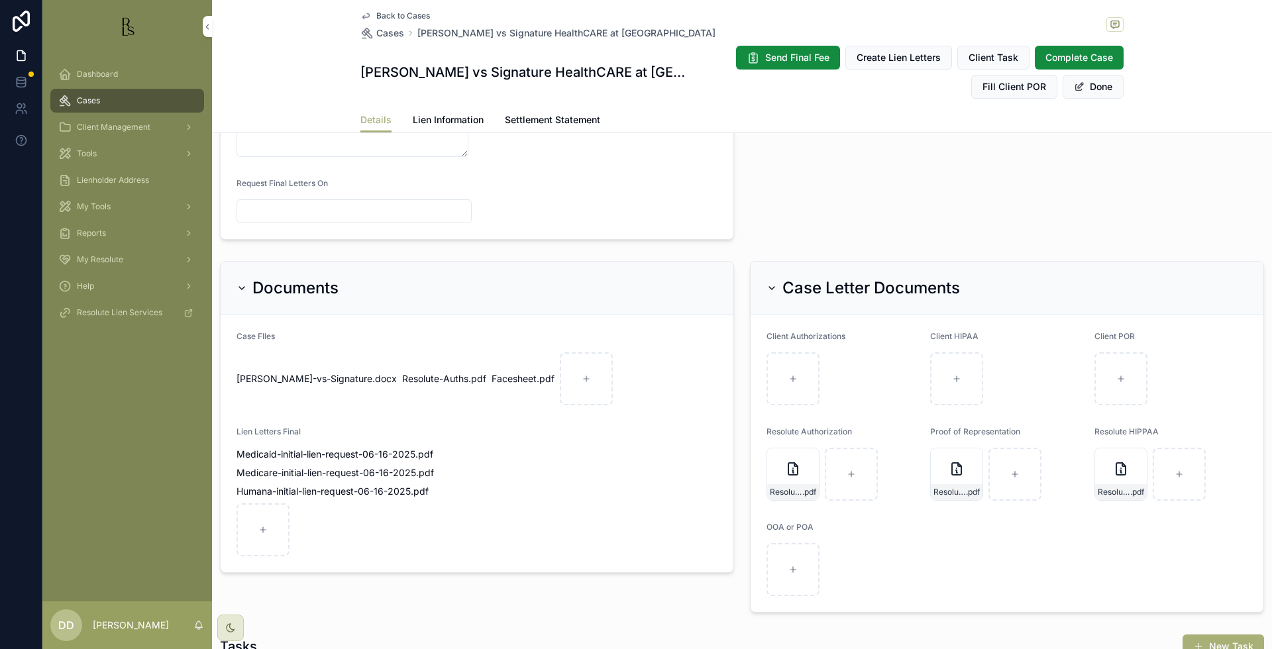
scroll to position [804, 0]
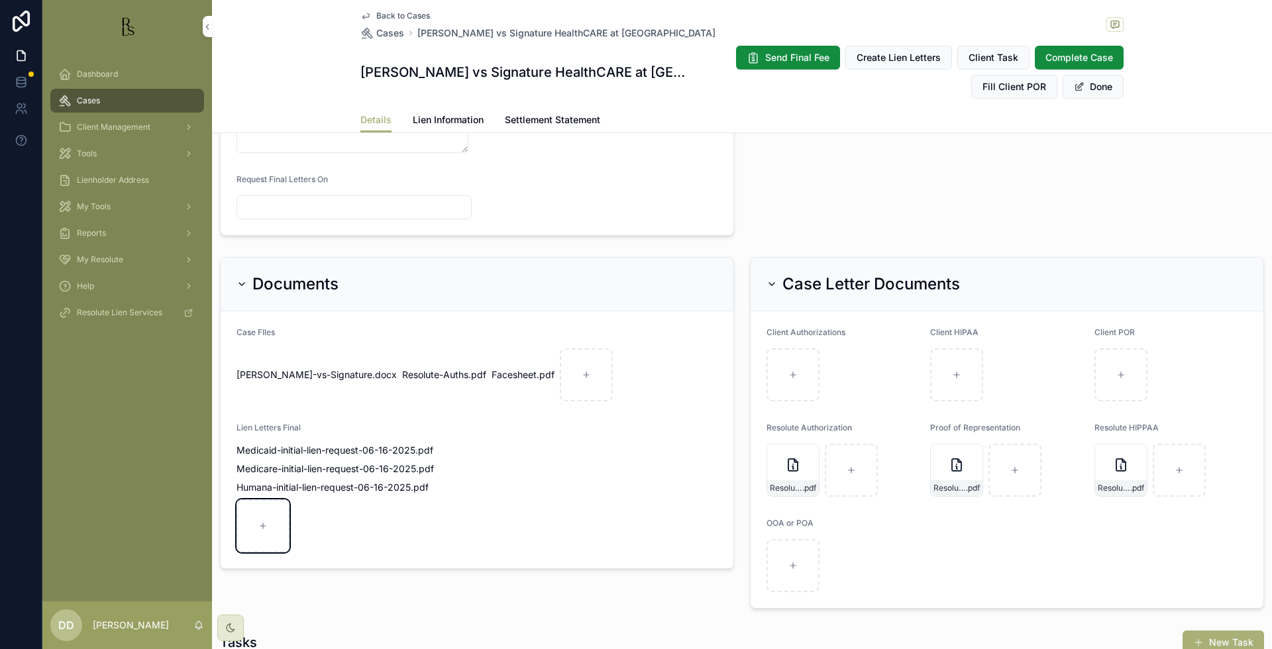
click at [256, 527] on div "scrollable content" at bounding box center [262, 525] width 53 height 53
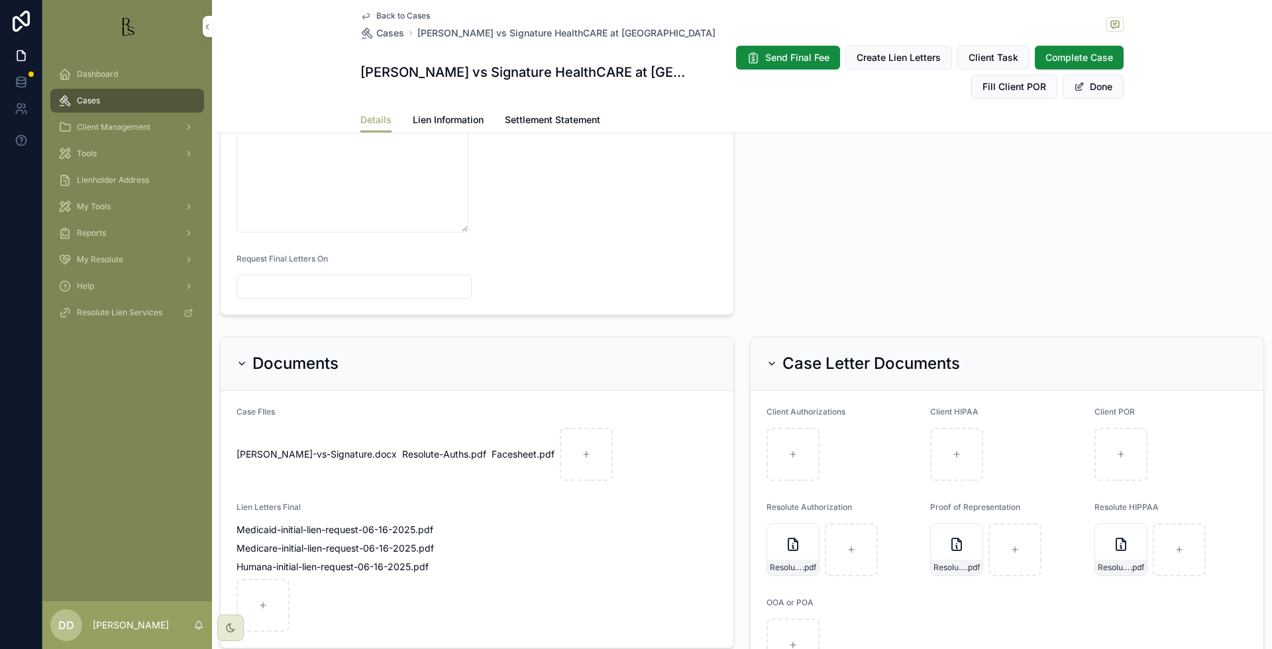
scroll to position [721, 0]
click at [1096, 85] on button "Done" at bounding box center [1093, 87] width 61 height 24
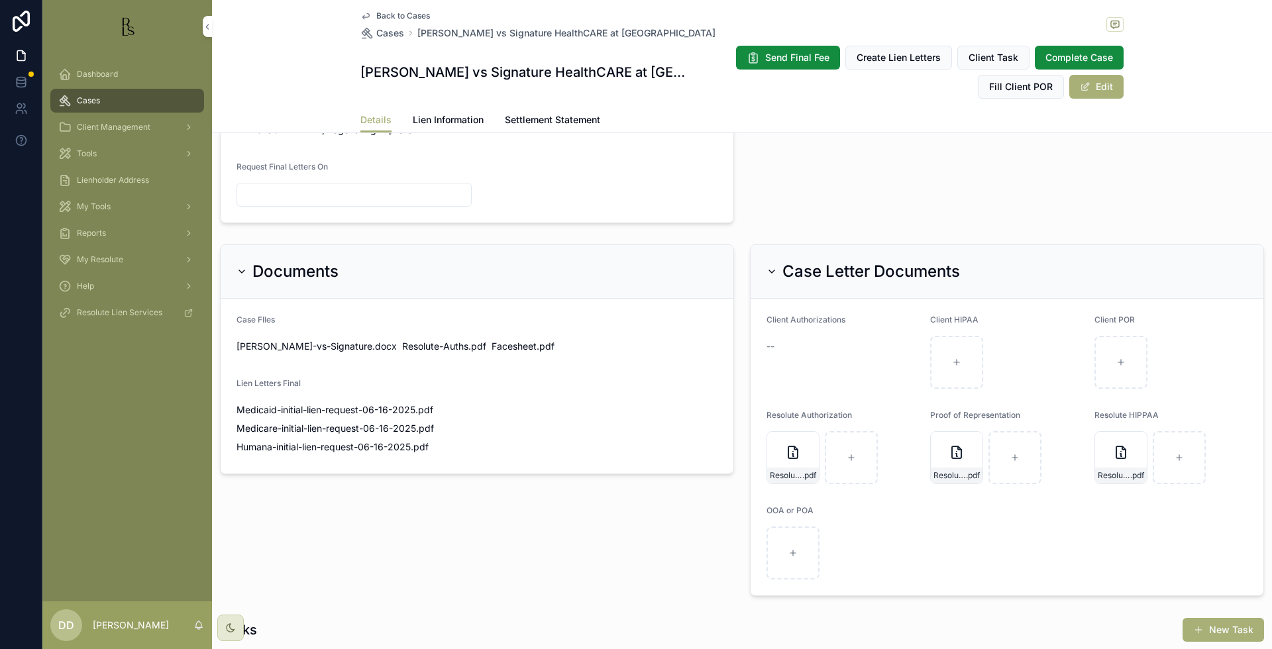
scroll to position [740, 0]
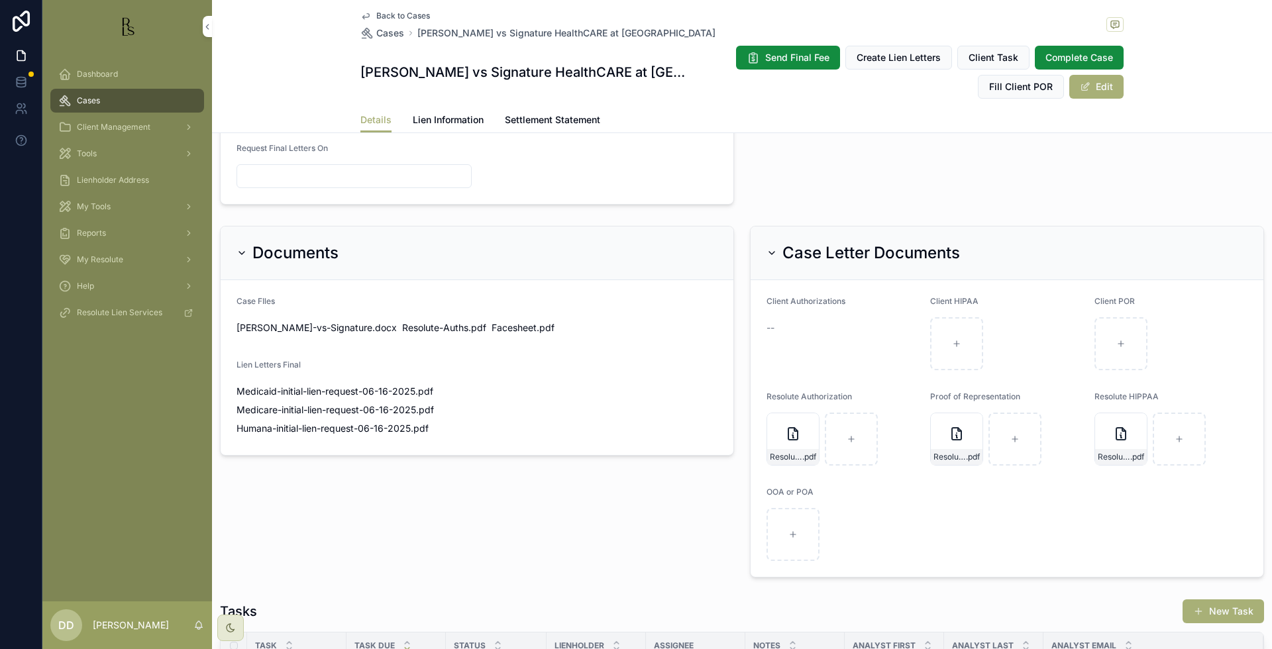
click at [1102, 93] on button "Edit" at bounding box center [1096, 87] width 54 height 24
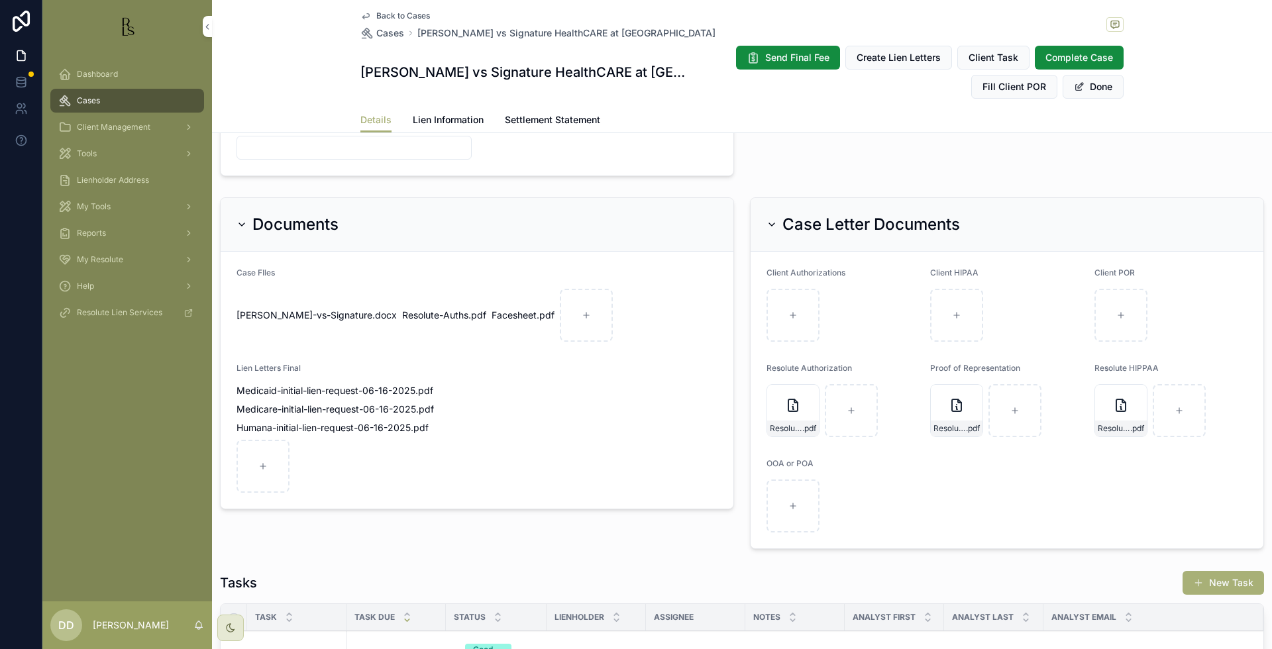
scroll to position [970, 0]
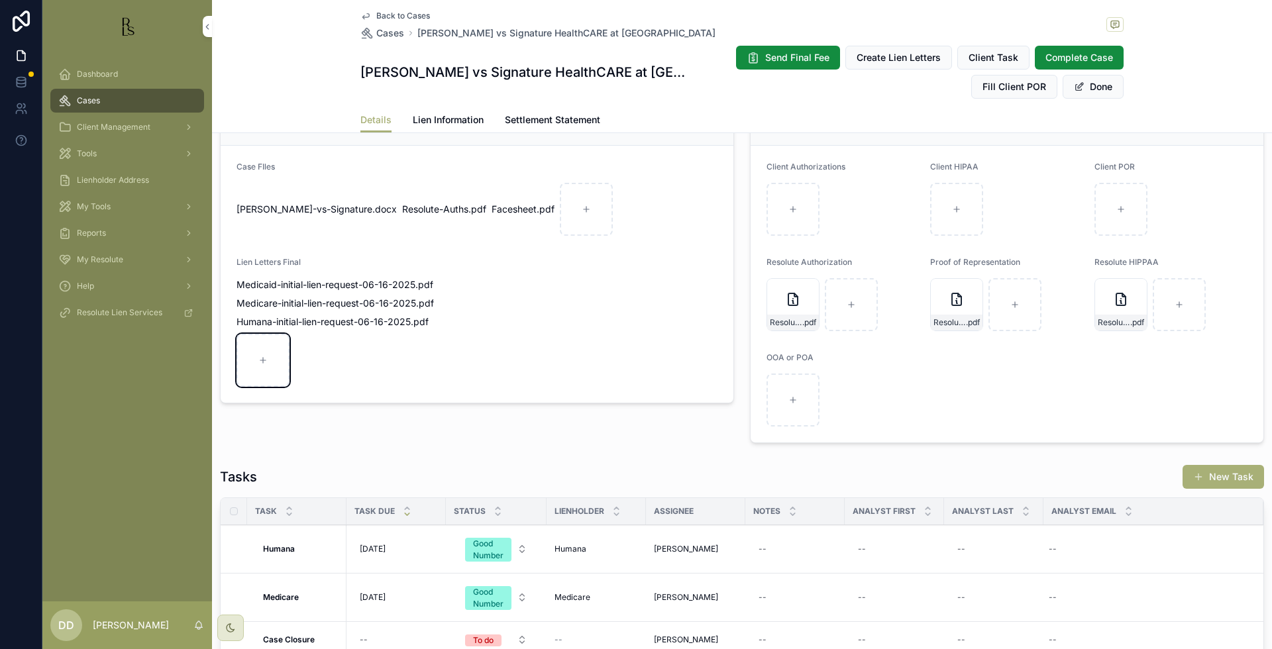
click at [256, 352] on div "scrollable content" at bounding box center [262, 360] width 53 height 53
click at [1084, 80] on button "Done" at bounding box center [1093, 87] width 61 height 24
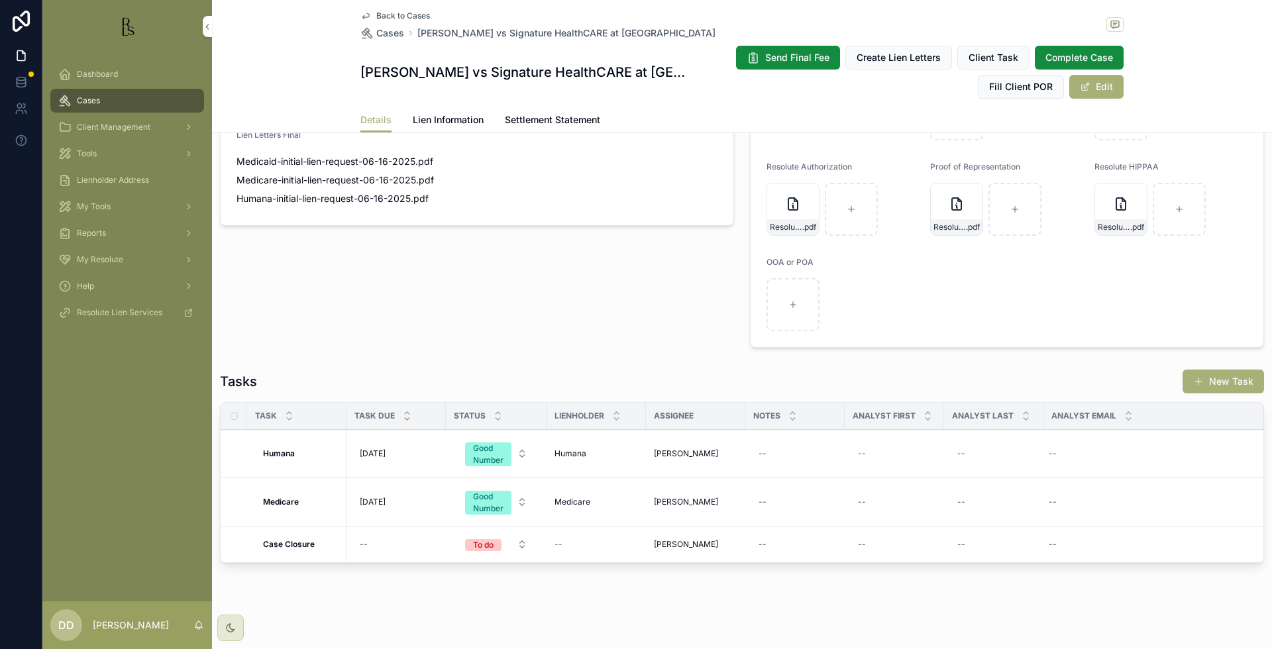
scroll to position [874, 0]
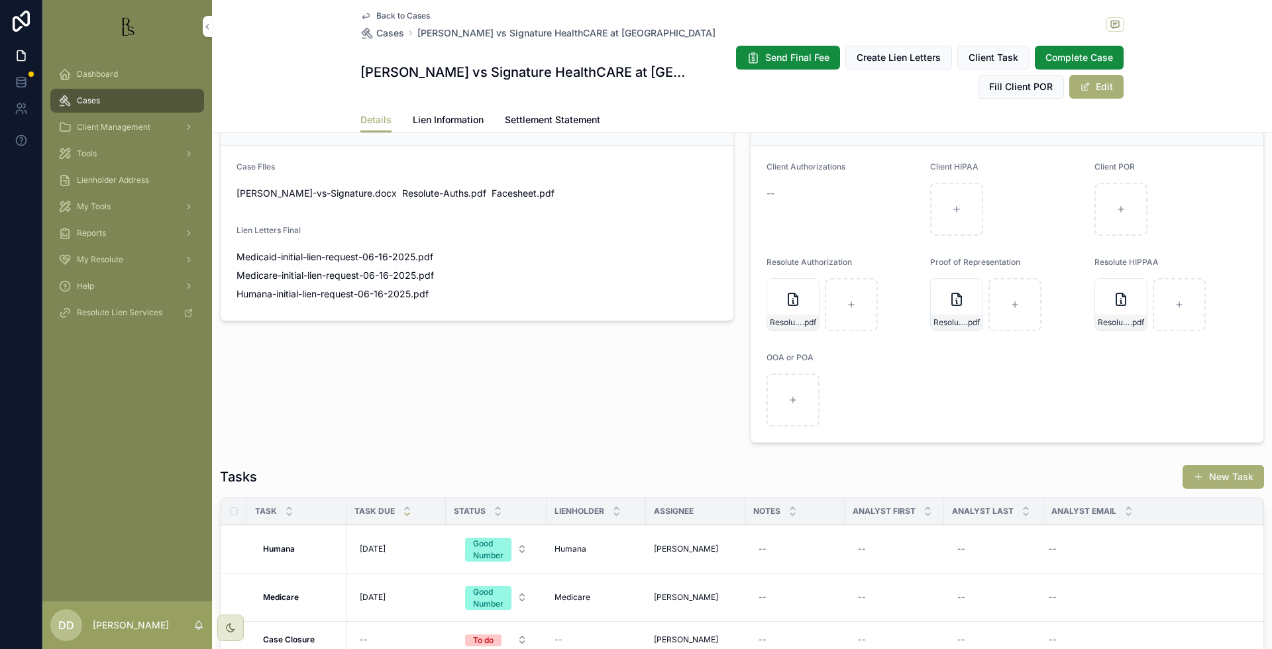
click at [401, 12] on span "Back to Cases" at bounding box center [403, 16] width 54 height 11
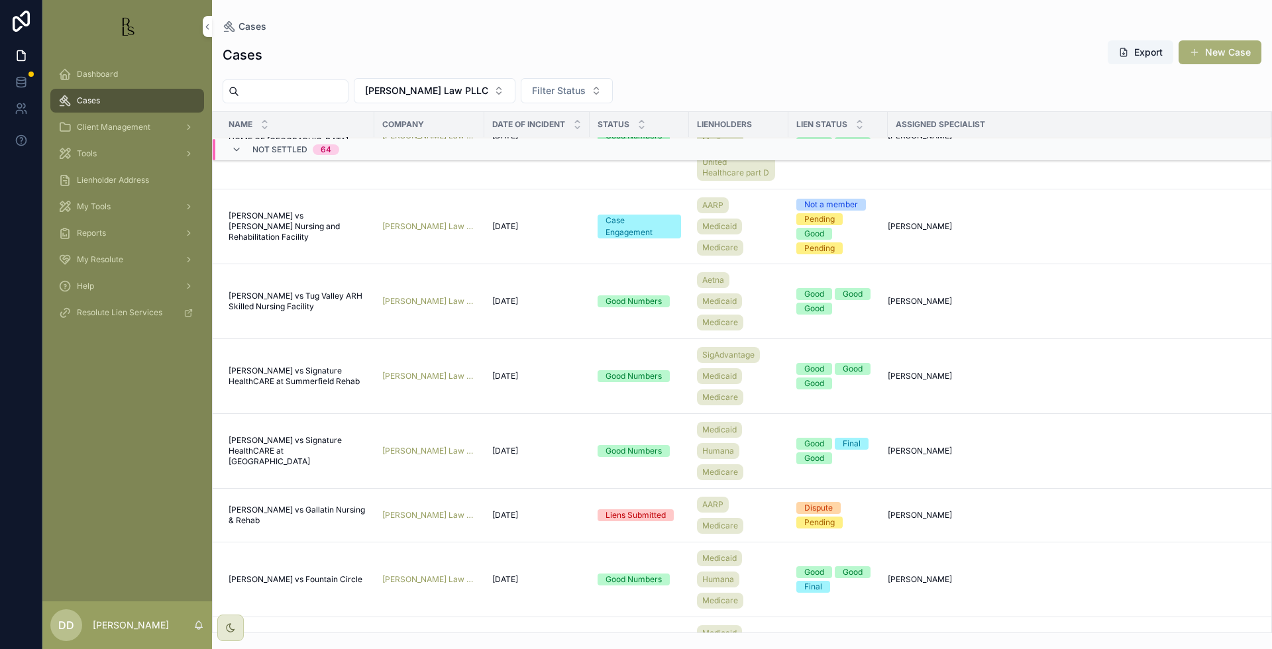
scroll to position [1268, 0]
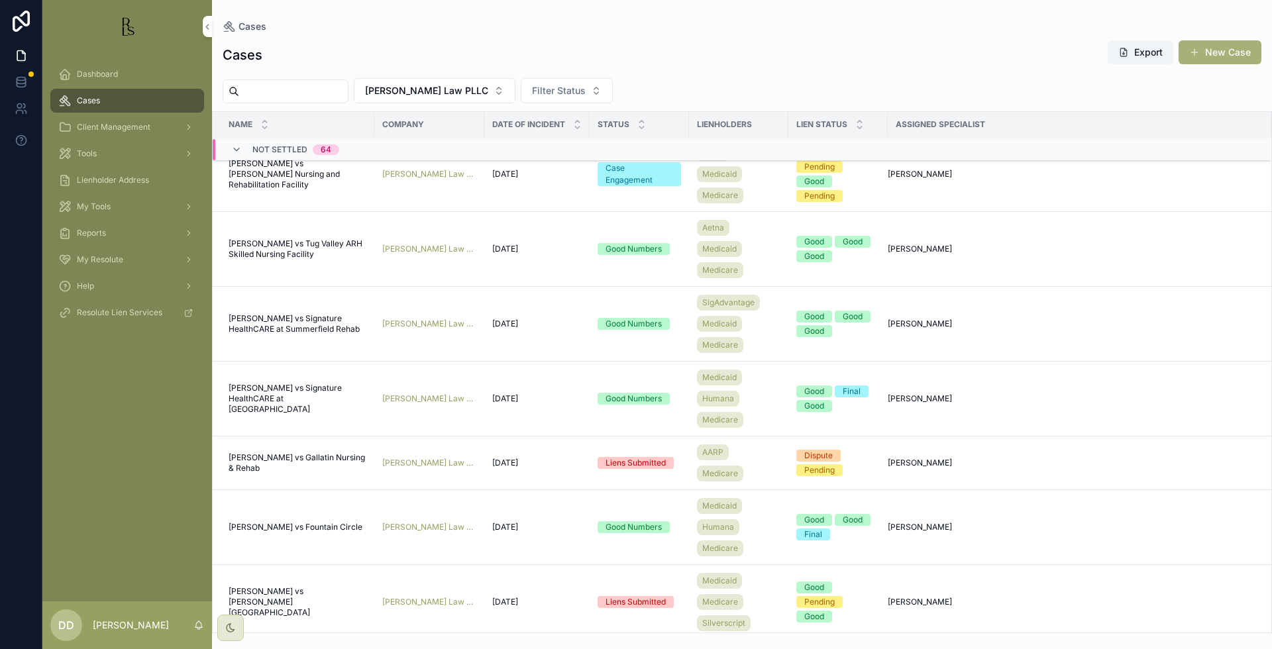
click at [302, 456] on span "[PERSON_NAME] vs Gallatin Nursing & Rehab" at bounding box center [298, 462] width 138 height 21
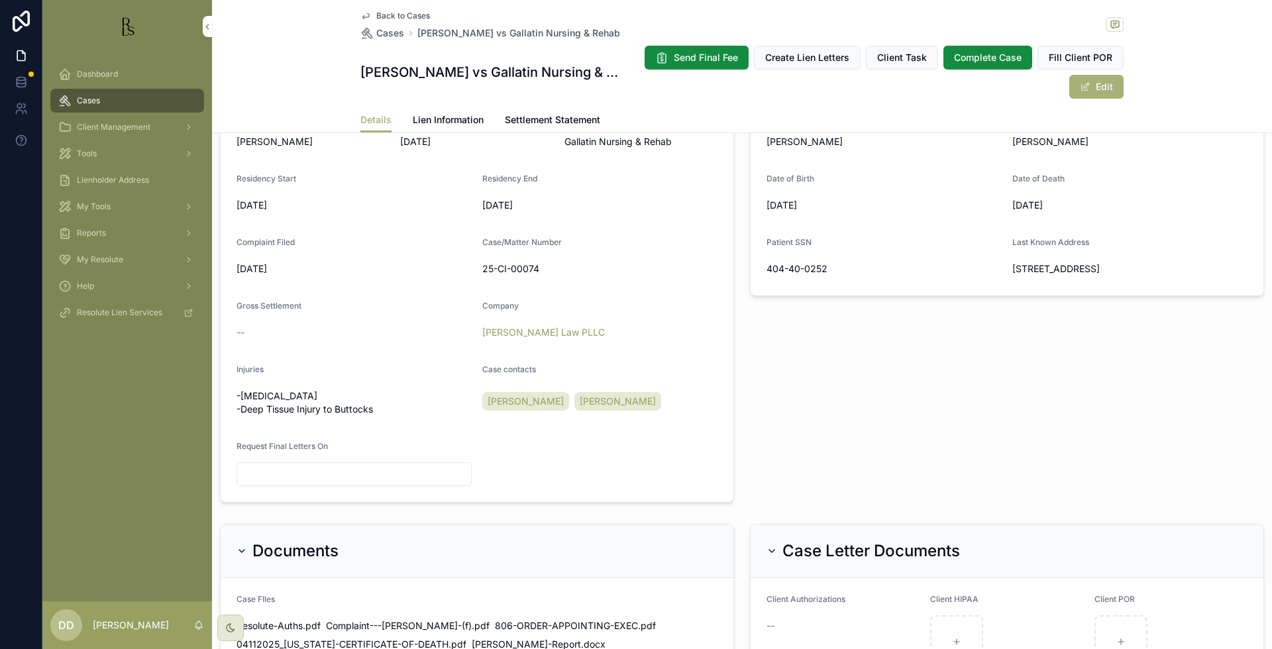
scroll to position [580, 0]
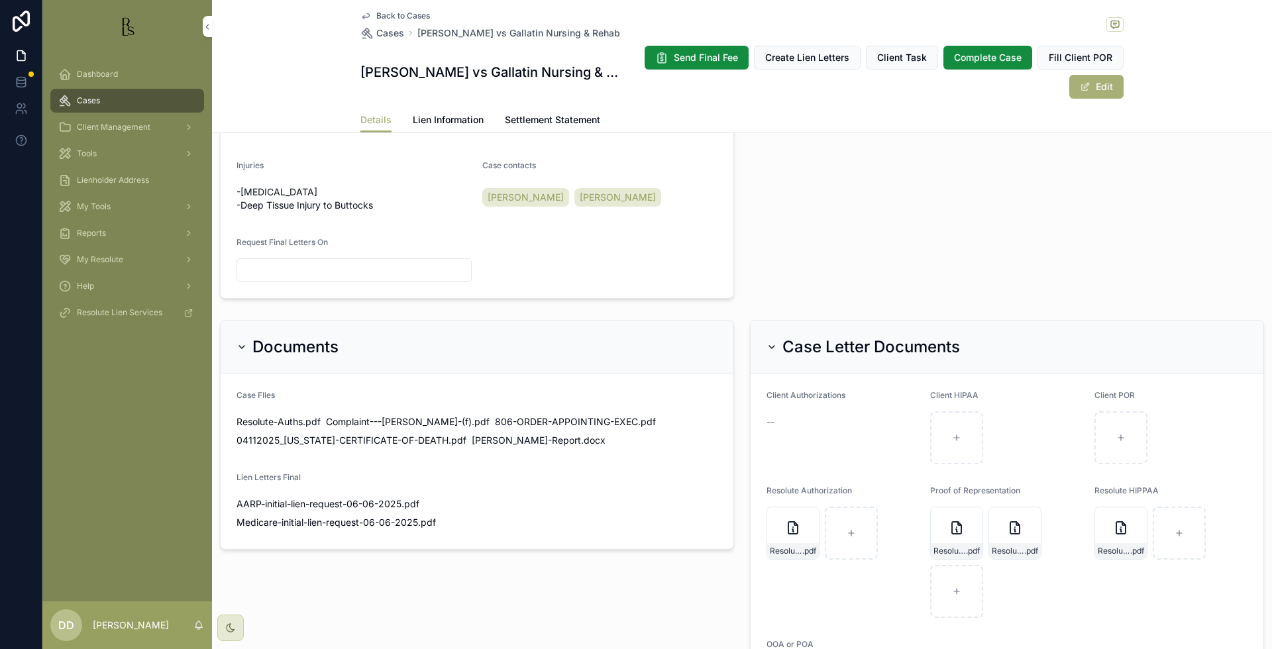
click at [1098, 89] on button "Edit" at bounding box center [1096, 87] width 54 height 24
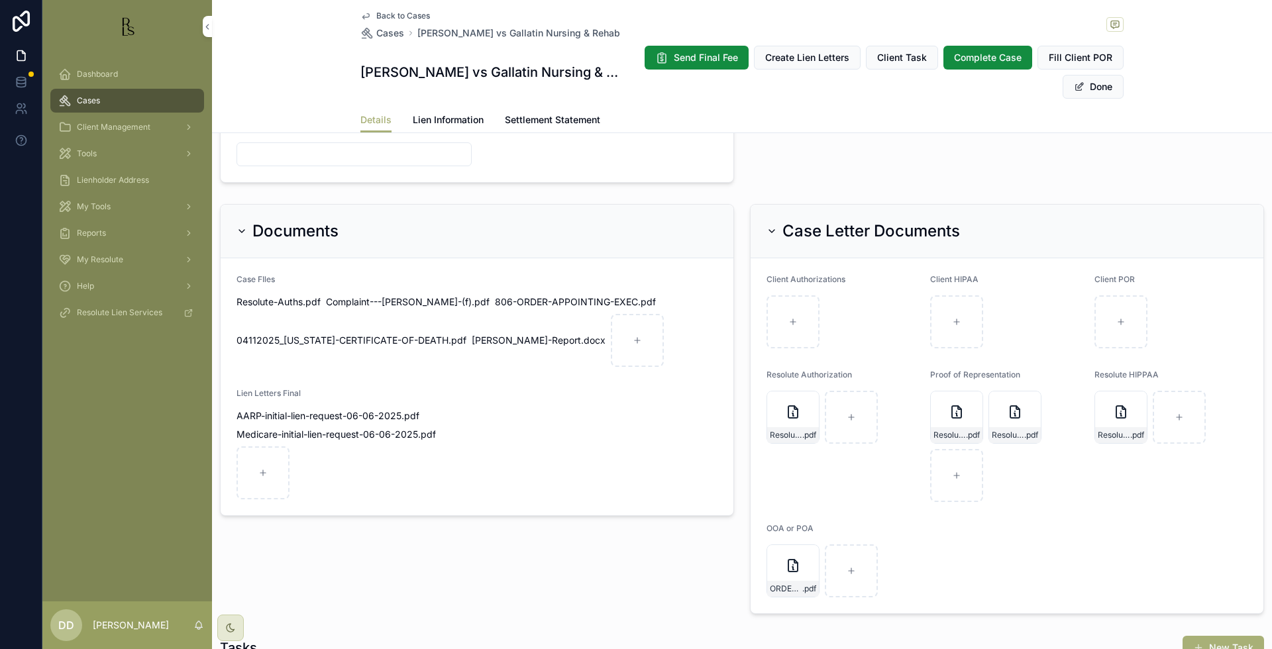
scroll to position [831, 0]
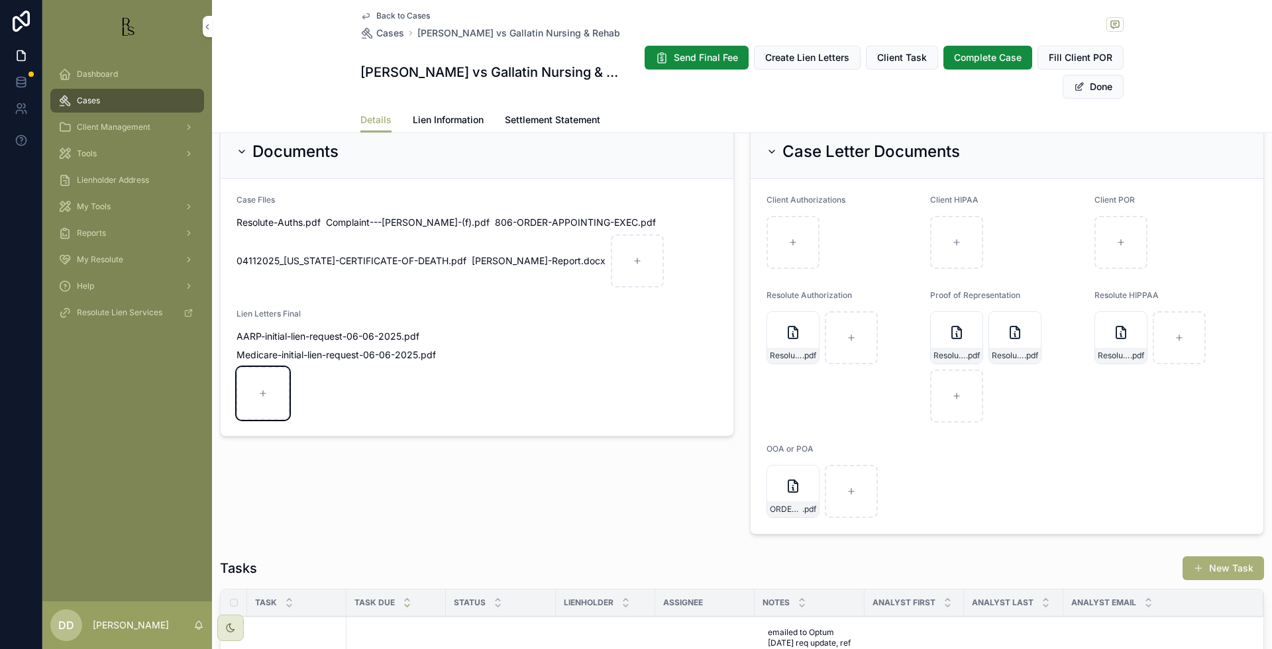
click at [265, 398] on icon "scrollable content" at bounding box center [262, 393] width 9 height 9
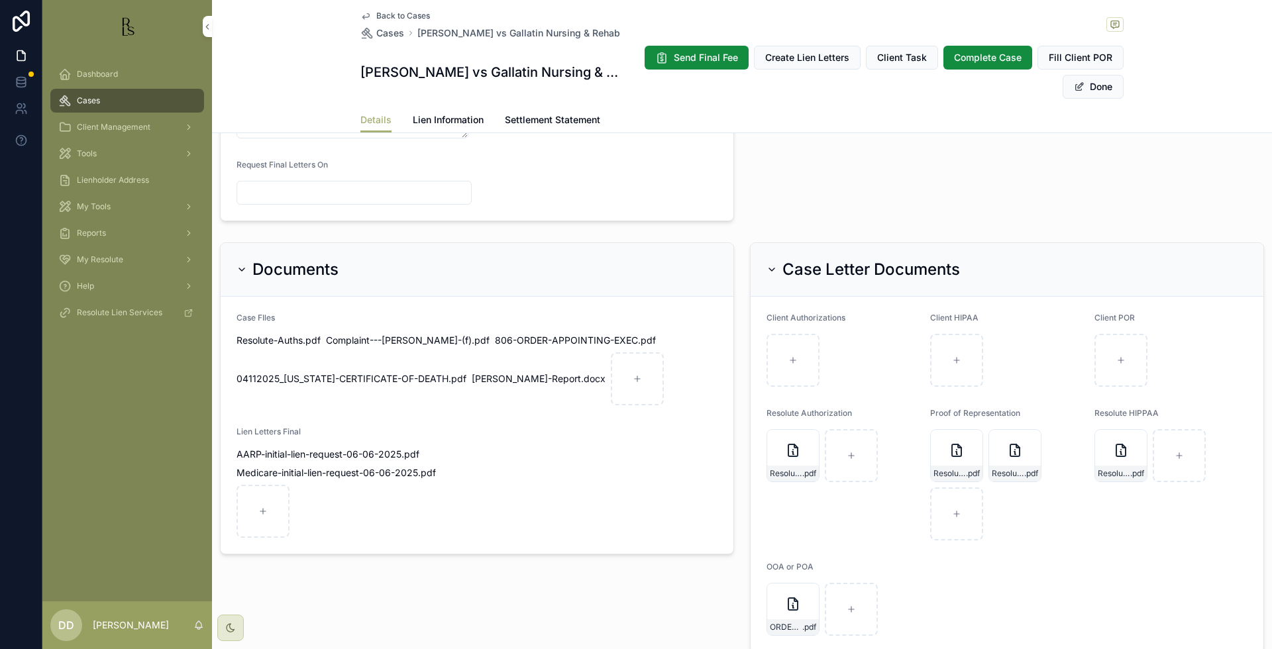
scroll to position [665, 0]
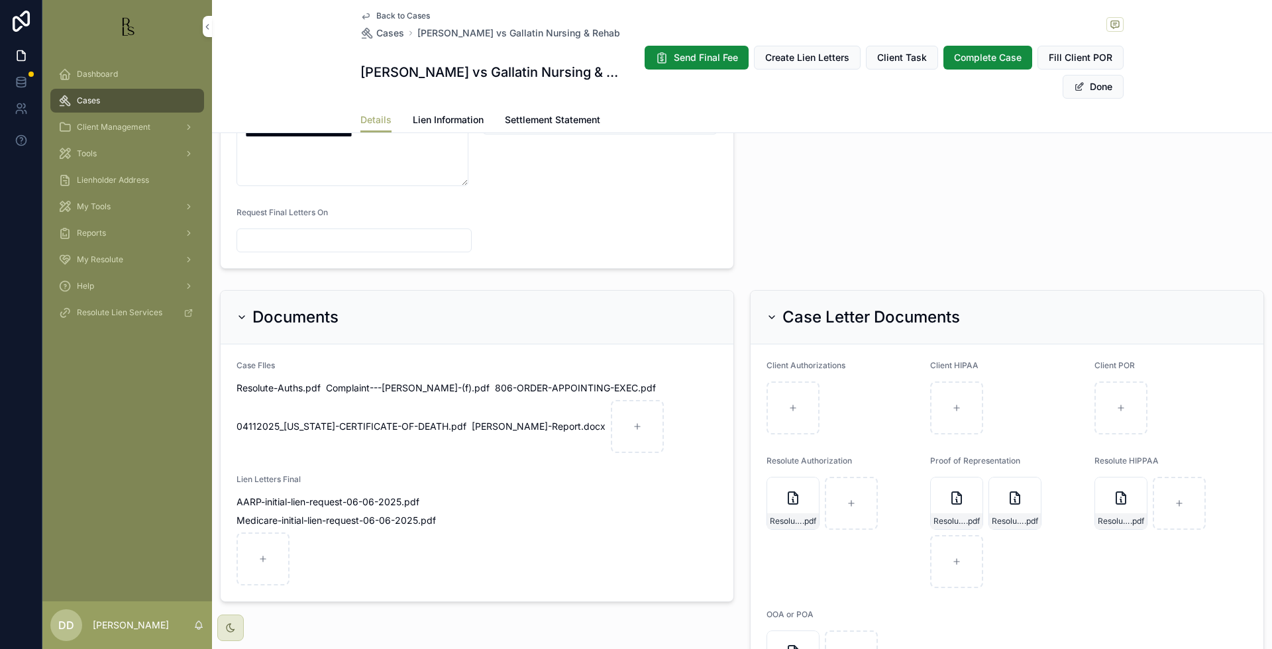
click at [1084, 89] on button "Done" at bounding box center [1093, 87] width 61 height 24
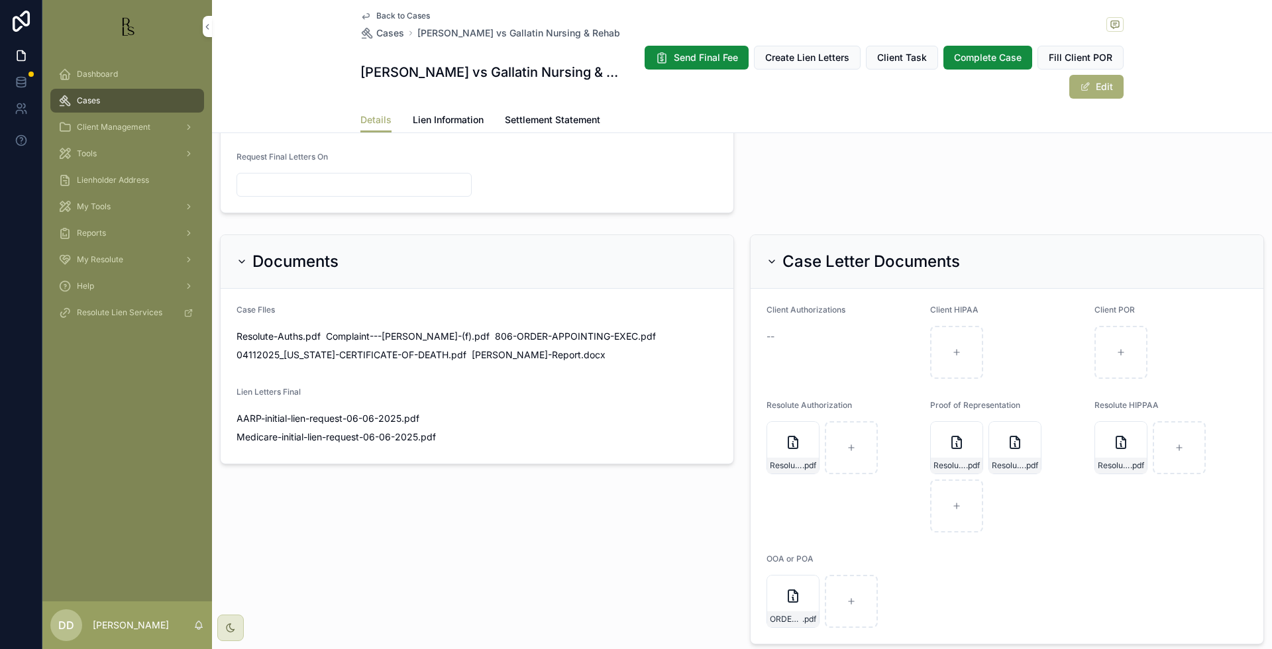
scroll to position [660, 0]
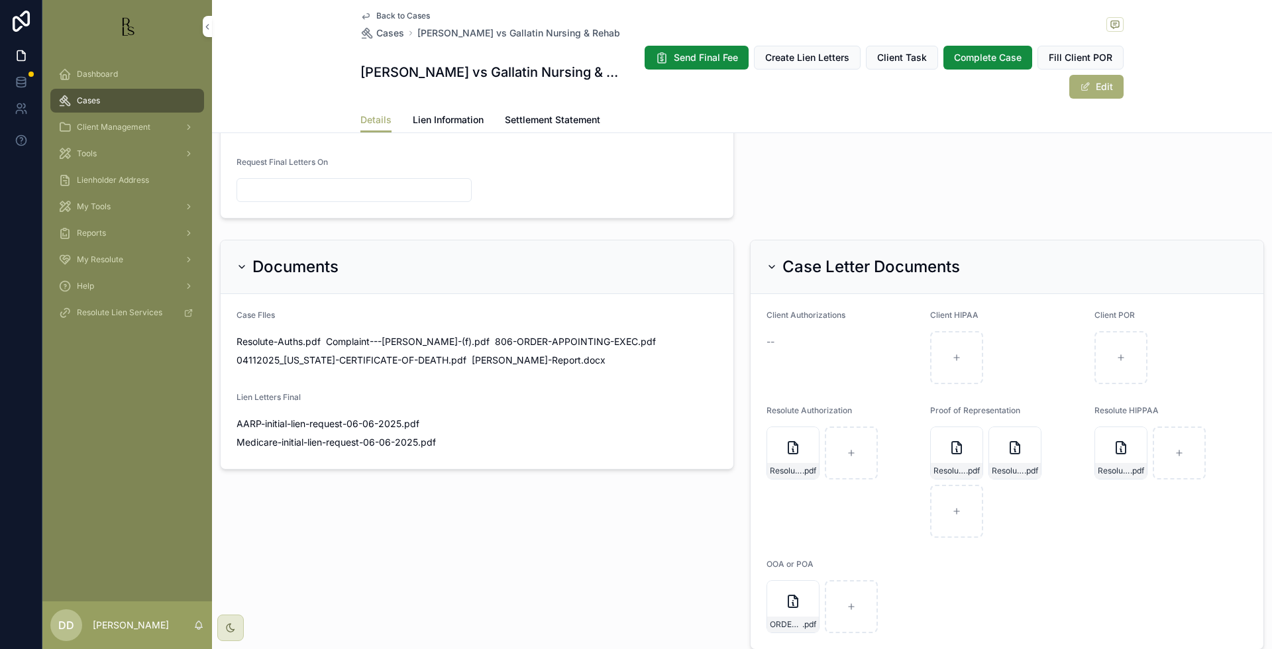
click at [392, 17] on span "Back to Cases" at bounding box center [403, 16] width 54 height 11
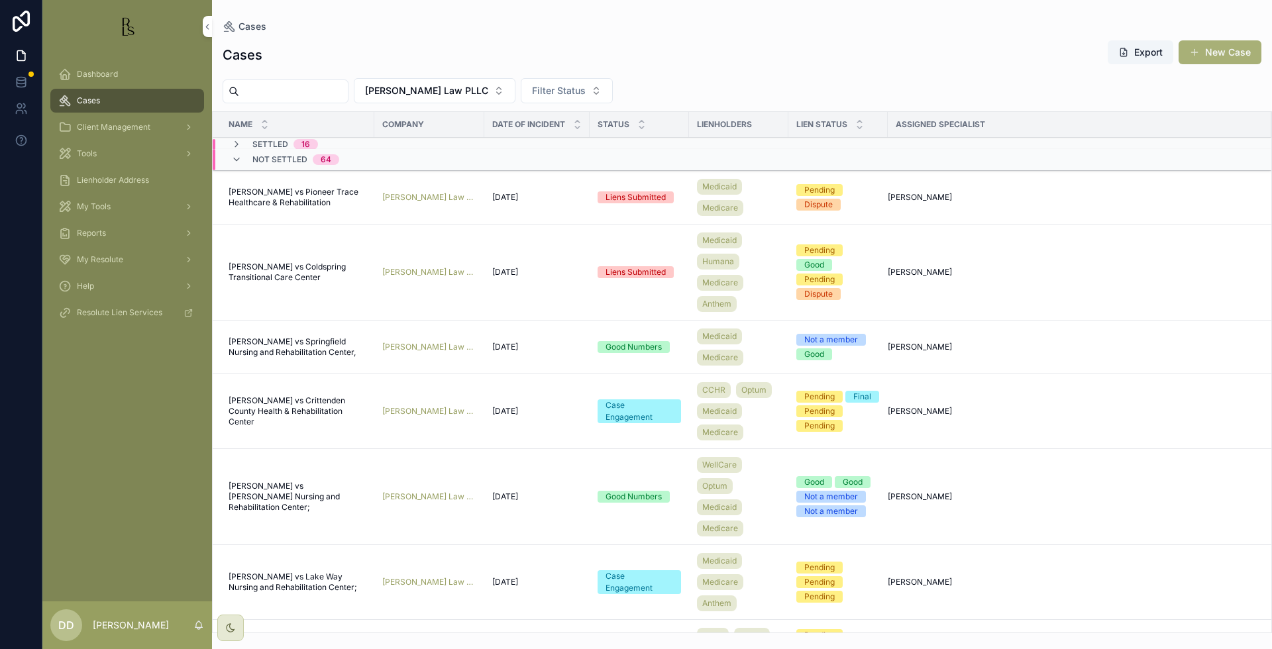
click at [129, 545] on div "Dashboard Cases Client Management Tools Lienholder Address My Tools Reports My …" at bounding box center [127, 327] width 170 height 549
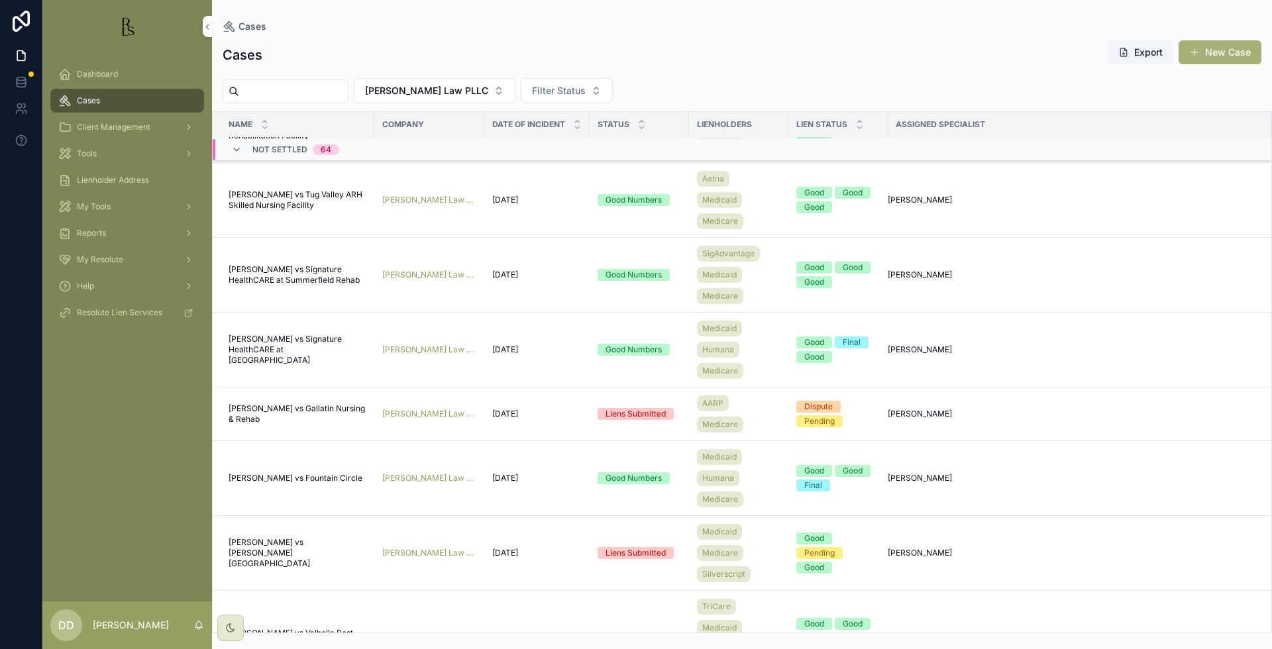
scroll to position [1516, 0]
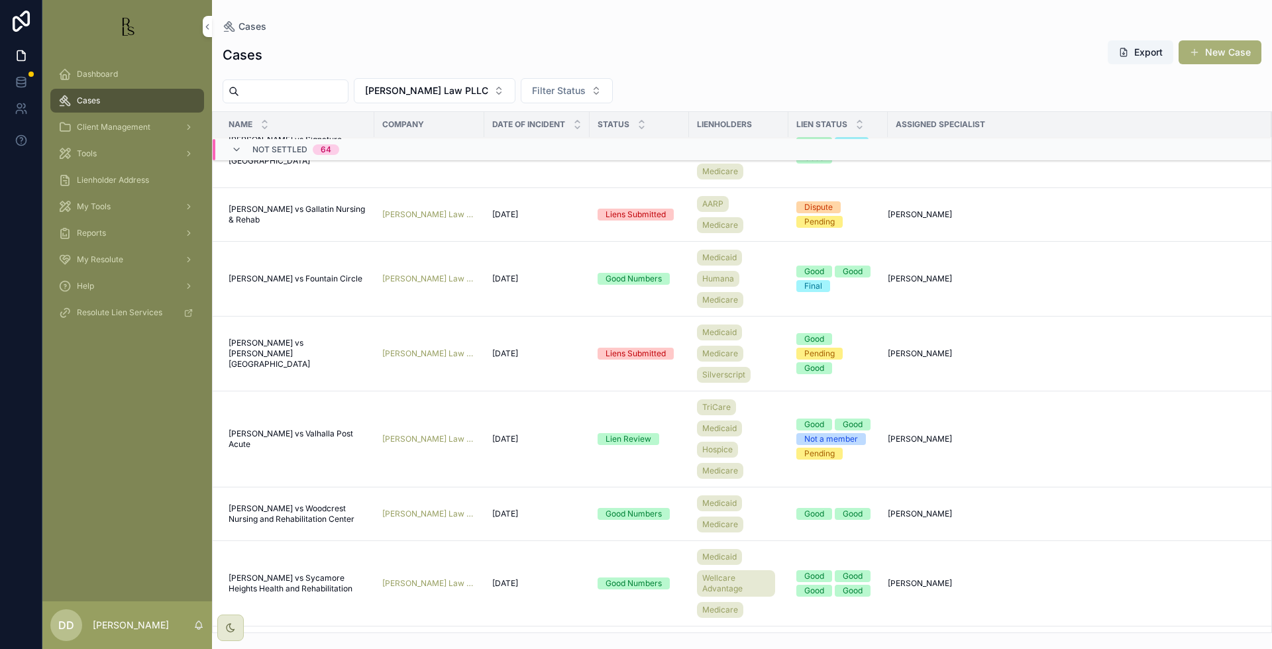
click at [311, 278] on span "[PERSON_NAME] vs Fountain Circle" at bounding box center [296, 279] width 134 height 11
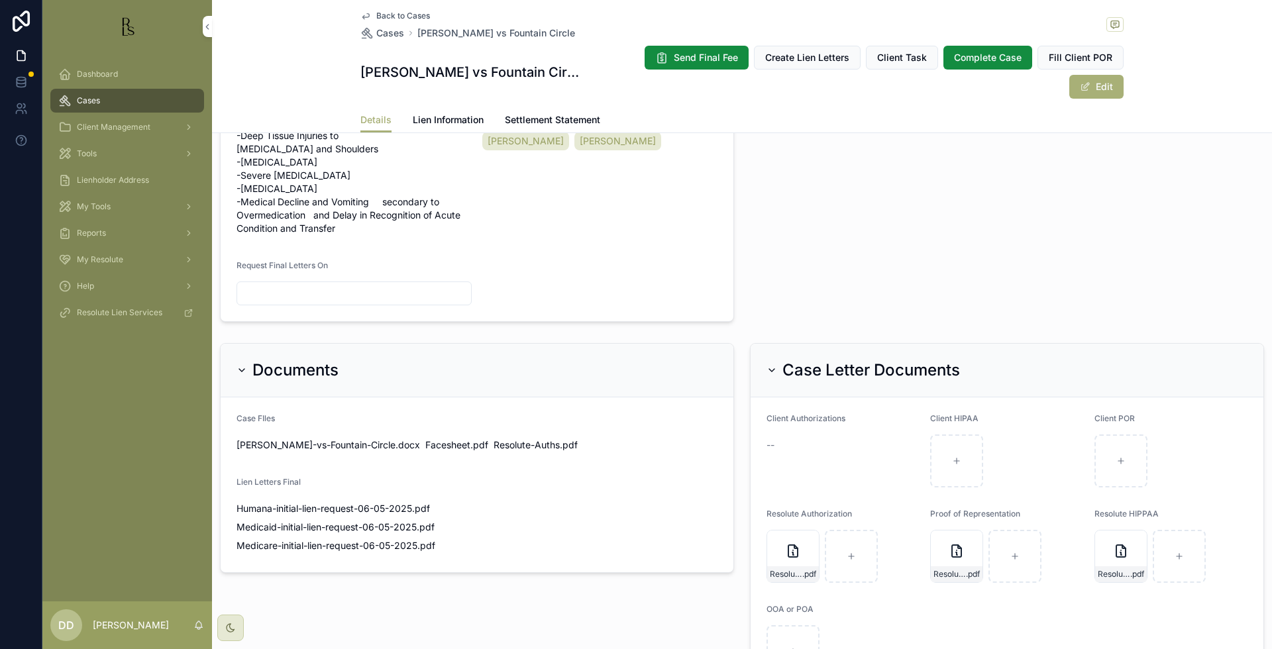
scroll to position [662, 0]
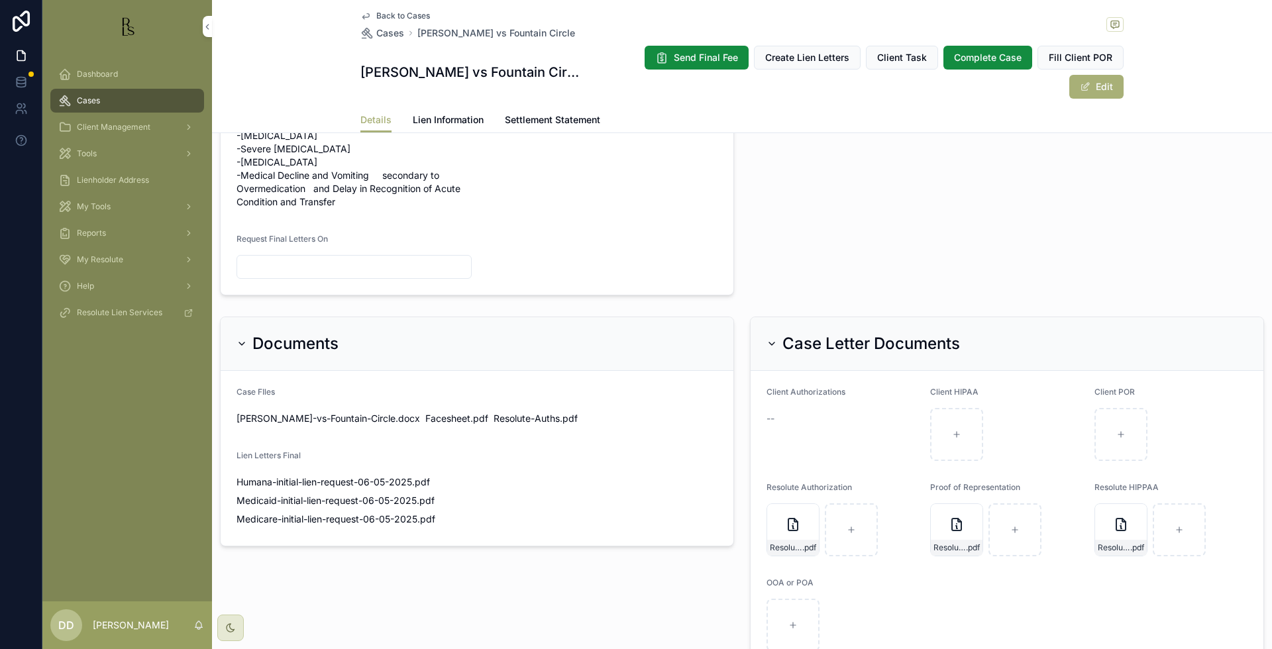
click at [1093, 75] on button "Edit" at bounding box center [1096, 87] width 54 height 24
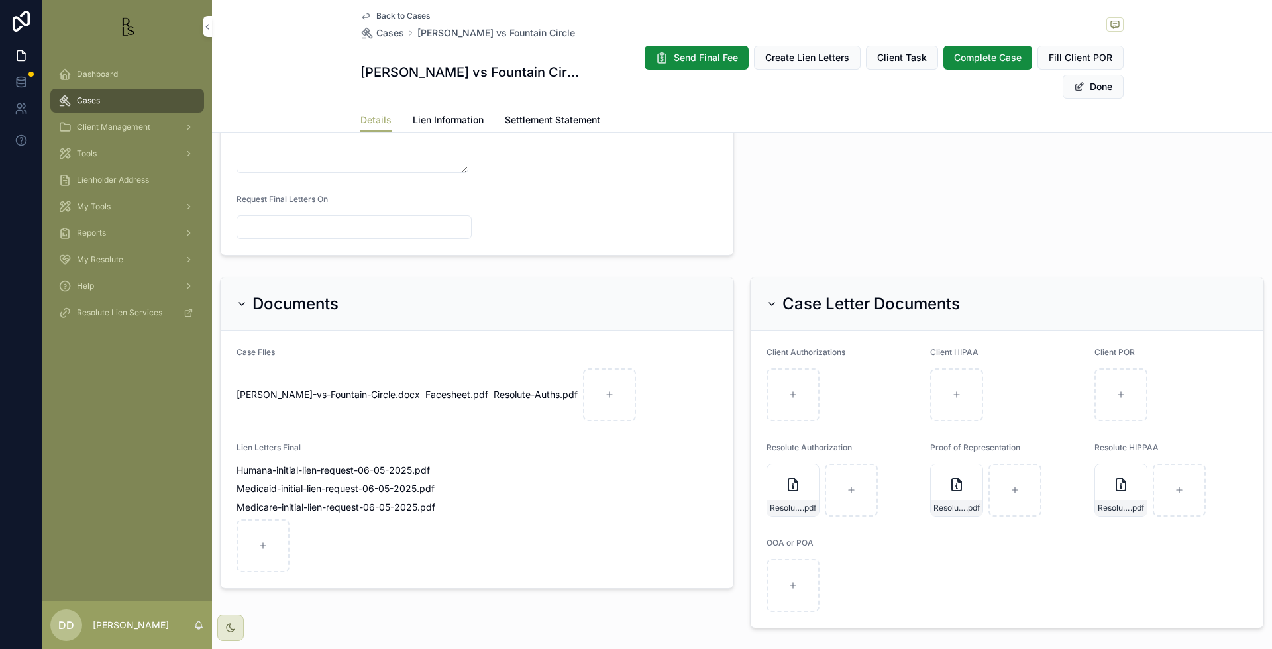
scroll to position [865, 0]
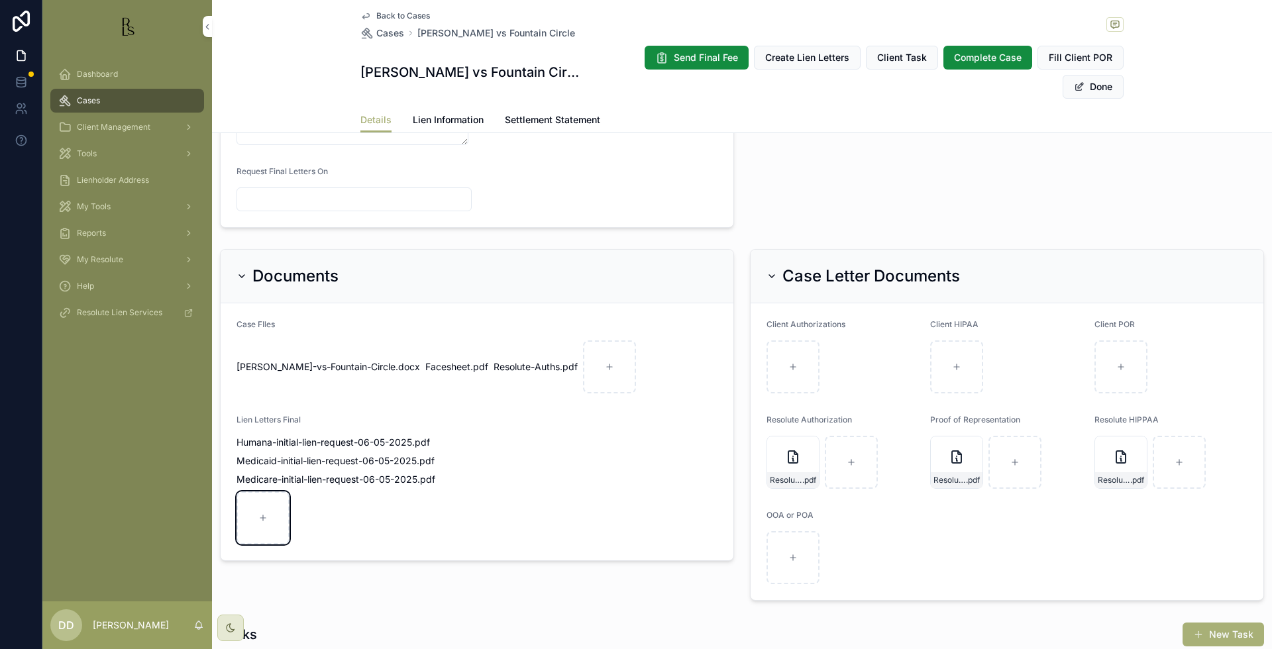
click at [264, 508] on div "scrollable content" at bounding box center [262, 518] width 53 height 53
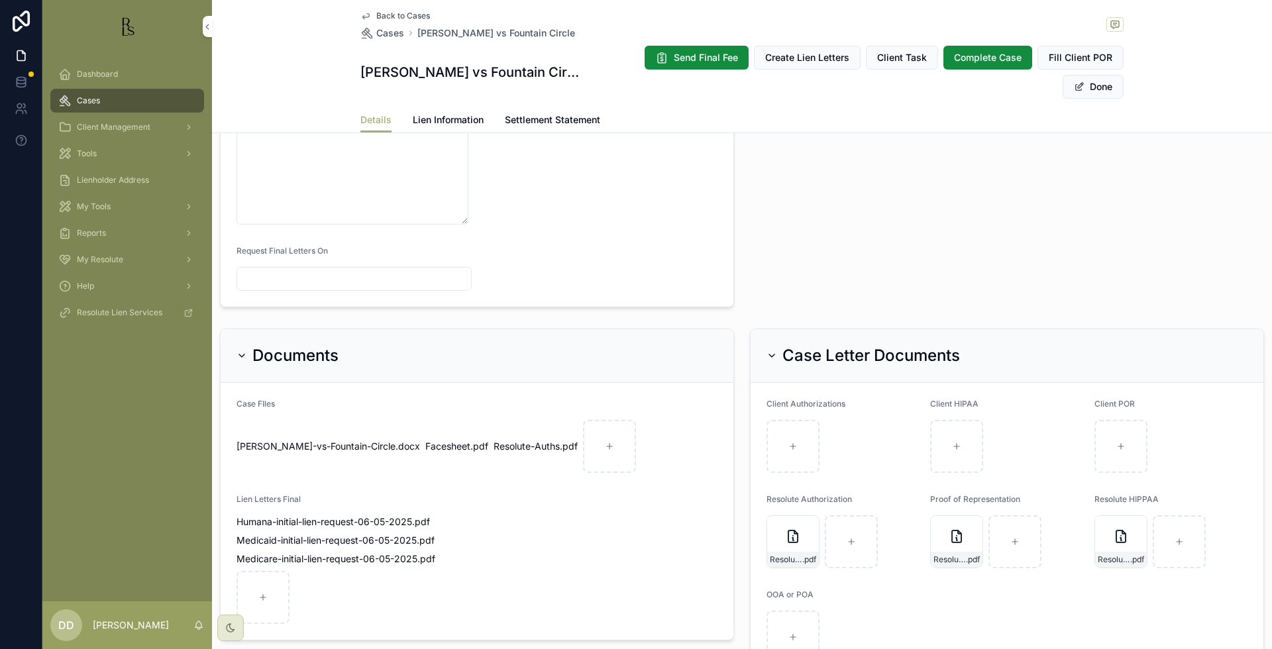
scroll to position [782, 0]
click at [1078, 89] on button "Done" at bounding box center [1093, 87] width 61 height 24
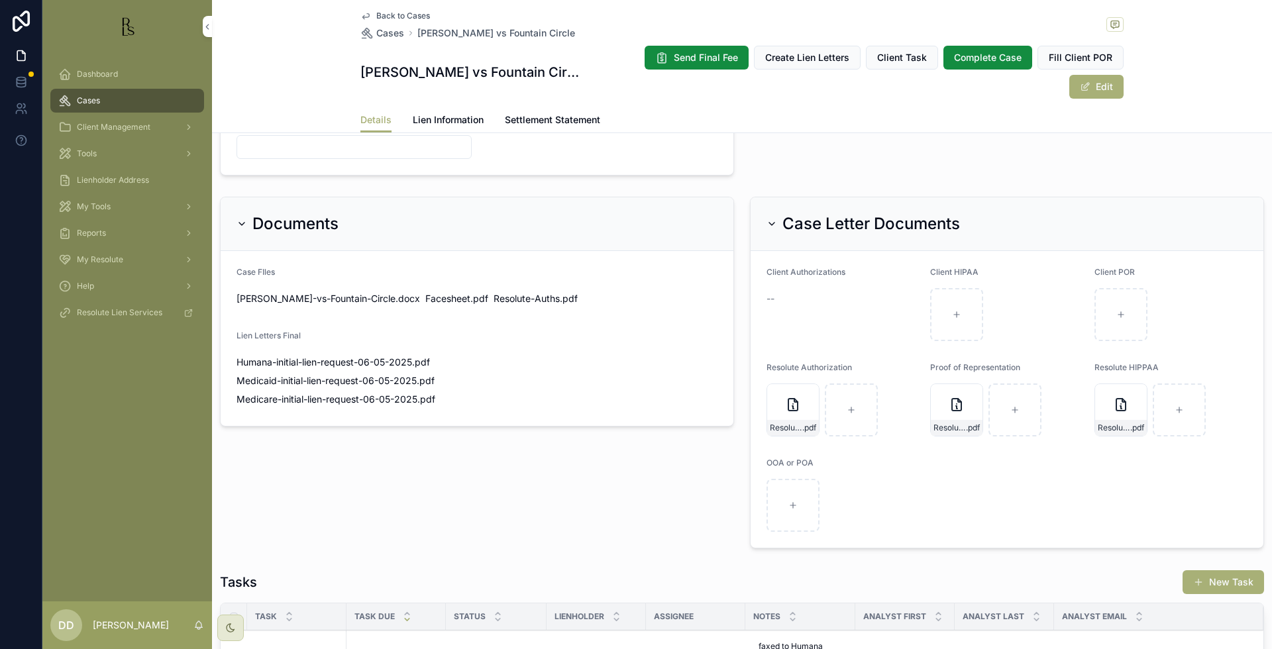
scroll to position [741, 0]
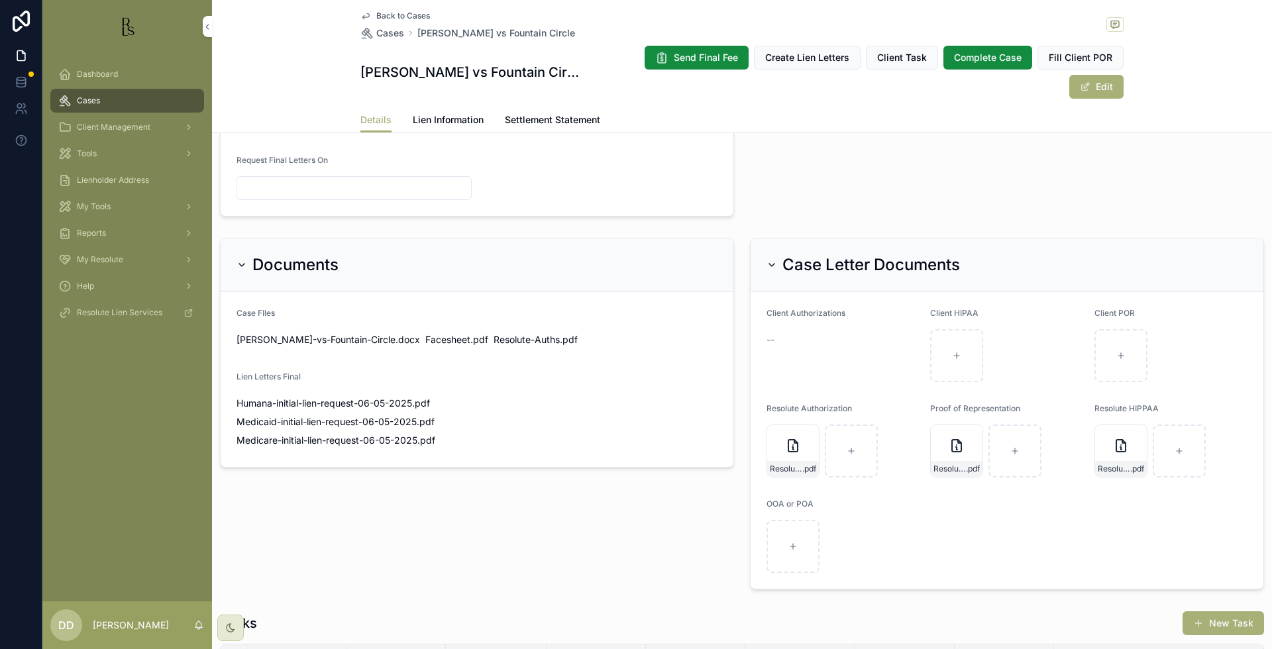
click at [390, 13] on span "Back to Cases" at bounding box center [403, 16] width 54 height 11
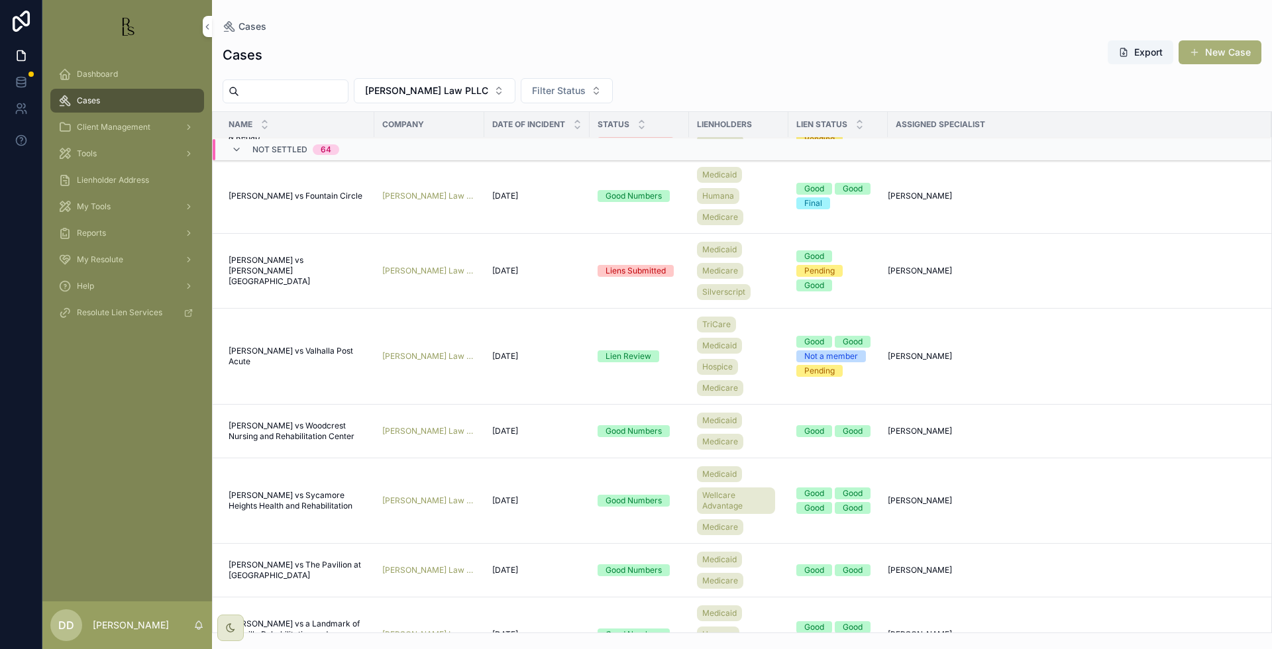
scroll to position [1516, 0]
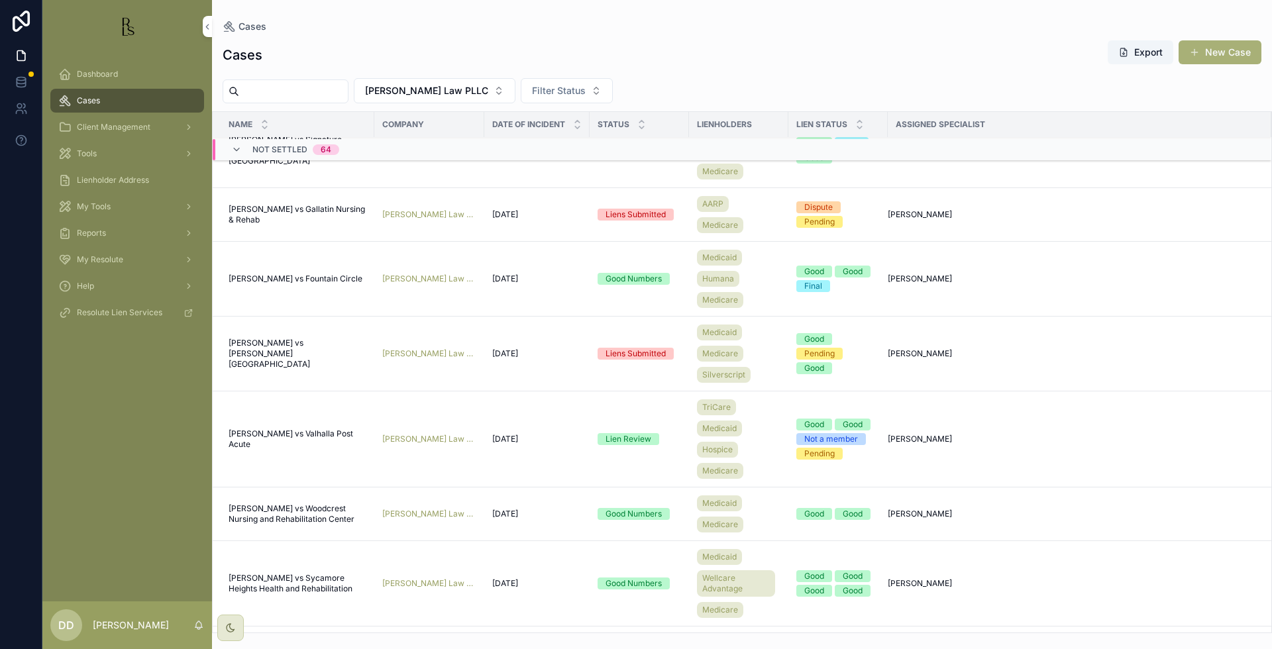
click at [309, 431] on span "[PERSON_NAME] vs Valhalla Post Acute" at bounding box center [298, 439] width 138 height 21
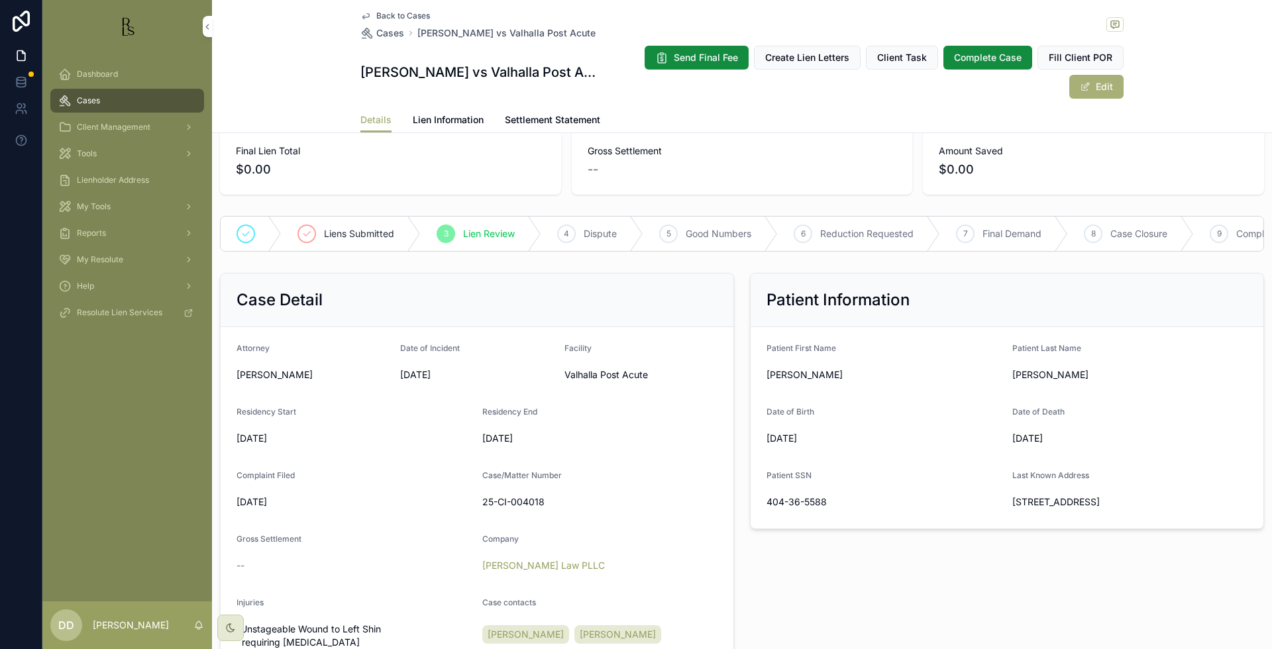
scroll to position [83, 0]
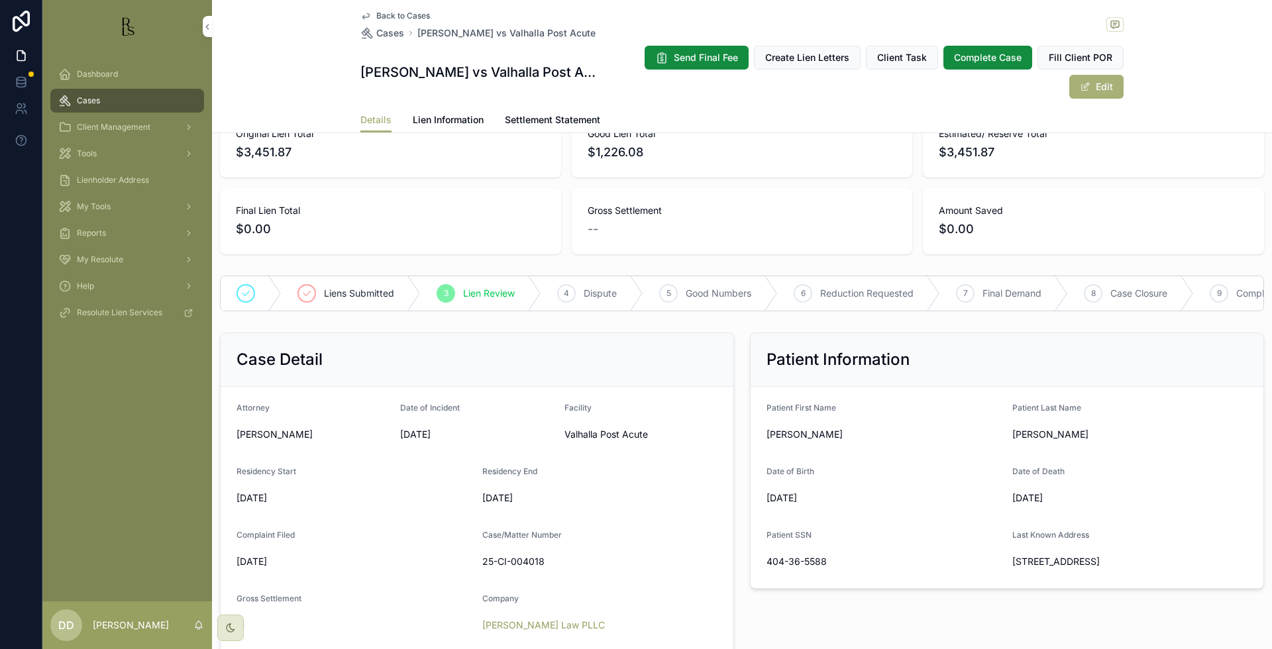
click at [393, 13] on span "Back to Cases" at bounding box center [403, 16] width 54 height 11
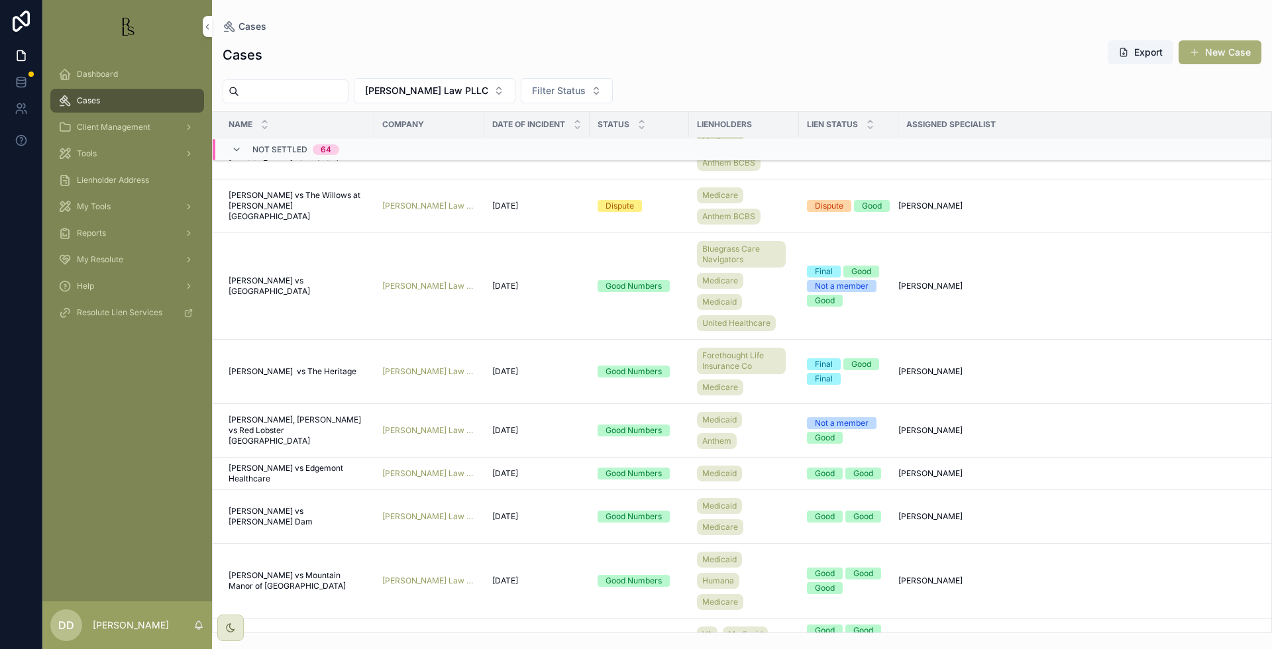
scroll to position [4121, 0]
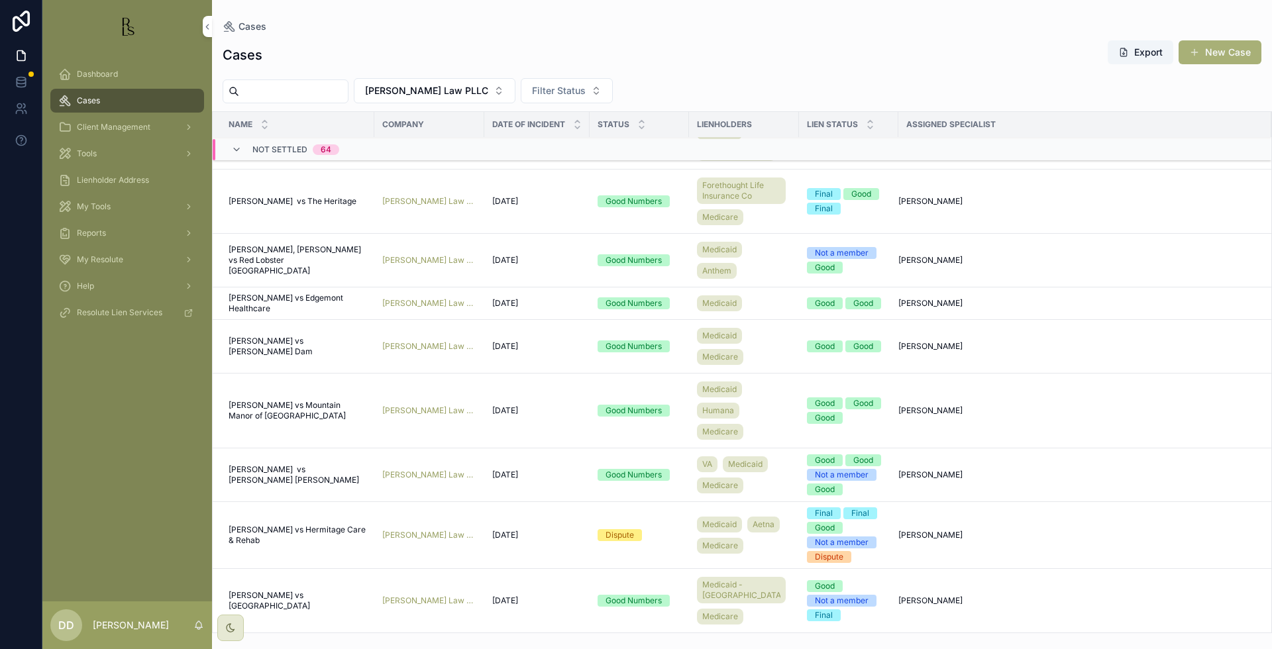
click at [310, 602] on span "[PERSON_NAME] vs [GEOGRAPHIC_DATA]" at bounding box center [298, 600] width 138 height 21
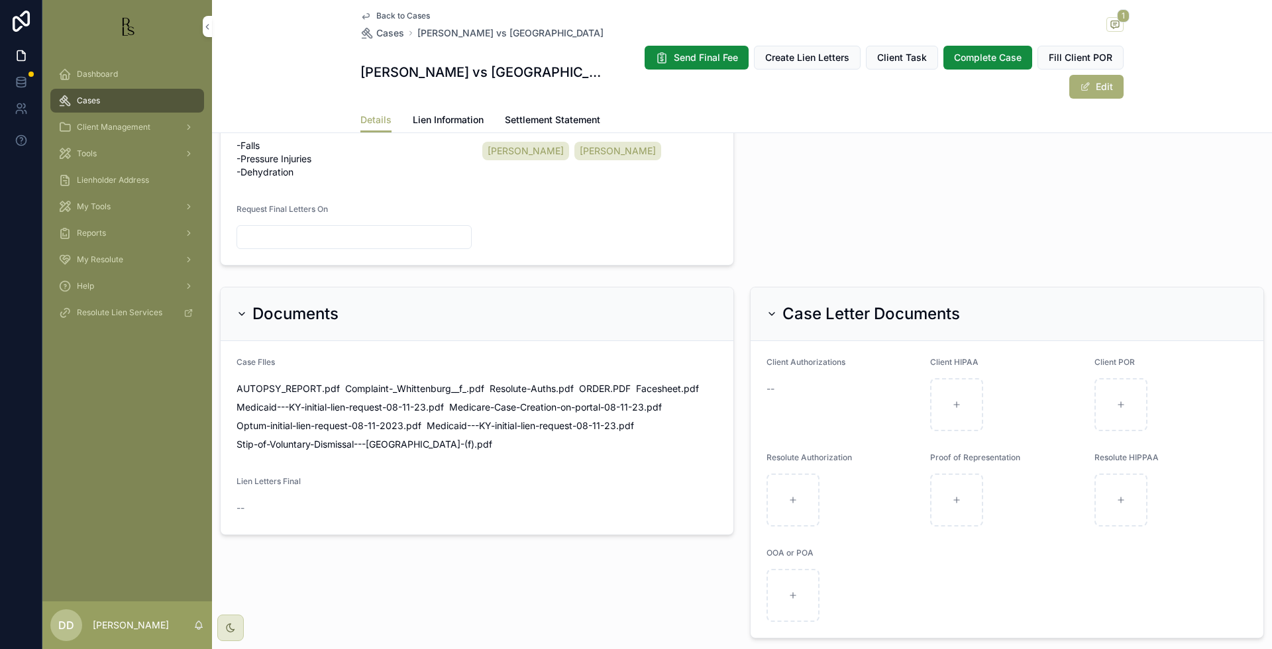
scroll to position [562, 0]
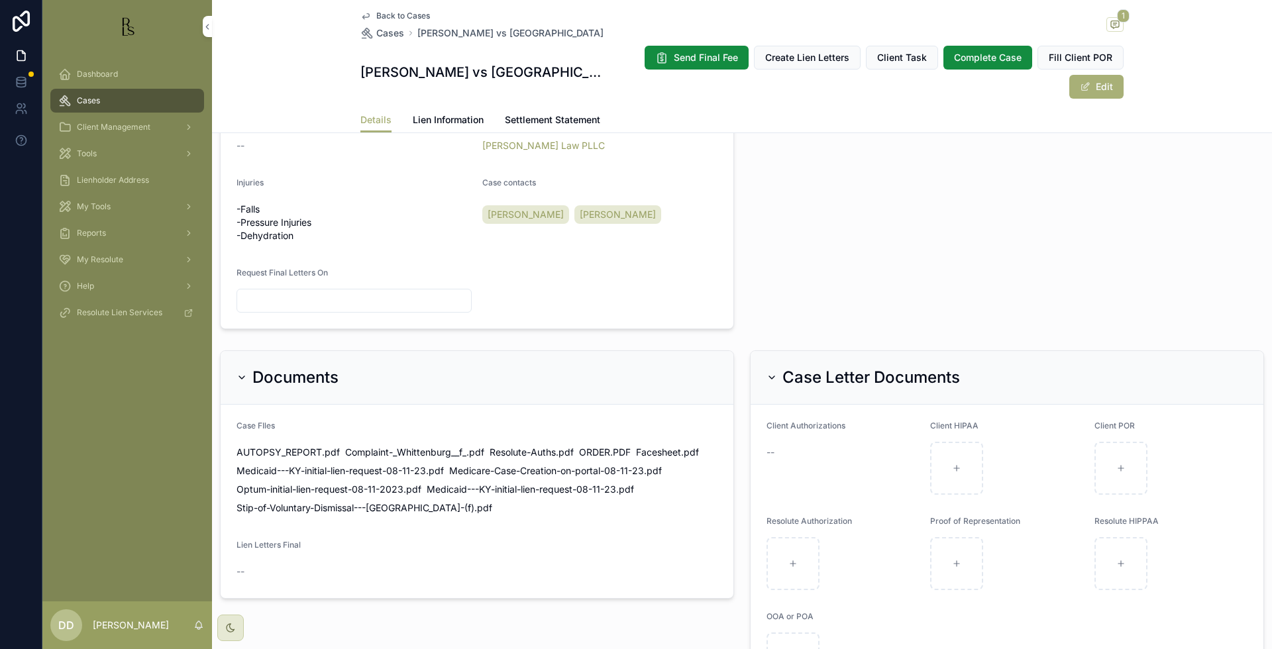
click at [1084, 85] on span "scrollable content" at bounding box center [1085, 86] width 11 height 11
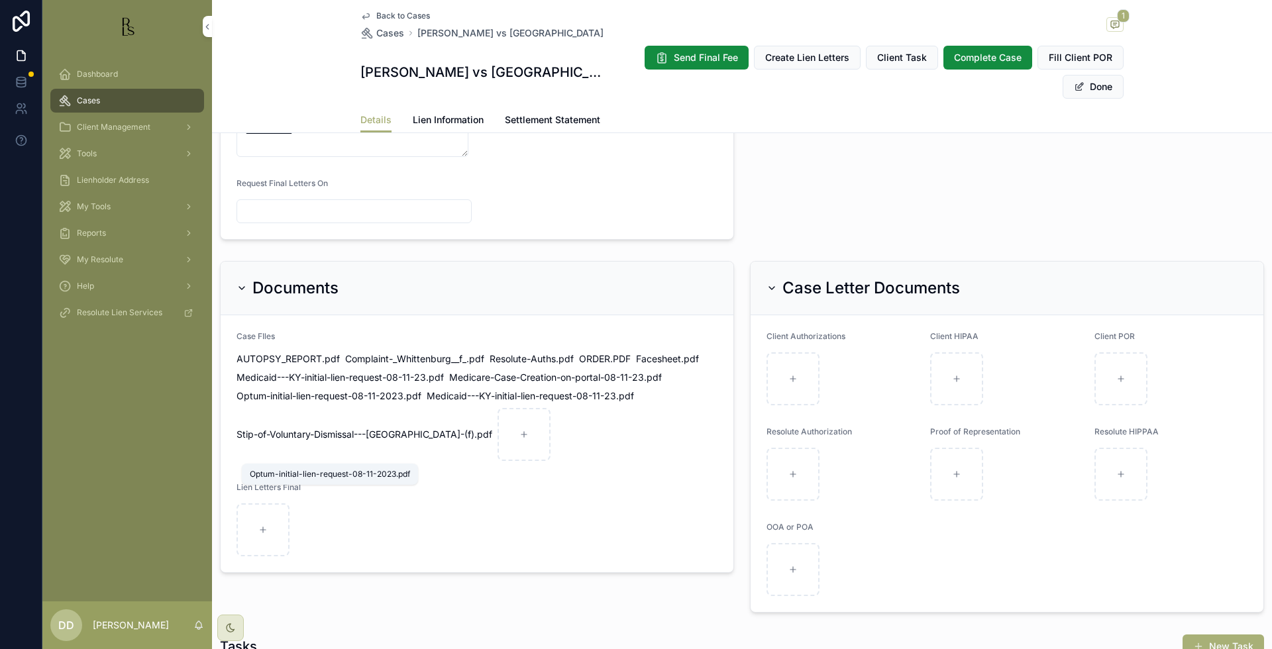
scroll to position [731, 0]
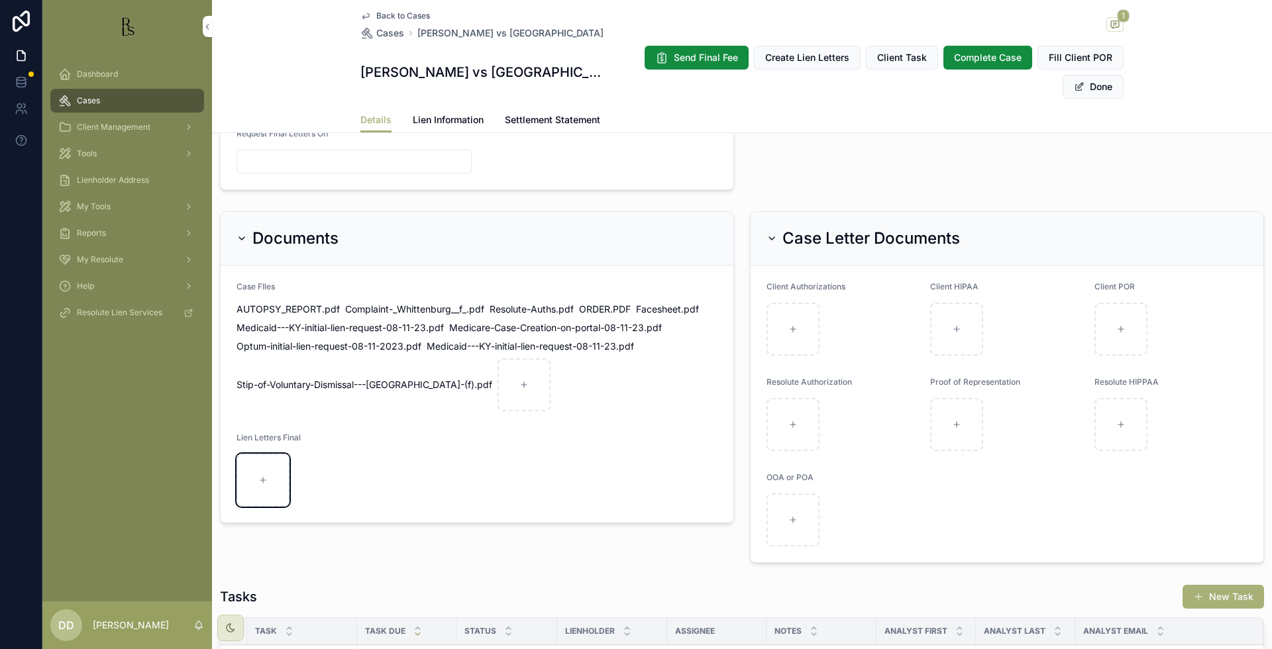
click at [259, 465] on div "scrollable content" at bounding box center [262, 480] width 53 height 53
type input "**********"
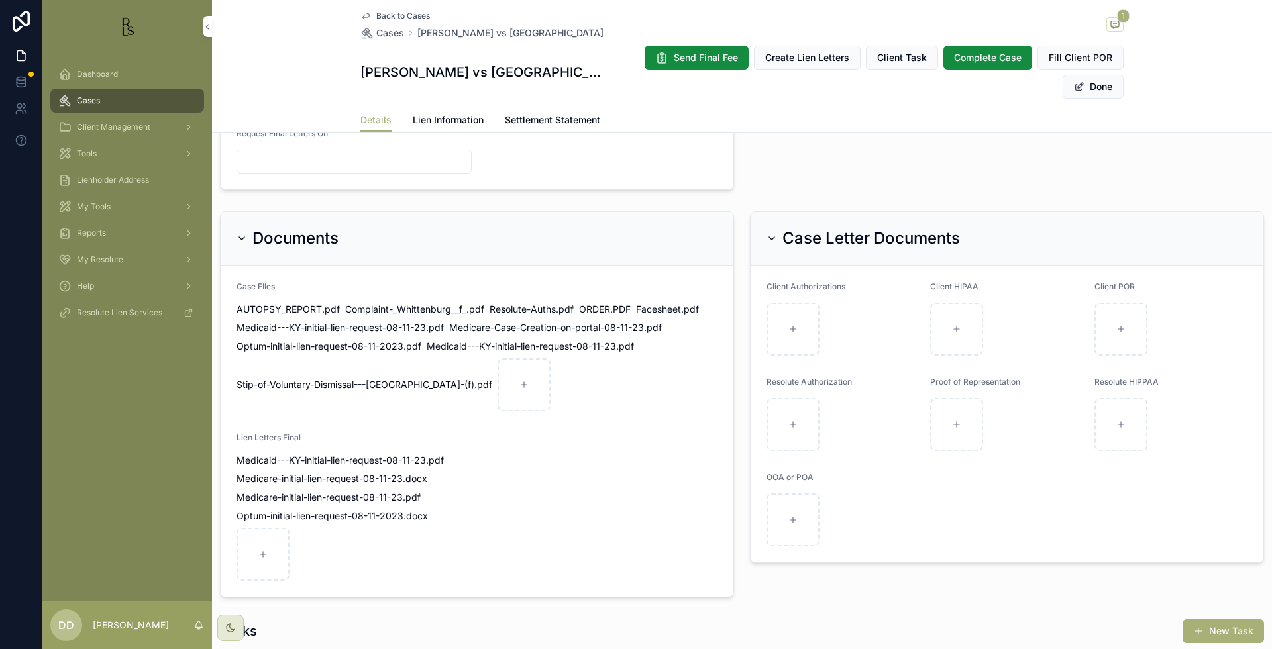
drag, startPoint x: 618, startPoint y: 34, endPoint x: 413, endPoint y: 39, distance: 205.4
click at [413, 39] on div "Back to Cases Cases [PERSON_NAME][GEOGRAPHIC_DATA] 1" at bounding box center [741, 25] width 763 height 29
copy span "[PERSON_NAME] vs [GEOGRAPHIC_DATA]"
click at [391, 11] on span "Back to Cases" at bounding box center [403, 16] width 54 height 11
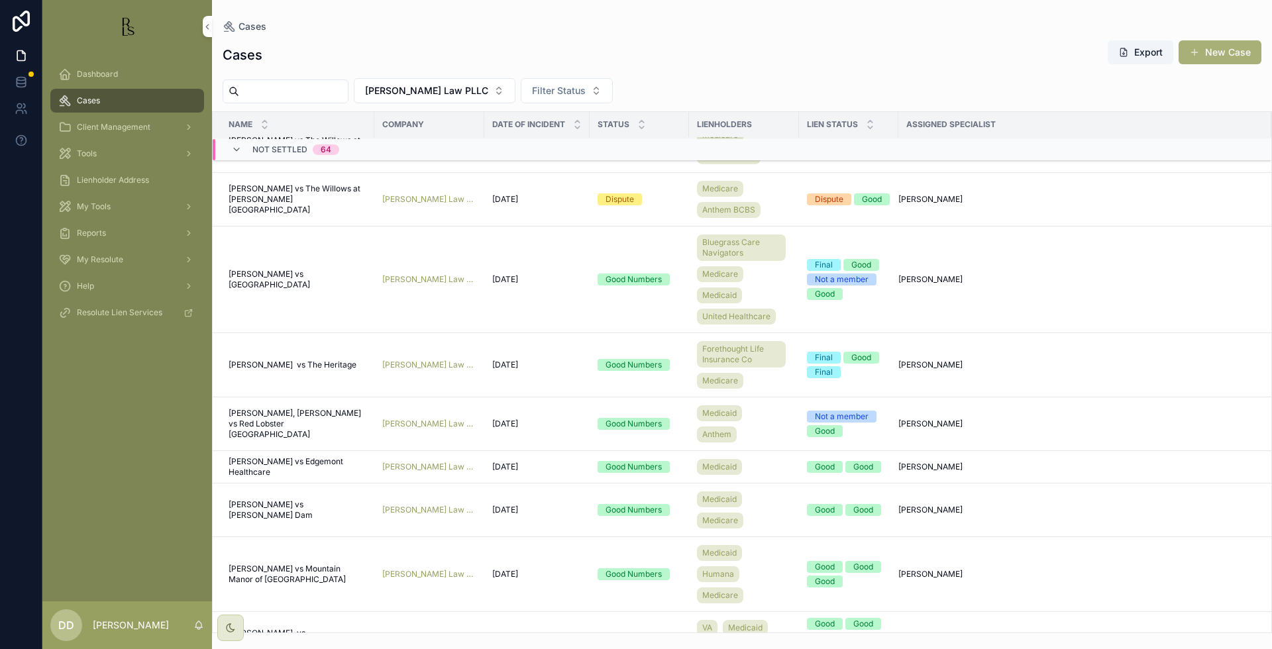
scroll to position [4121, 0]
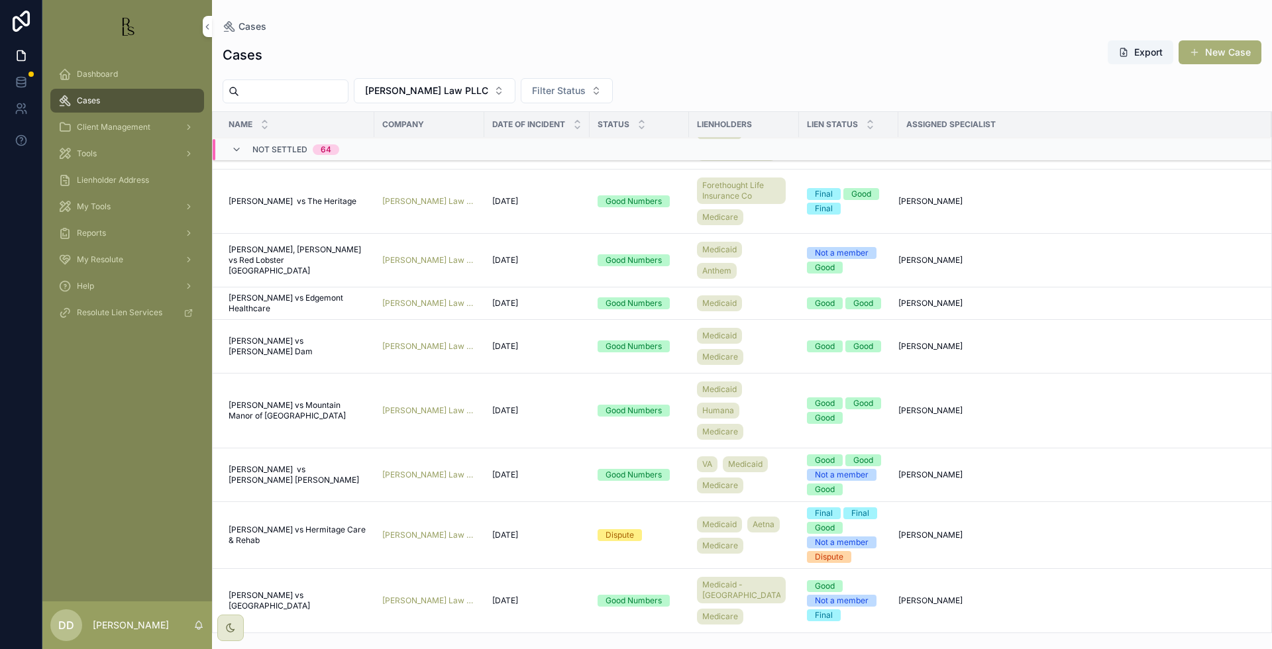
click at [278, 538] on span "[PERSON_NAME] vs Hermitage Care & Rehab" at bounding box center [298, 535] width 138 height 21
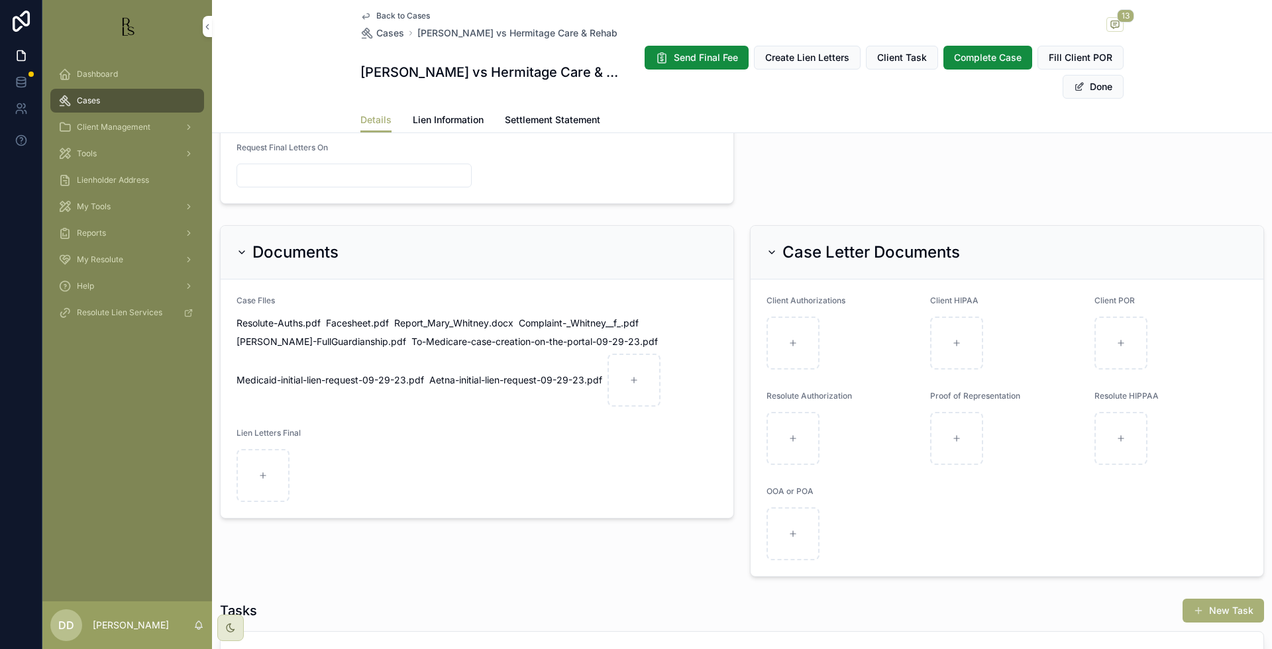
scroll to position [745, 0]
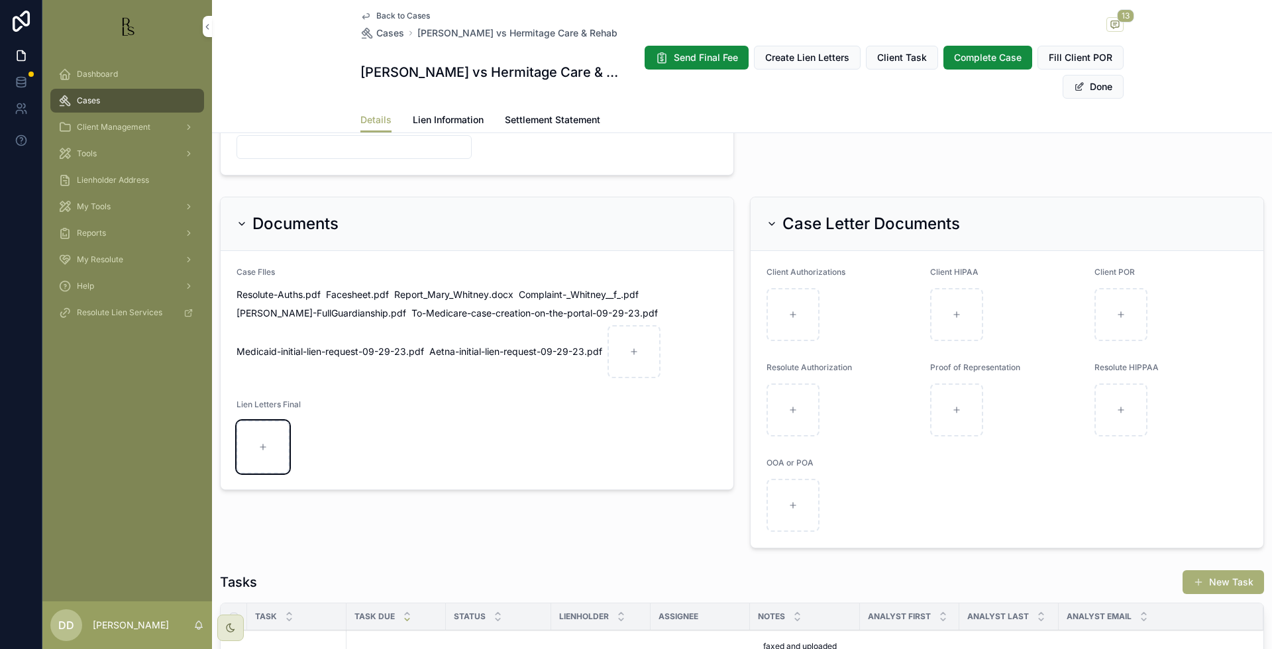
click at [271, 459] on div "scrollable content" at bounding box center [262, 447] width 53 height 53
type input "**********"
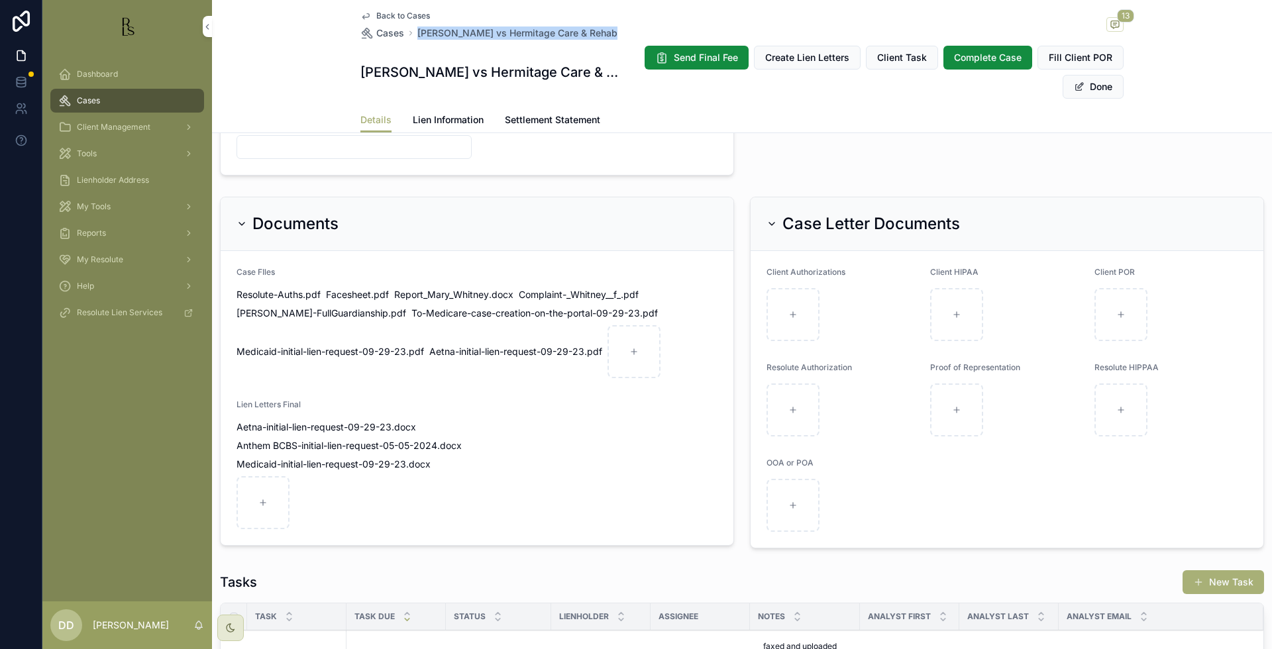
drag, startPoint x: 613, startPoint y: 31, endPoint x: 412, endPoint y: 34, distance: 201.4
click at [412, 34] on div "Back to Cases Cases [PERSON_NAME] vs Hermitage Care & Rehab 13" at bounding box center [741, 25] width 763 height 29
copy span "[PERSON_NAME] vs Hermitage Care & Rehab"
click at [1092, 87] on button "Done" at bounding box center [1093, 87] width 61 height 24
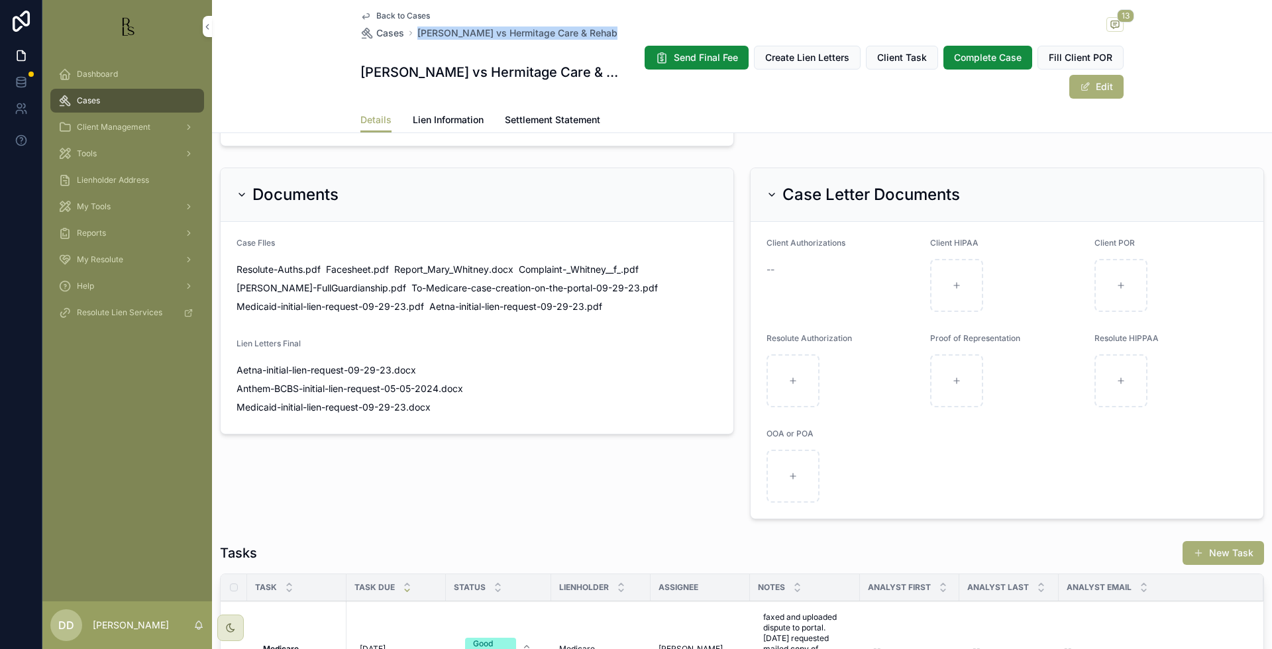
scroll to position [733, 0]
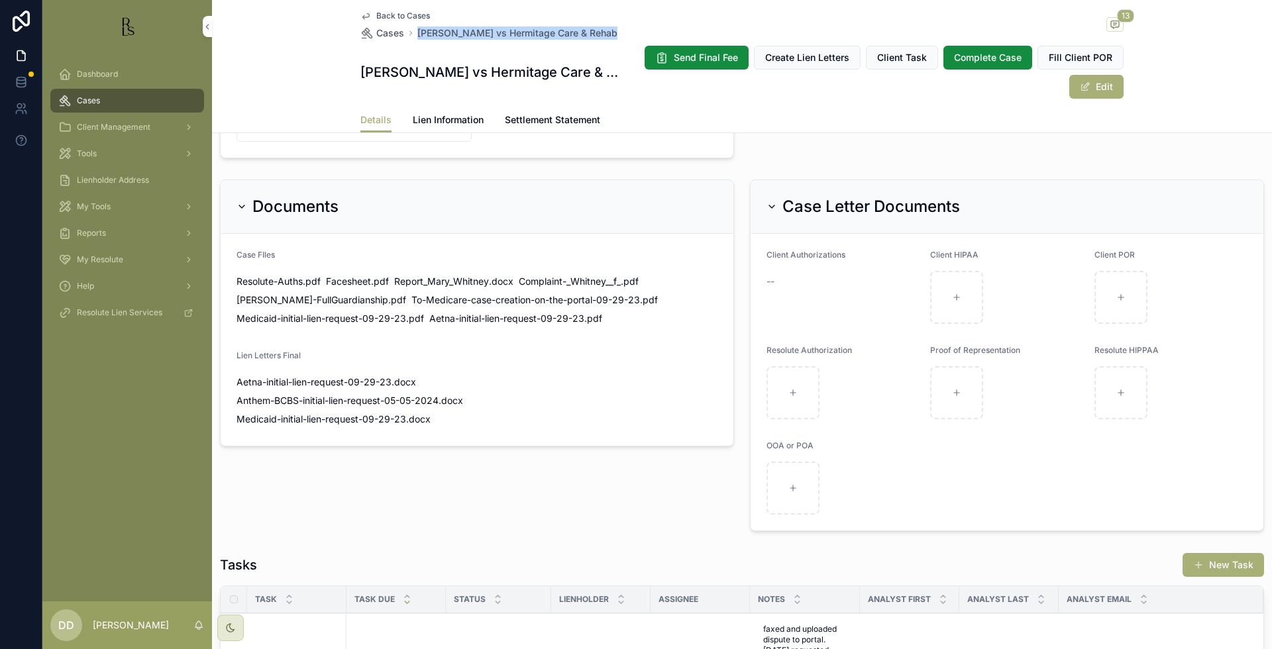
click at [395, 15] on span "Back to Cases" at bounding box center [403, 16] width 54 height 11
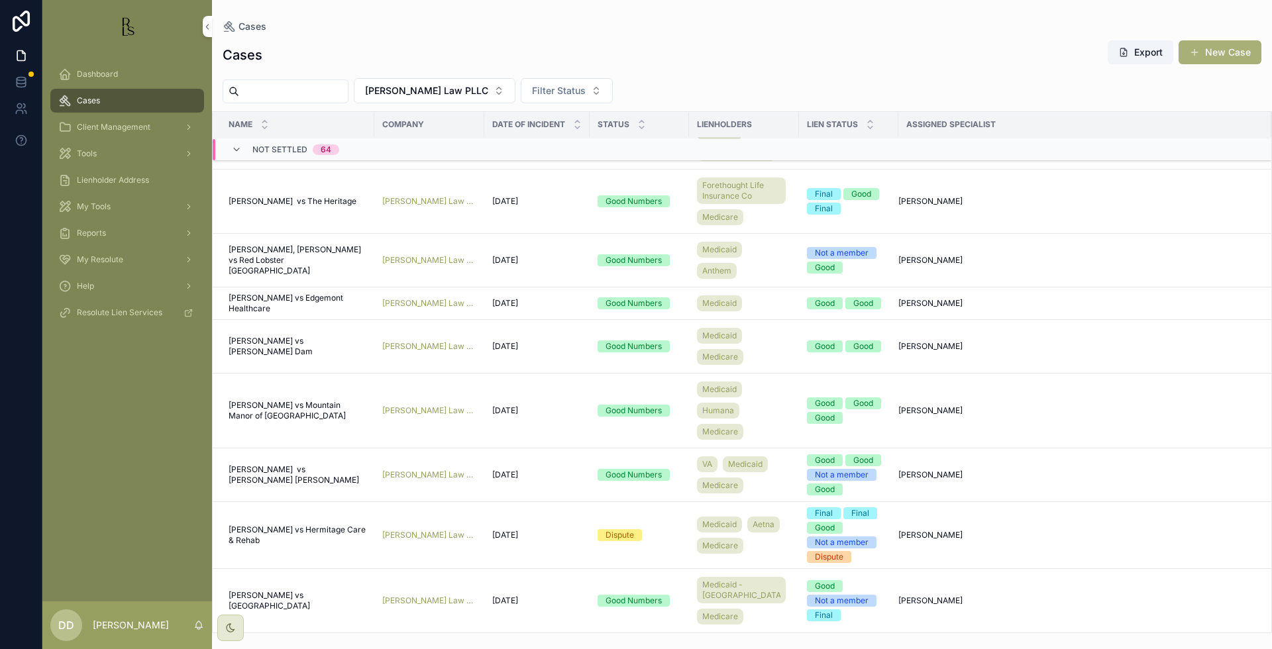
scroll to position [4121, 0]
click at [296, 476] on span "[PERSON_NAME] vs [PERSON_NAME] [PERSON_NAME]" at bounding box center [298, 474] width 138 height 21
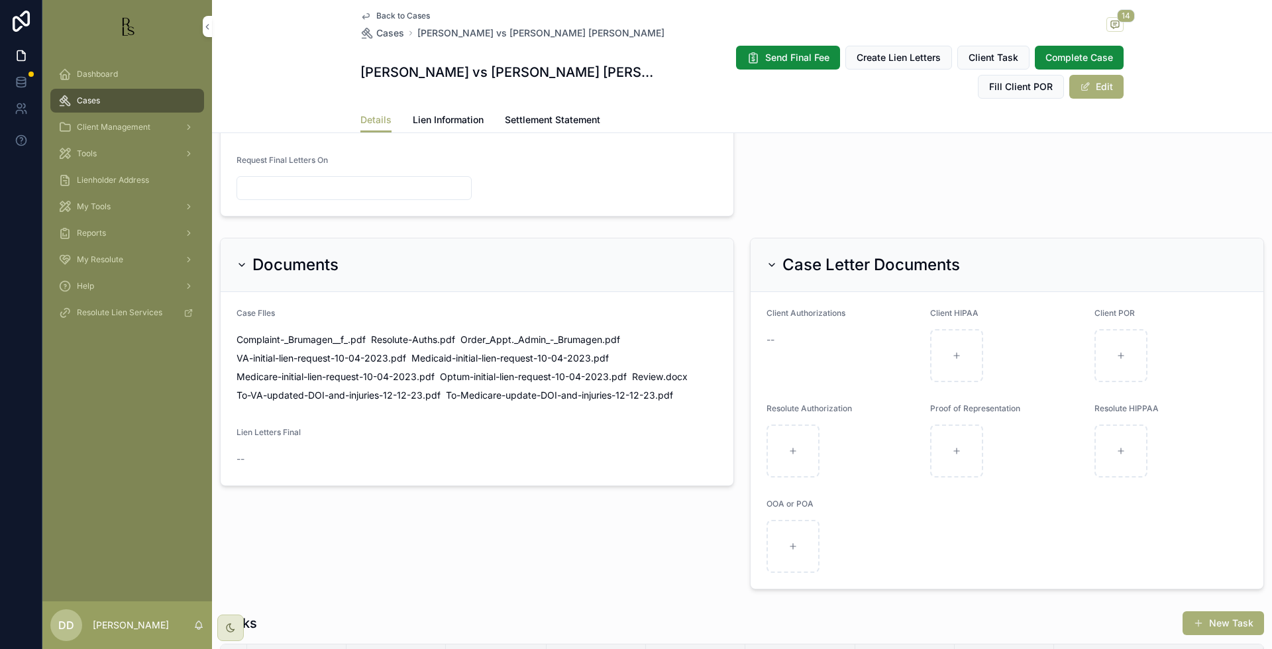
scroll to position [745, 0]
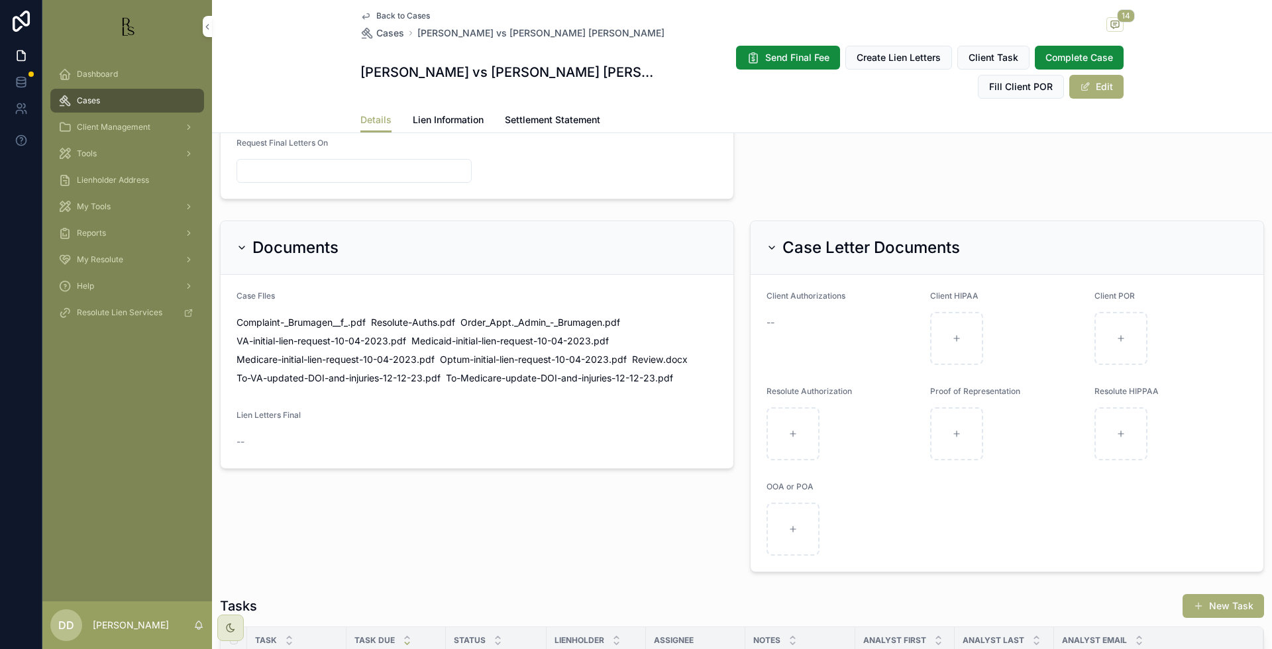
click at [1104, 94] on button "Edit" at bounding box center [1096, 87] width 54 height 24
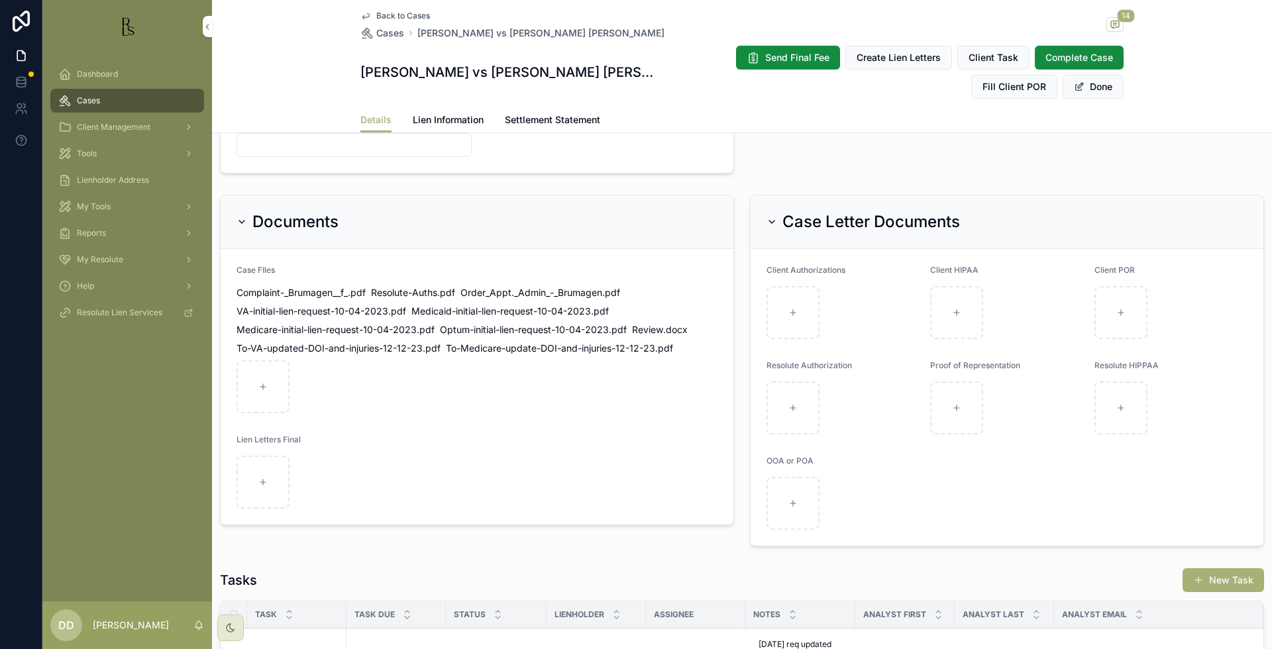
scroll to position [923, 0]
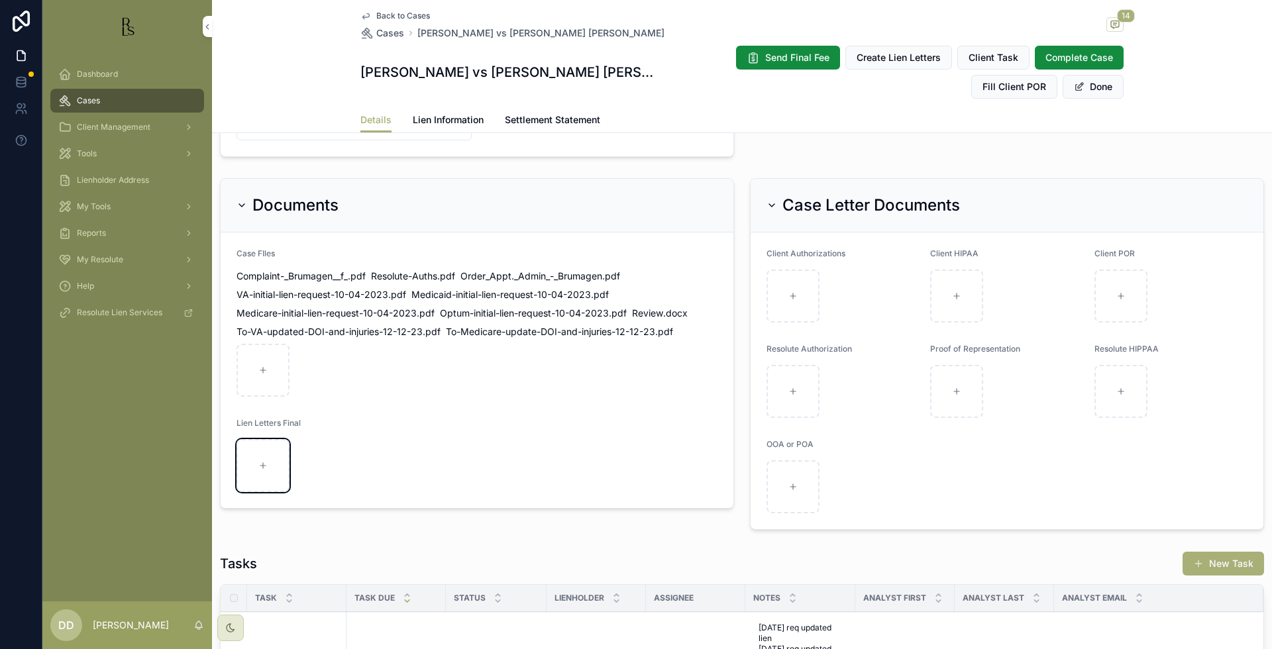
click at [261, 474] on div "scrollable content" at bounding box center [262, 465] width 53 height 53
type input "**********"
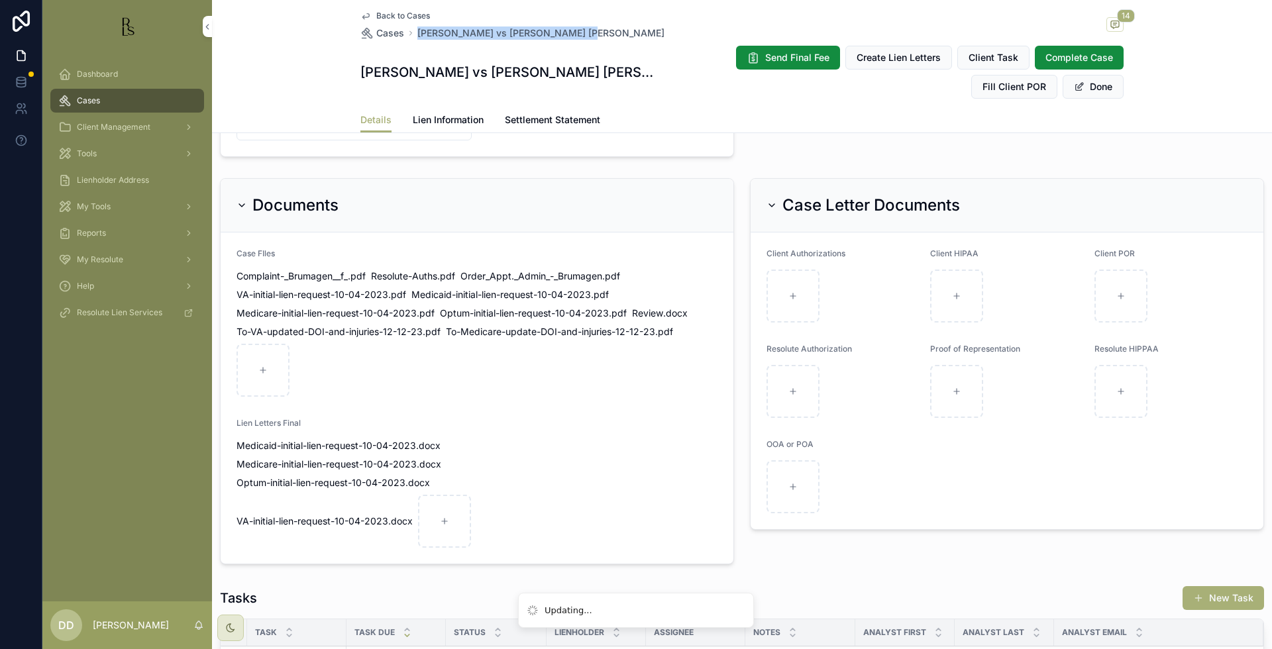
drag, startPoint x: 586, startPoint y: 27, endPoint x: 411, endPoint y: 31, distance: 174.3
click at [411, 31] on div "Back to Cases Cases [PERSON_NAME] vs [PERSON_NAME] [PERSON_NAME] 14" at bounding box center [741, 25] width 763 height 29
copy span "[PERSON_NAME] vs [PERSON_NAME] [PERSON_NAME]"
click at [559, 474] on form "Case FIles Complaint-_Brumagen__f_ .pdf Resolute-Auths .pdf Order_Appt._Admin_-…" at bounding box center [477, 398] width 513 height 331
click at [868, 568] on div "Case Letter Documents Client Authorizations Client HIPAA Client POR Resolute Au…" at bounding box center [1007, 371] width 530 height 397
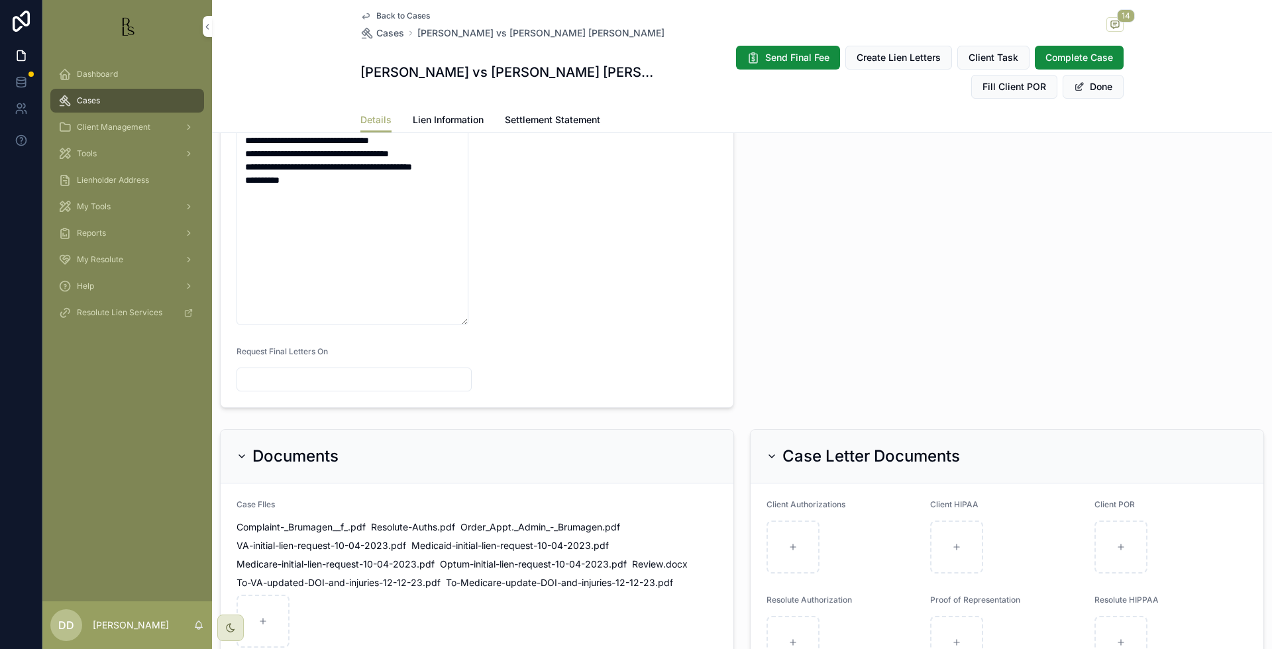
scroll to position [592, 0]
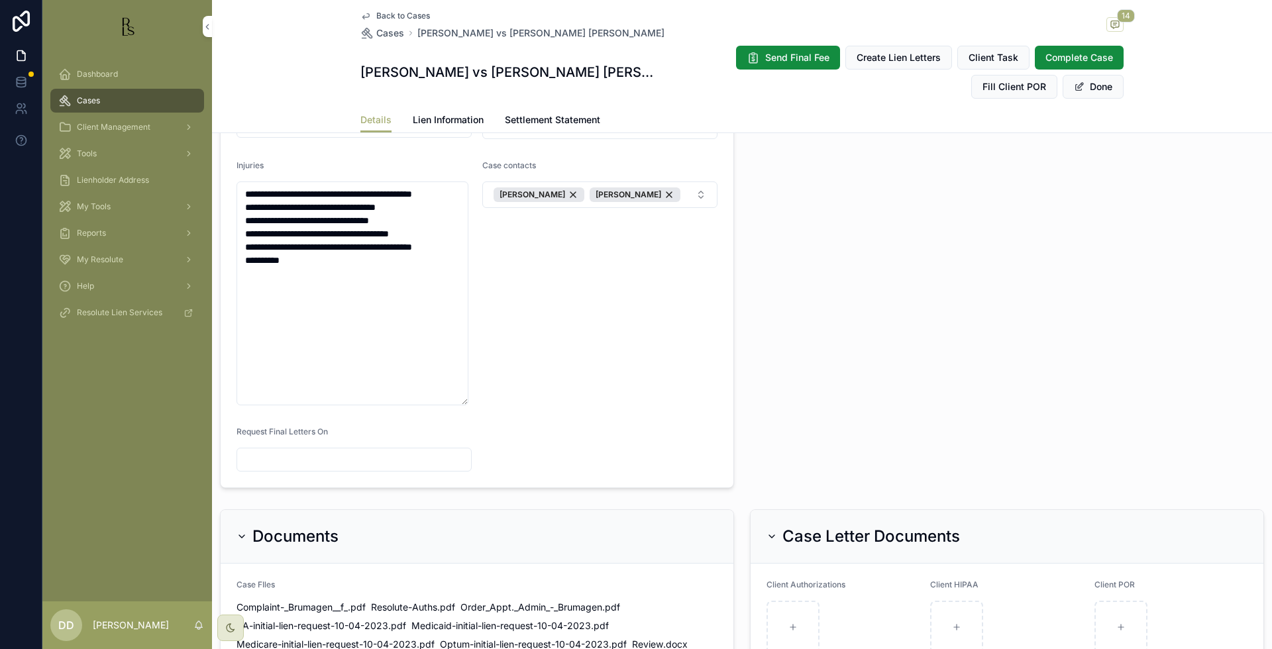
click at [390, 17] on span "Back to Cases" at bounding box center [403, 16] width 54 height 11
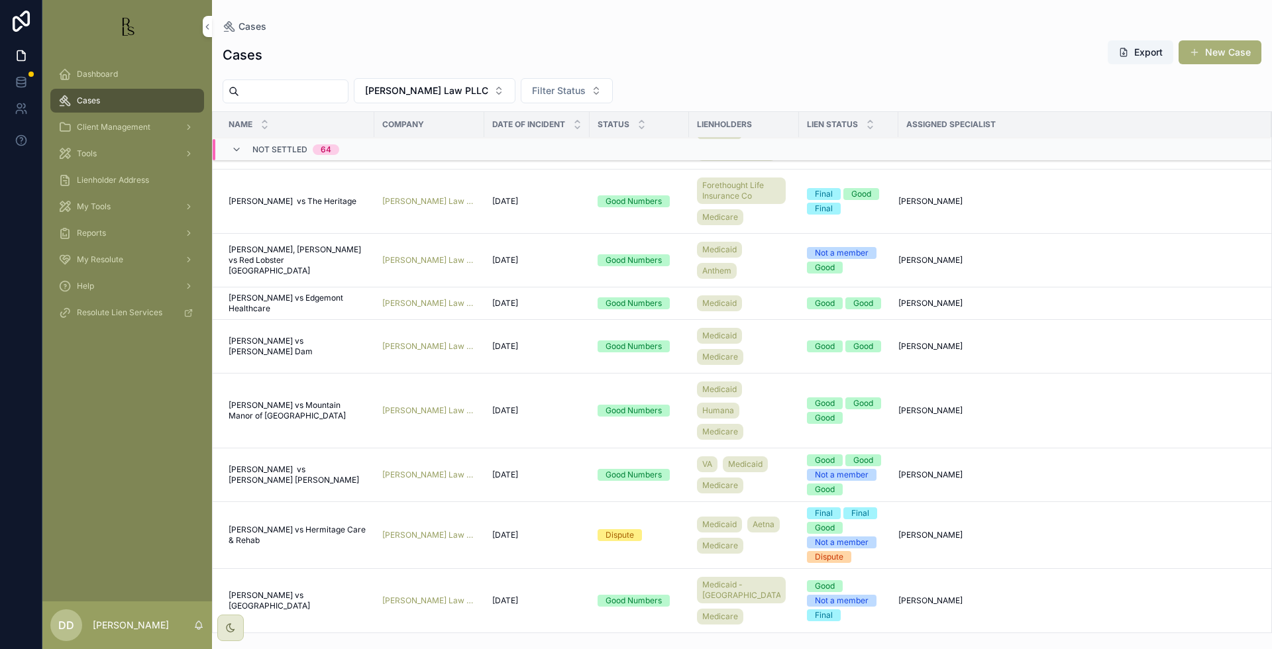
scroll to position [4121, 0]
click at [272, 413] on span "[PERSON_NAME] vs Mountain Manor of [GEOGRAPHIC_DATA]" at bounding box center [298, 410] width 138 height 21
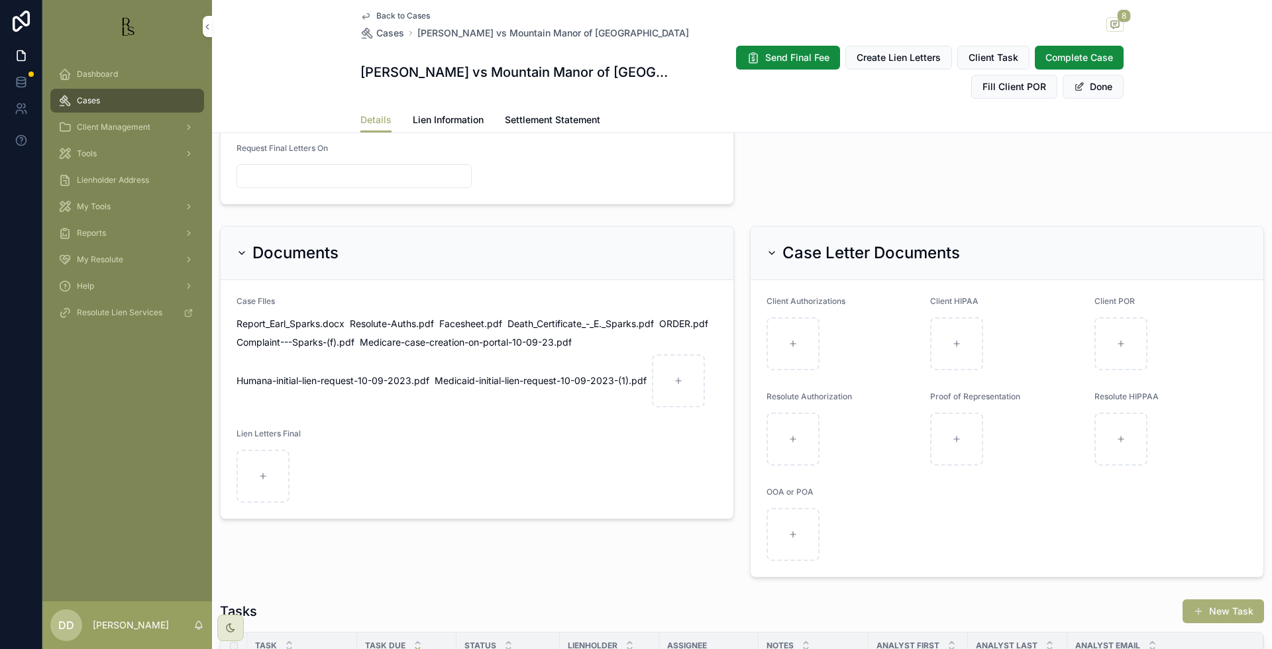
scroll to position [745, 0]
click at [260, 463] on div "scrollable content" at bounding box center [262, 473] width 53 height 53
type input "**********"
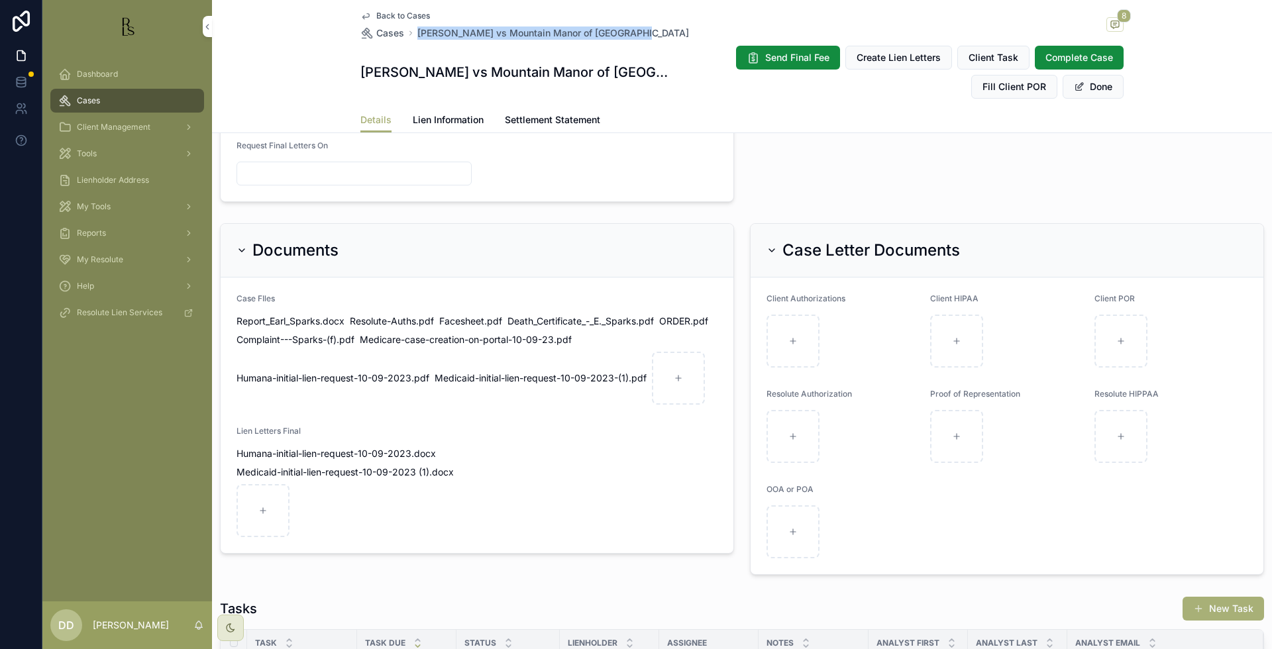
drag, startPoint x: 619, startPoint y: 32, endPoint x: 411, endPoint y: 32, distance: 207.3
click at [411, 32] on div "Back to Cases Cases [PERSON_NAME] vs Mountain Manor of [GEOGRAPHIC_DATA] 8" at bounding box center [741, 25] width 763 height 29
copy span "[PERSON_NAME] vs Mountain Manor of [GEOGRAPHIC_DATA]"
click at [1086, 87] on button "Done" at bounding box center [1093, 87] width 61 height 24
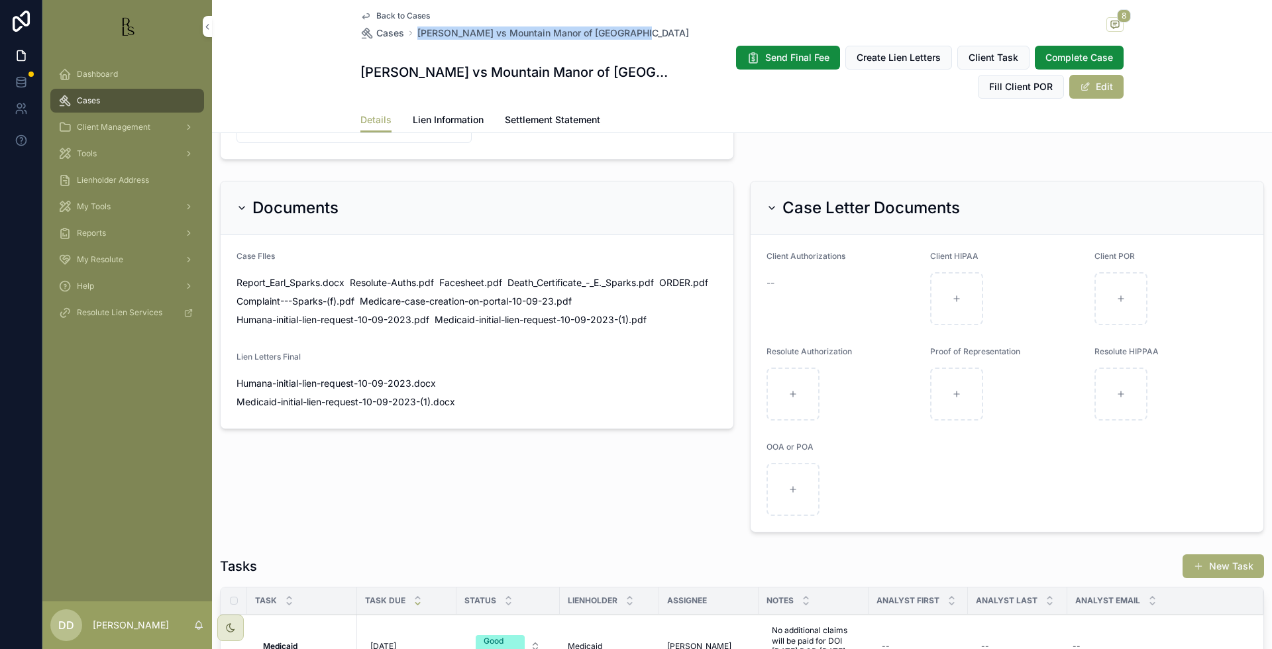
scroll to position [733, 0]
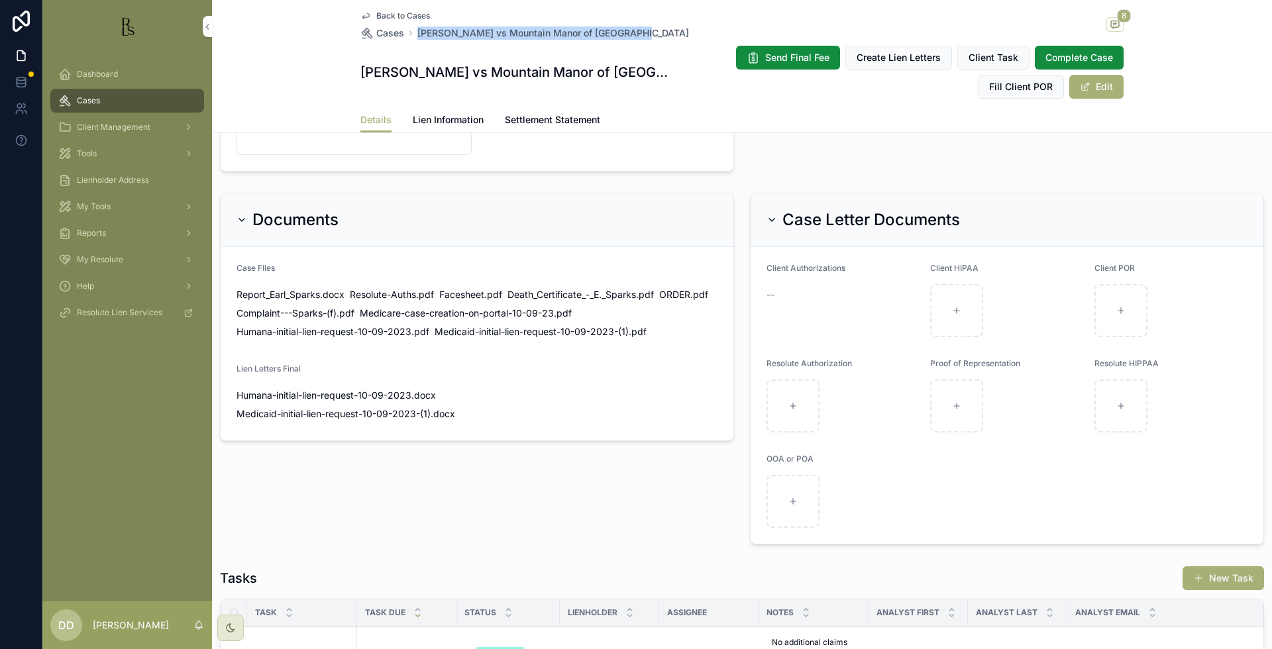
click at [392, 18] on span "Back to Cases" at bounding box center [403, 16] width 54 height 11
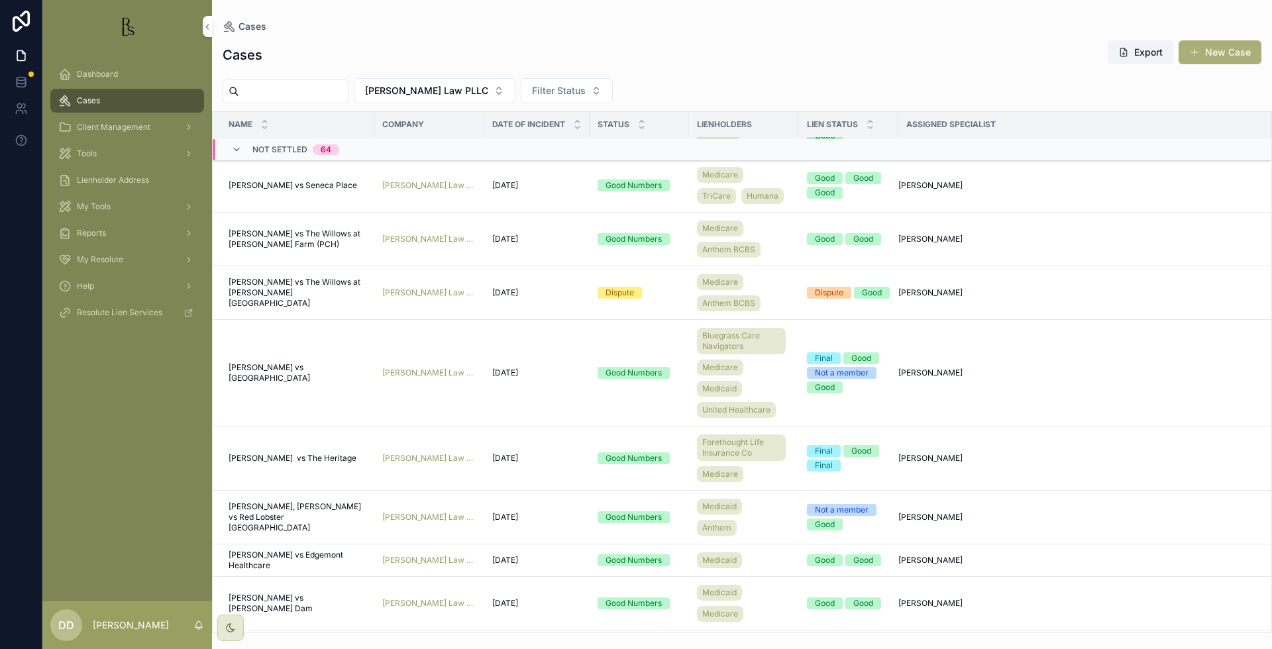
scroll to position [4121, 0]
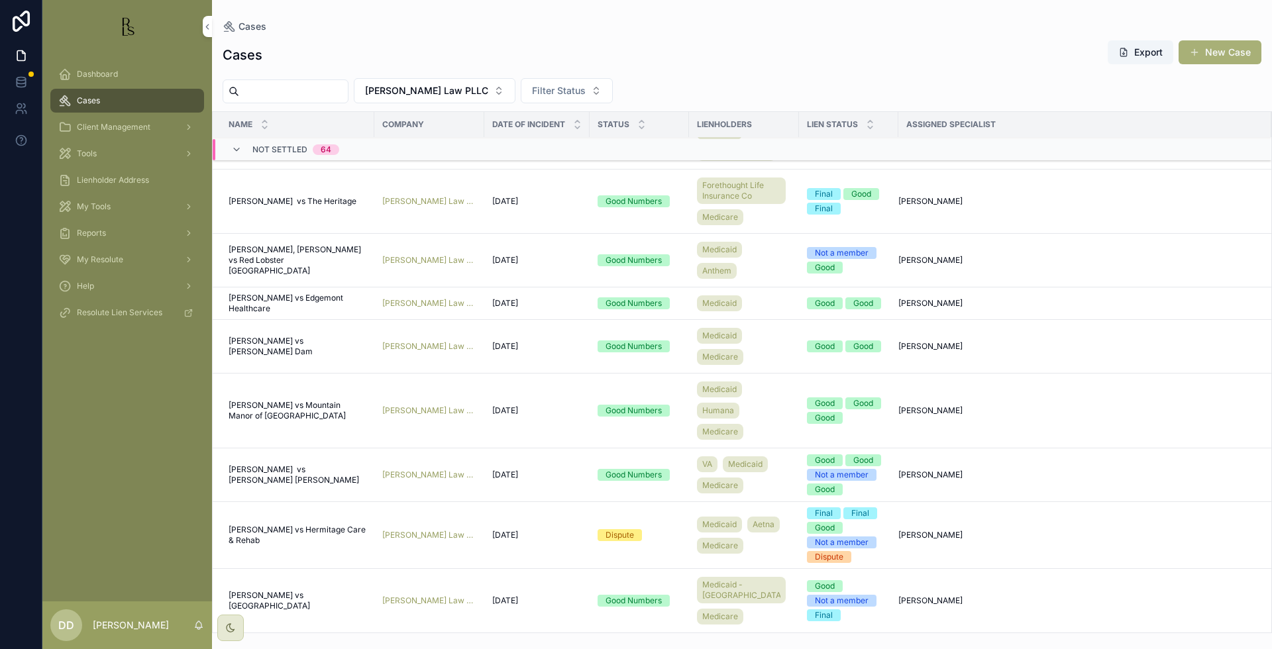
click at [275, 348] on span "[PERSON_NAME] vs [PERSON_NAME] Dam" at bounding box center [298, 346] width 138 height 21
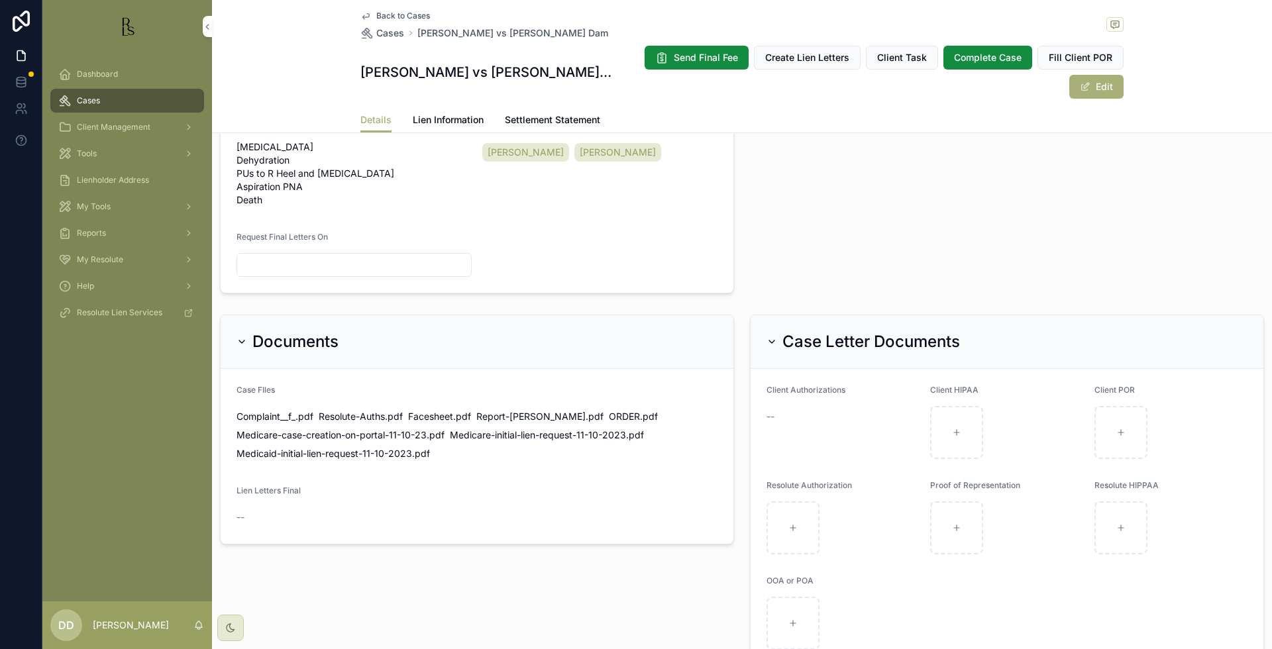
scroll to position [662, 0]
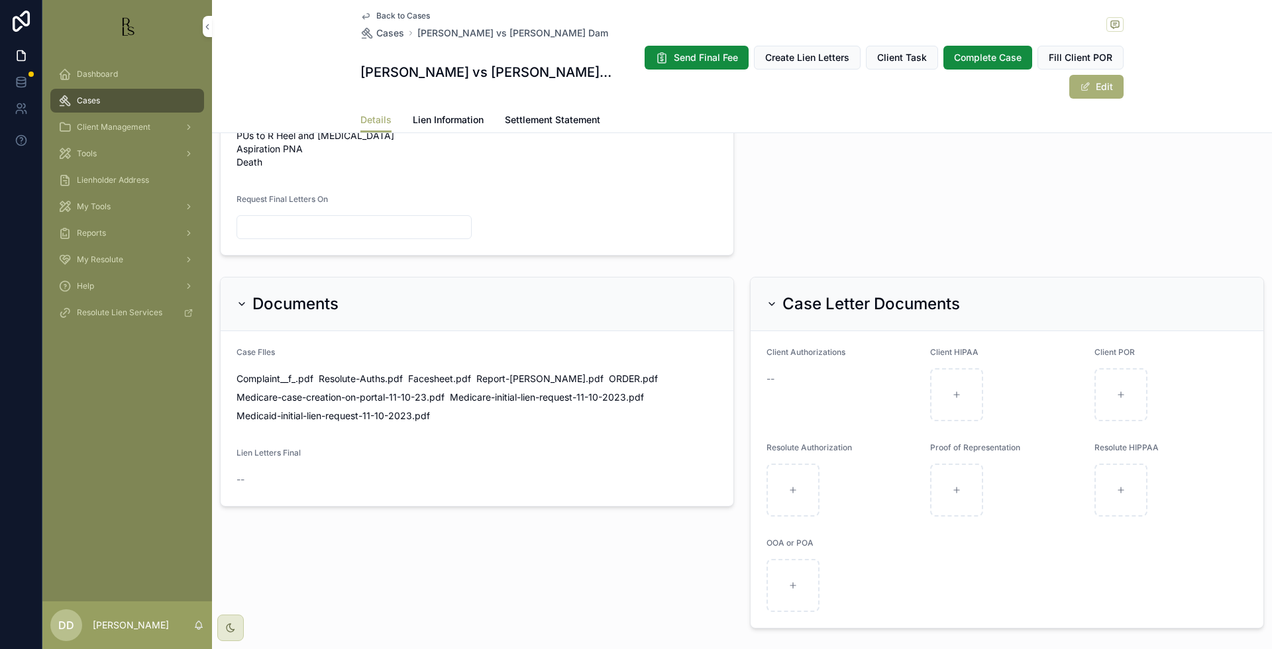
click at [1083, 81] on span "scrollable content" at bounding box center [1085, 86] width 11 height 11
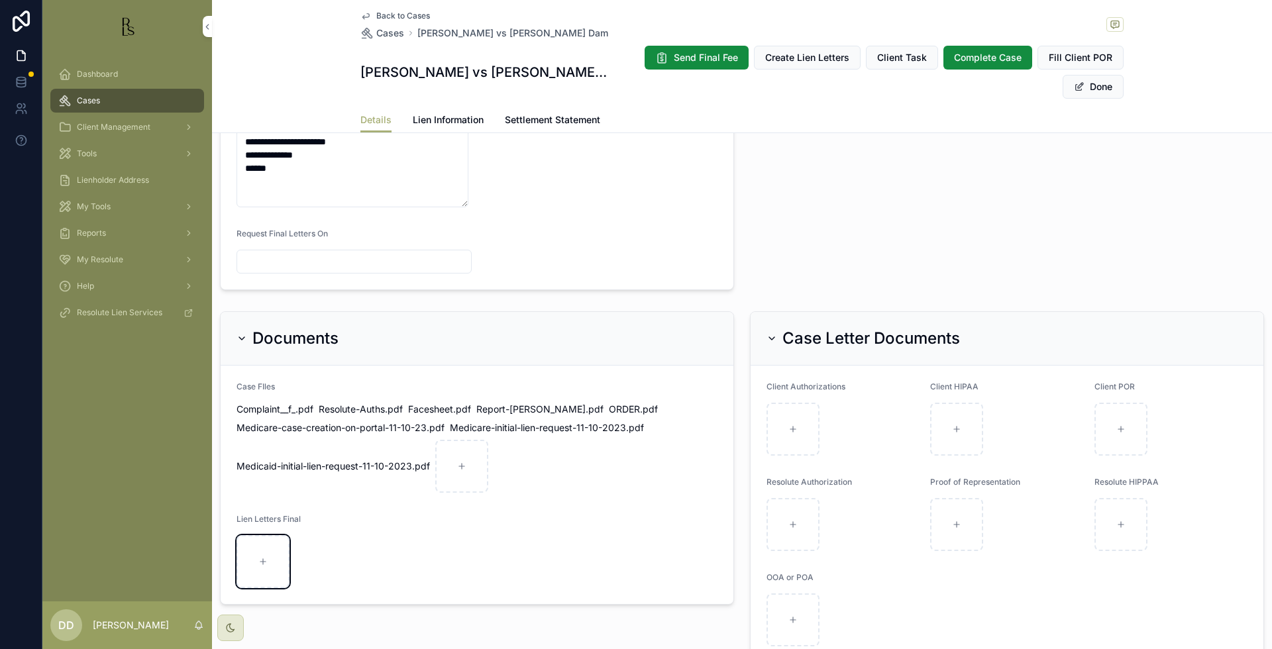
click at [270, 542] on div "scrollable content" at bounding box center [262, 561] width 53 height 53
type input "**********"
drag, startPoint x: 554, startPoint y: 29, endPoint x: 414, endPoint y: 30, distance: 139.8
click at [414, 30] on div "Back to Cases Cases [PERSON_NAME] vs [PERSON_NAME] Dam" at bounding box center [741, 25] width 763 height 29
click at [1092, 75] on button "Done" at bounding box center [1093, 87] width 61 height 24
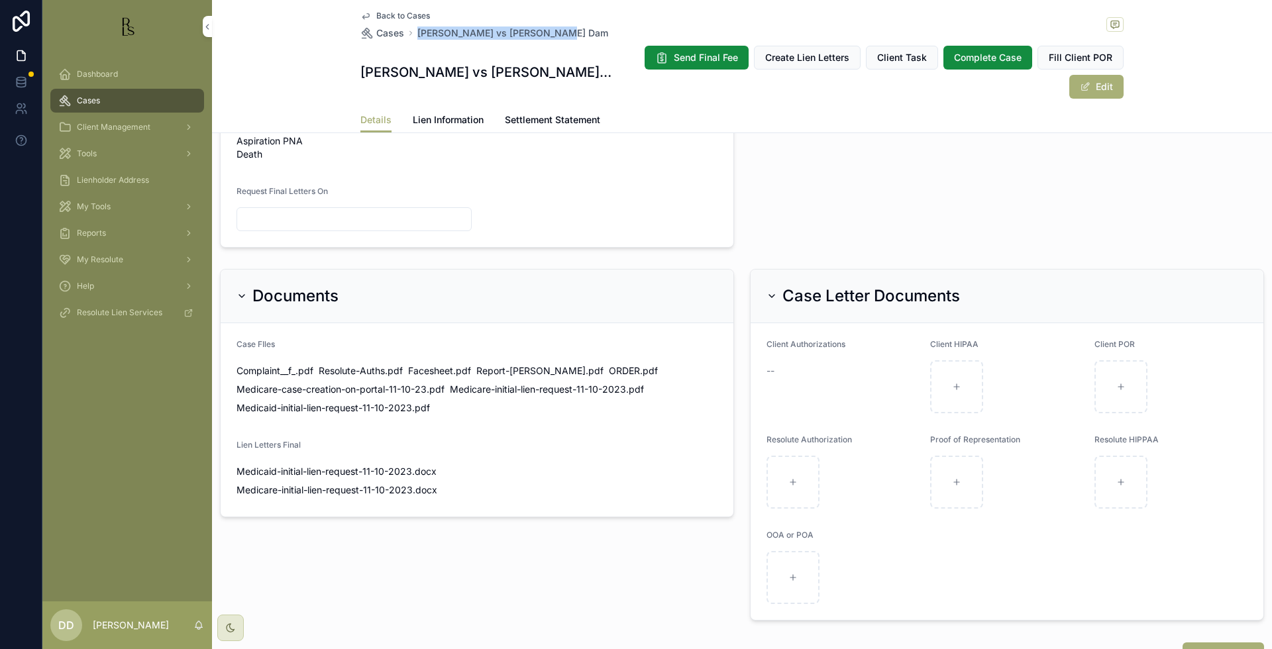
scroll to position [662, 0]
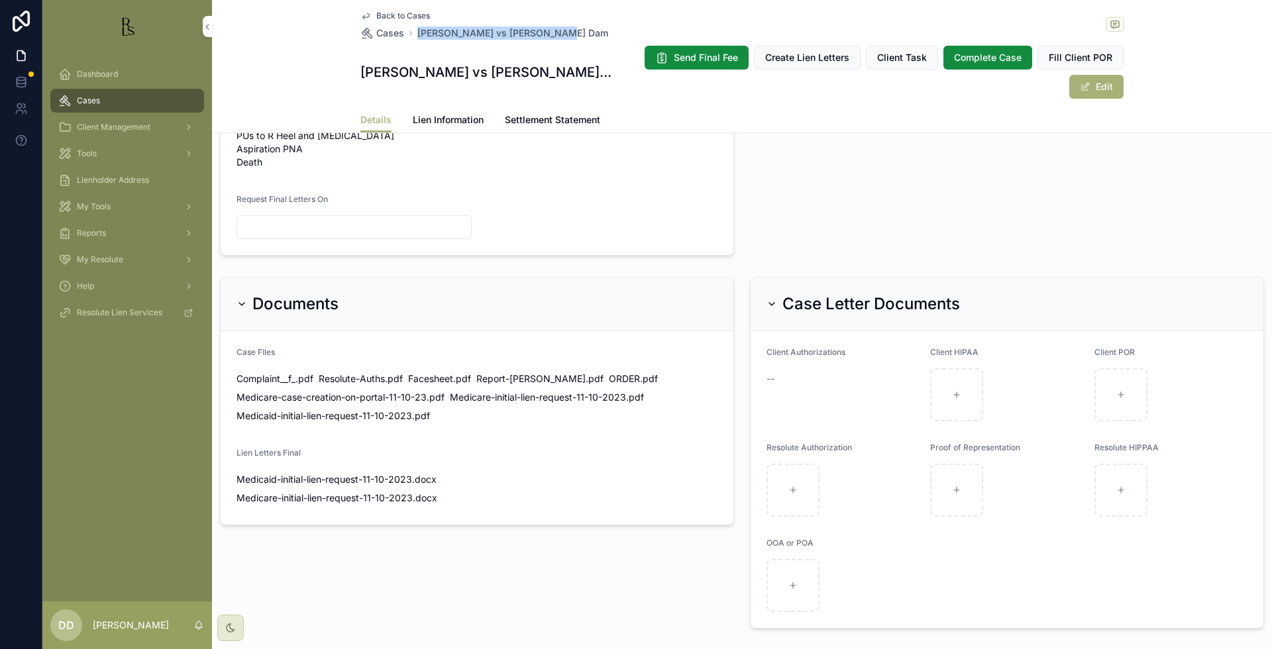
click at [383, 16] on span "Back to Cases" at bounding box center [403, 16] width 54 height 11
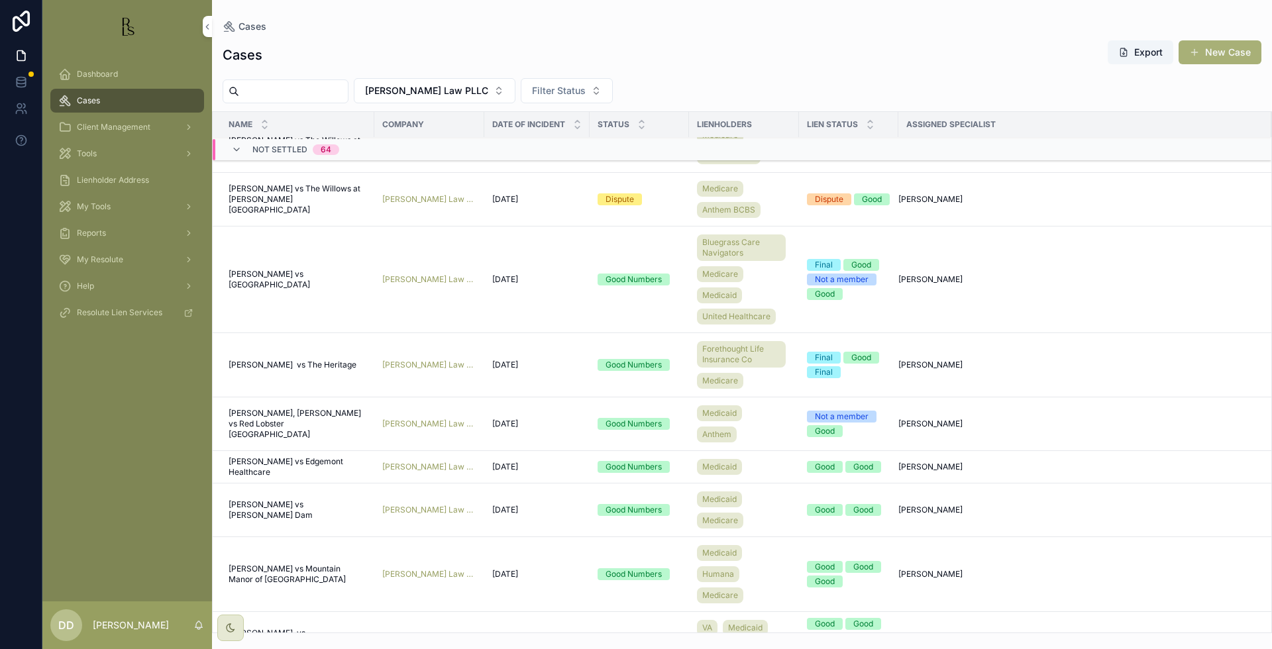
scroll to position [4121, 0]
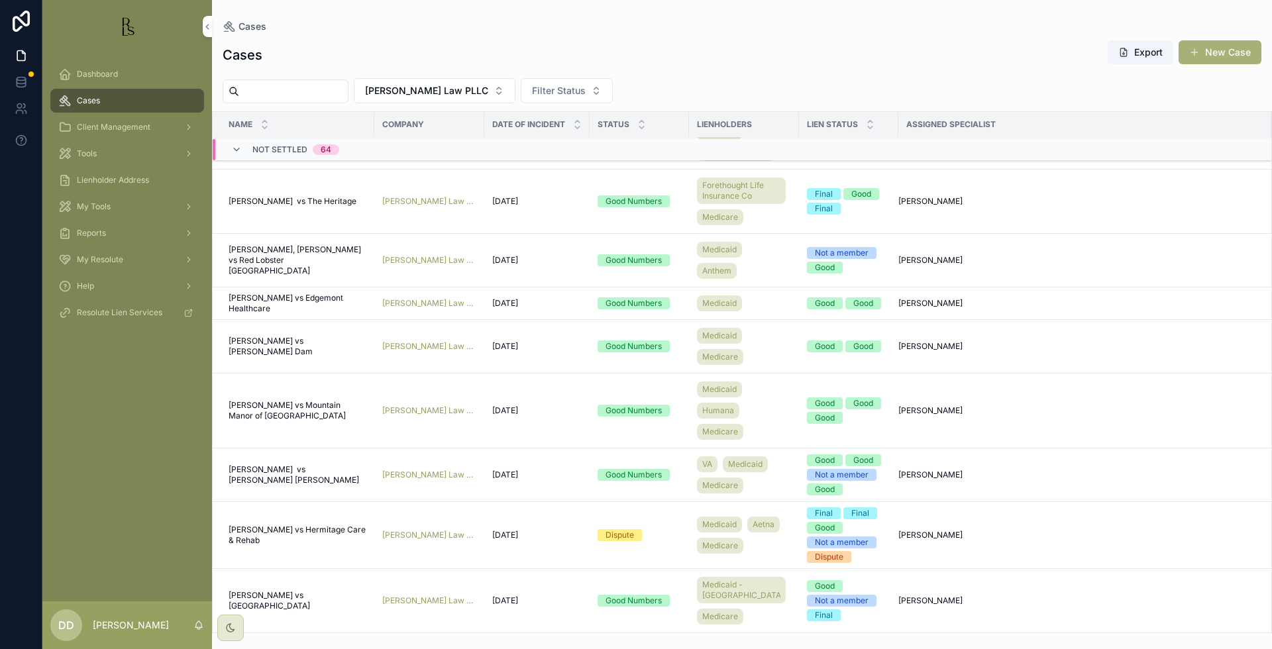
click at [270, 307] on span "[PERSON_NAME] vs Edgemont Healthcare" at bounding box center [298, 303] width 138 height 21
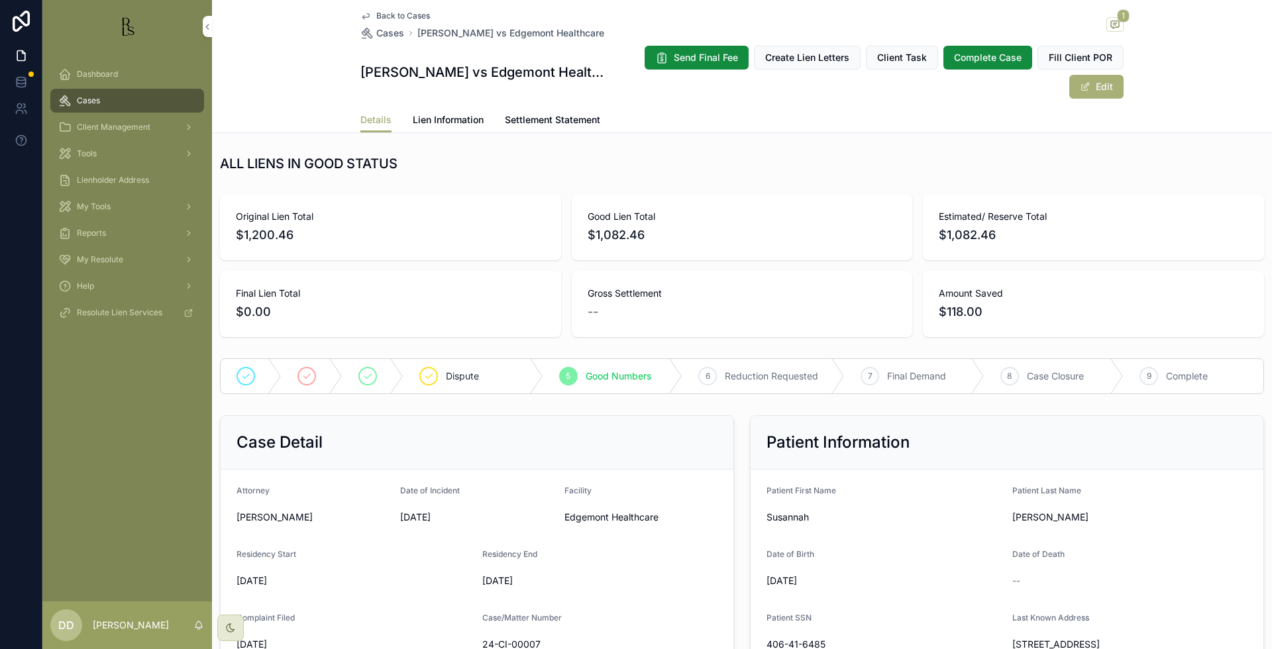
click at [1197, 194] on div "Estimated/ Reserve Total $1,082.46" at bounding box center [1093, 227] width 341 height 66
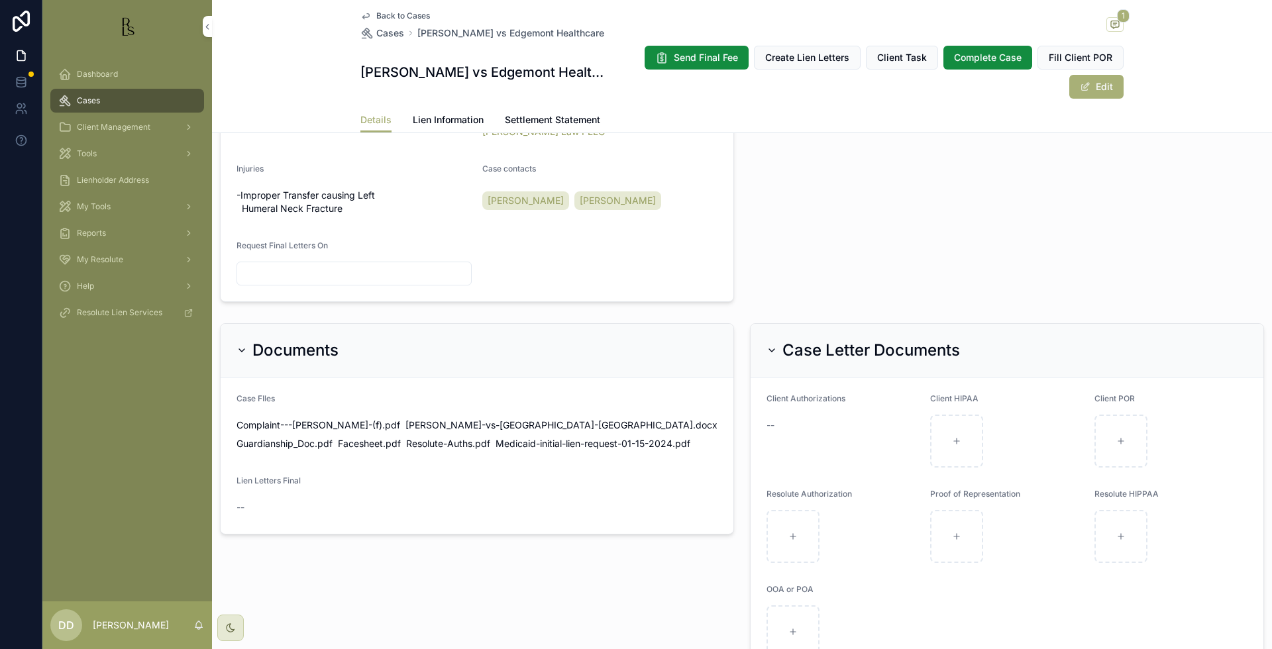
scroll to position [580, 0]
click at [1098, 95] on button "Edit" at bounding box center [1096, 87] width 54 height 24
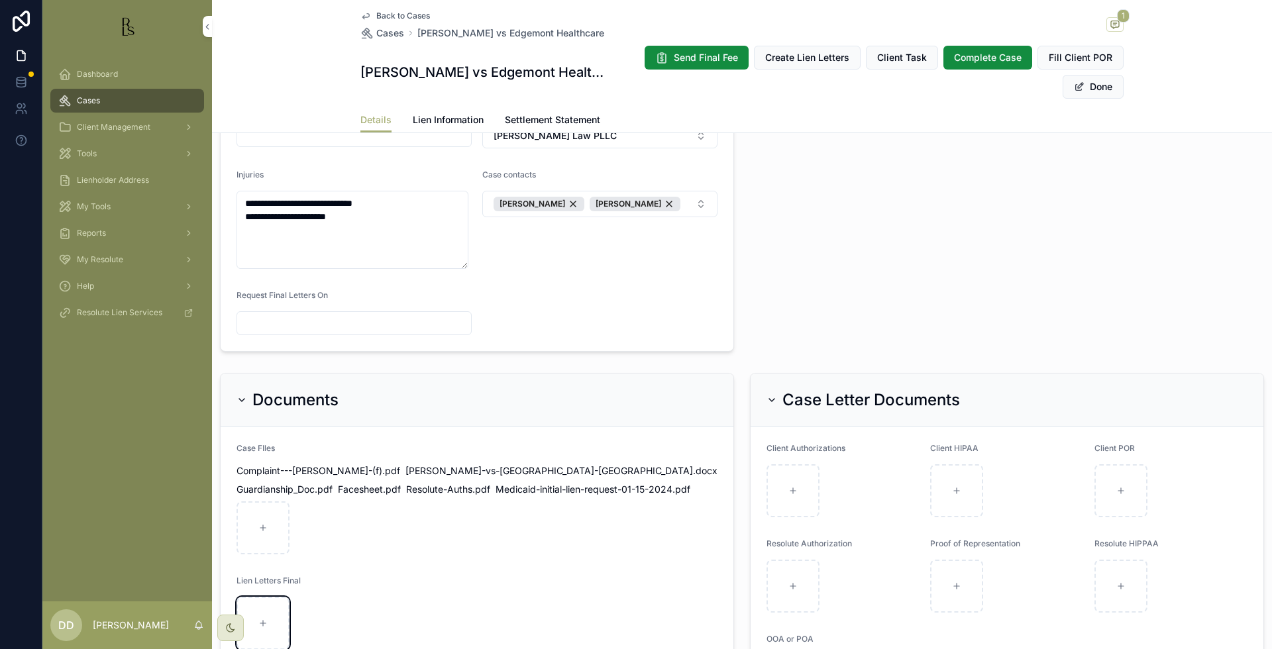
click at [256, 603] on div "scrollable content" at bounding box center [262, 623] width 53 height 53
type input "**********"
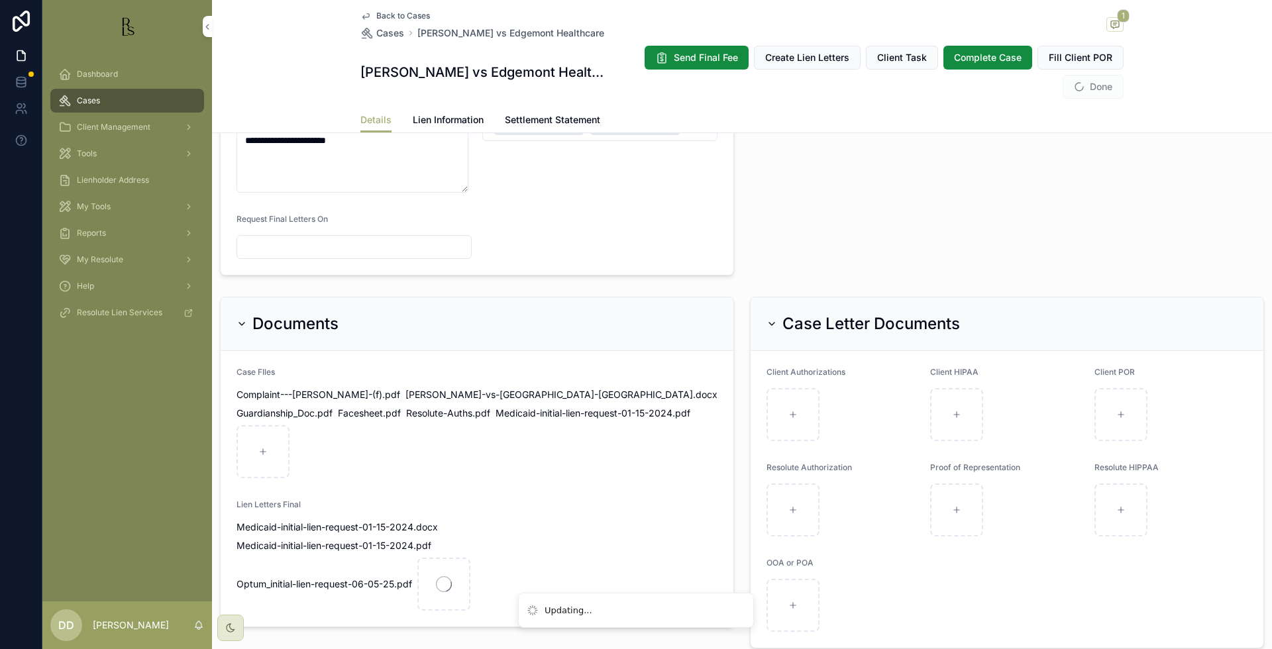
scroll to position [665, 0]
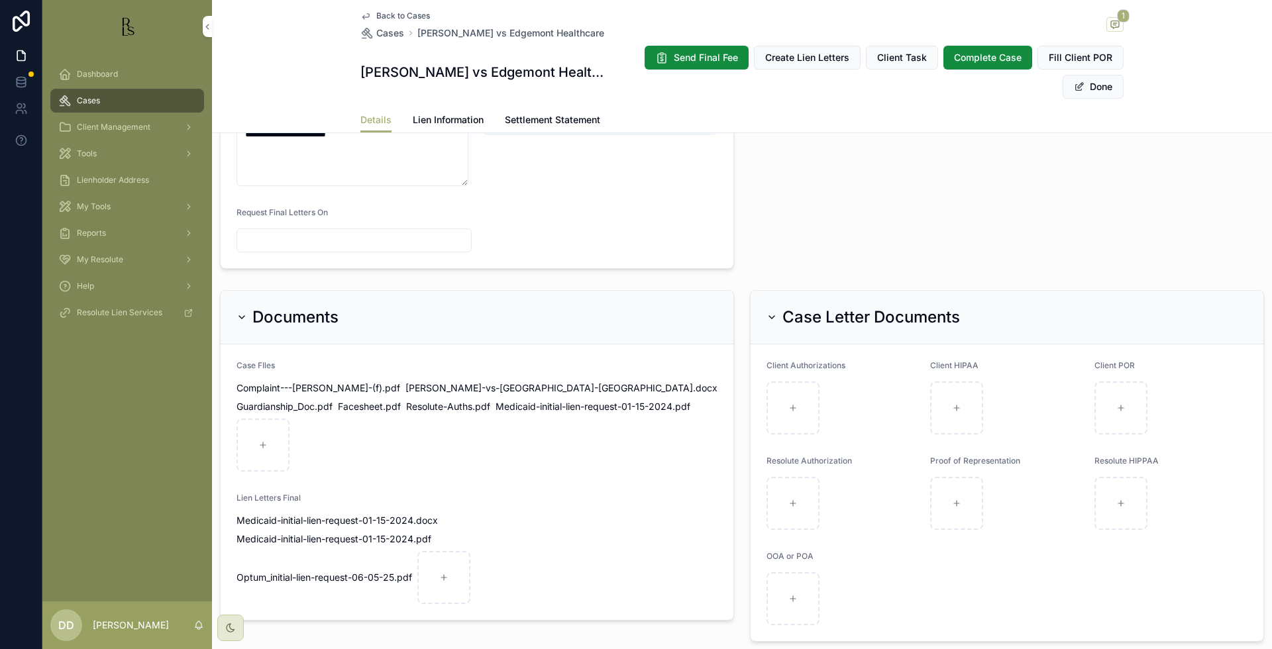
drag, startPoint x: 615, startPoint y: 28, endPoint x: 411, endPoint y: 32, distance: 204.1
click at [411, 32] on div "Back to Cases Cases [PERSON_NAME] vs Edgemont Healthcare 1" at bounding box center [741, 25] width 763 height 29
click at [1084, 87] on button "Done" at bounding box center [1093, 87] width 61 height 24
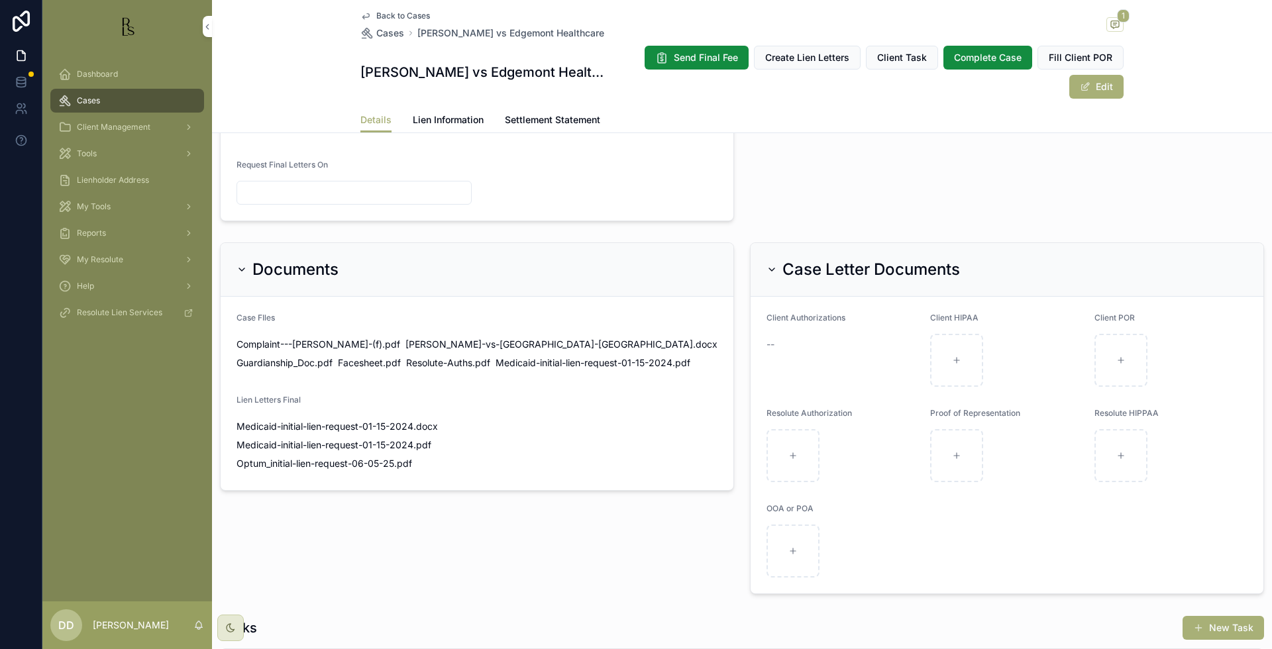
click at [384, 18] on span "Back to Cases" at bounding box center [403, 16] width 54 height 11
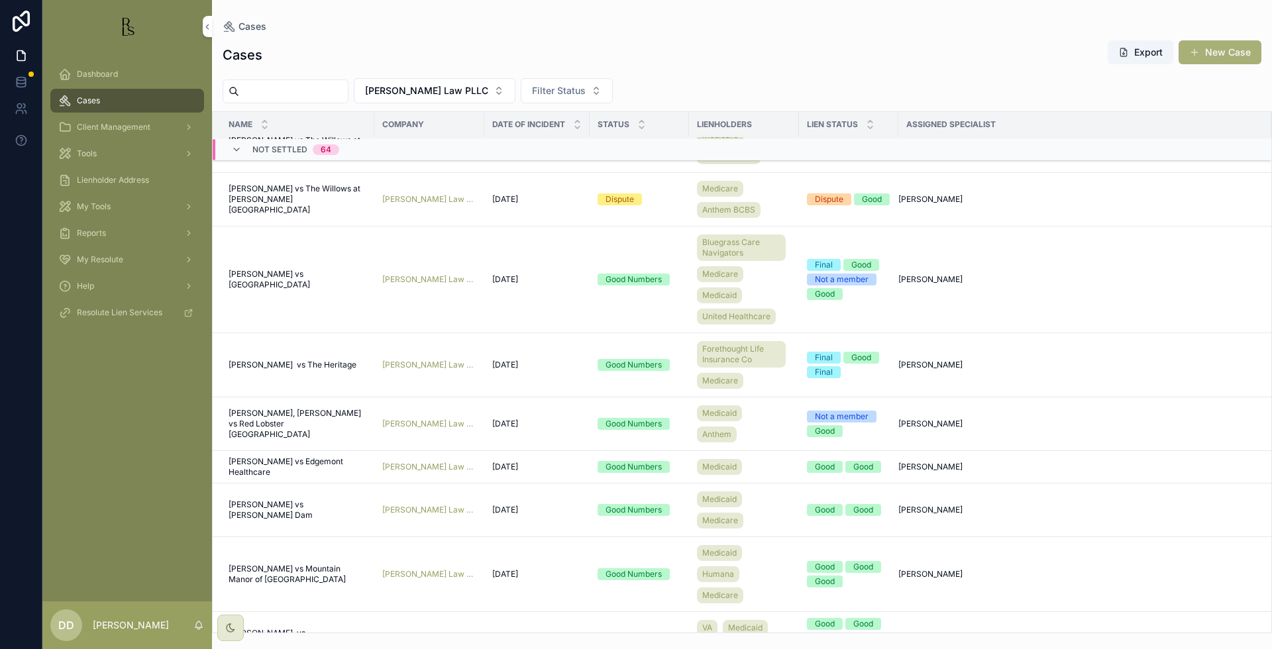
scroll to position [4121, 0]
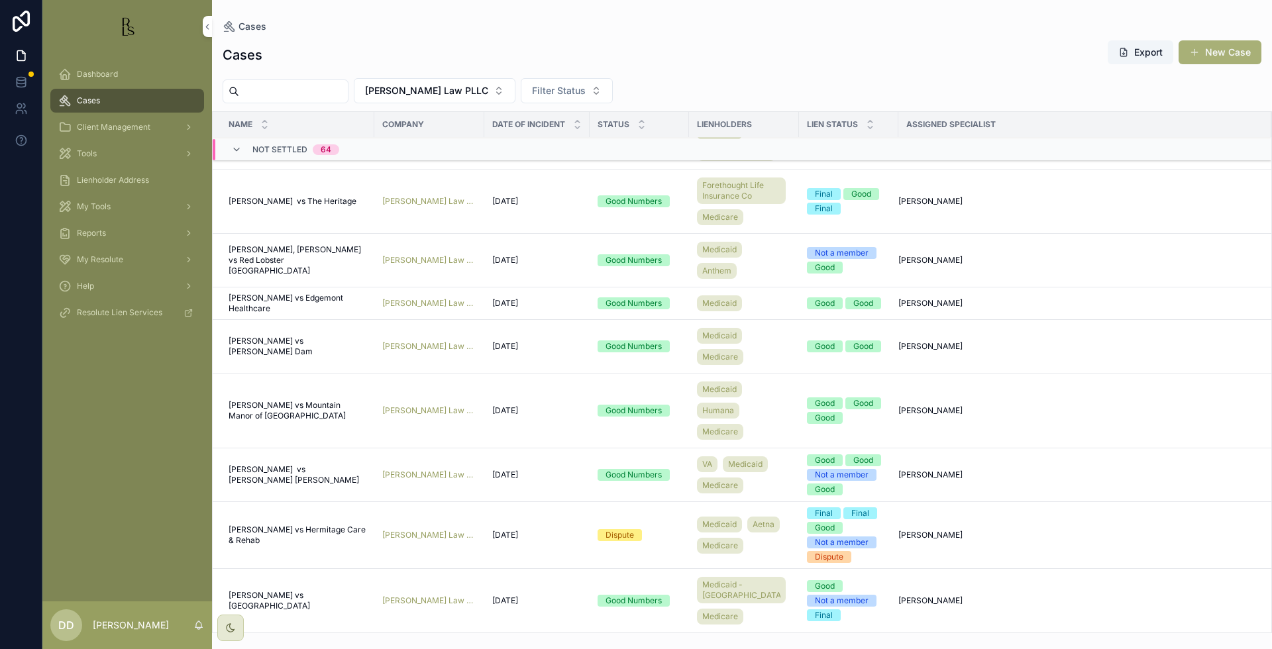
click at [262, 266] on span "[PERSON_NAME], [PERSON_NAME] vs Red Lobster [GEOGRAPHIC_DATA]" at bounding box center [298, 260] width 138 height 32
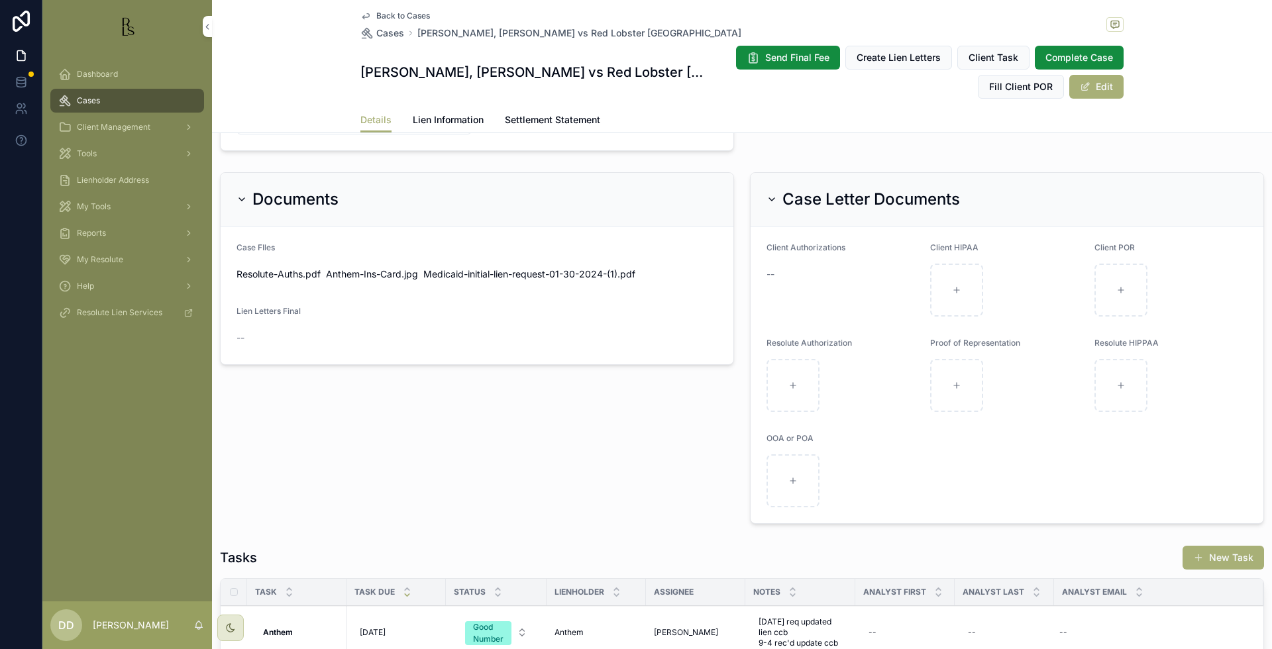
scroll to position [702, 0]
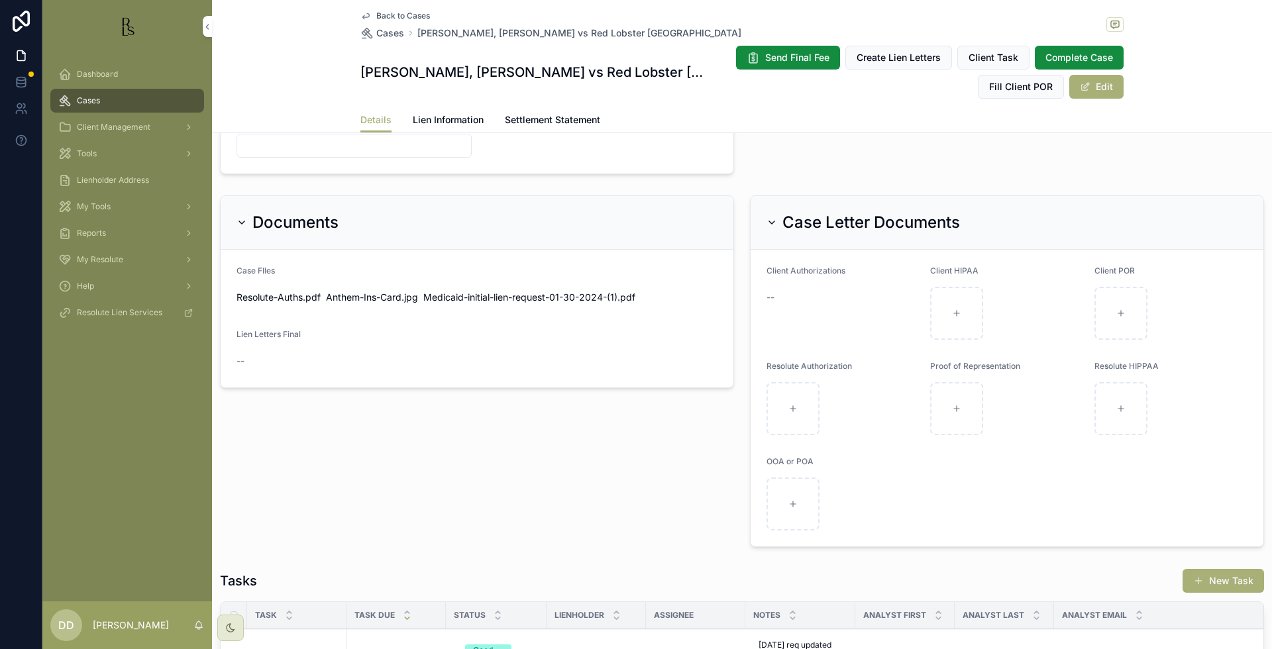
click at [1088, 85] on button "Edit" at bounding box center [1096, 87] width 54 height 24
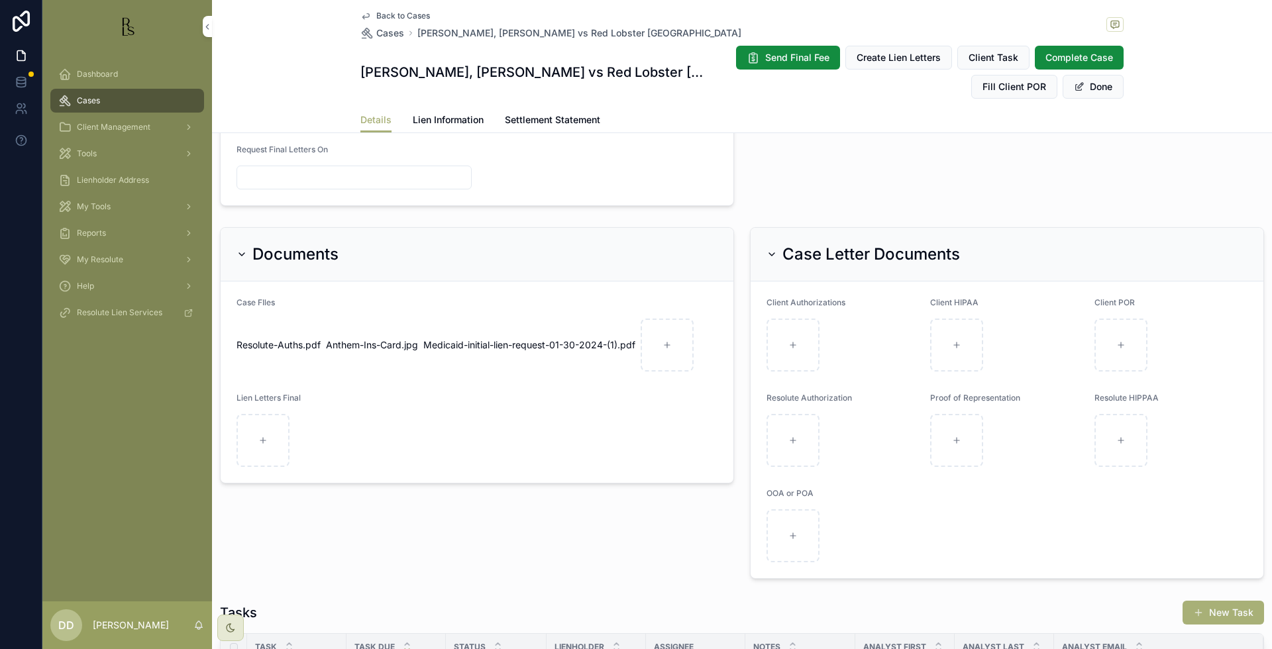
scroll to position [709, 0]
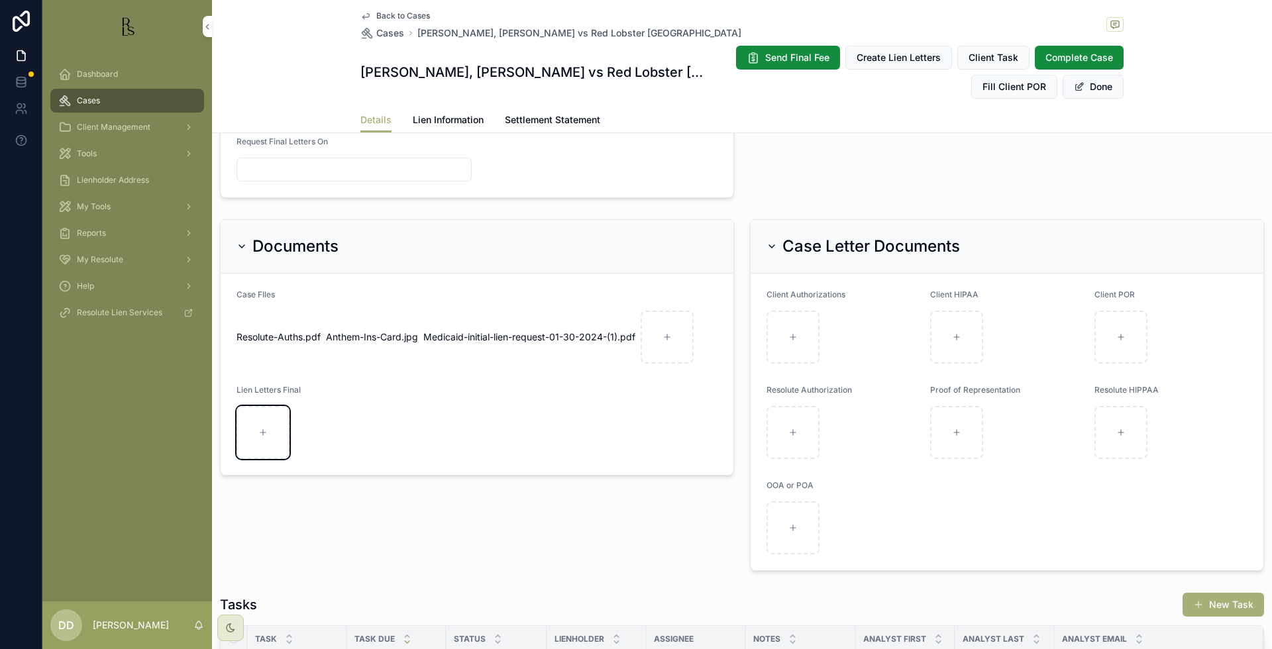
click at [259, 431] on icon "scrollable content" at bounding box center [262, 432] width 9 height 9
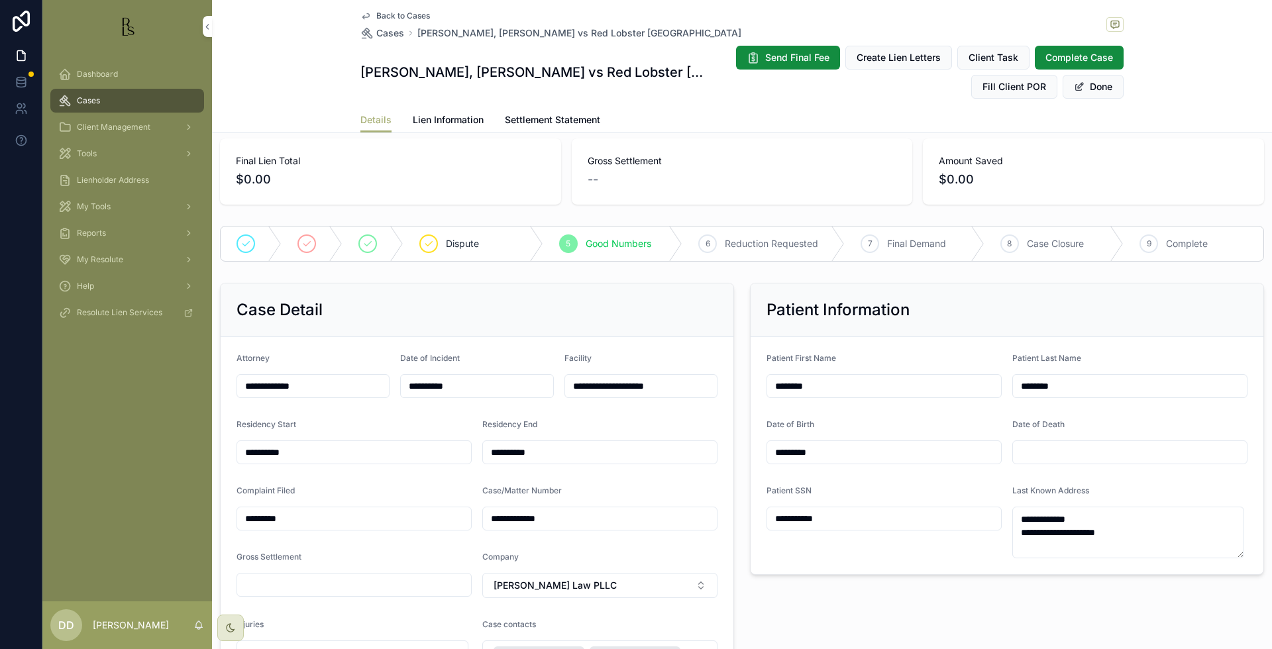
scroll to position [130, 0]
click at [1105, 87] on button "Done" at bounding box center [1093, 87] width 61 height 24
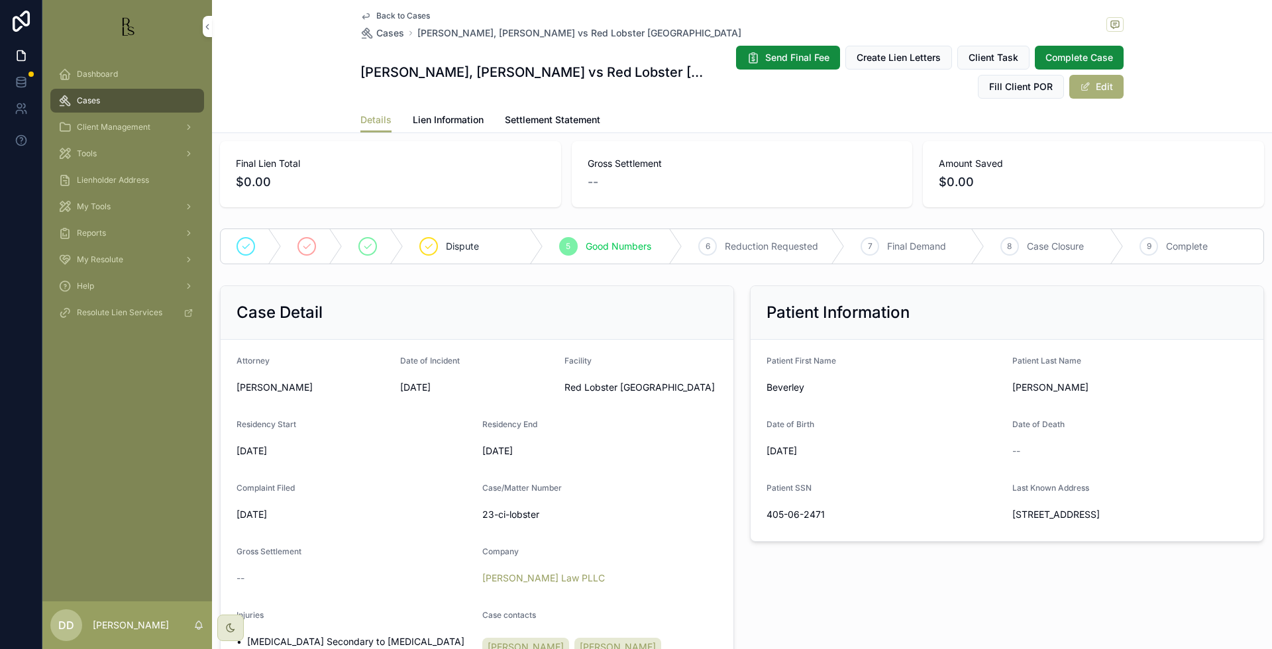
click at [388, 16] on span "Back to Cases" at bounding box center [403, 16] width 54 height 11
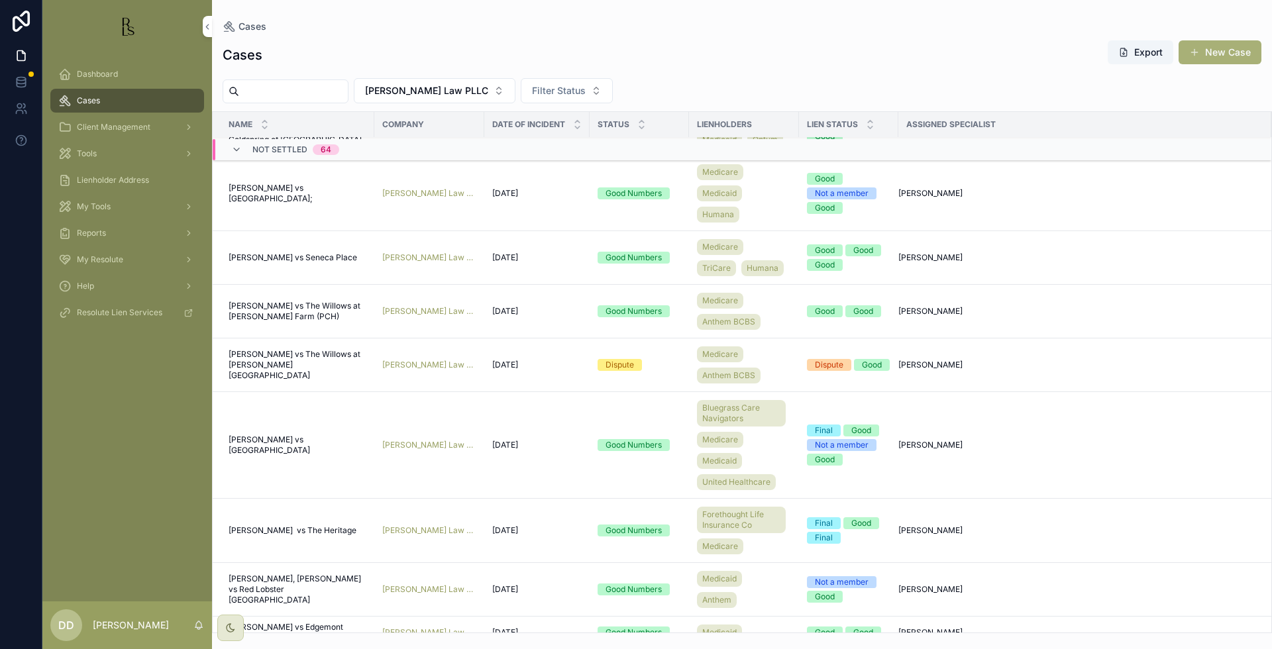
scroll to position [4121, 0]
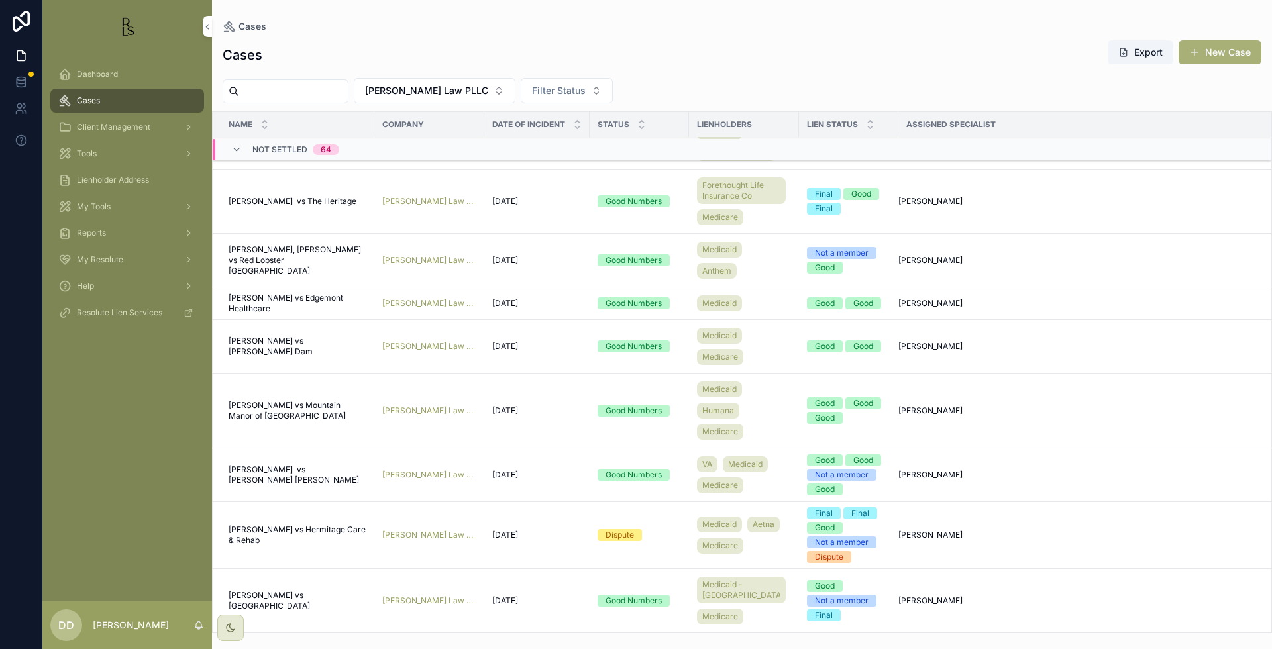
click at [291, 205] on span "[PERSON_NAME] vs The Heritage" at bounding box center [293, 201] width 128 height 11
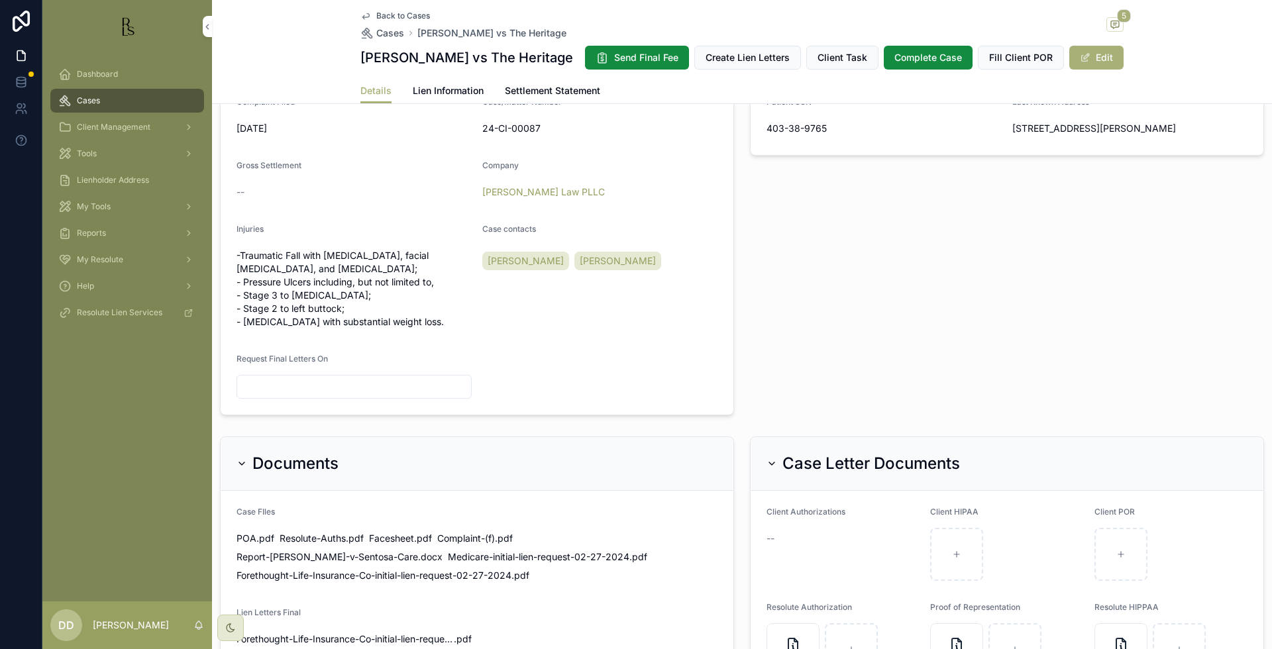
scroll to position [662, 0]
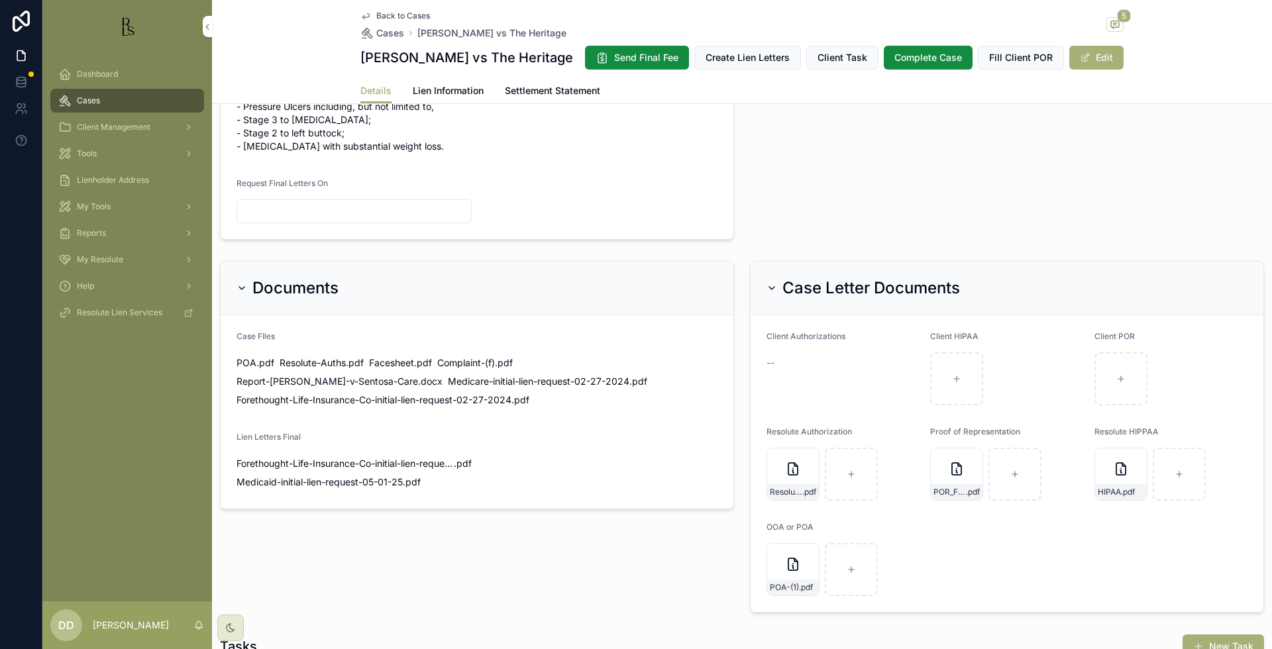
click at [1092, 63] on button "Edit" at bounding box center [1096, 58] width 54 height 24
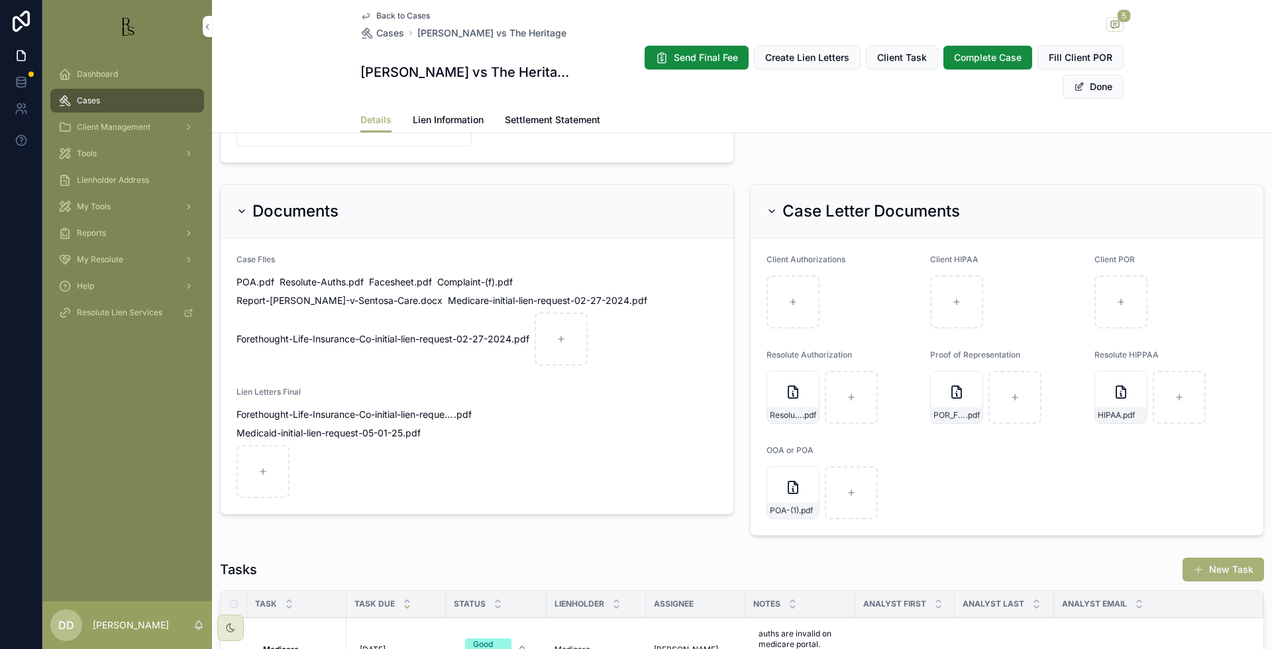
scroll to position [1002, 0]
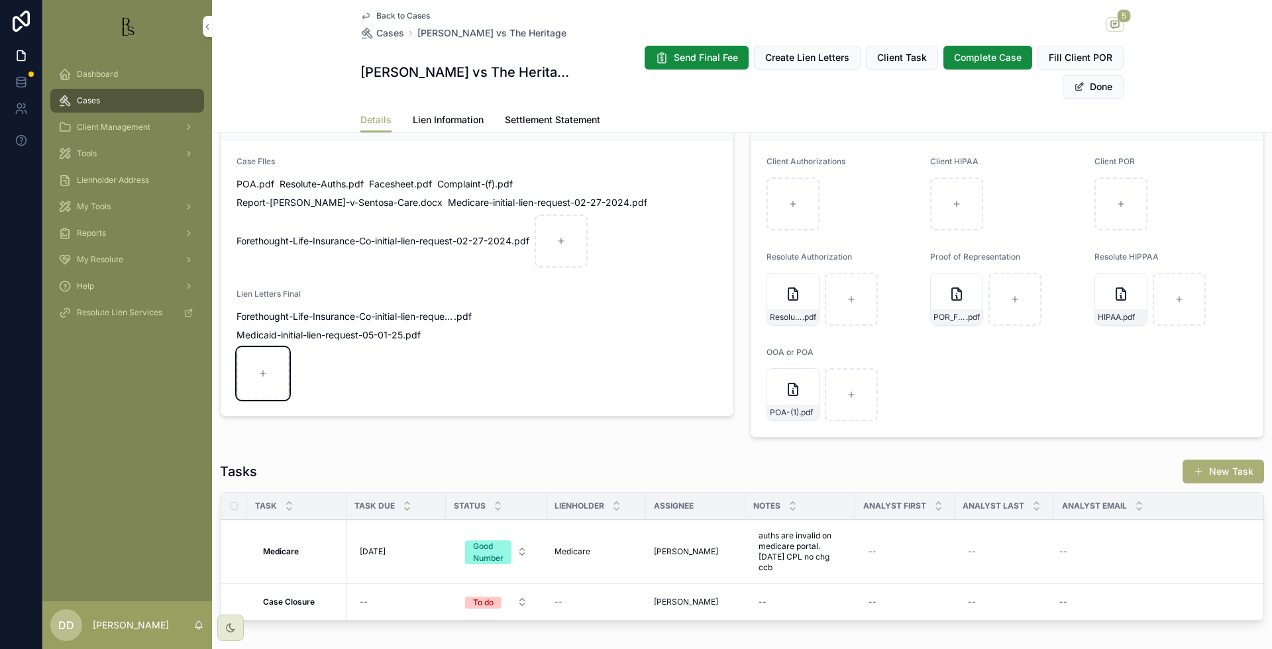
click at [268, 347] on div "scrollable content" at bounding box center [262, 373] width 53 height 53
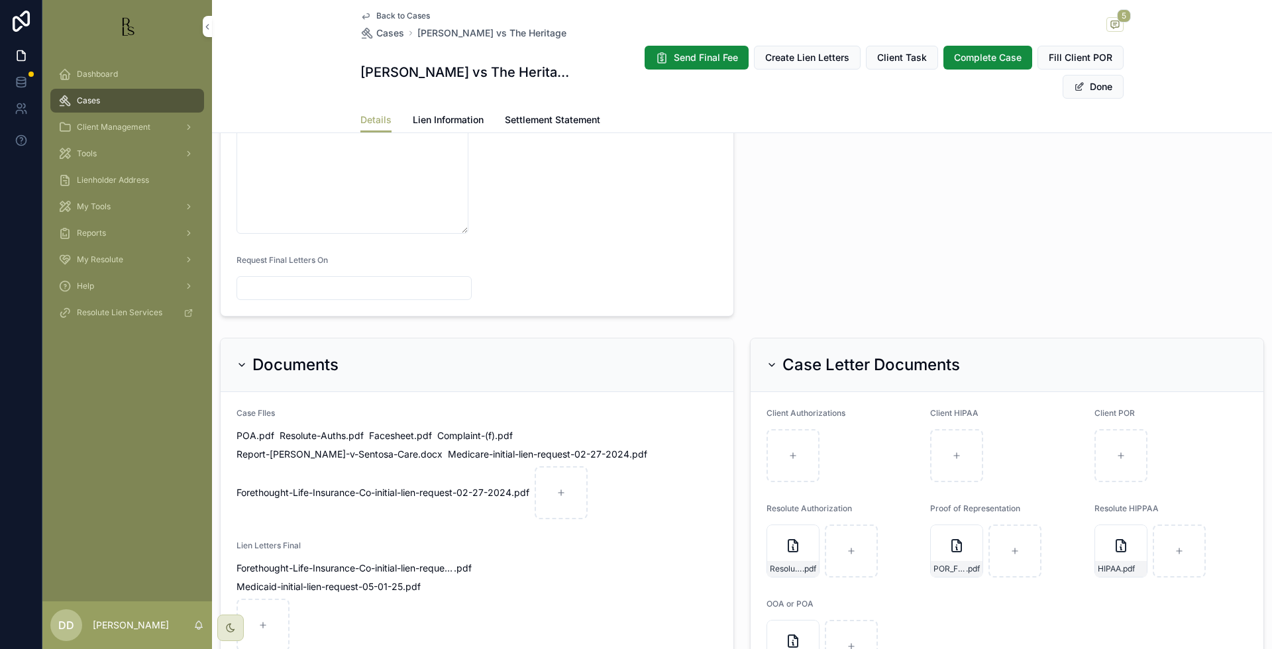
scroll to position [753, 0]
type input "**********"
drag, startPoint x: 557, startPoint y: 30, endPoint x: 412, endPoint y: 34, distance: 145.1
click at [412, 34] on div "Back to Cases Cases [PERSON_NAME] vs The Heritage 5" at bounding box center [741, 25] width 763 height 29
click at [404, 13] on span "Back to Cases" at bounding box center [403, 16] width 54 height 11
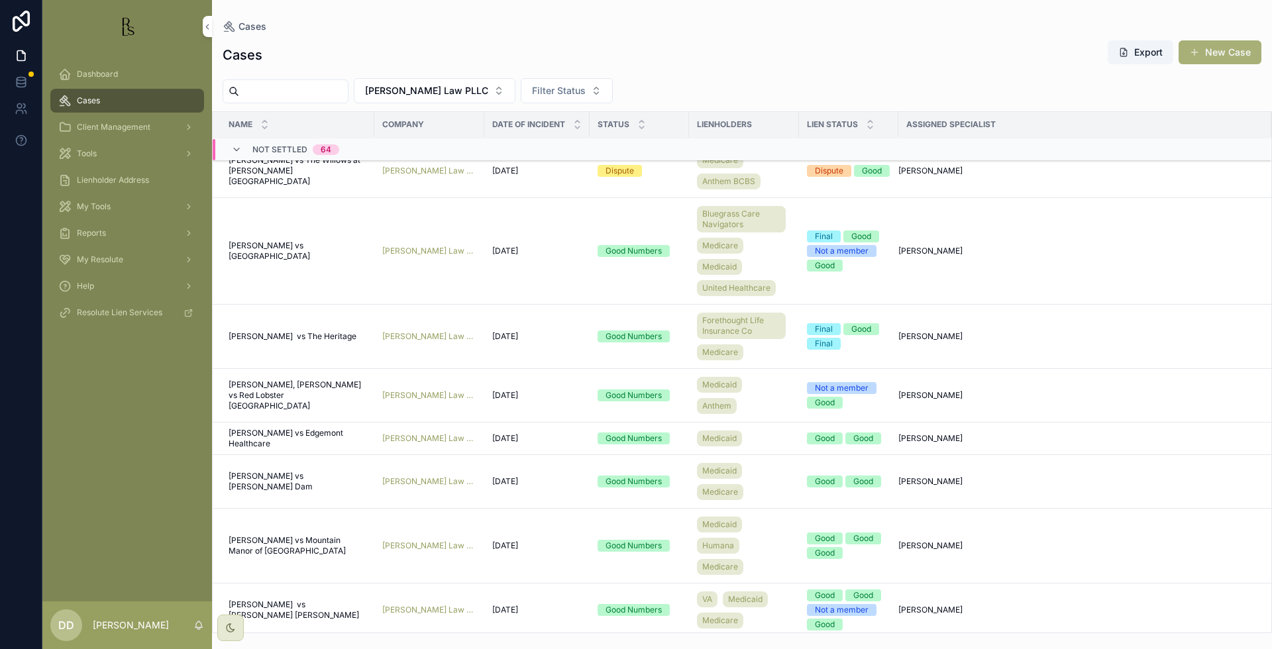
scroll to position [3956, 0]
click at [277, 263] on span "[PERSON_NAME] vs [GEOGRAPHIC_DATA]" at bounding box center [298, 252] width 138 height 21
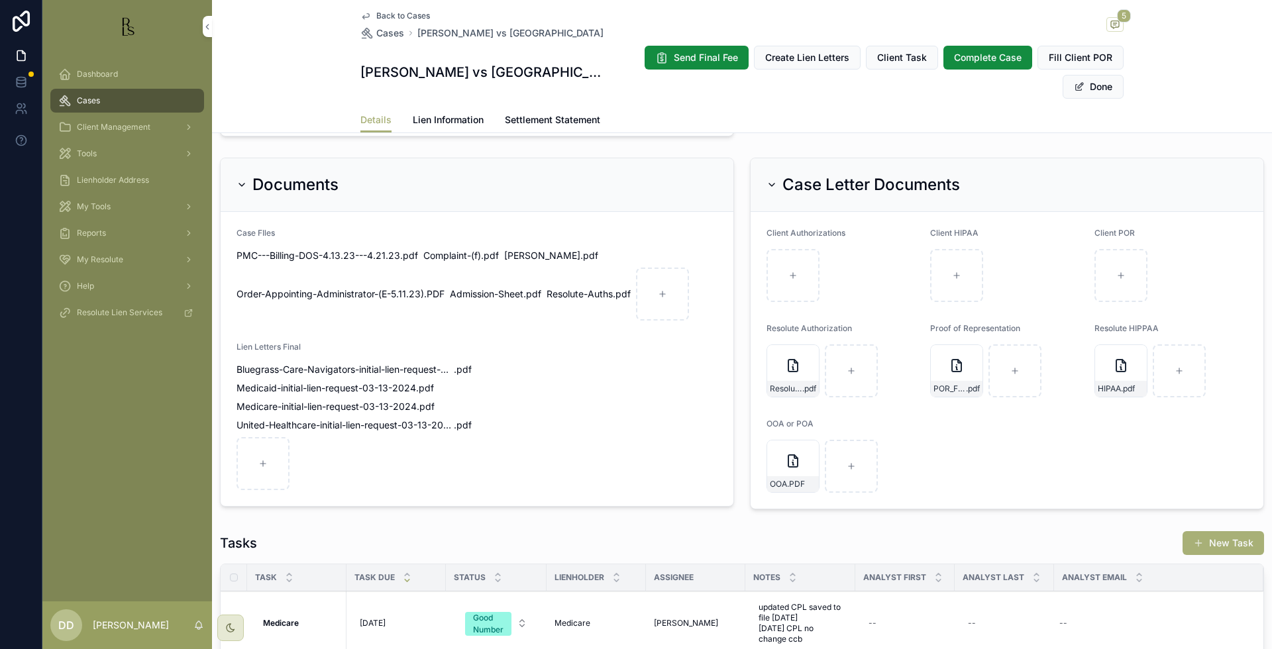
scroll to position [828, 0]
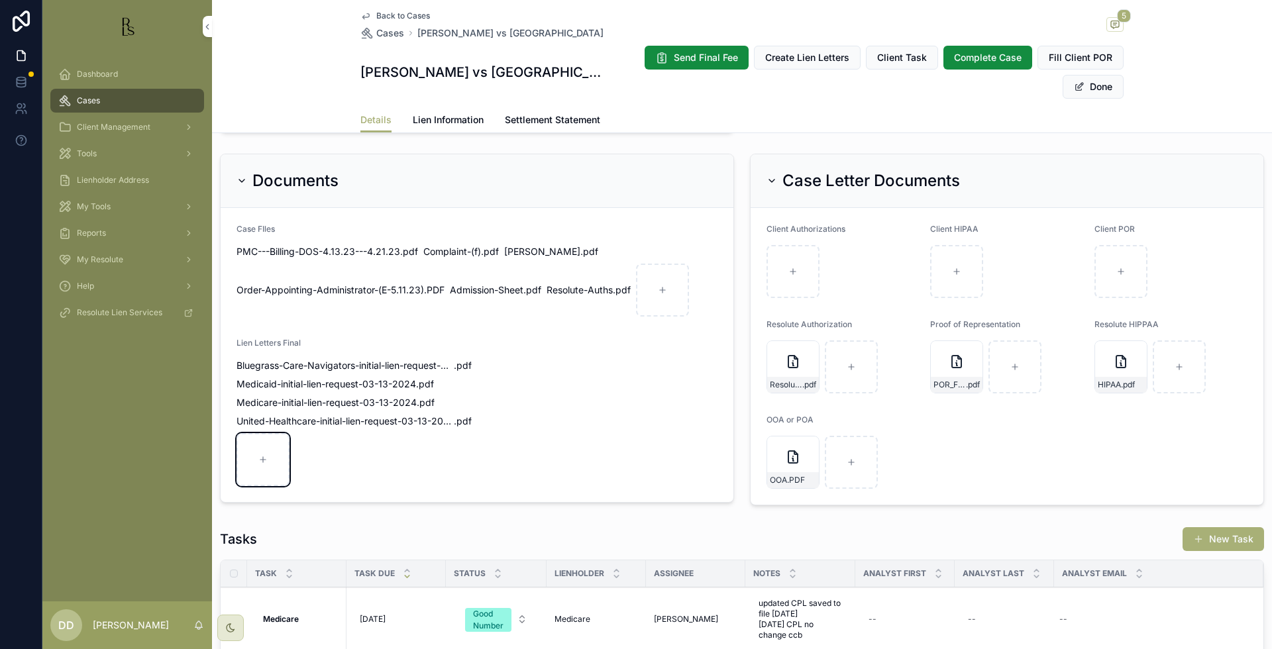
click at [260, 458] on icon "scrollable content" at bounding box center [262, 459] width 9 height 9
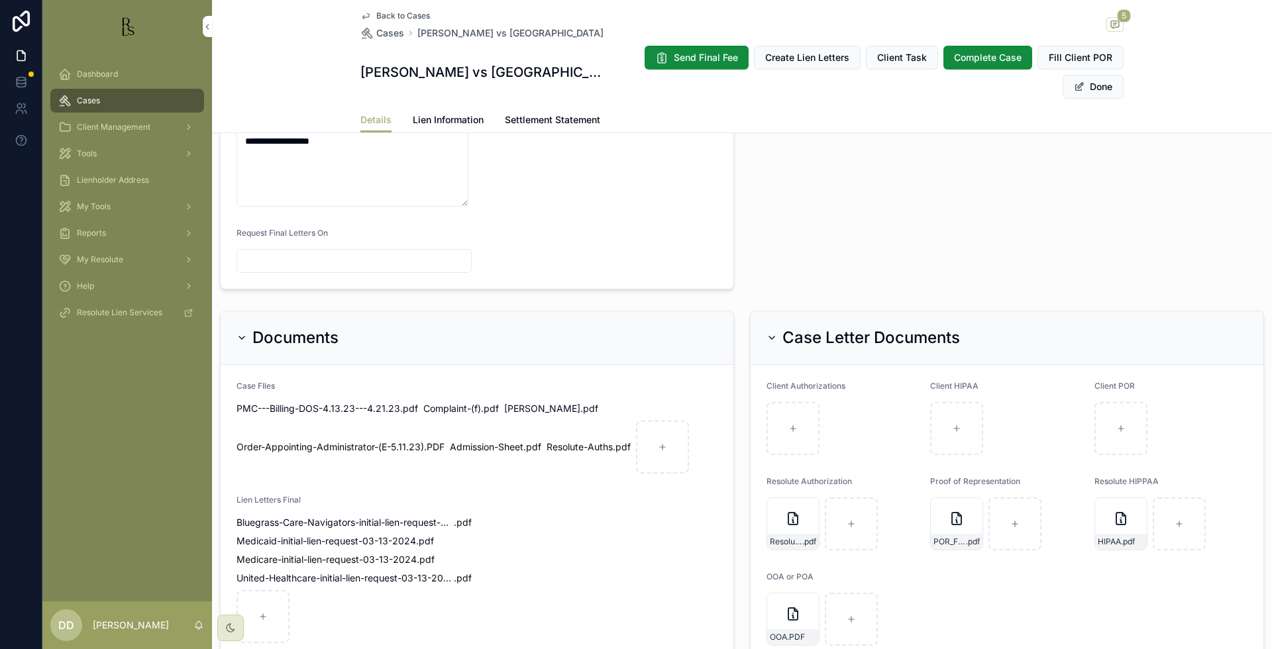
scroll to position [662, 0]
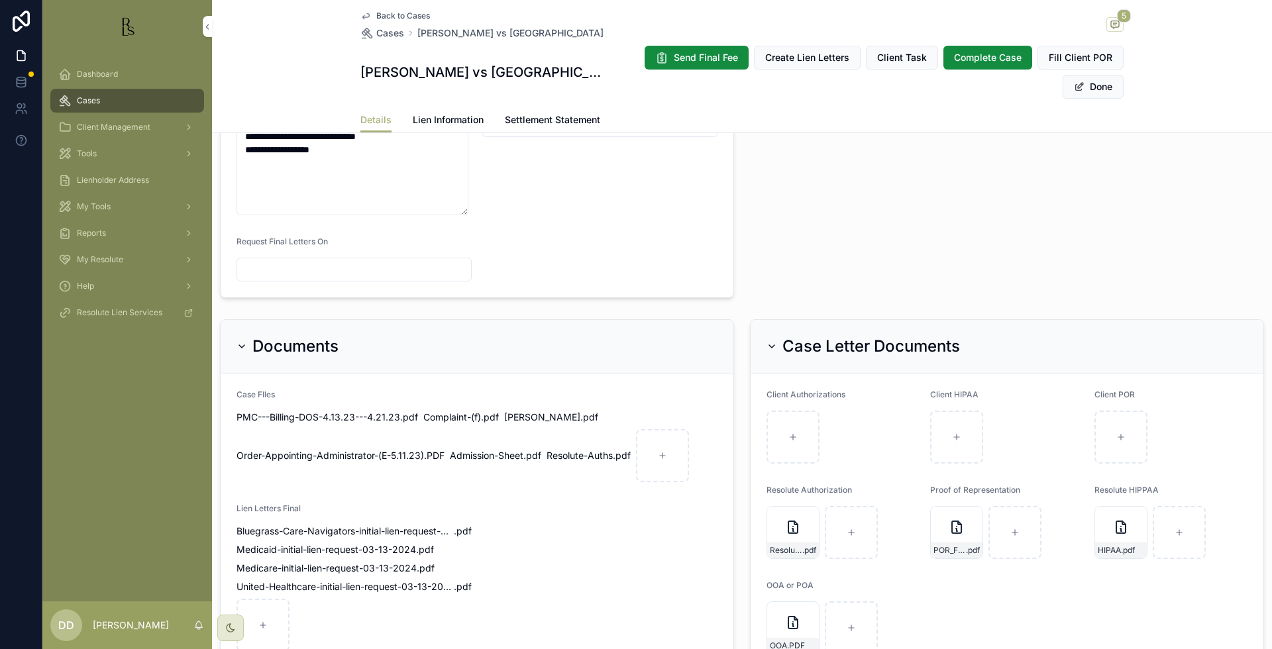
click at [854, 241] on div "**********" at bounding box center [1007, 26] width 530 height 556
